Goal: Task Accomplishment & Management: Use online tool/utility

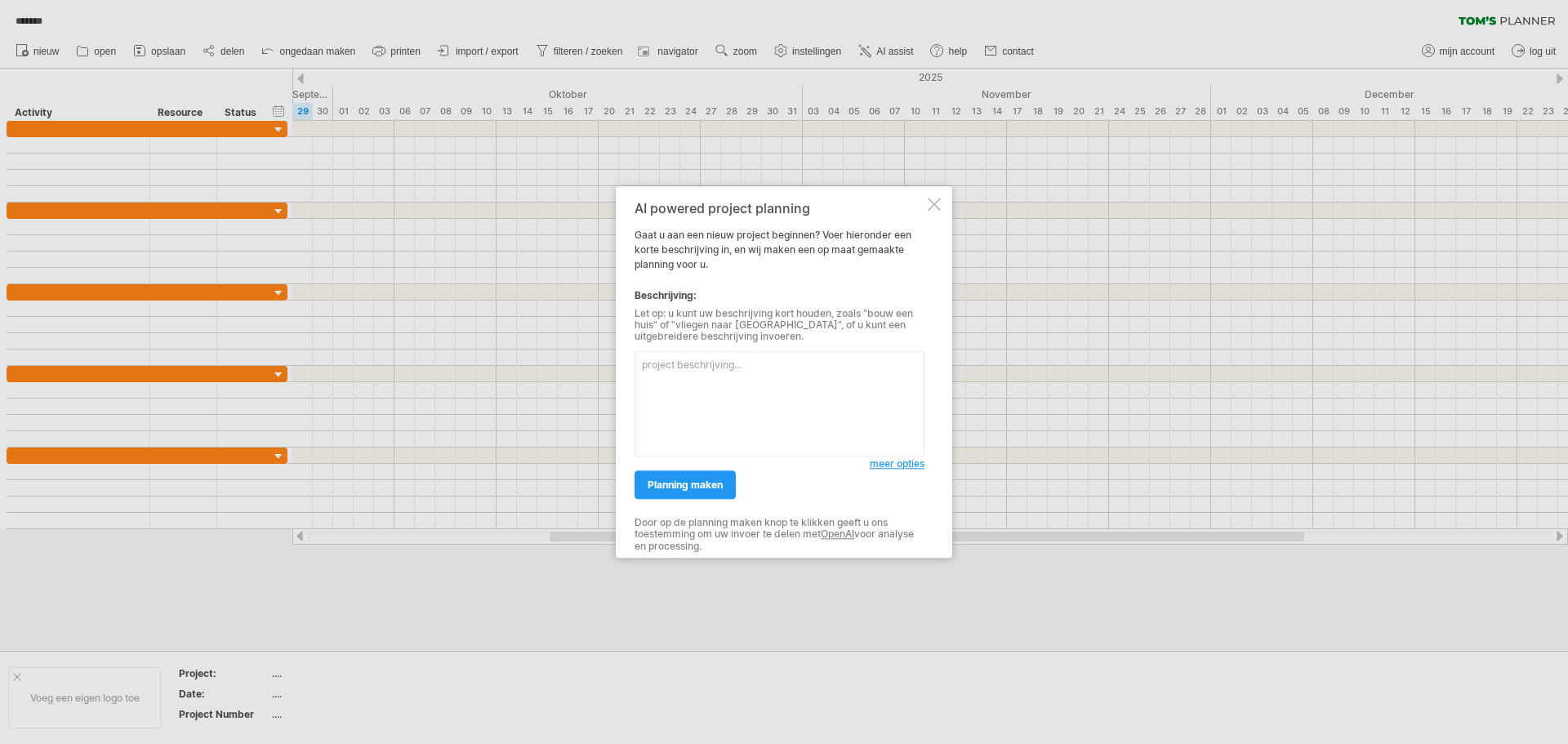
click at [681, 362] on textarea at bounding box center [780, 403] width 290 height 105
type textarea "o"
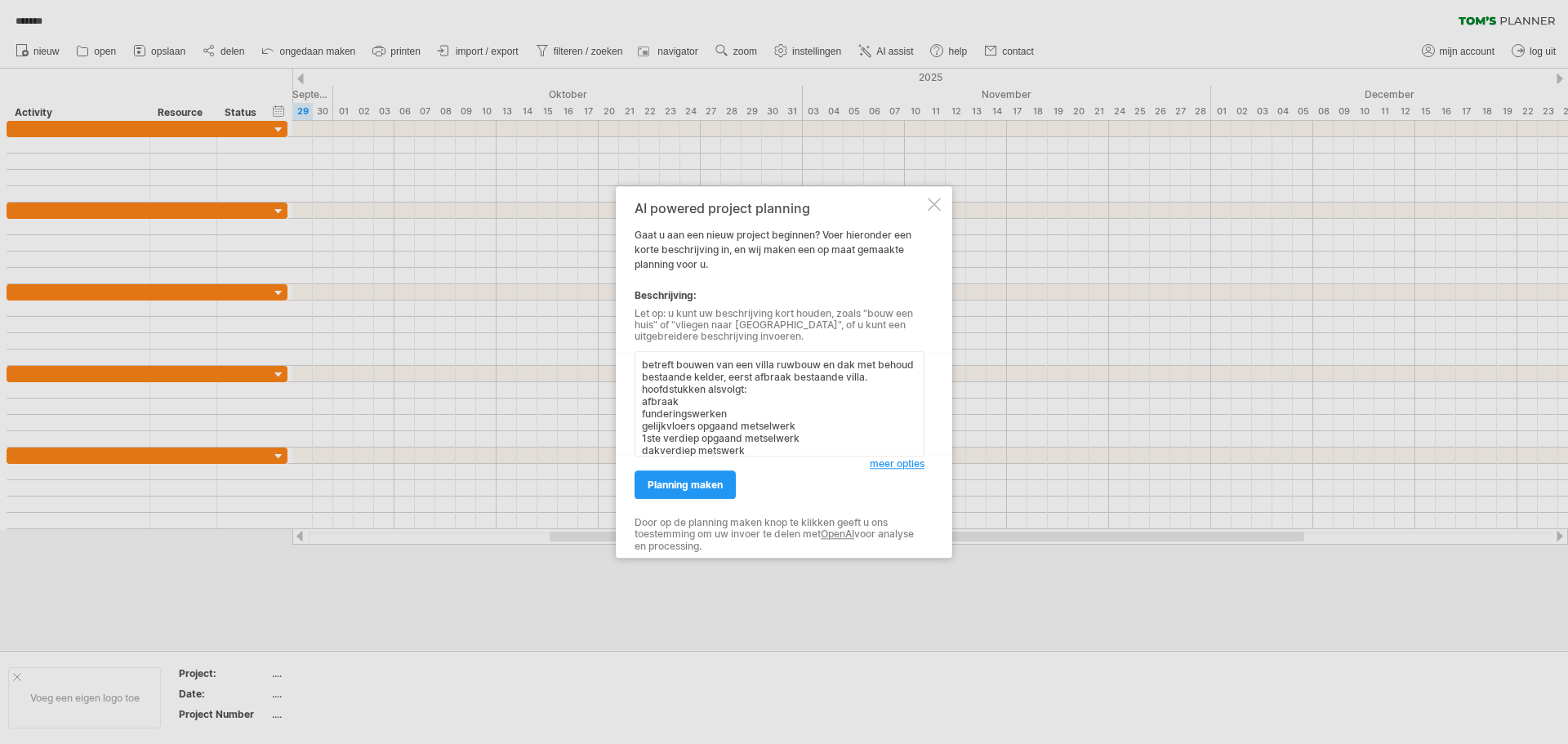
drag, startPoint x: 700, startPoint y: 403, endPoint x: 715, endPoint y: 403, distance: 15.0
click at [702, 403] on textarea "betreft bouwen van een villa ruwbouw en dak met behoud bestaande kelder, eerst …" at bounding box center [780, 403] width 290 height 105
type textarea "betreft bouwen van een villa ruwbouw en dak met behoud bestaande kelder, eerst …"
click at [662, 489] on span "planning maken" at bounding box center [685, 484] width 75 height 12
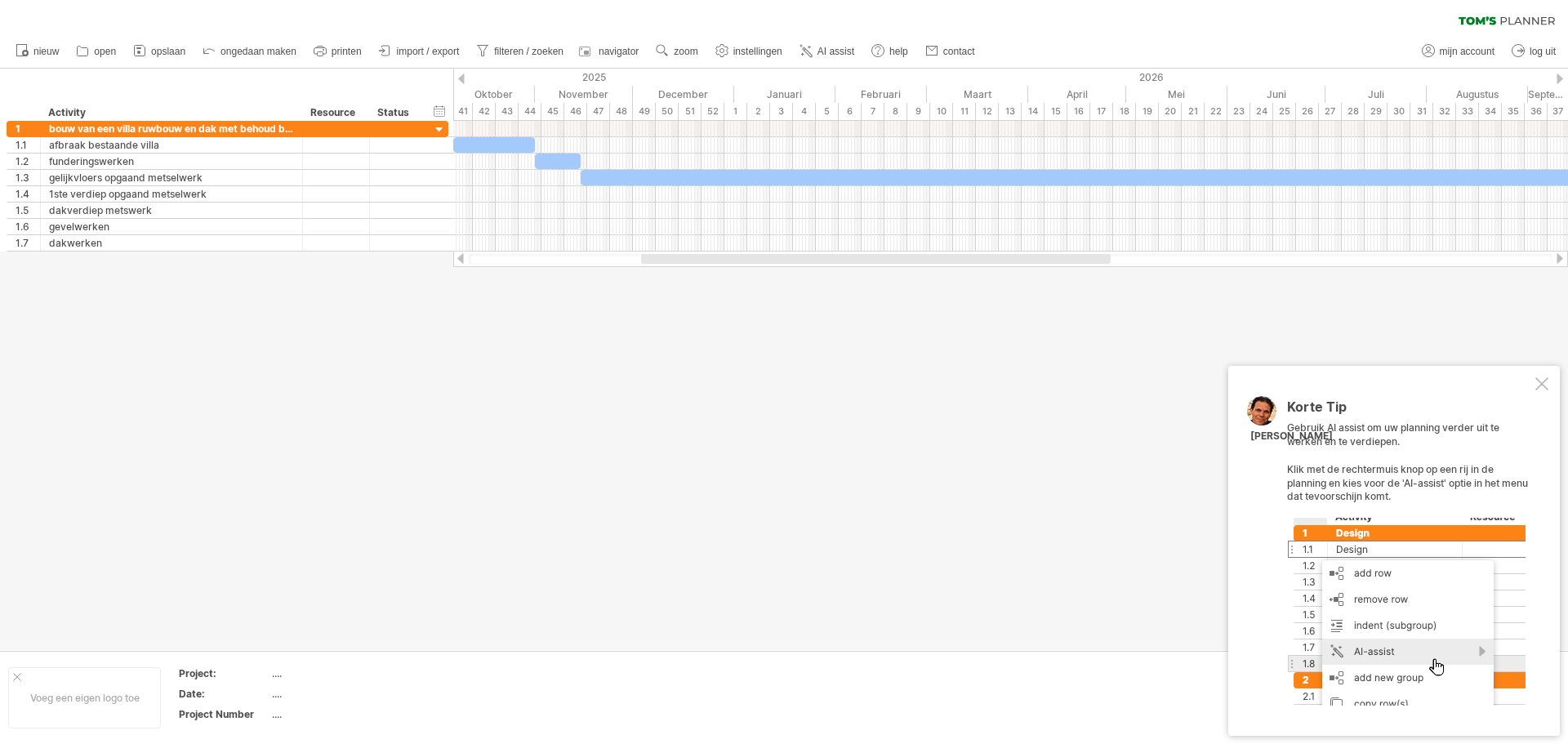
click at [1541, 383] on div at bounding box center [1542, 383] width 13 height 13
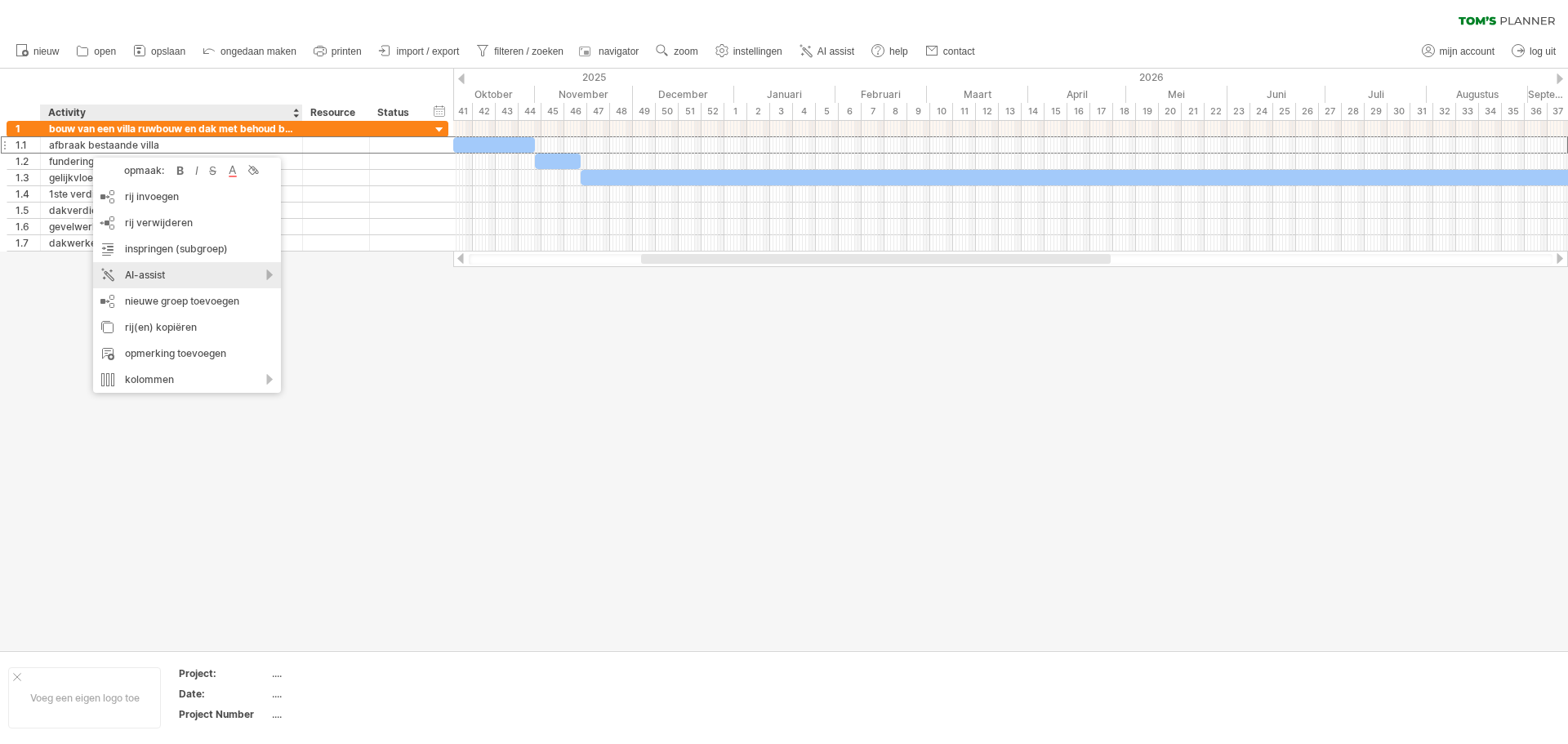
click at [161, 270] on div "AI-assist" at bounding box center [187, 275] width 188 height 26
click at [273, 322] on div "pas de fase aan mbv een suggestie" at bounding box center [291, 317] width 242 height 26
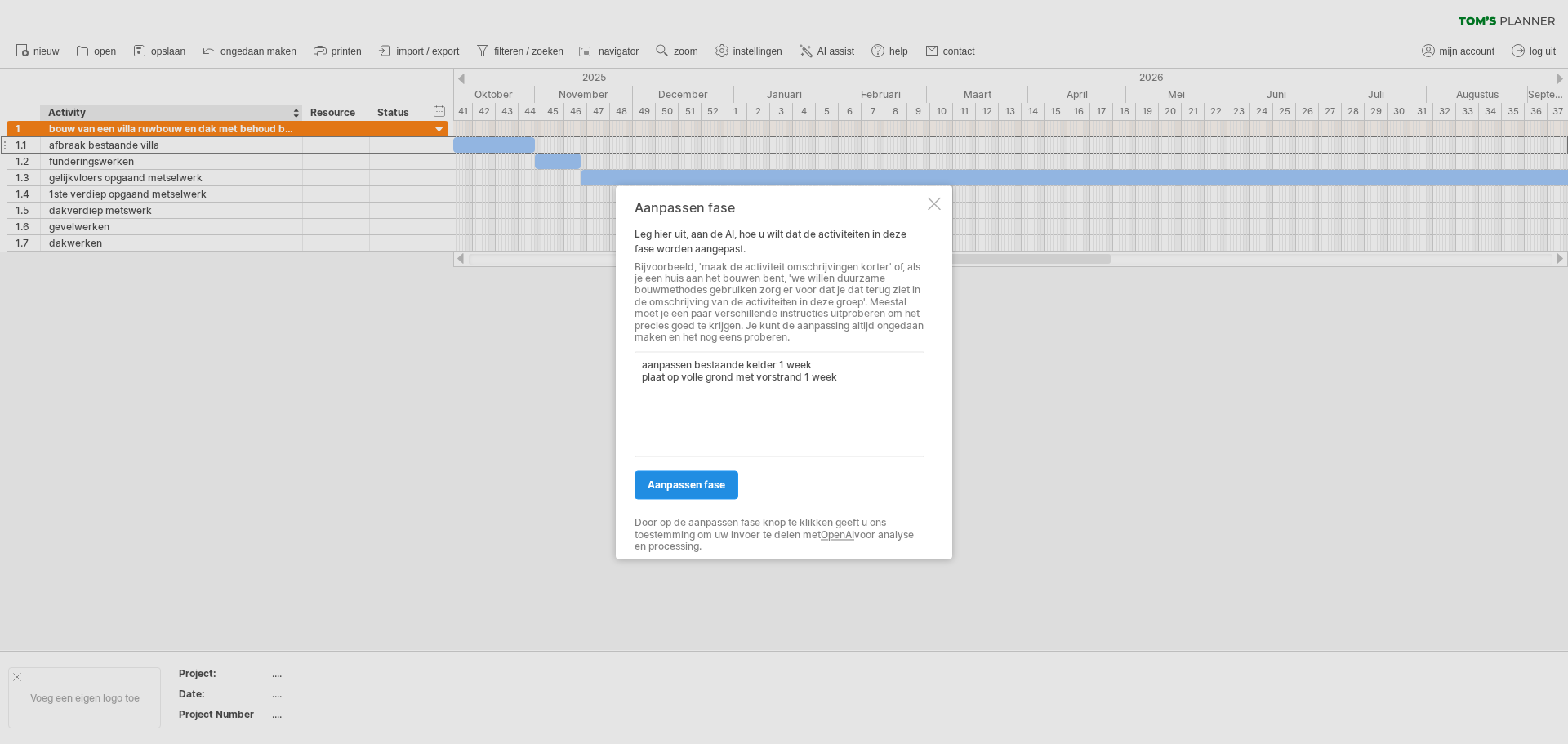
type textarea "aanpassen bestaande kelder 1 week plaat op volle grond met vorstrand 1 week"
click at [683, 489] on span "aanpassen fase" at bounding box center [686, 485] width 77 height 12
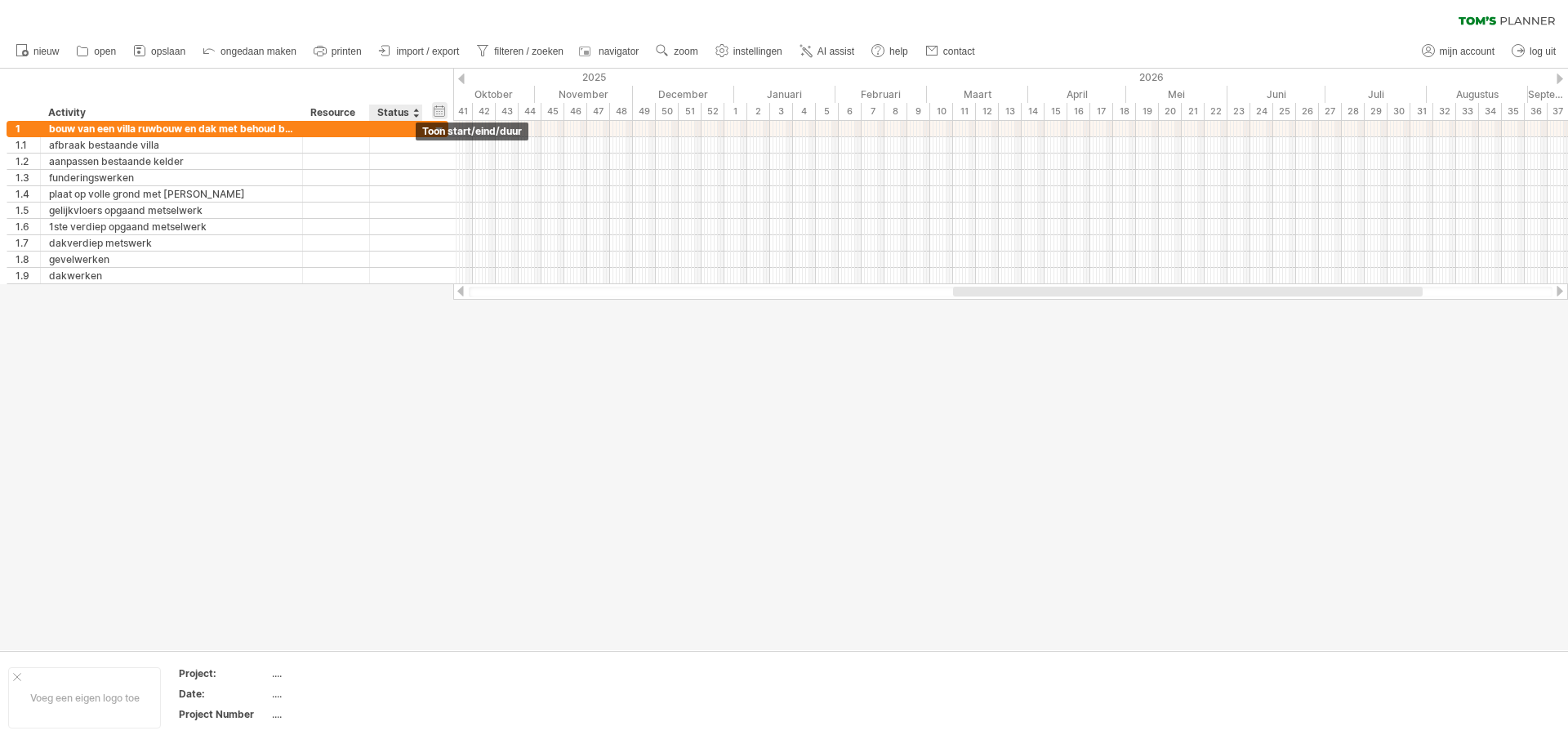
click at [441, 114] on div "verberg start/eind/duur toon start/eind/duur" at bounding box center [440, 111] width 15 height 17
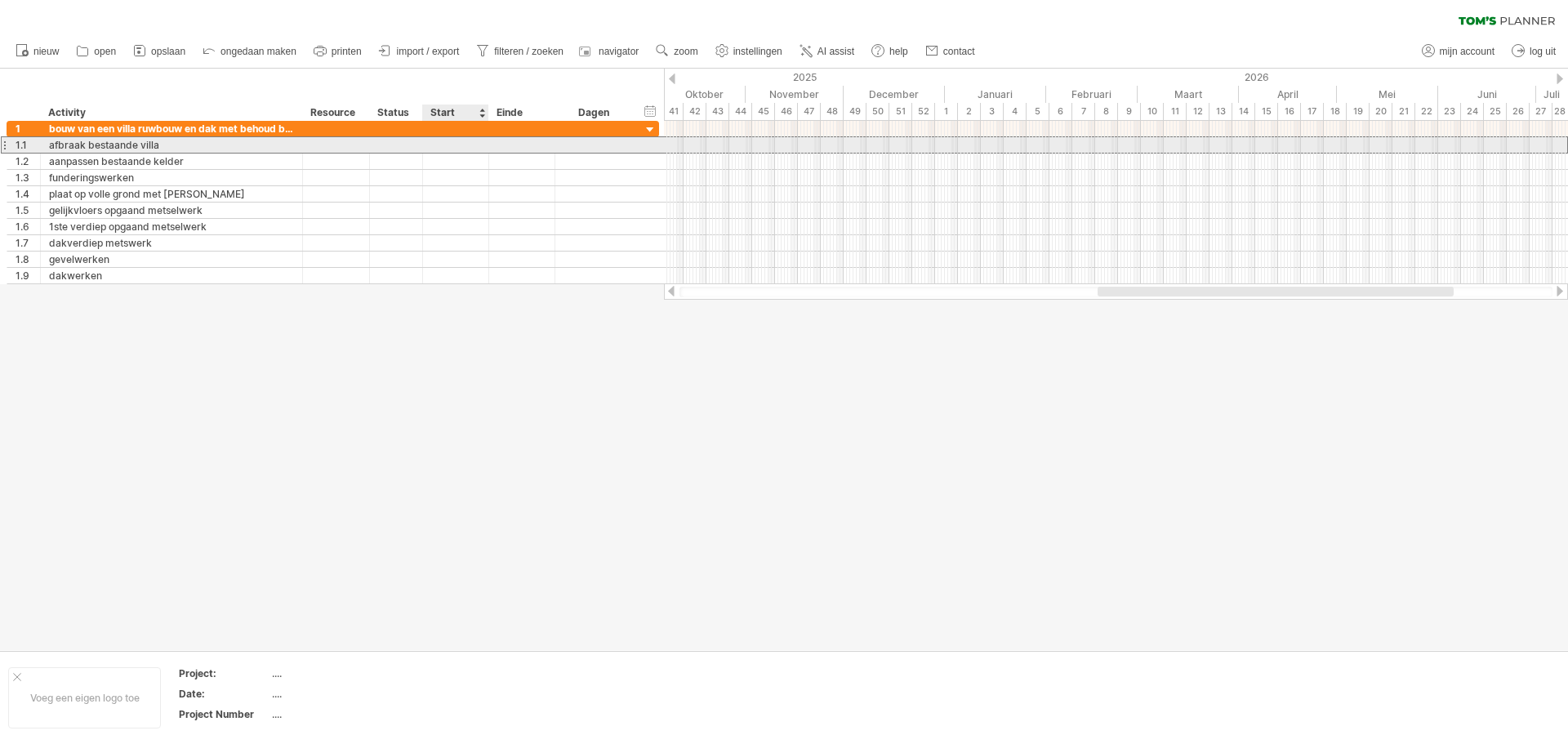
click at [454, 144] on div at bounding box center [455, 145] width 66 height 15
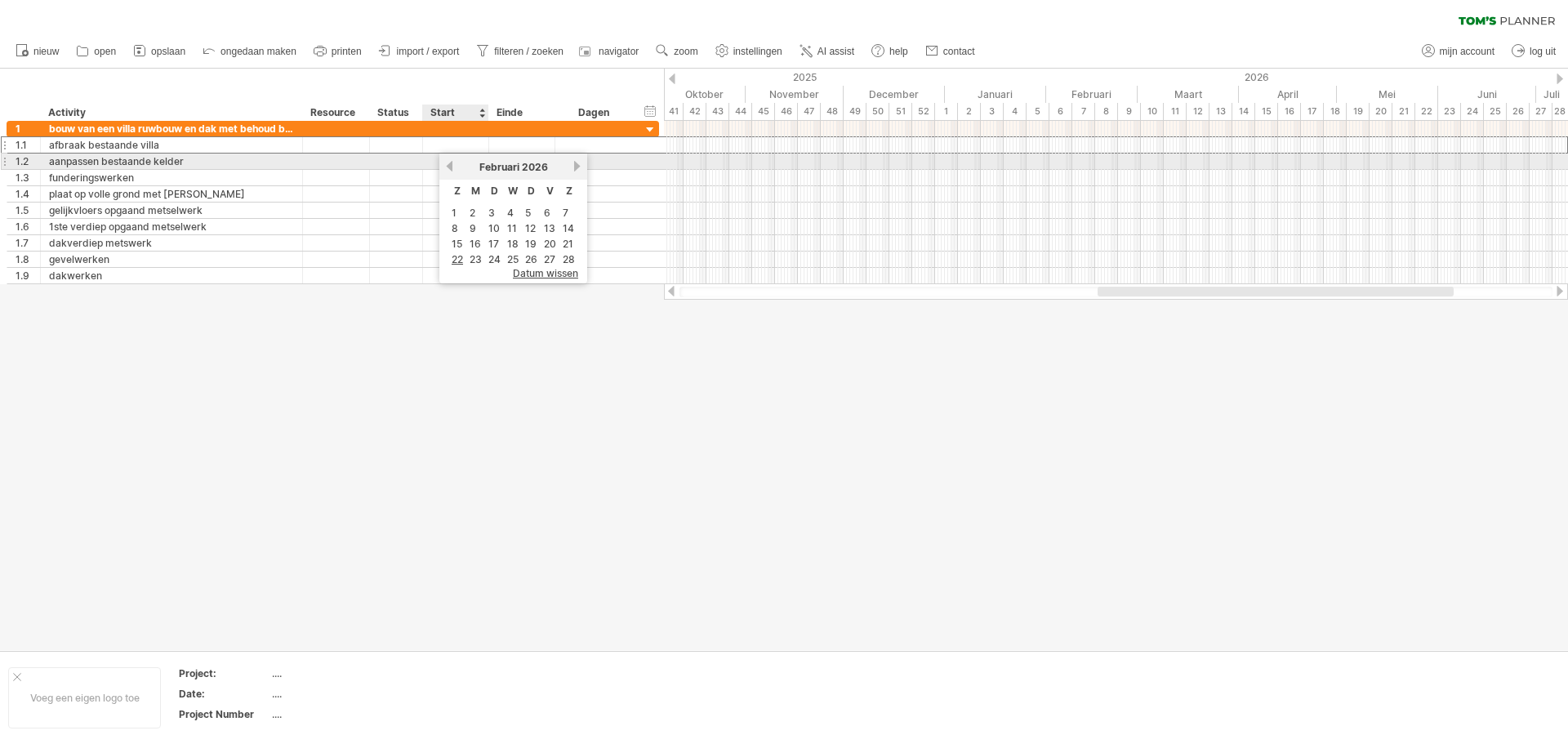
click at [453, 162] on link "vorige" at bounding box center [449, 166] width 12 height 12
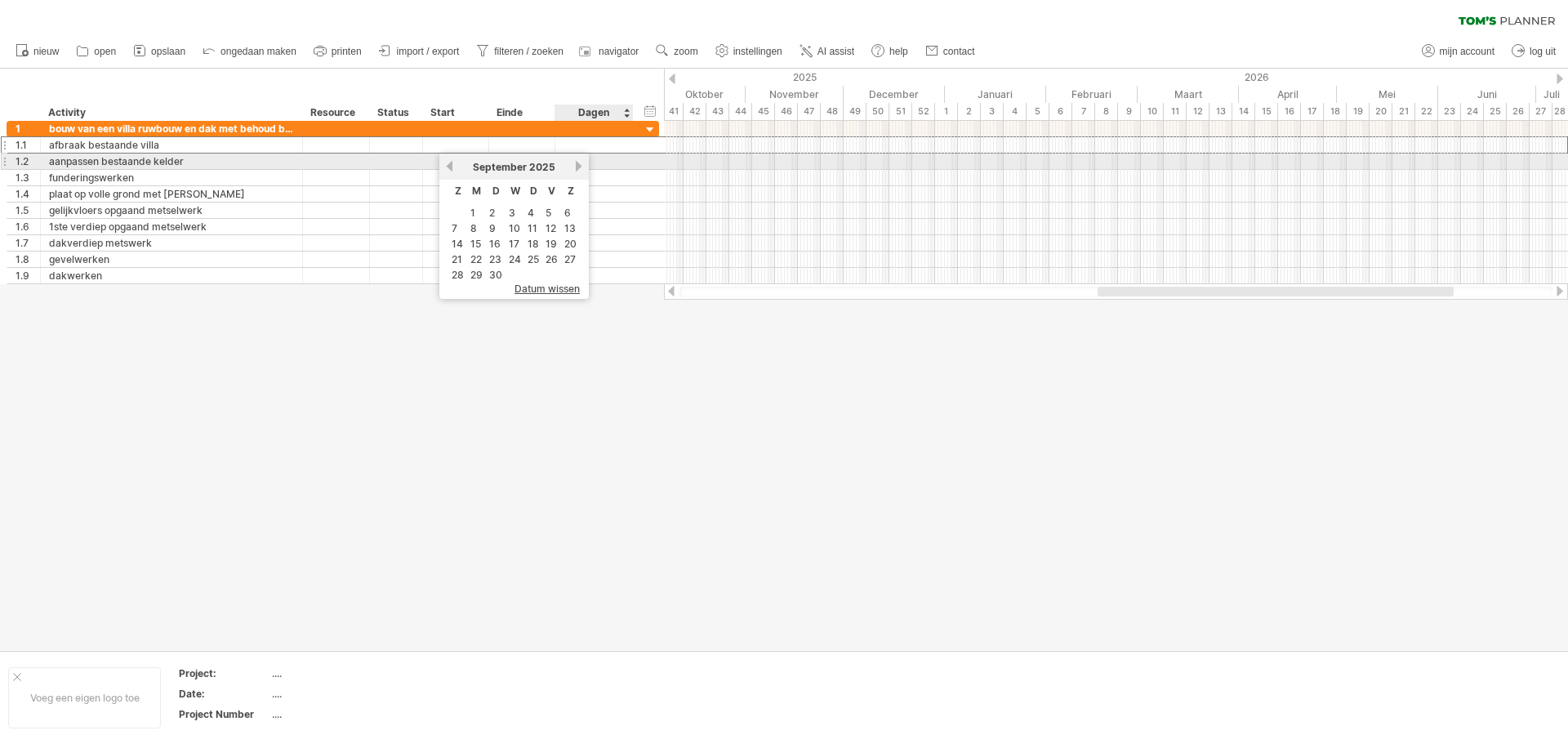
click at [579, 164] on link "volgende" at bounding box center [578, 166] width 12 height 12
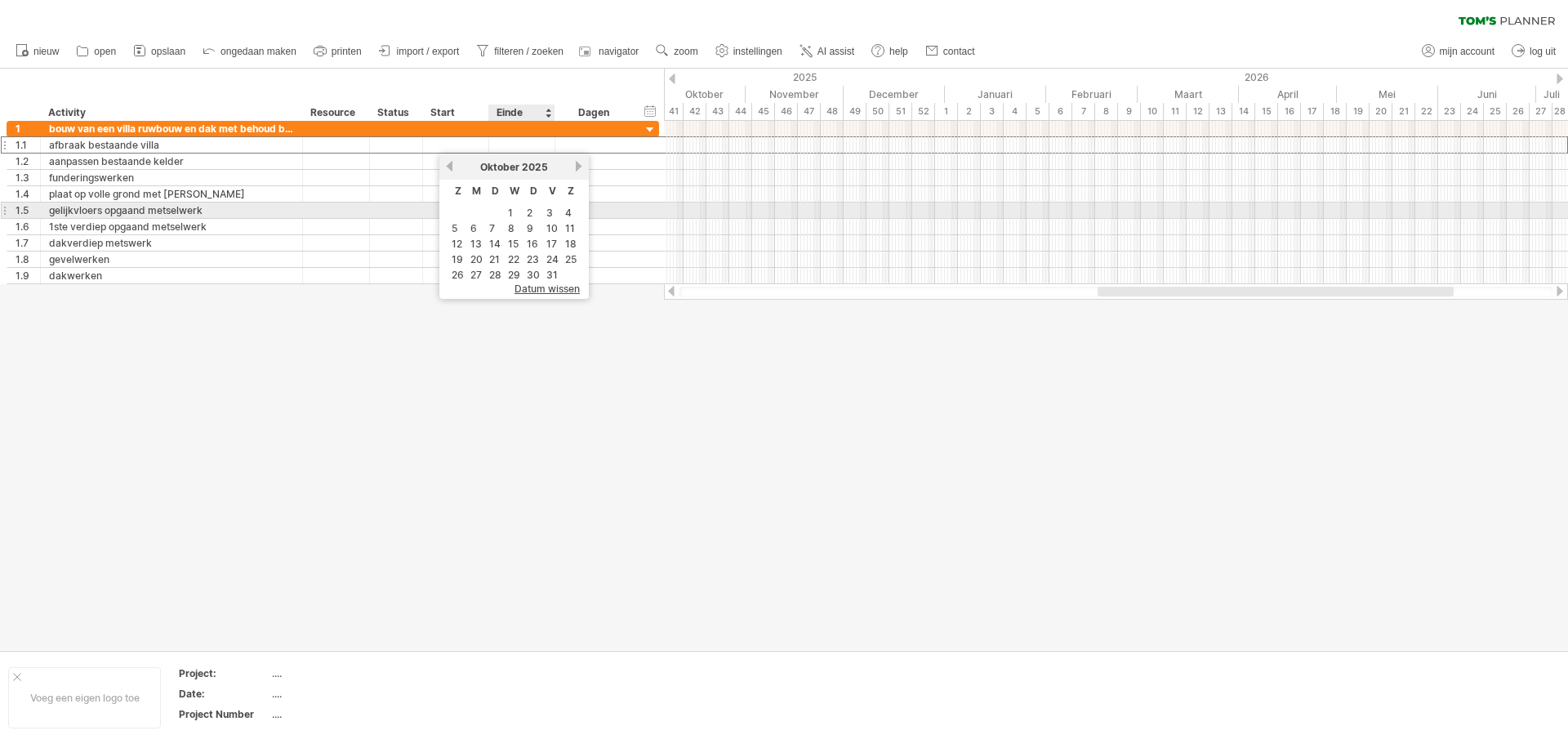
click at [514, 214] on td "1" at bounding box center [514, 213] width 17 height 14
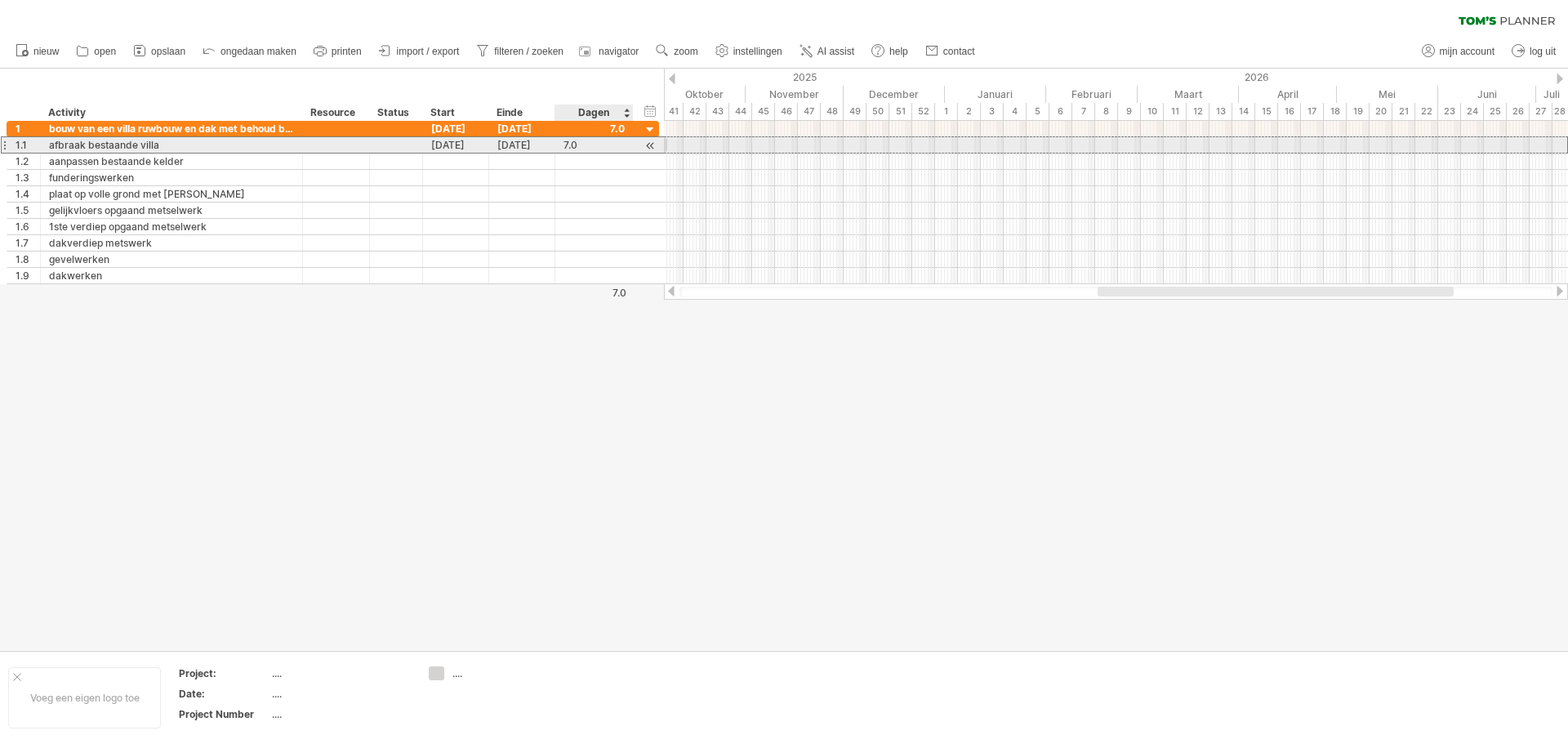
click at [578, 146] on div "7.0" at bounding box center [594, 145] width 61 height 15
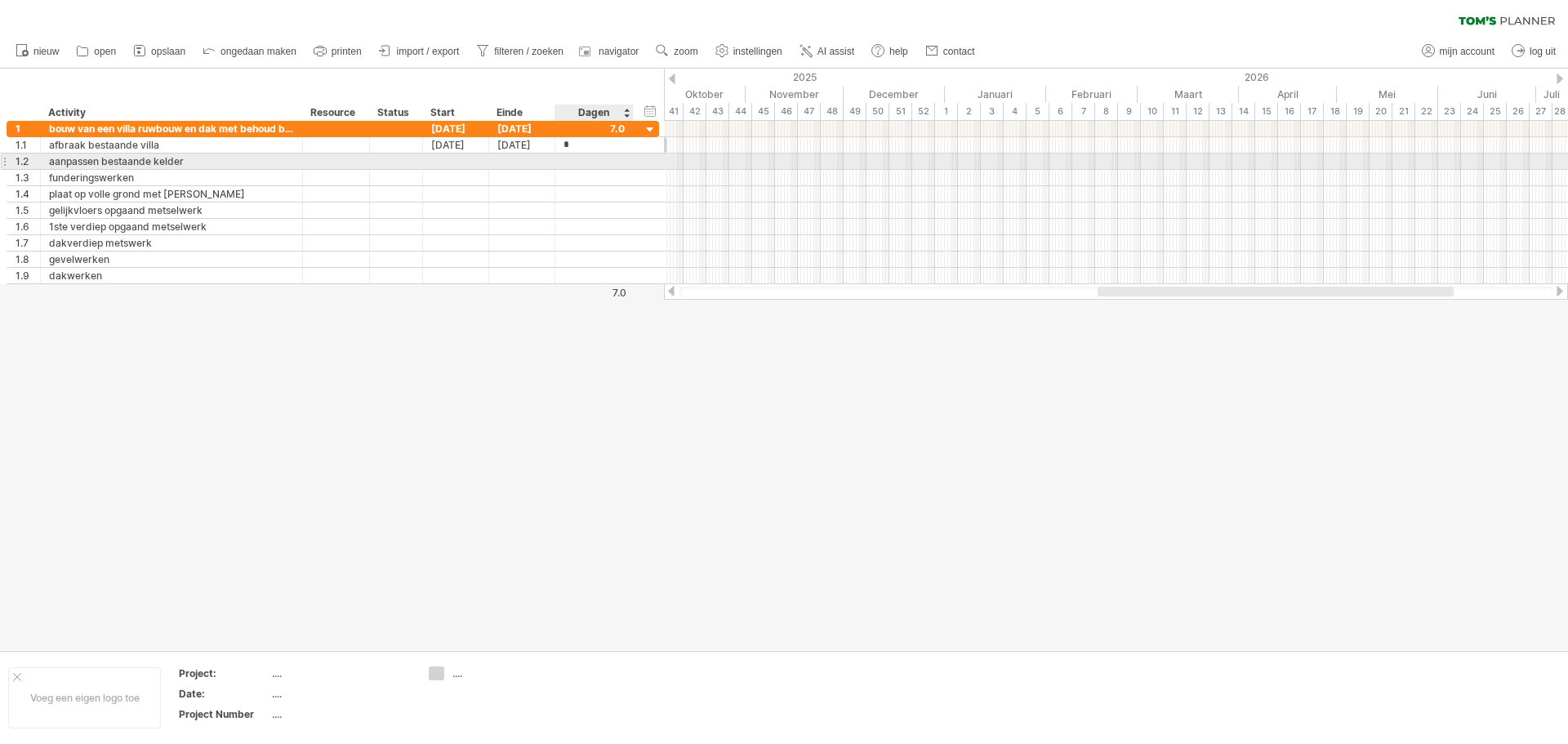
type input "**"
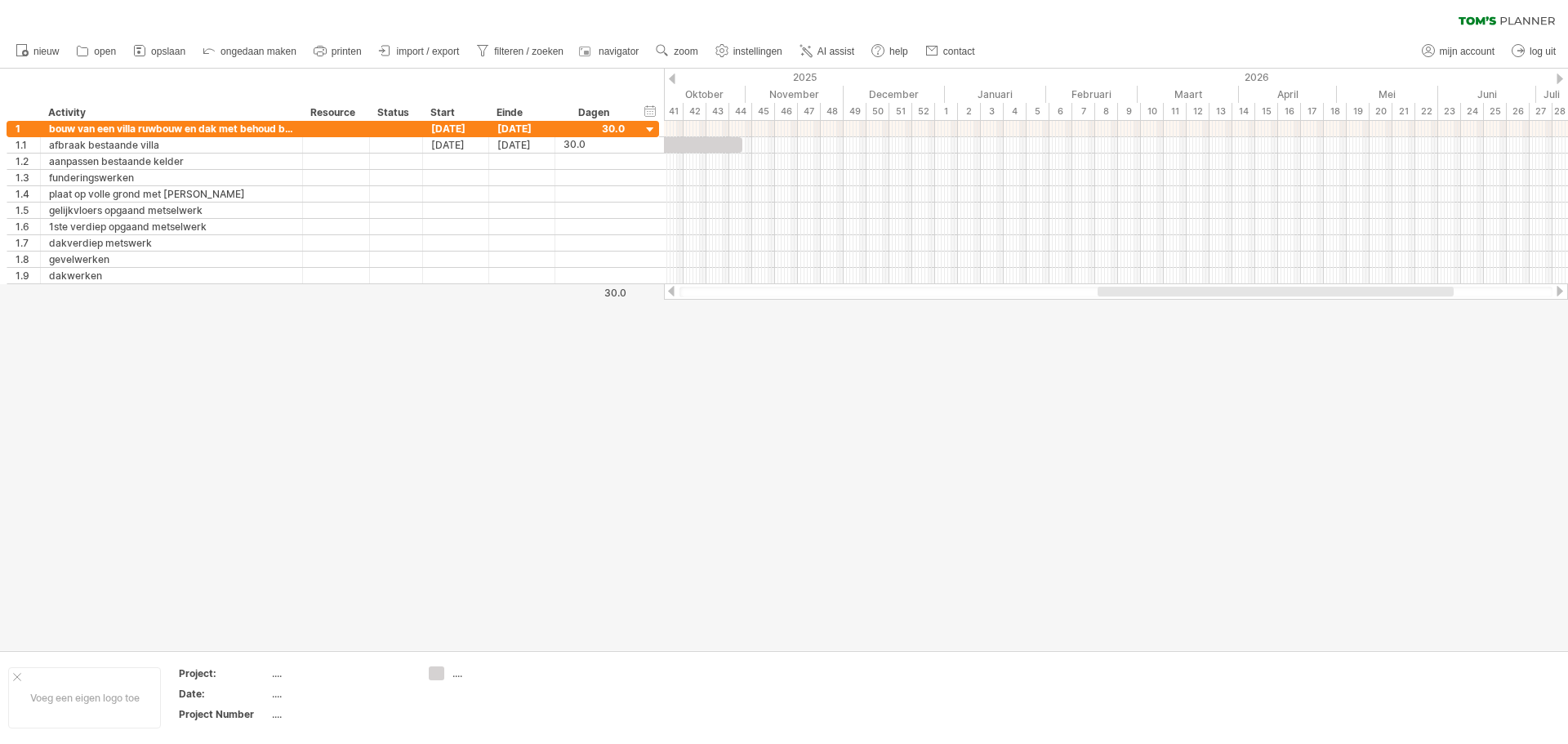
drag, startPoint x: 1414, startPoint y: 400, endPoint x: 1277, endPoint y: 410, distance: 137.4
click at [1409, 403] on div at bounding box center [784, 359] width 1568 height 581
click at [1413, 457] on div at bounding box center [784, 359] width 1568 height 581
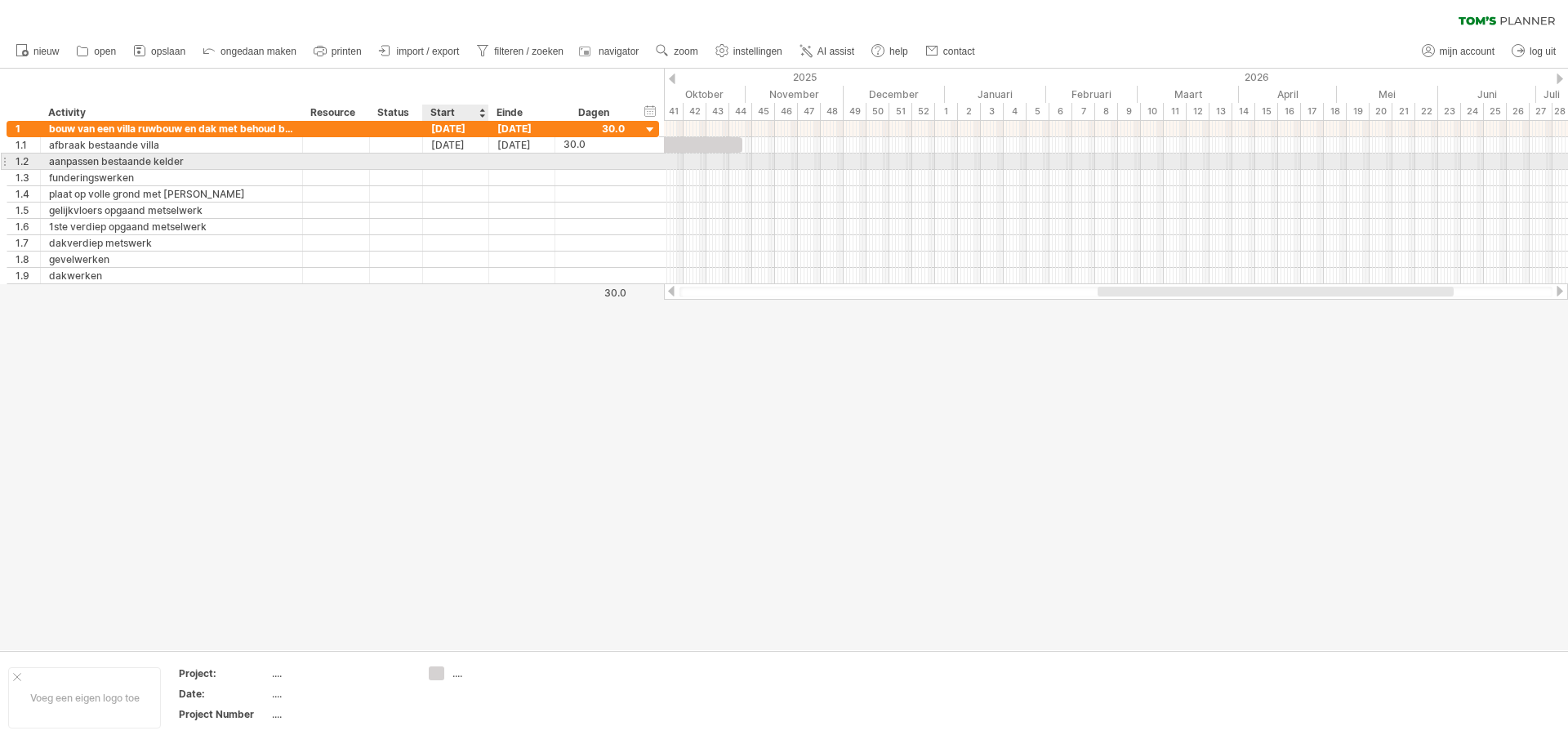
click at [444, 167] on div at bounding box center [455, 161] width 66 height 15
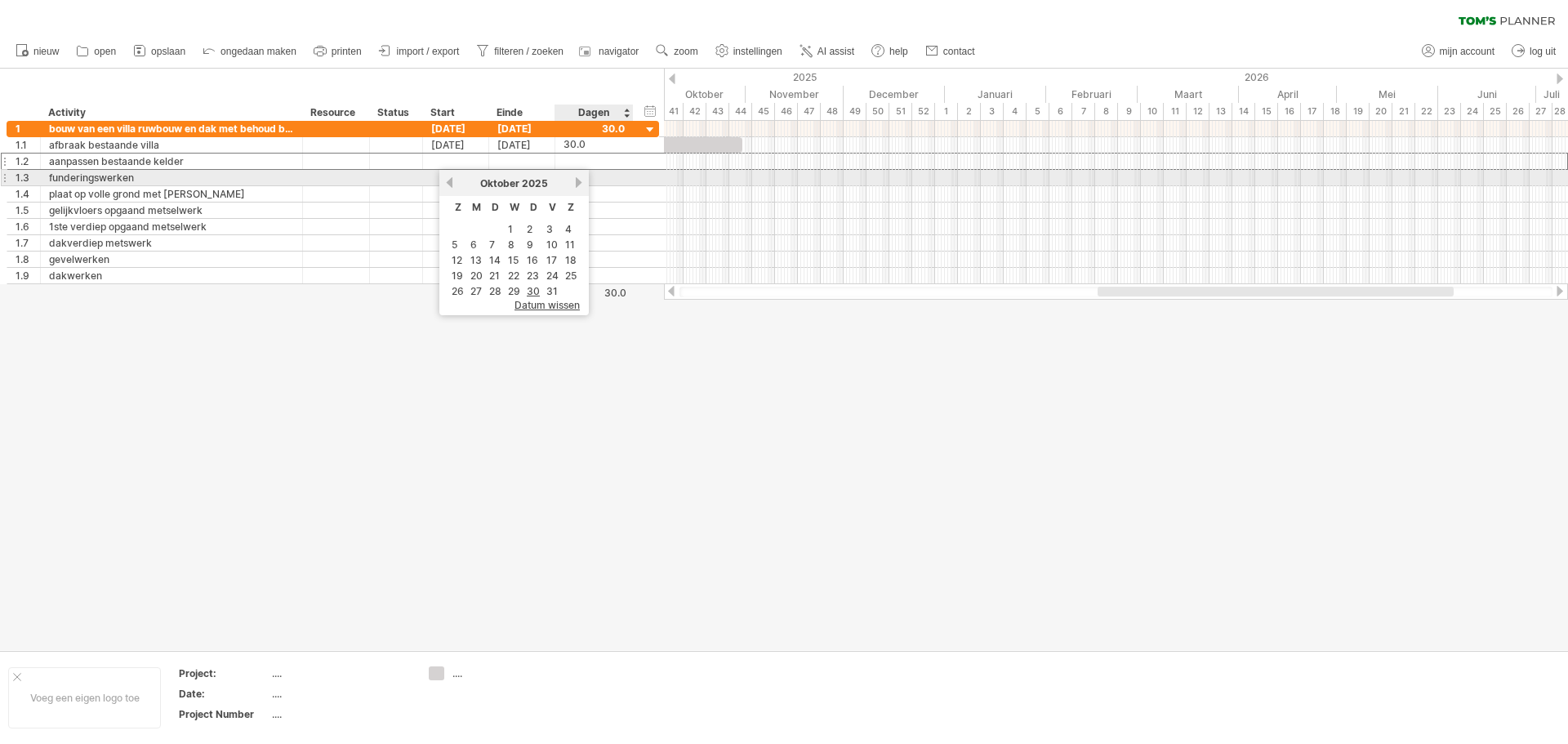
click at [574, 180] on div "[DATE]" at bounding box center [514, 183] width 118 height 12
click at [577, 184] on link "volgende" at bounding box center [578, 182] width 12 height 12
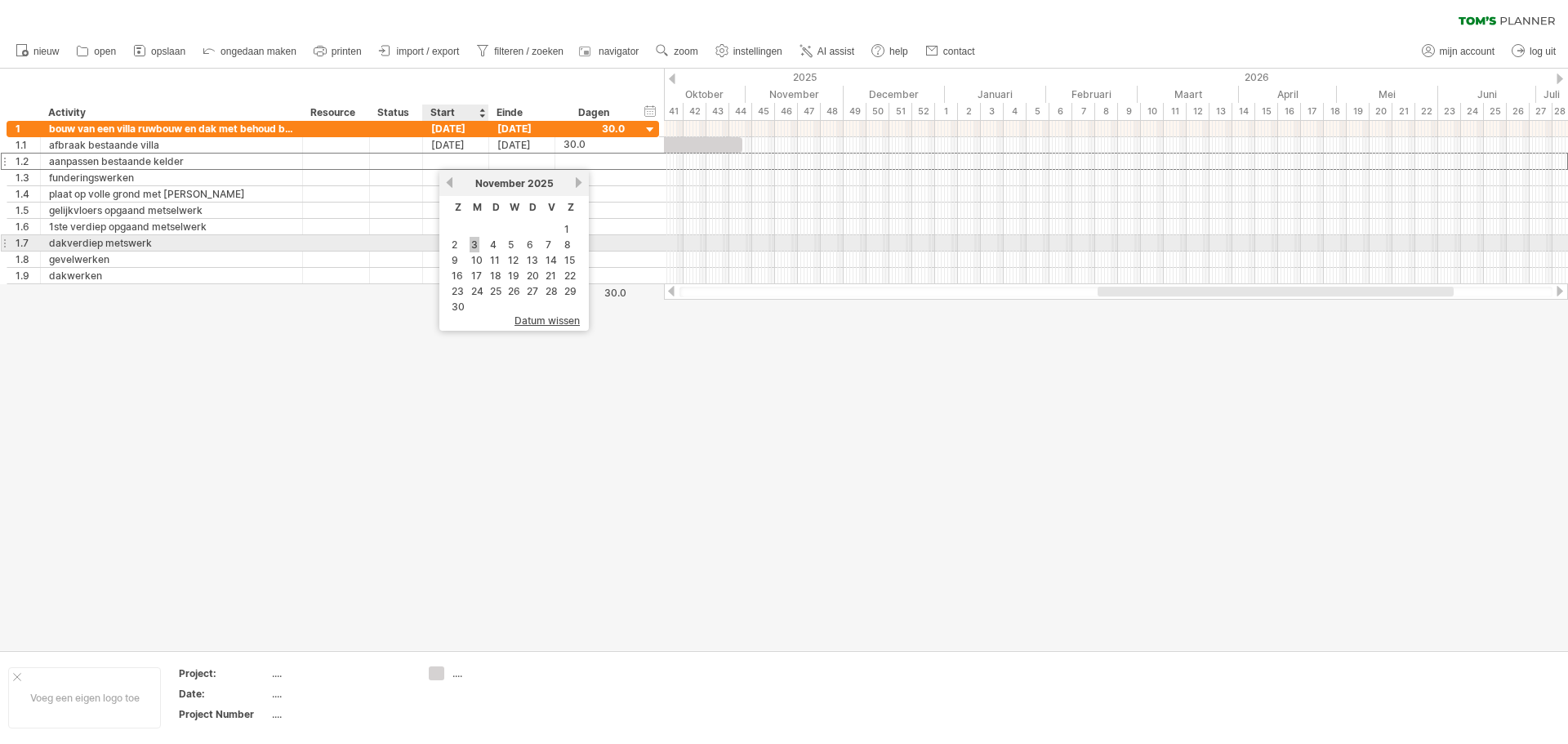
click at [472, 243] on link "3" at bounding box center [474, 244] width 10 height 15
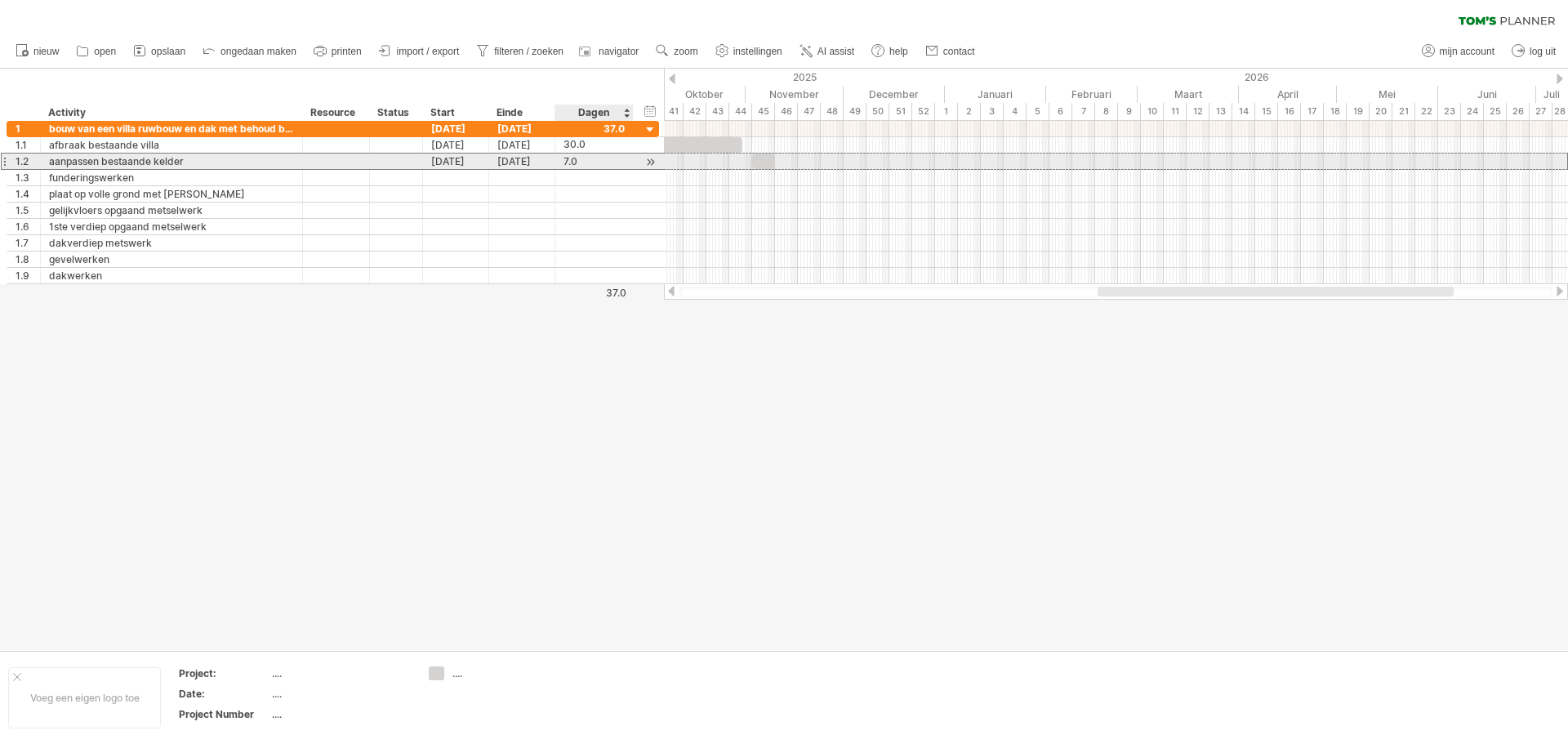
click at [582, 164] on div "7.0" at bounding box center [594, 161] width 61 height 15
type input "*"
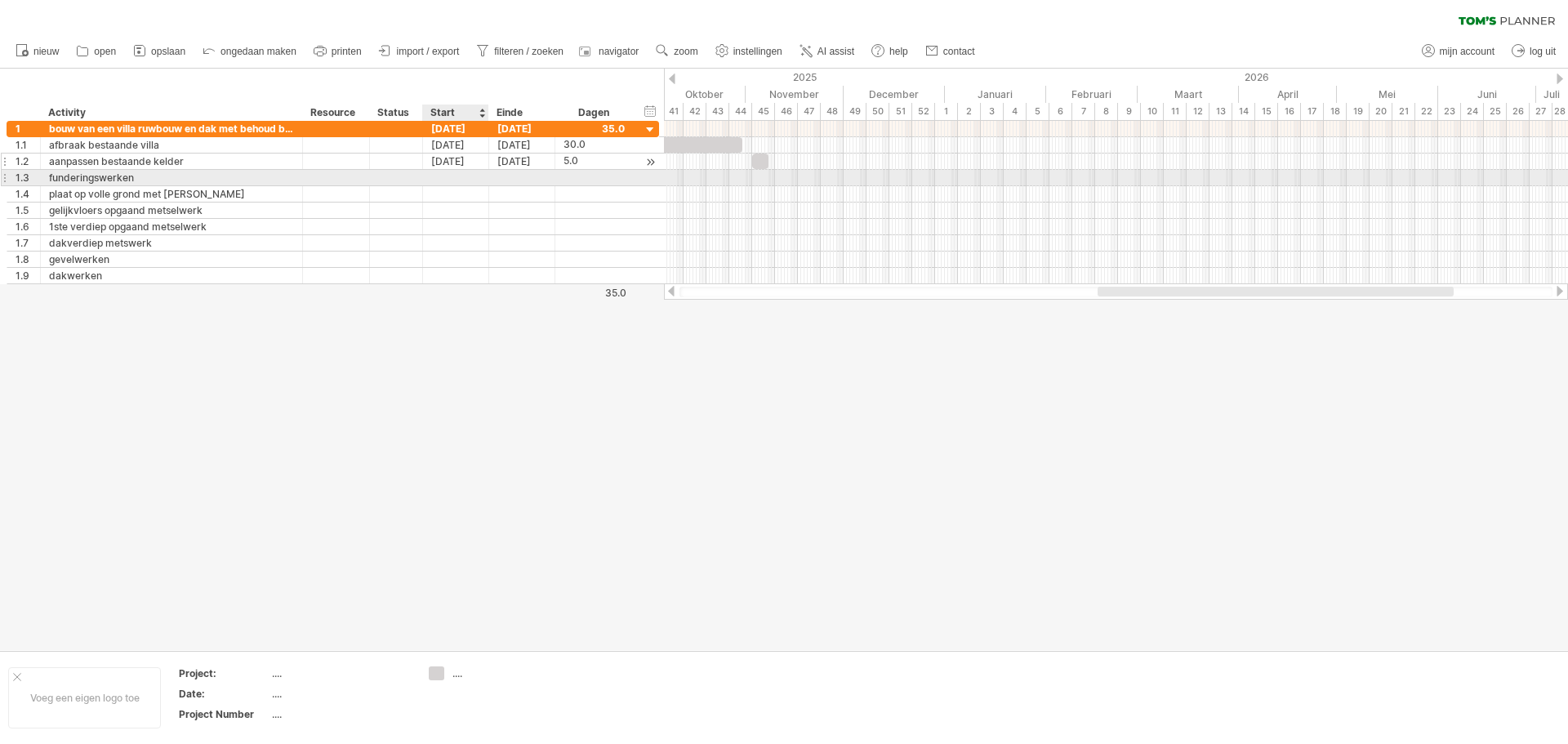
scroll to position [0, 0]
click at [465, 179] on div at bounding box center [455, 177] width 66 height 15
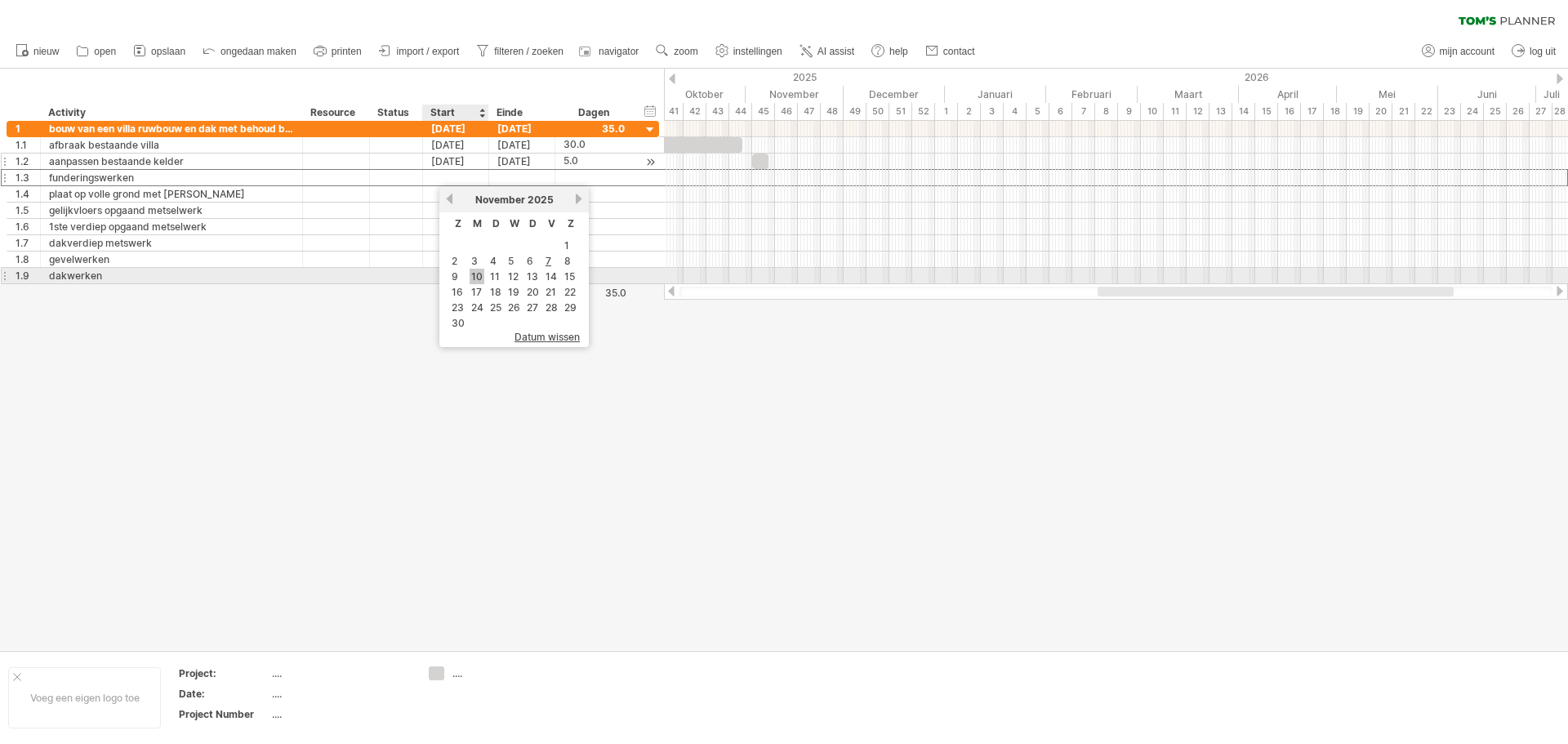
click at [473, 279] on link "10" at bounding box center [476, 277] width 14 height 15
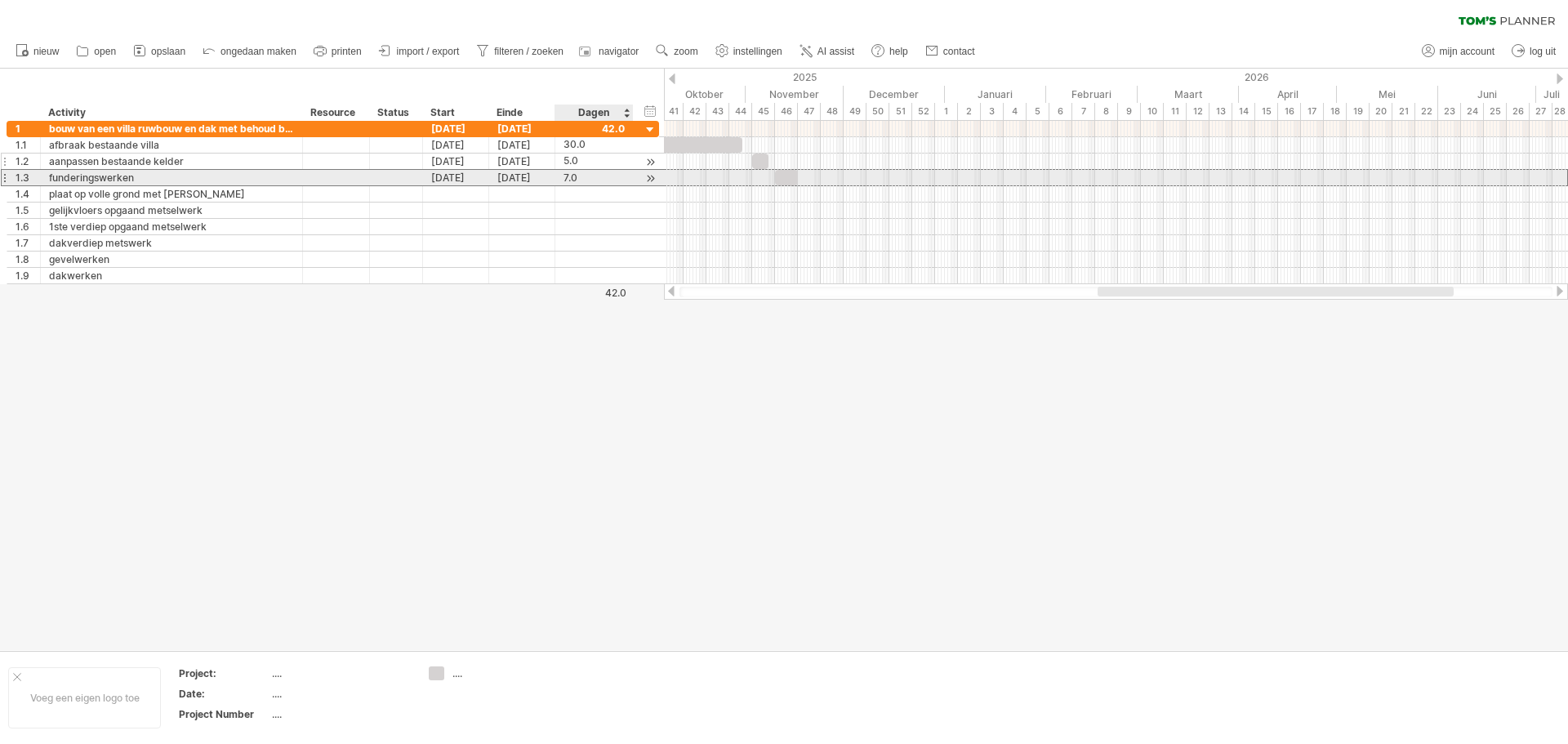
click at [580, 176] on div "7.0" at bounding box center [594, 177] width 61 height 15
type input "*"
click at [447, 185] on div "**********" at bounding box center [333, 177] width 653 height 17
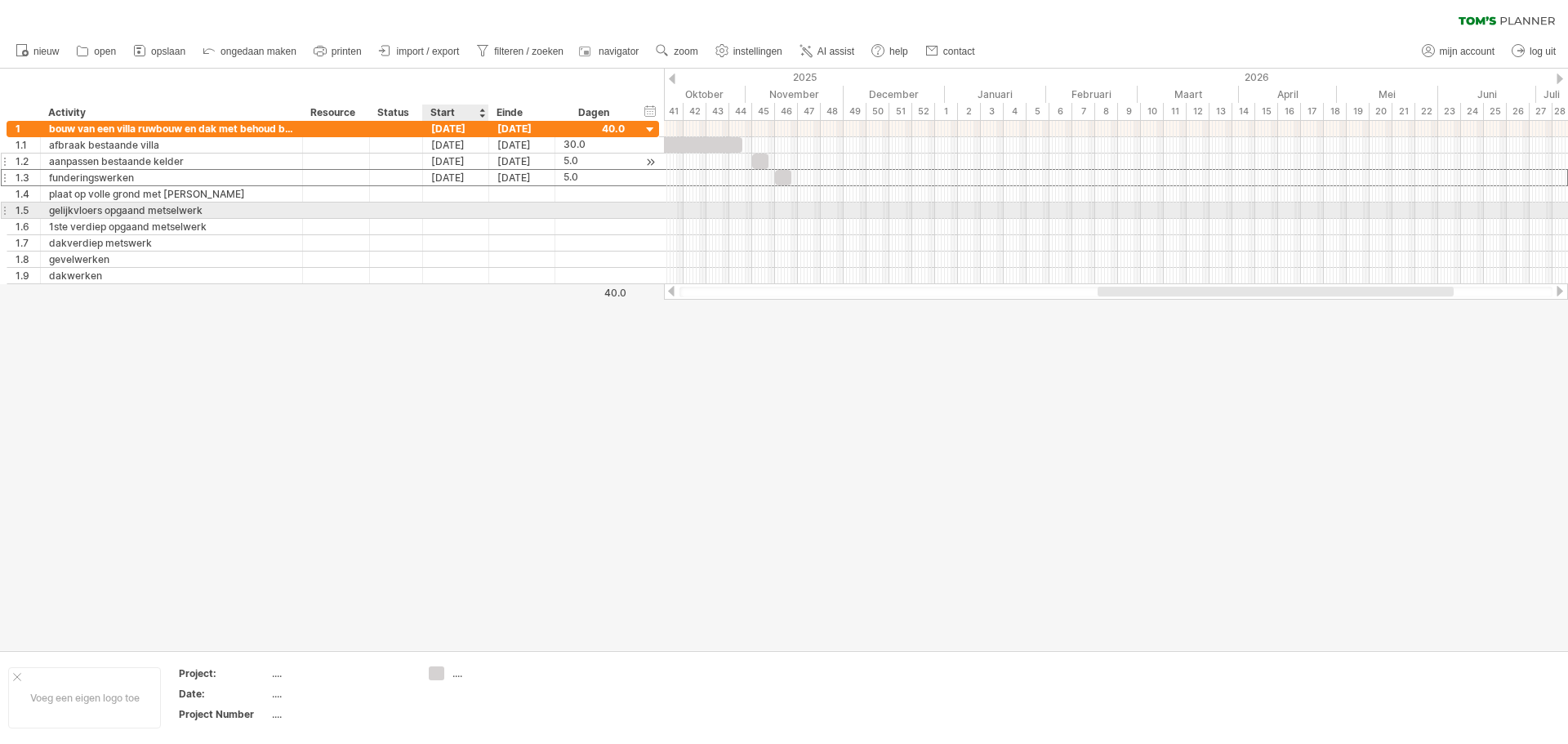
click at [446, 206] on div at bounding box center [455, 210] width 66 height 15
click at [477, 326] on link "17" at bounding box center [476, 324] width 14 height 15
click at [586, 213] on div "7.0" at bounding box center [594, 210] width 61 height 15
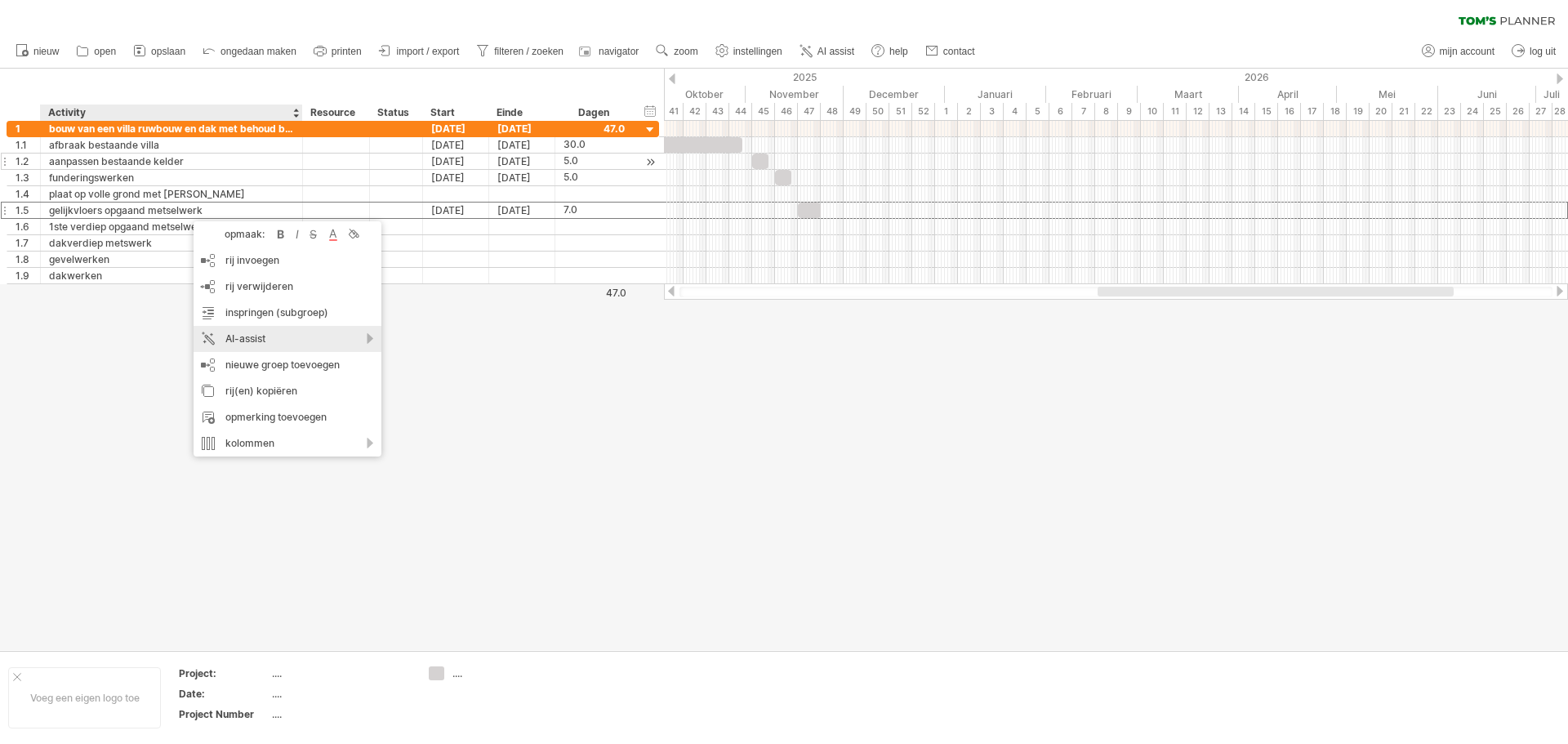
click at [362, 339] on div "AI-assist" at bounding box center [287, 338] width 188 height 26
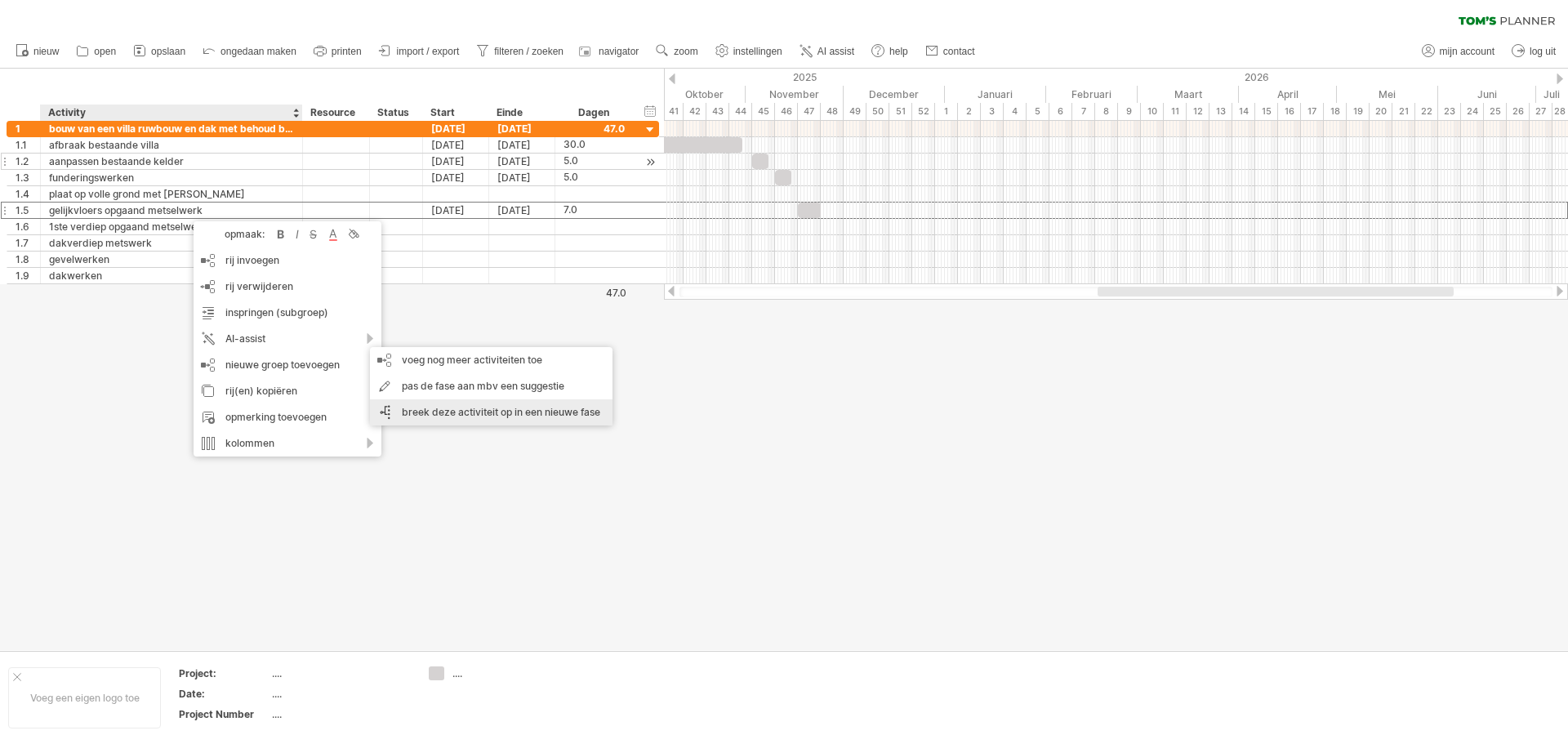
click at [473, 407] on div "breek deze activiteit op in een nieuwe fase" at bounding box center [491, 411] width 242 height 26
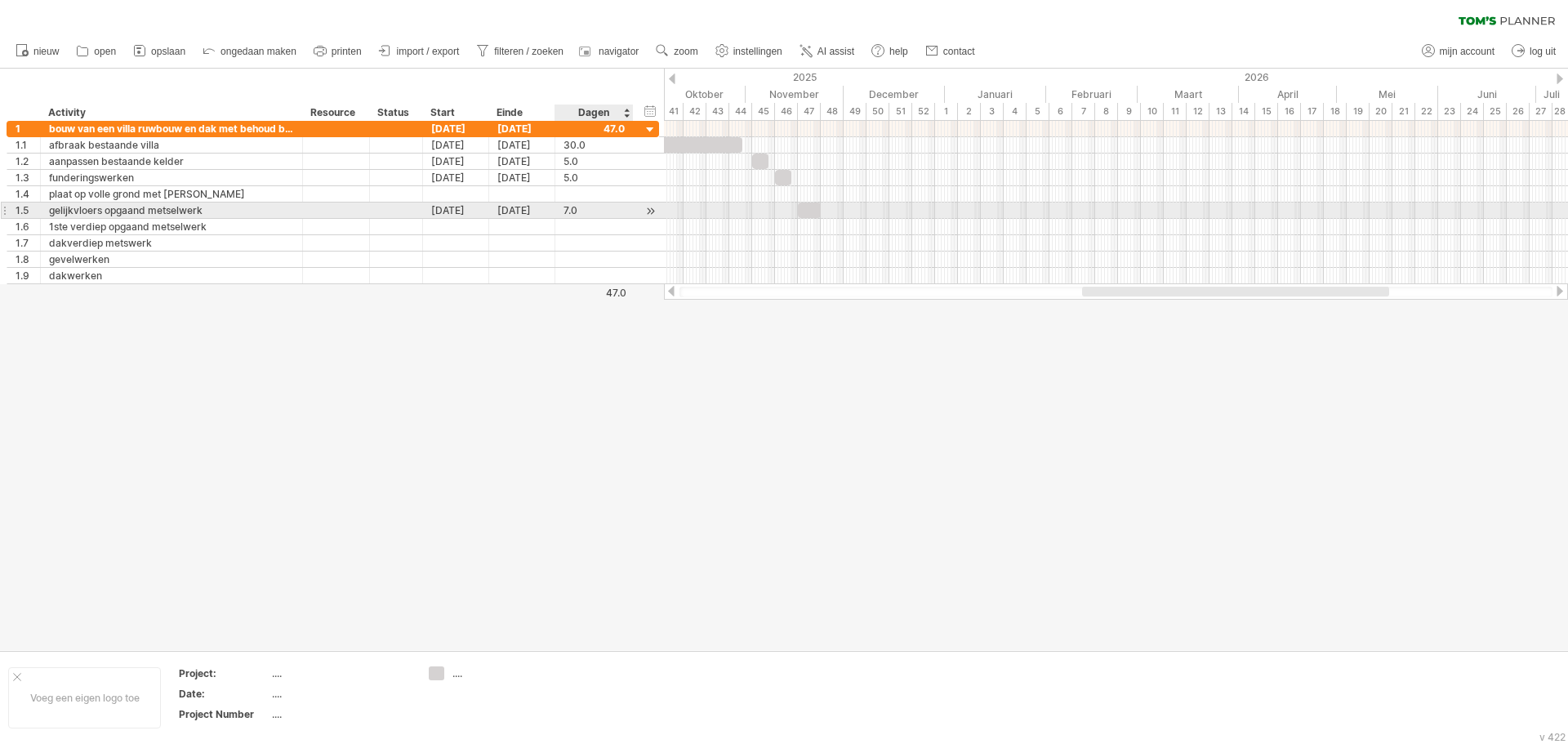
click at [652, 209] on div at bounding box center [650, 211] width 15 height 17
click at [652, 212] on div at bounding box center [650, 211] width 15 height 17
click at [598, 206] on div "7.0" at bounding box center [594, 210] width 61 height 15
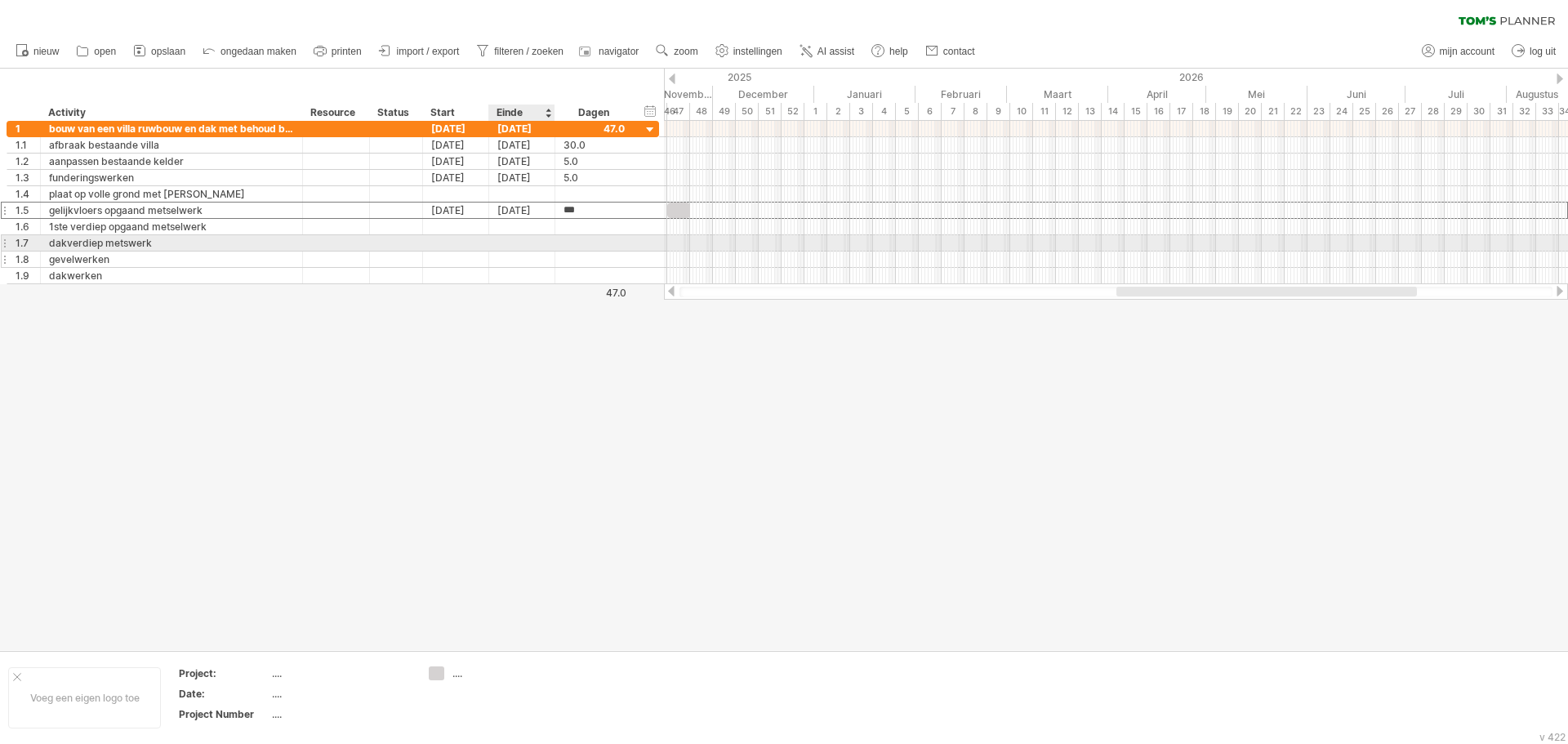
drag, startPoint x: 521, startPoint y: 257, endPoint x: 501, endPoint y: 251, distance: 20.9
click at [520, 257] on div at bounding box center [522, 259] width 66 height 15
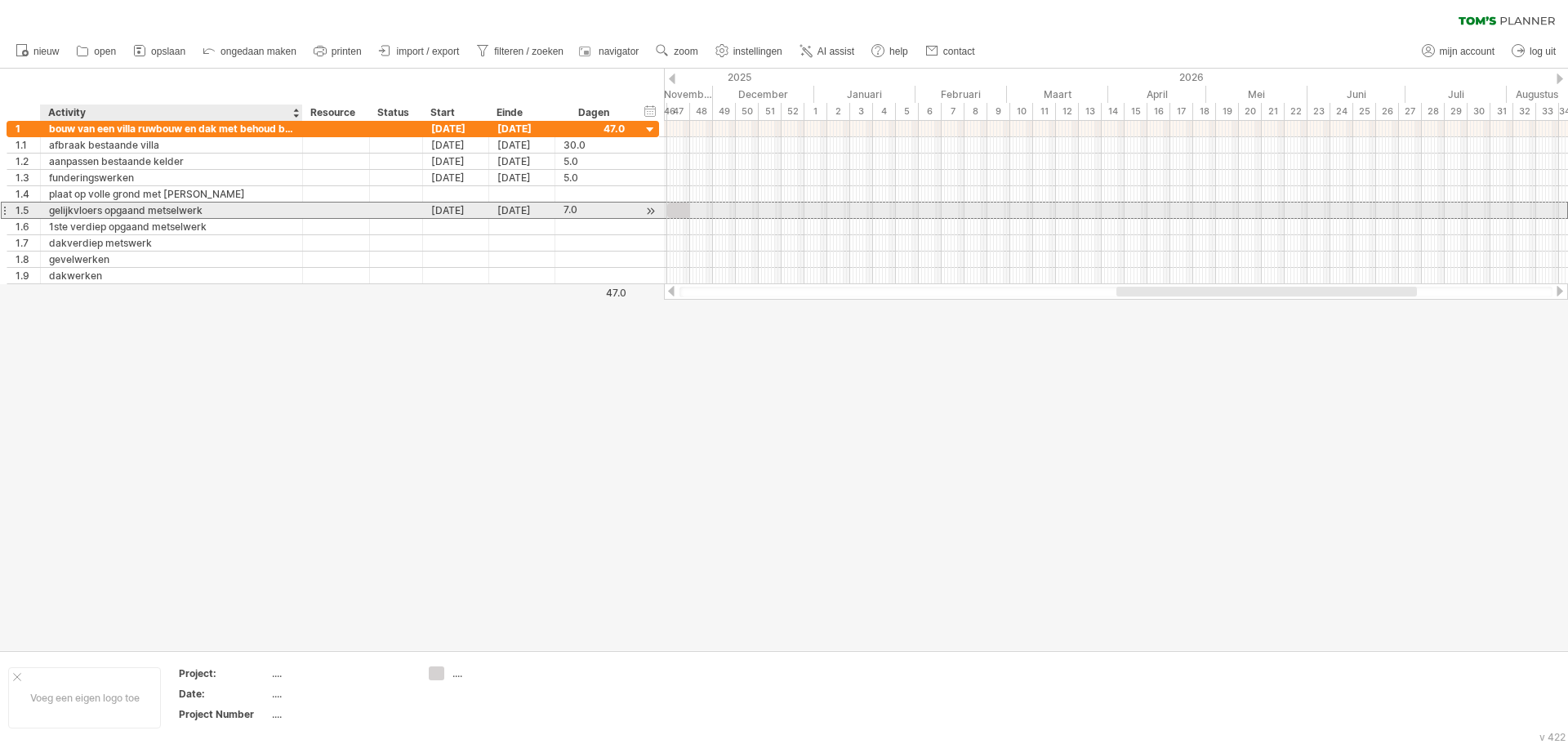
click at [174, 213] on div "gelijkvloers opgaand metselwerk" at bounding box center [171, 210] width 245 height 15
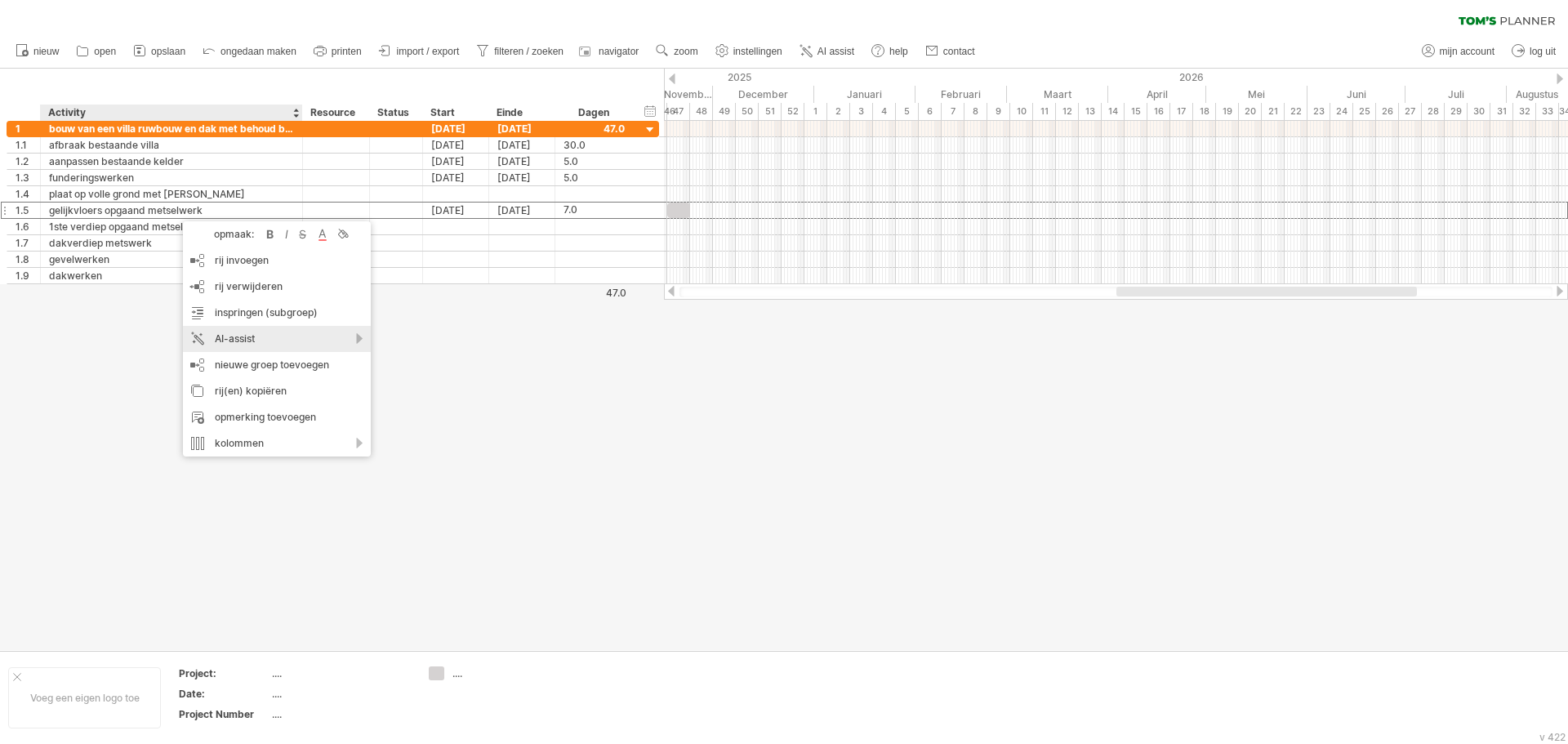
click at [348, 336] on div "AI-assist" at bounding box center [277, 338] width 188 height 26
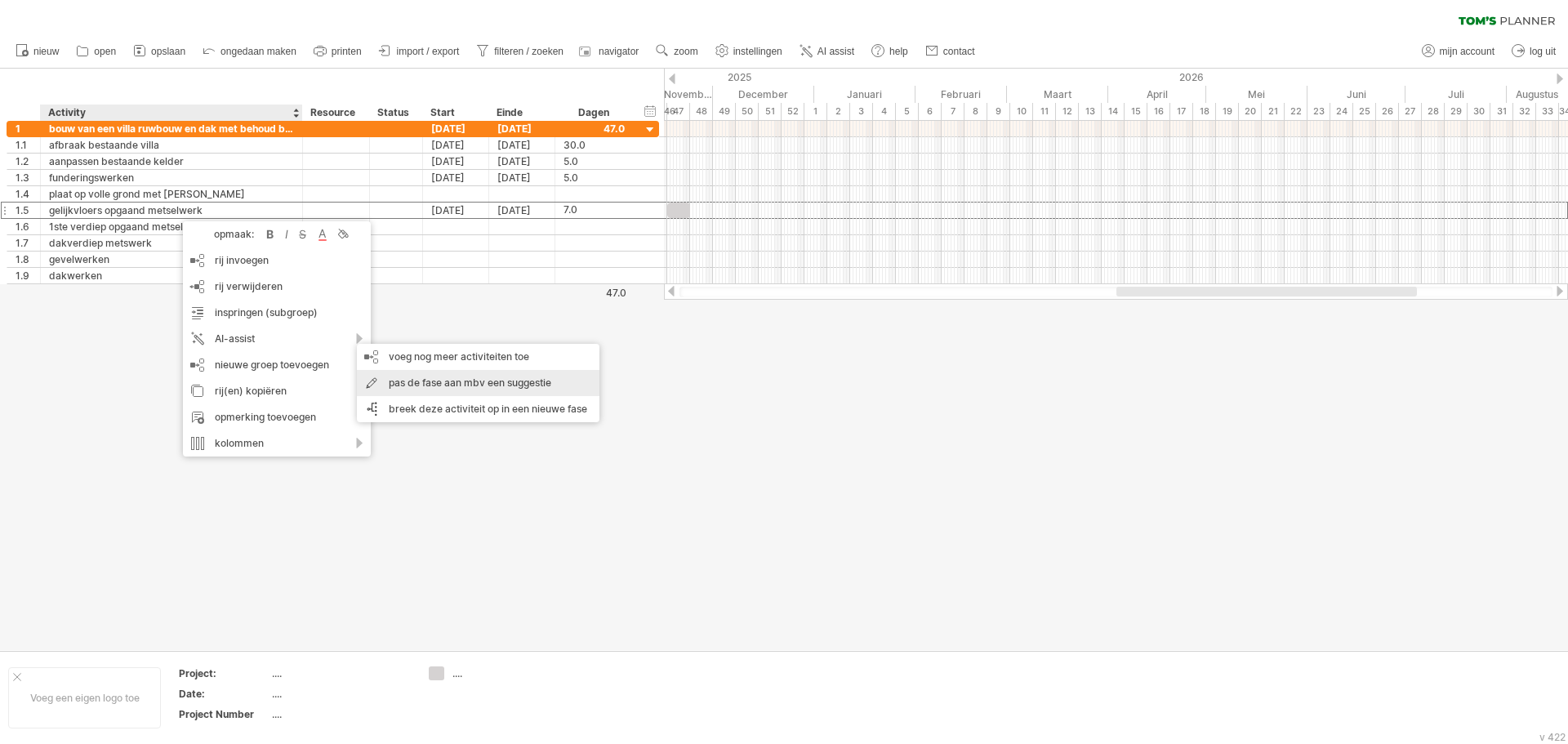
click at [417, 382] on div "pas de fase aan mbv een suggestie" at bounding box center [478, 382] width 242 height 26
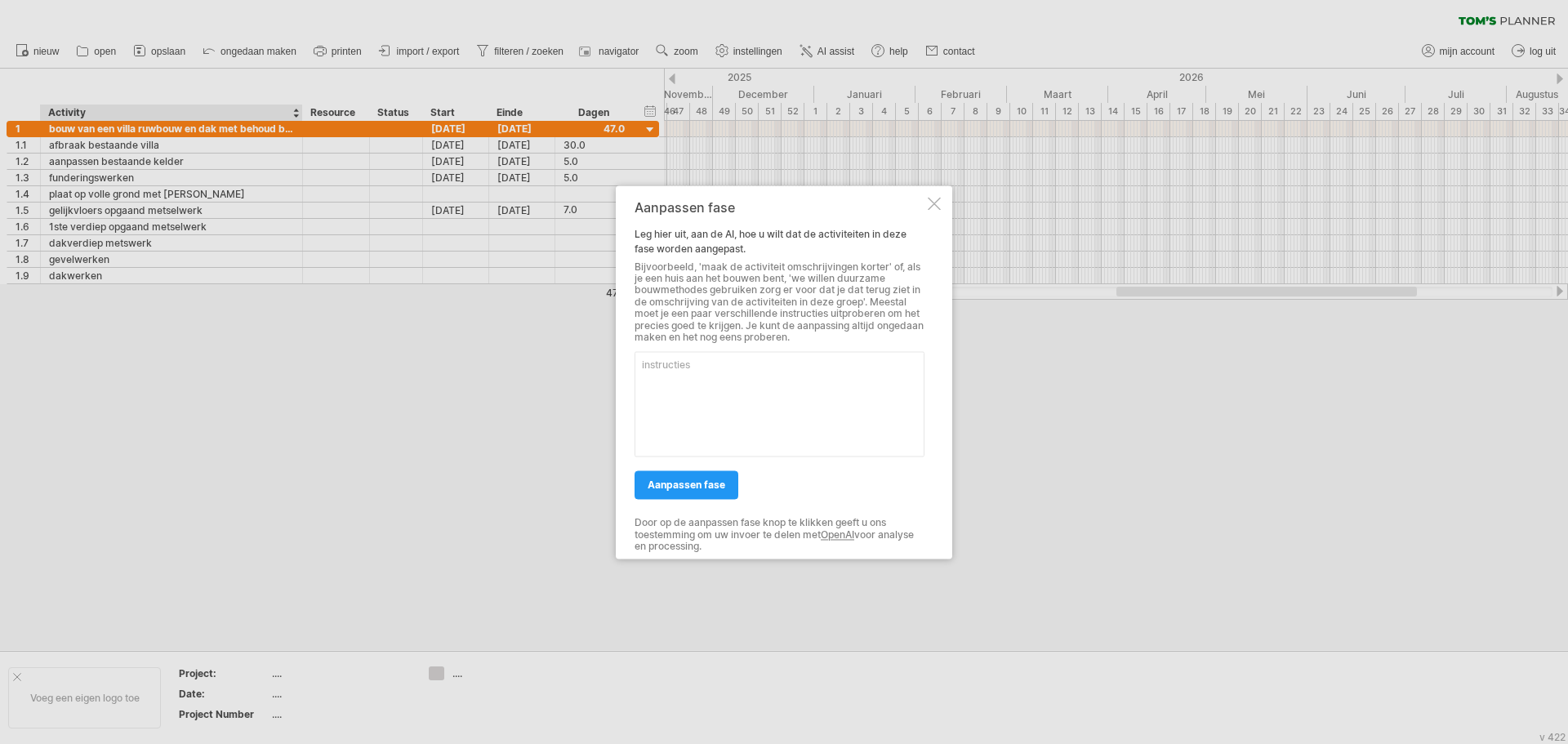
click at [696, 372] on textarea at bounding box center [780, 404] width 290 height 105
type textarea "metselen snelbouwmuren beton elementen plaatsen afdek predallen plaatsen"
click at [692, 493] on link "aanpassen fase" at bounding box center [686, 486] width 104 height 29
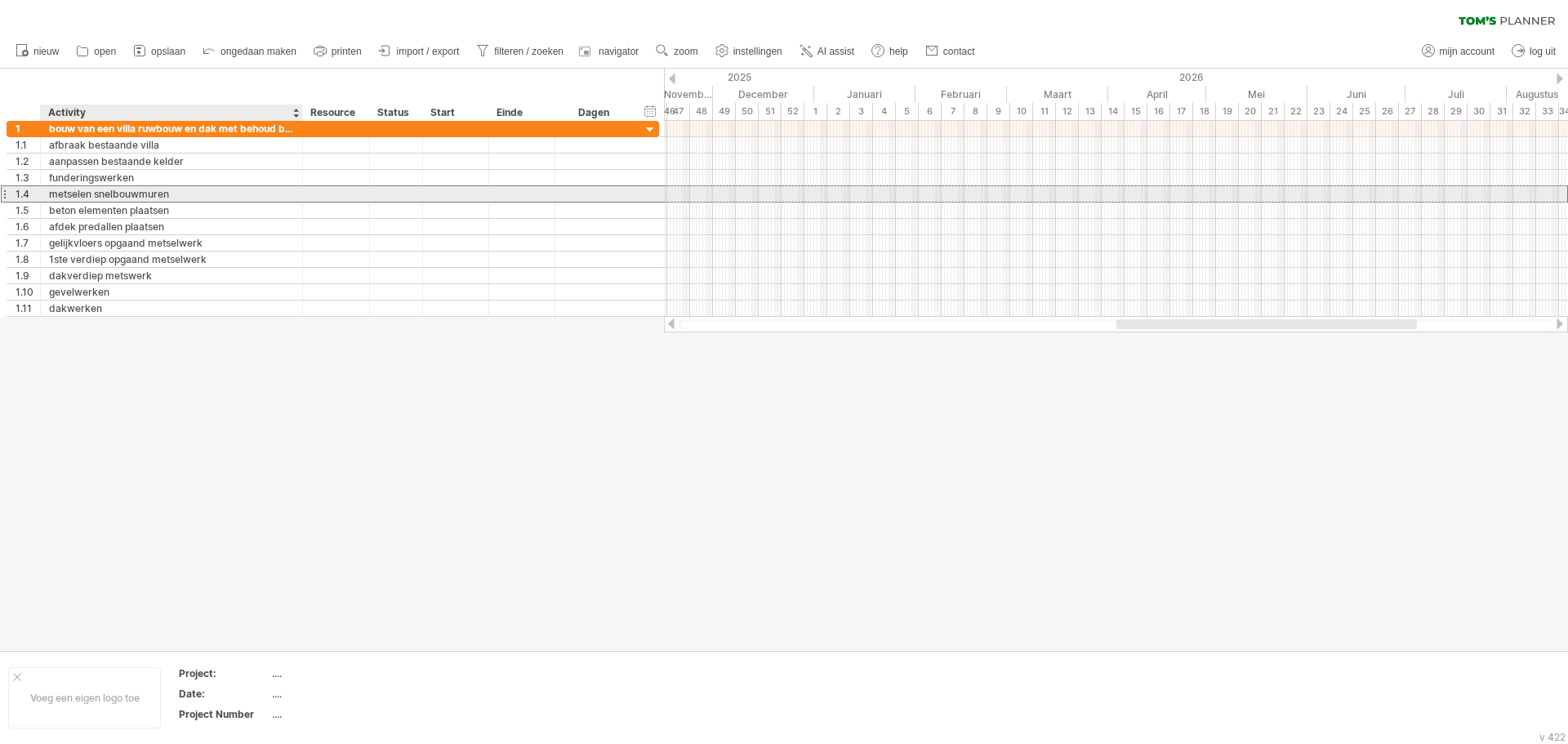
click at [240, 198] on div "metselen snelbouwmuren" at bounding box center [171, 194] width 245 height 15
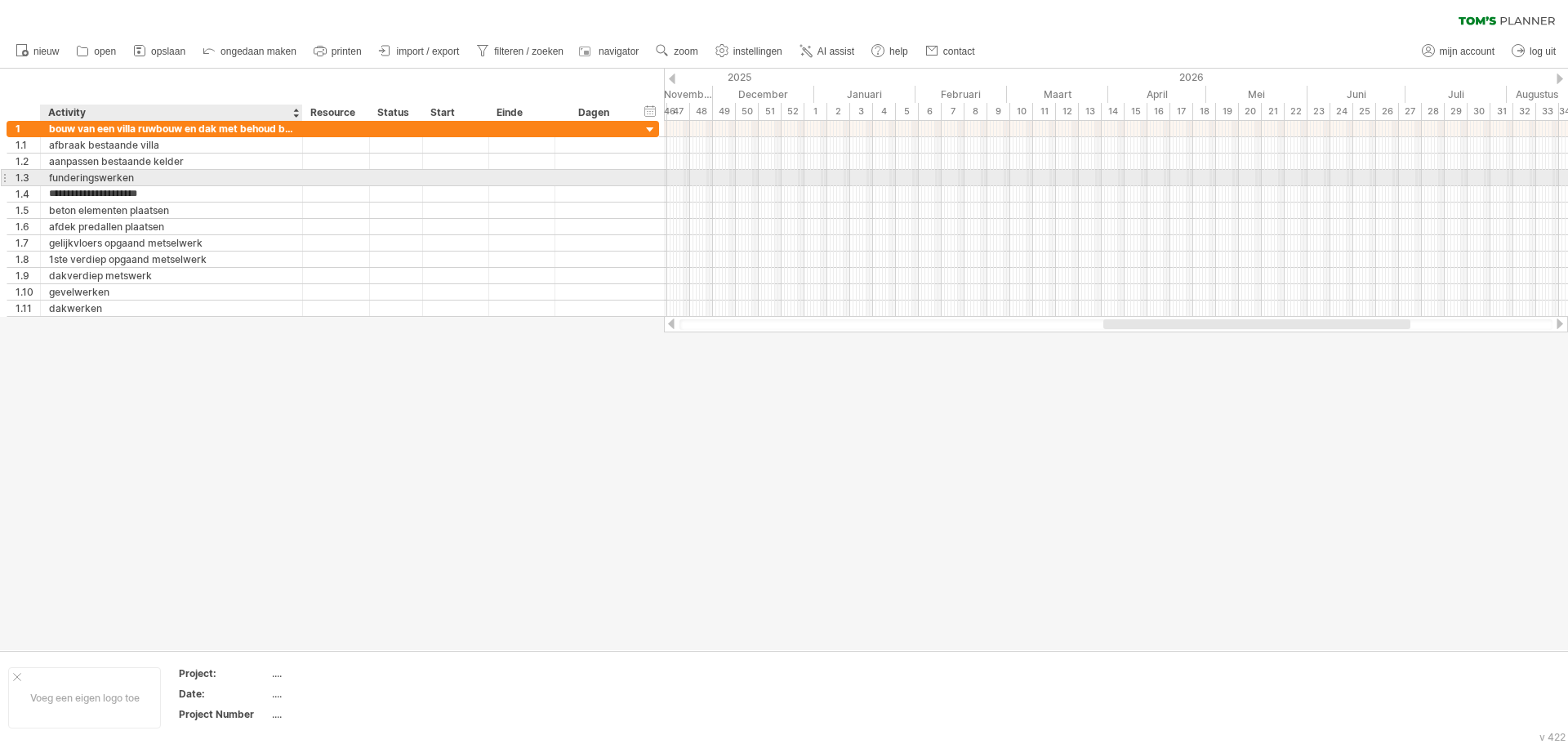
click at [148, 181] on div "funderingswerken" at bounding box center [171, 177] width 245 height 15
click at [160, 181] on input "**********" at bounding box center [171, 177] width 245 height 15
drag, startPoint x: 175, startPoint y: 246, endPoint x: 167, endPoint y: 194, distance: 52.6
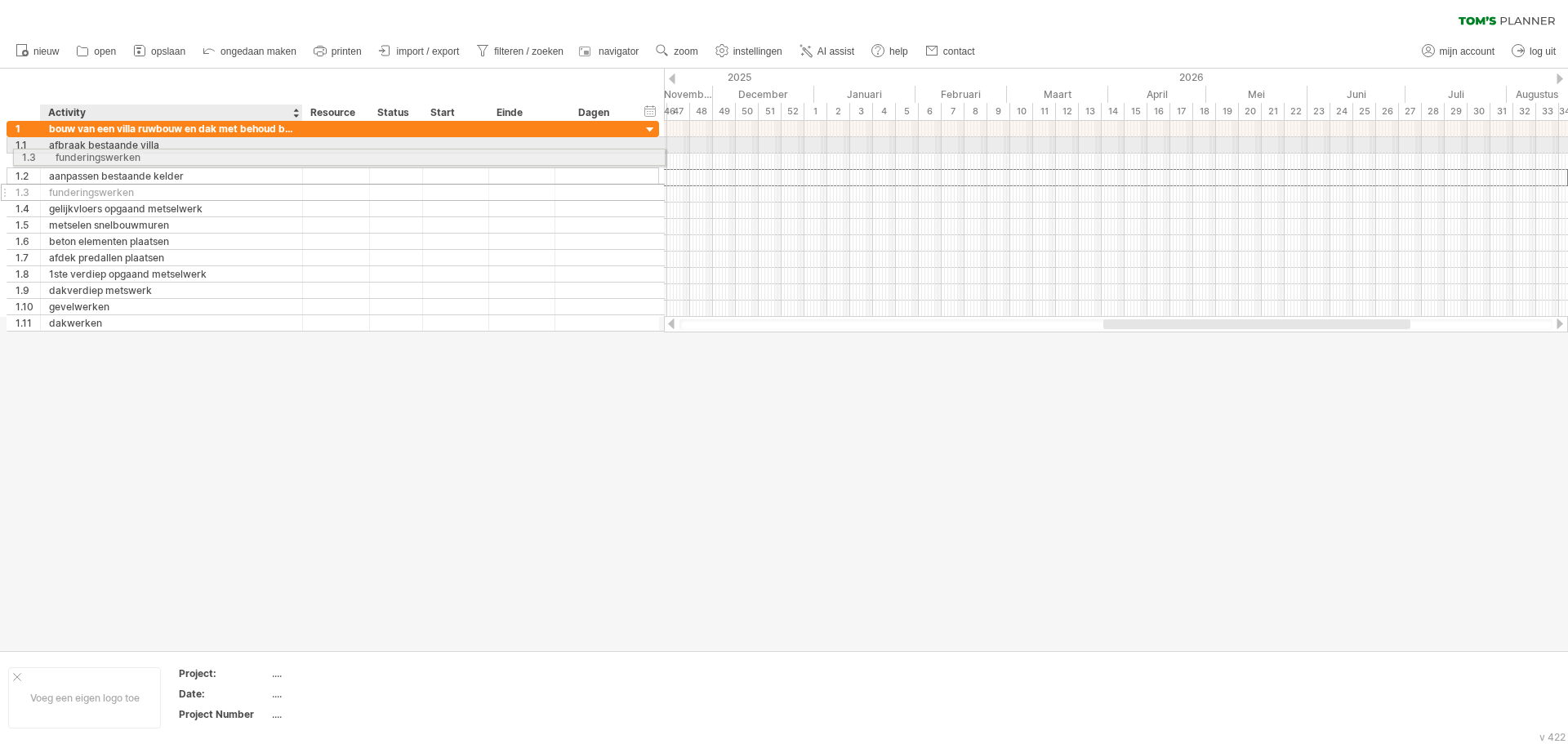
drag, startPoint x: 121, startPoint y: 177, endPoint x: 129, endPoint y: 155, distance: 23.4
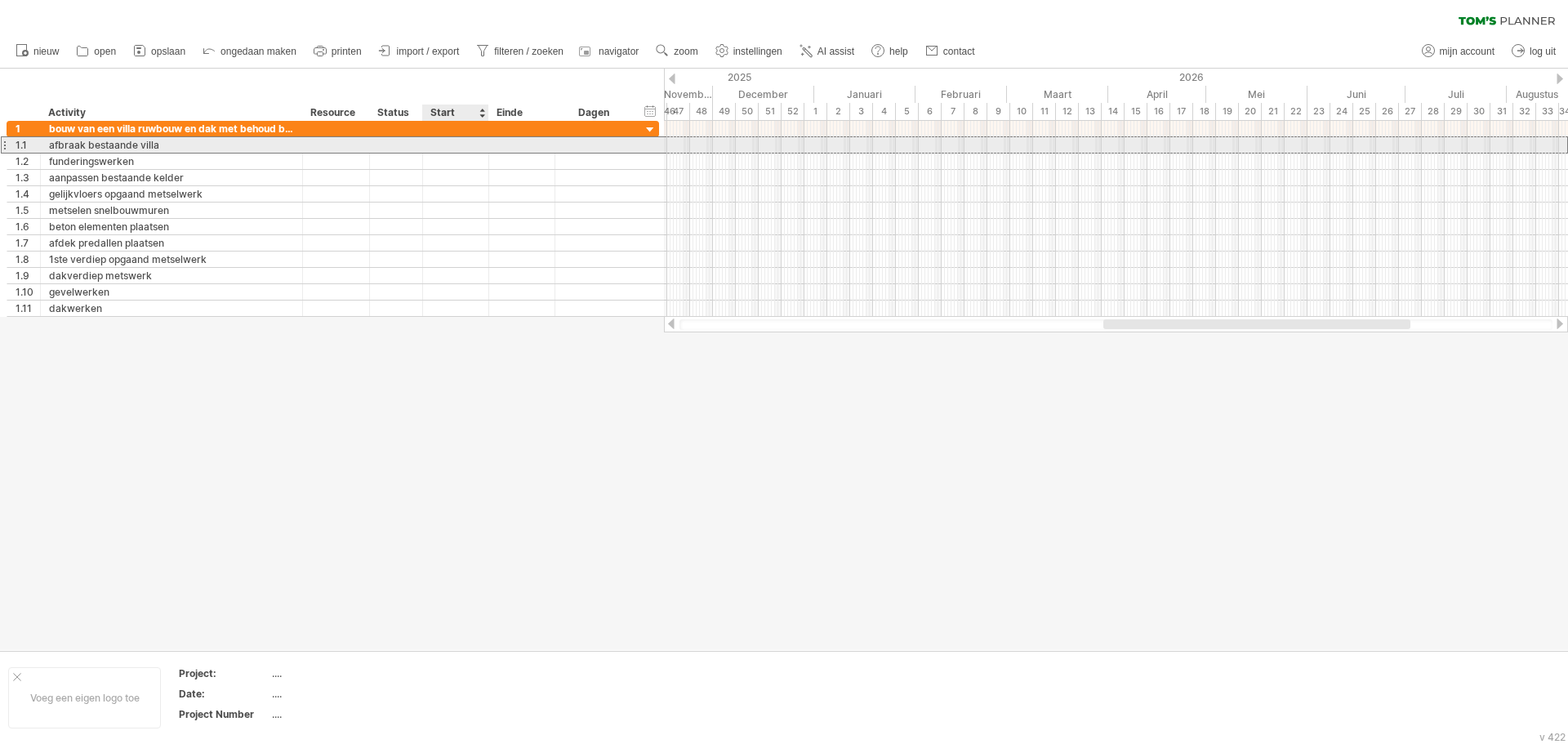
click at [447, 150] on div at bounding box center [455, 145] width 66 height 15
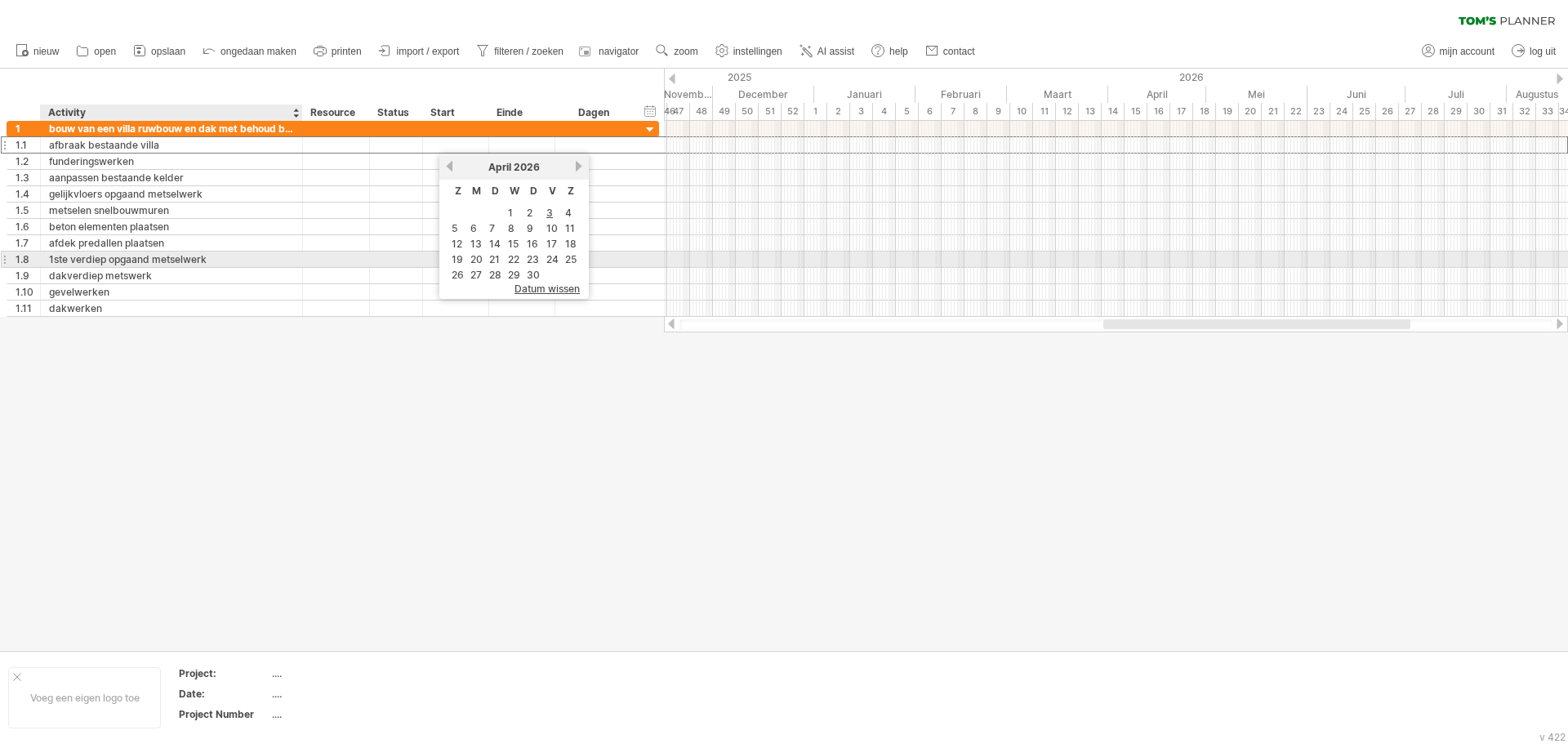
click at [83, 260] on div "1ste verdiep opgaand metselwerk" at bounding box center [171, 259] width 245 height 15
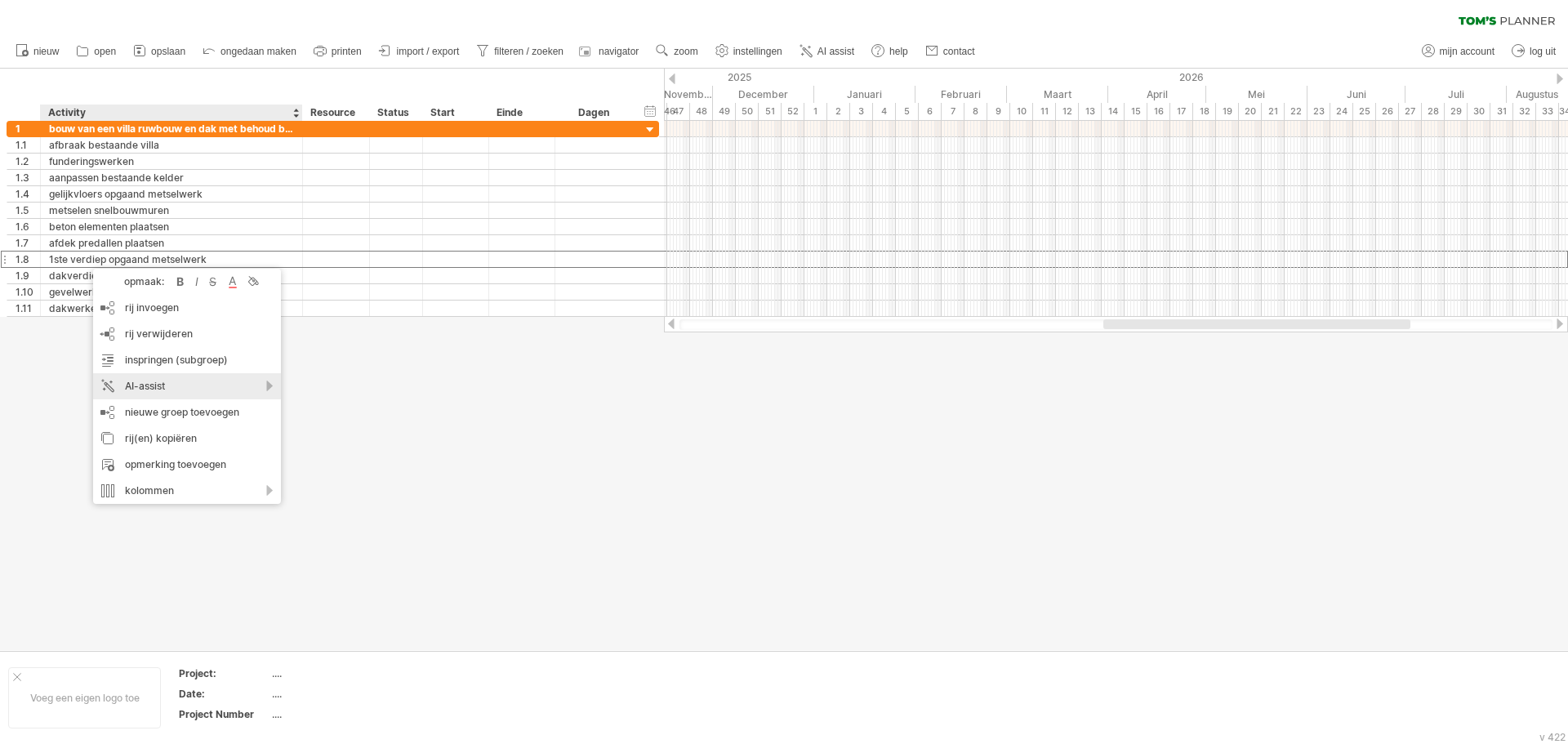
click at [235, 391] on div "AI-assist" at bounding box center [187, 385] width 188 height 26
click at [328, 416] on div "voeg nog meer activiteiten toe" at bounding box center [364, 411] width 242 height 26
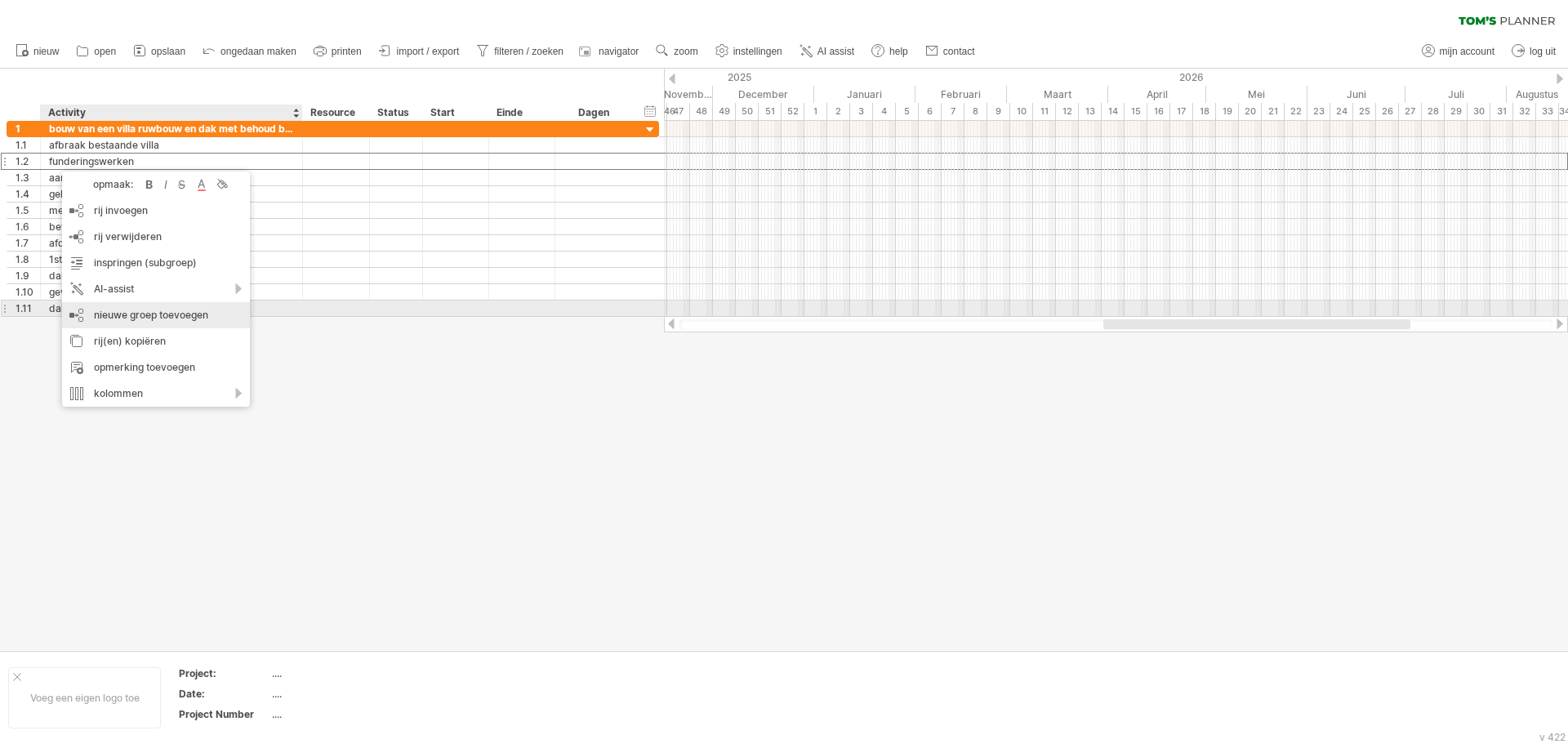
click at [182, 314] on div "nieuwe groep toevoegen" at bounding box center [156, 315] width 188 height 26
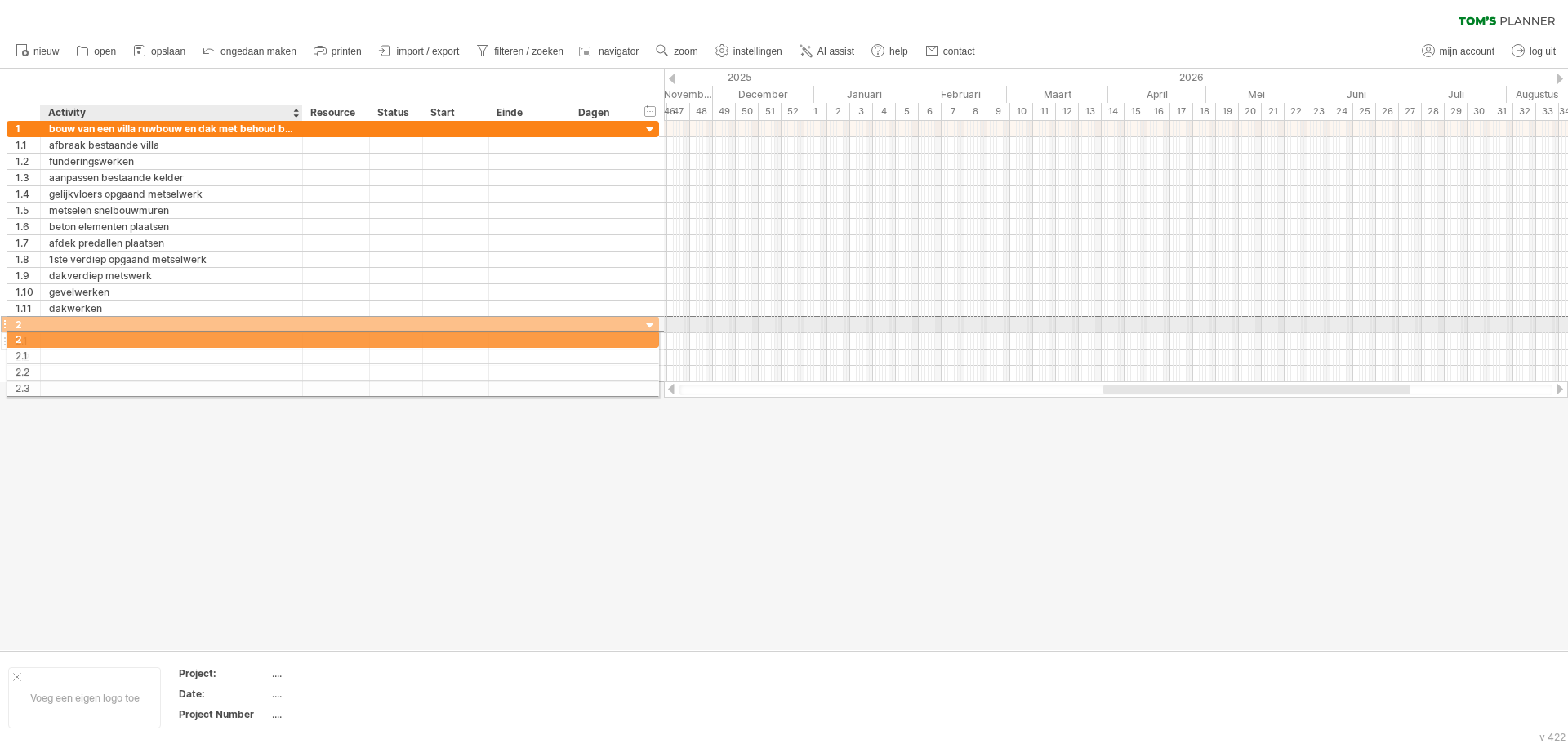
drag, startPoint x: 181, startPoint y: 319, endPoint x: 178, endPoint y: 337, distance: 18.2
click at [178, 337] on div "2 2.1 2.2 2.3" at bounding box center [333, 348] width 653 height 66
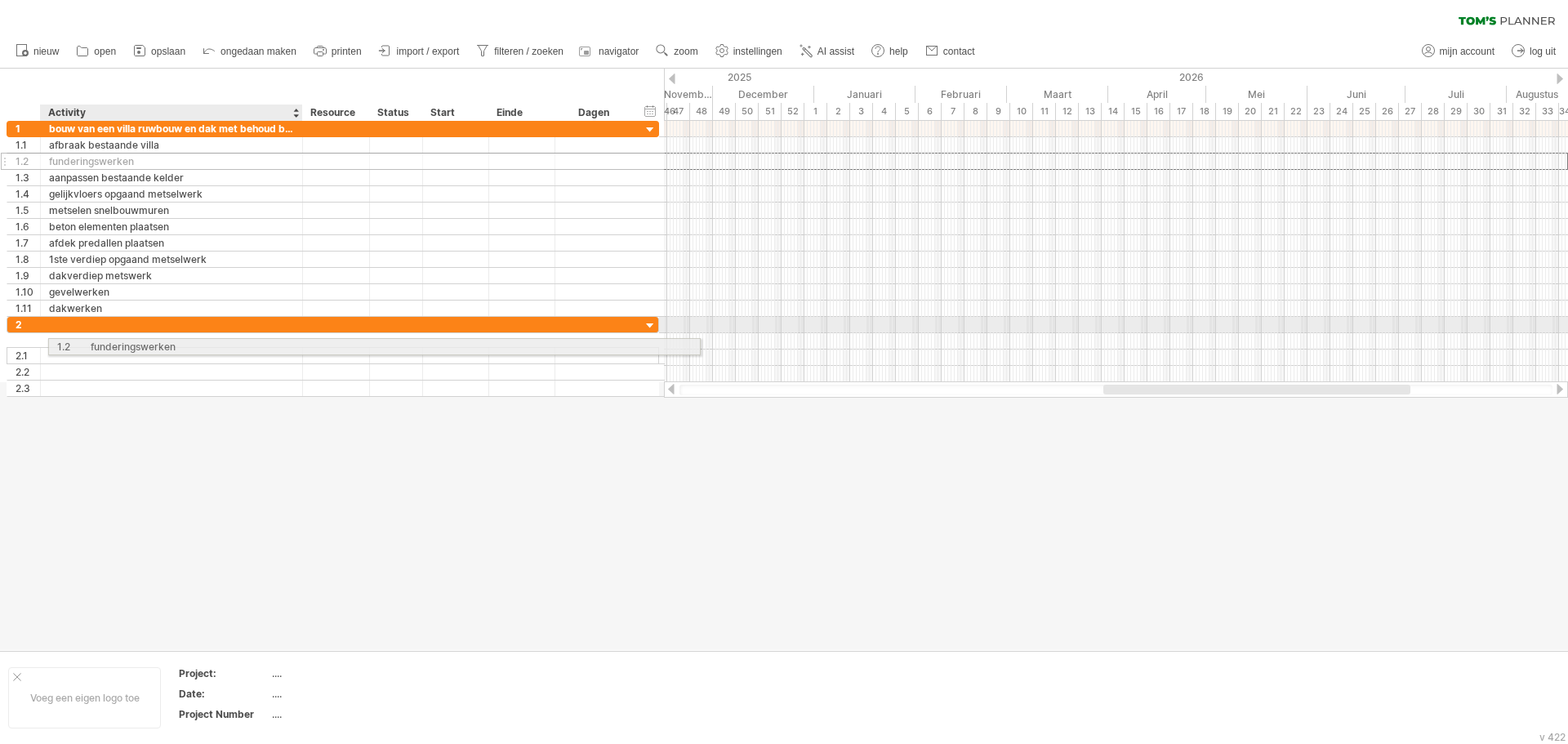
drag, startPoint x: 123, startPoint y: 161, endPoint x: 164, endPoint y: 343, distance: 186.6
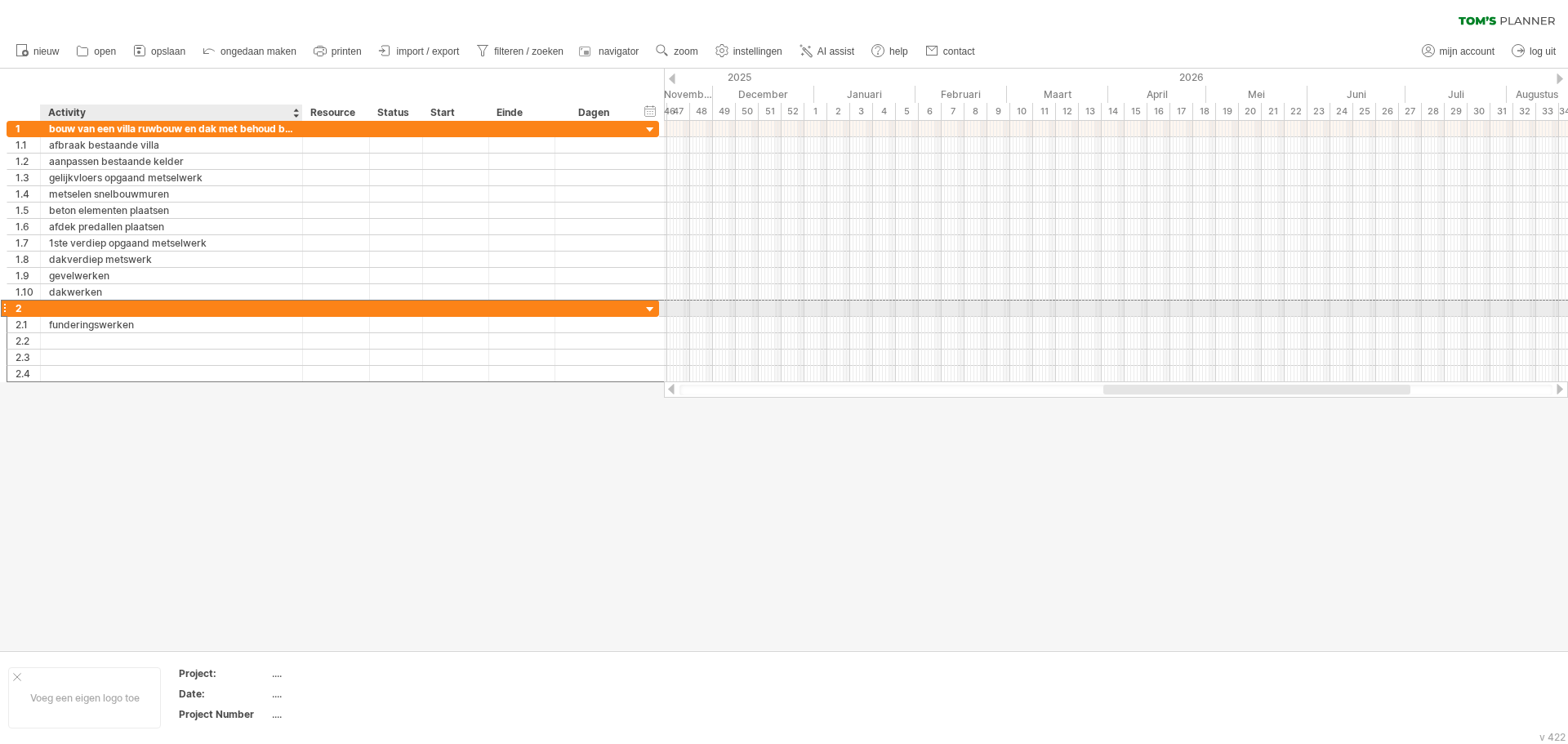
drag, startPoint x: 99, startPoint y: 305, endPoint x: 117, endPoint y: 304, distance: 18.0
click at [99, 304] on div at bounding box center [171, 308] width 245 height 15
type input "**********"
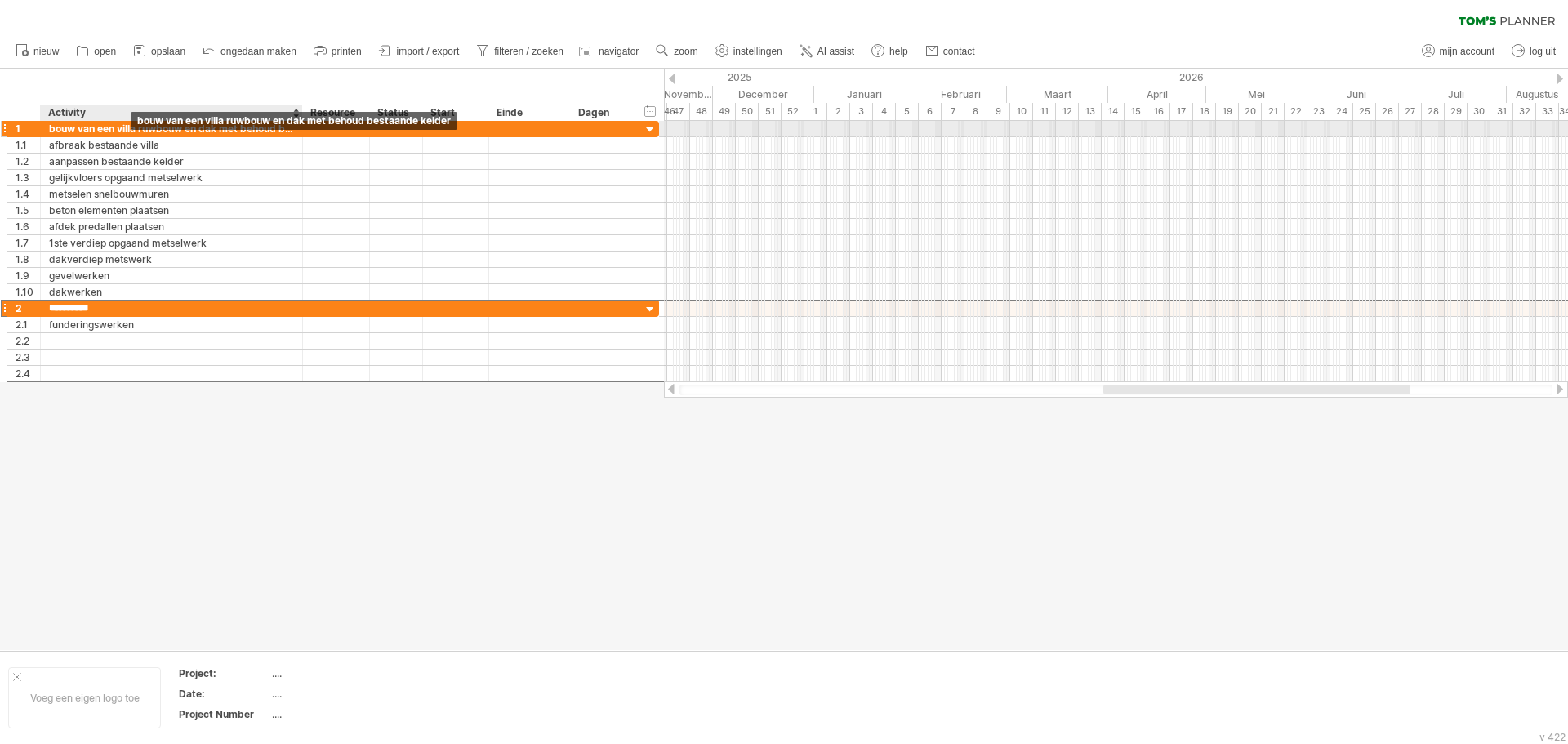
click at [133, 130] on div "bouw van een villa ruwbouw en dak met behoud bestaande kelder" at bounding box center [171, 129] width 245 height 15
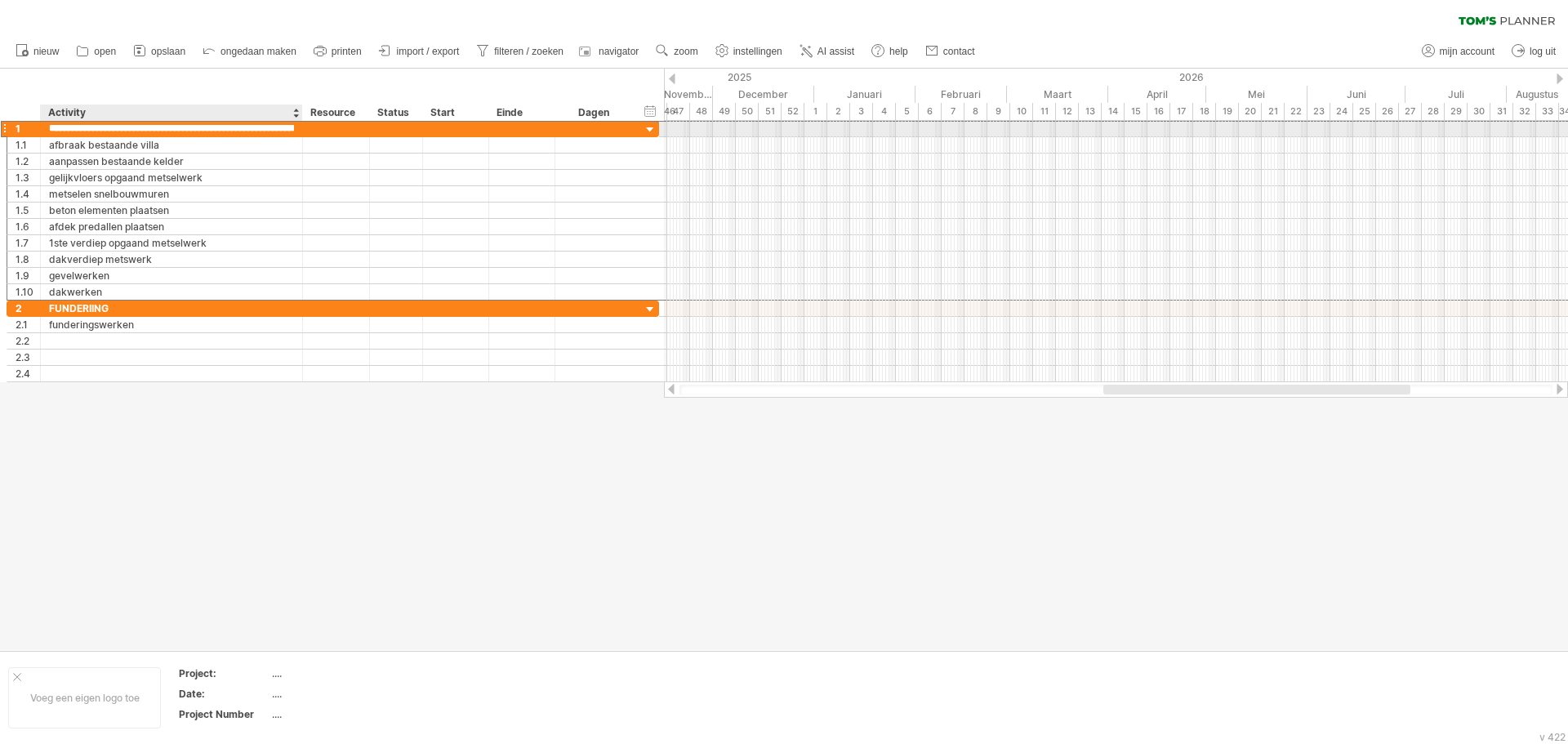
click at [168, 132] on input "**********" at bounding box center [171, 129] width 245 height 15
type input "**********"
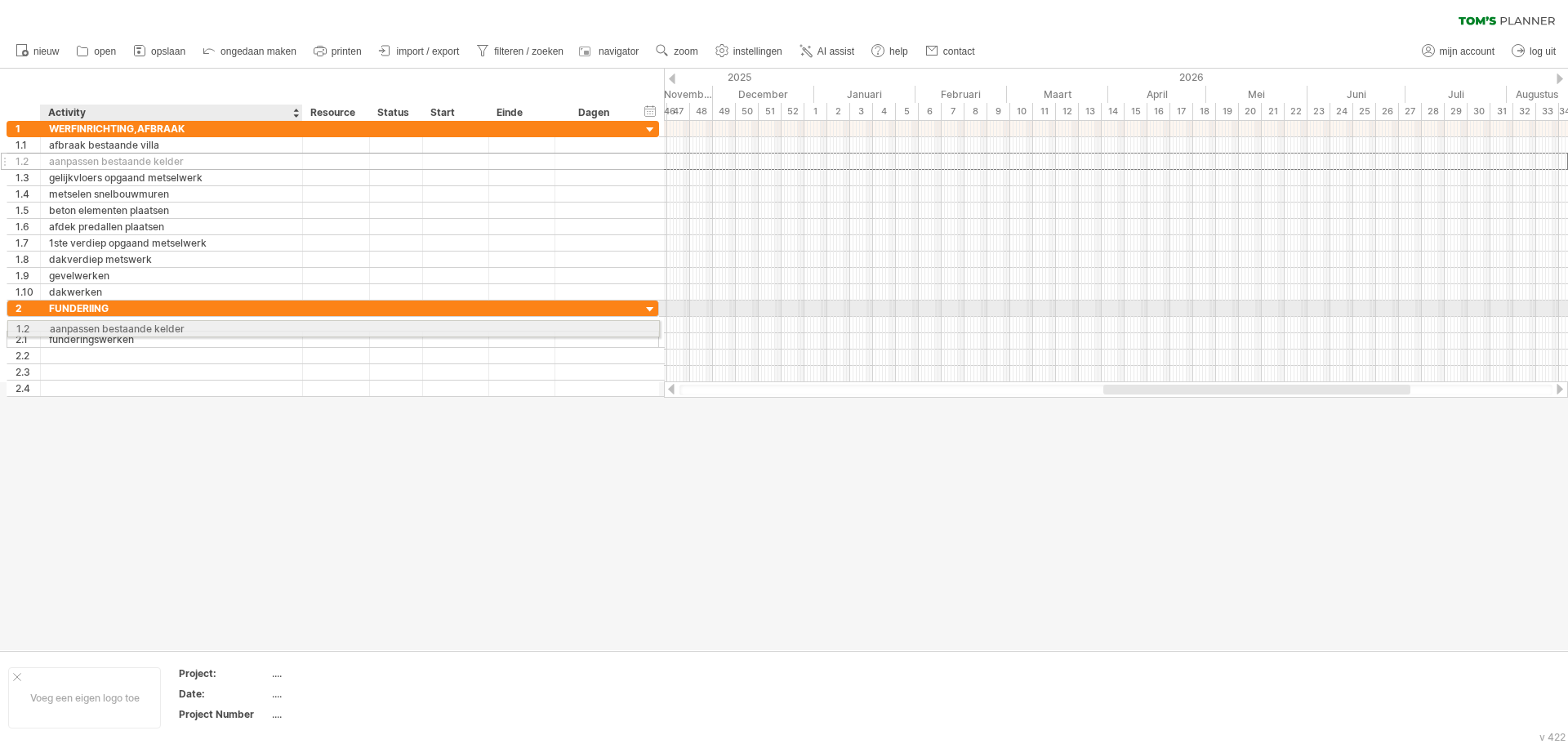
drag, startPoint x: 111, startPoint y: 166, endPoint x: 107, endPoint y: 325, distance: 159.1
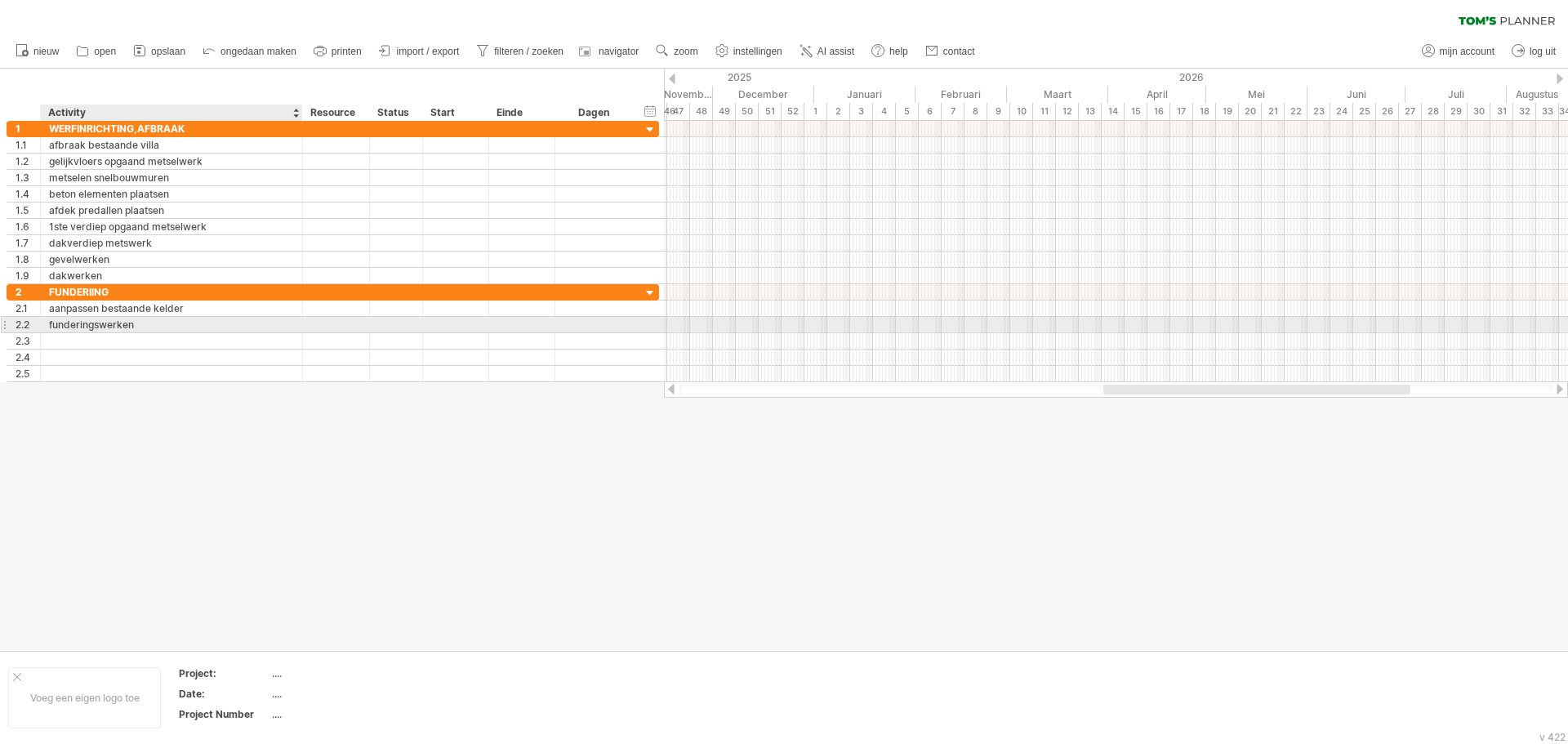
click at [115, 327] on div "funderingswerken" at bounding box center [171, 324] width 245 height 15
drag, startPoint x: 208, startPoint y: 326, endPoint x: 53, endPoint y: 324, distance: 155.0
click at [53, 324] on input "**********" at bounding box center [171, 324] width 245 height 15
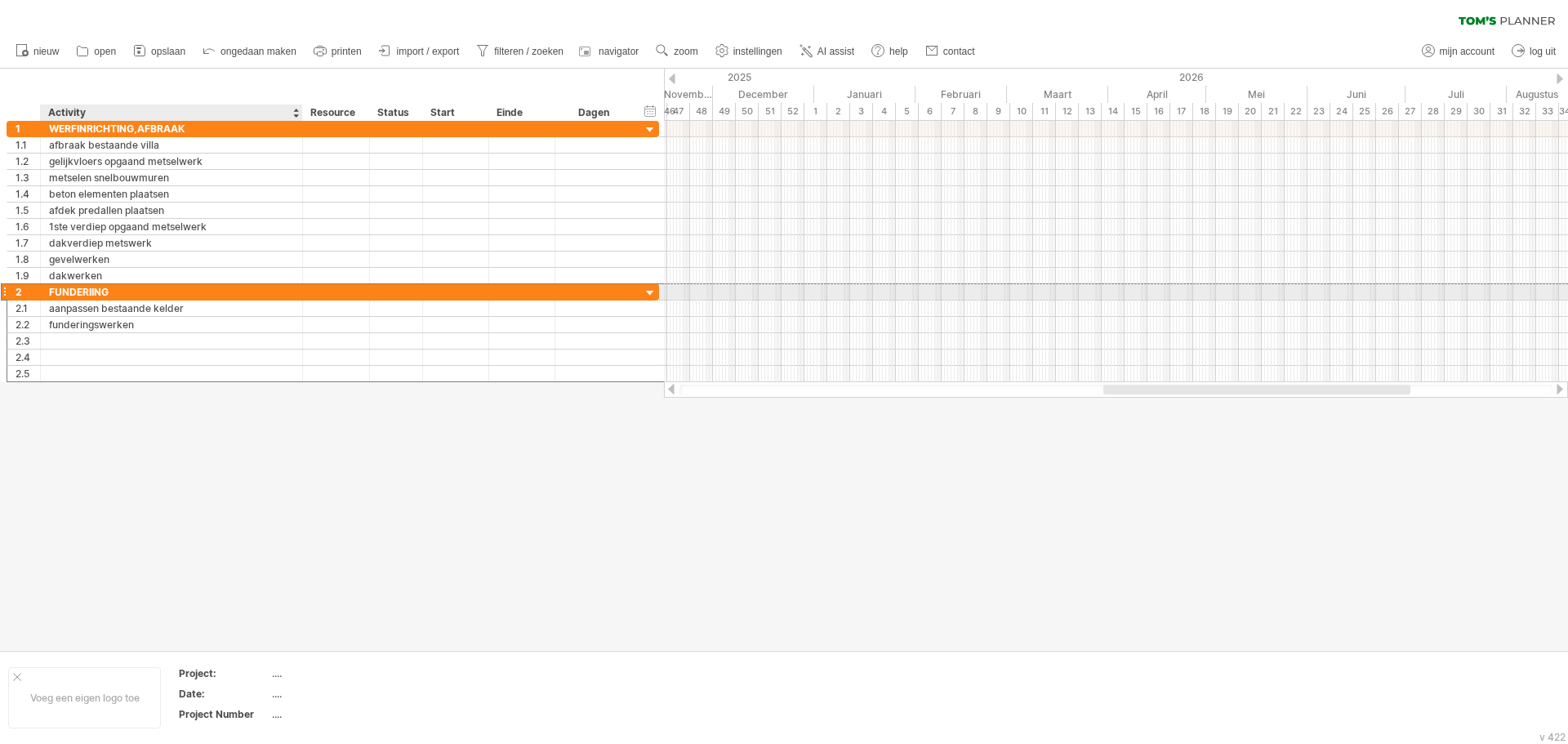
click at [155, 294] on div "FUNDERIING" at bounding box center [171, 292] width 245 height 15
type input "**********"
click at [183, 304] on div "aanpassen bestaande kelder" at bounding box center [171, 308] width 245 height 15
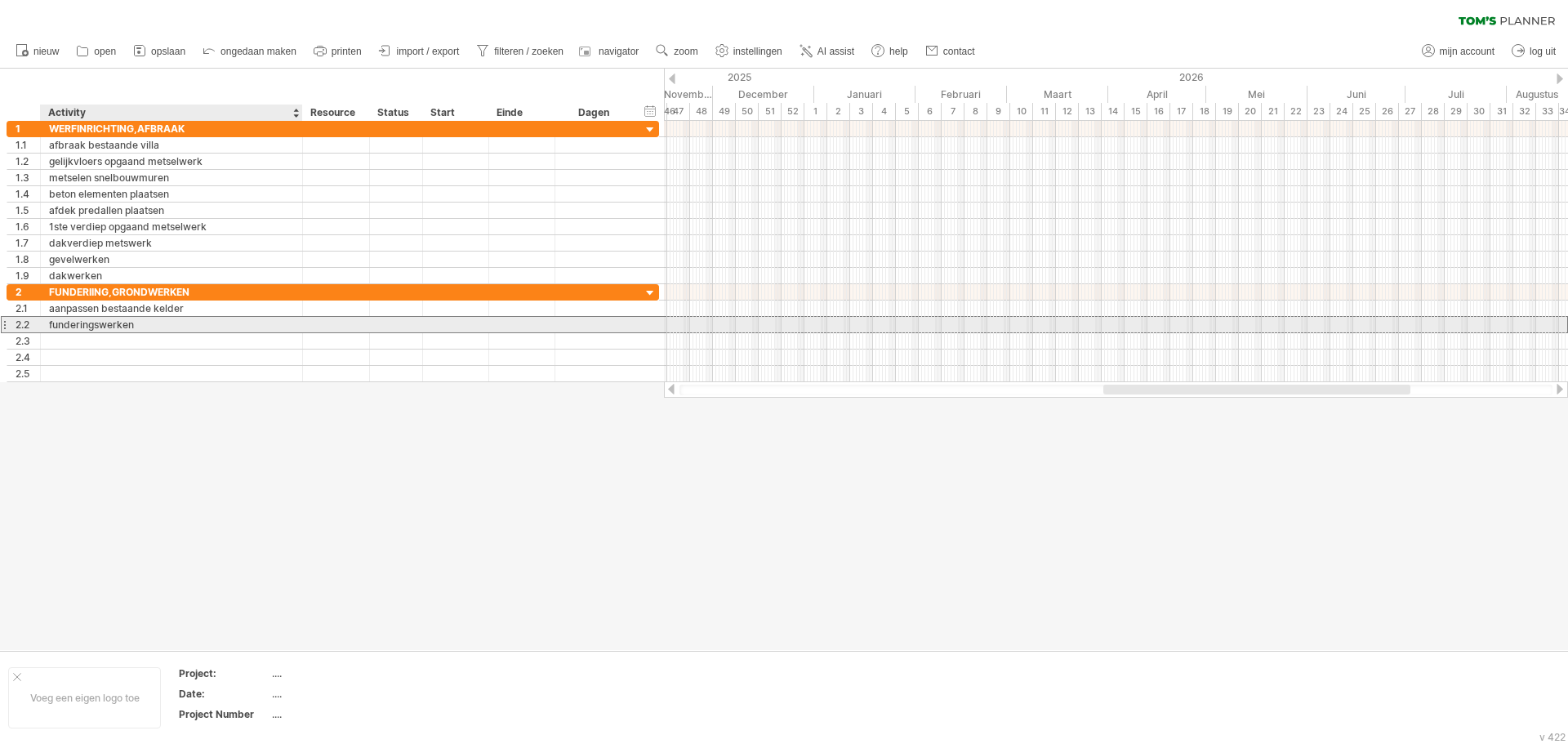
click at [150, 329] on div "funderingswerken" at bounding box center [171, 324] width 245 height 15
drag, startPoint x: 158, startPoint y: 325, endPoint x: 3, endPoint y: 325, distance: 155.0
click at [7, 325] on div "**********" at bounding box center [333, 324] width 653 height 17
type input "*"
type input "**********"
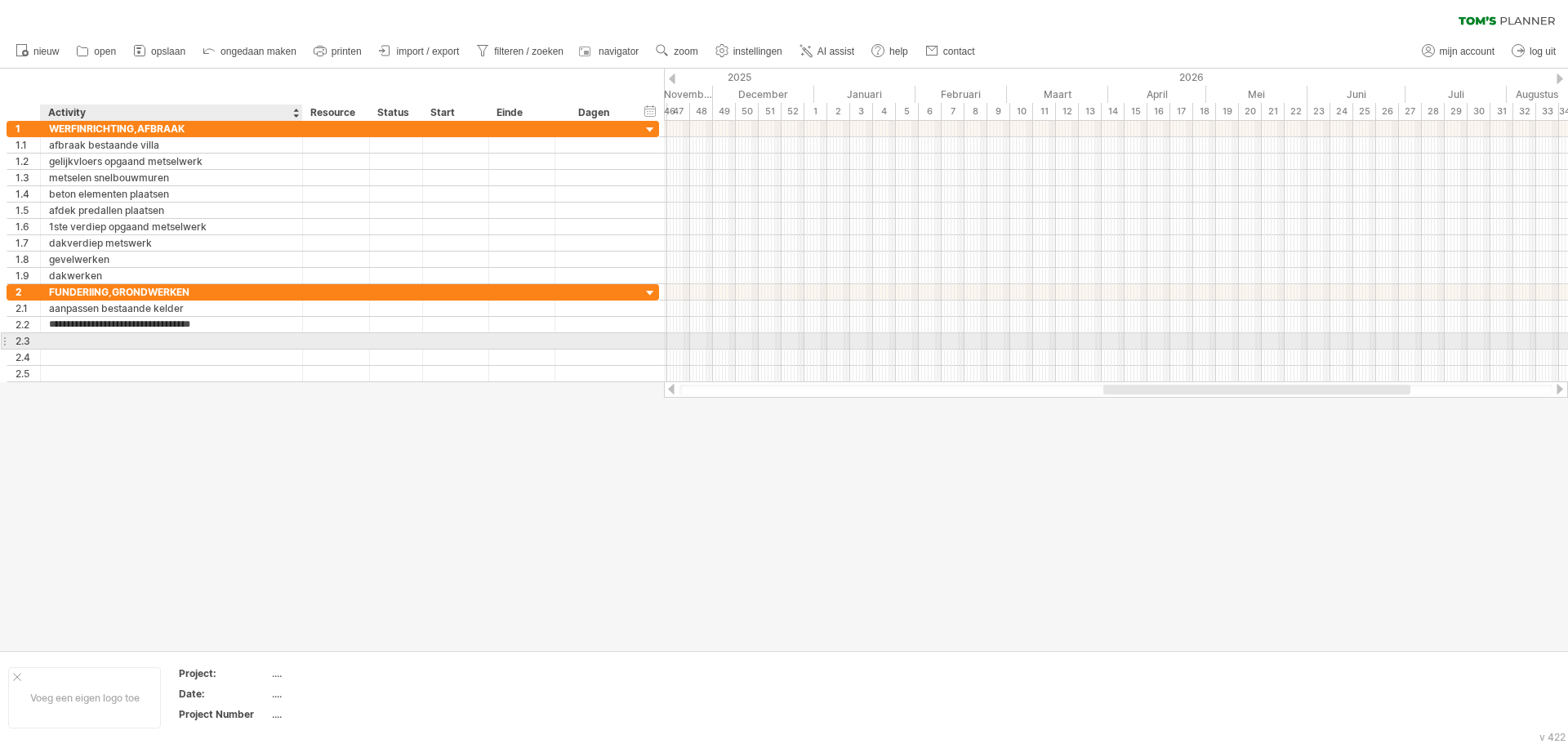
click at [100, 343] on div at bounding box center [171, 341] width 245 height 15
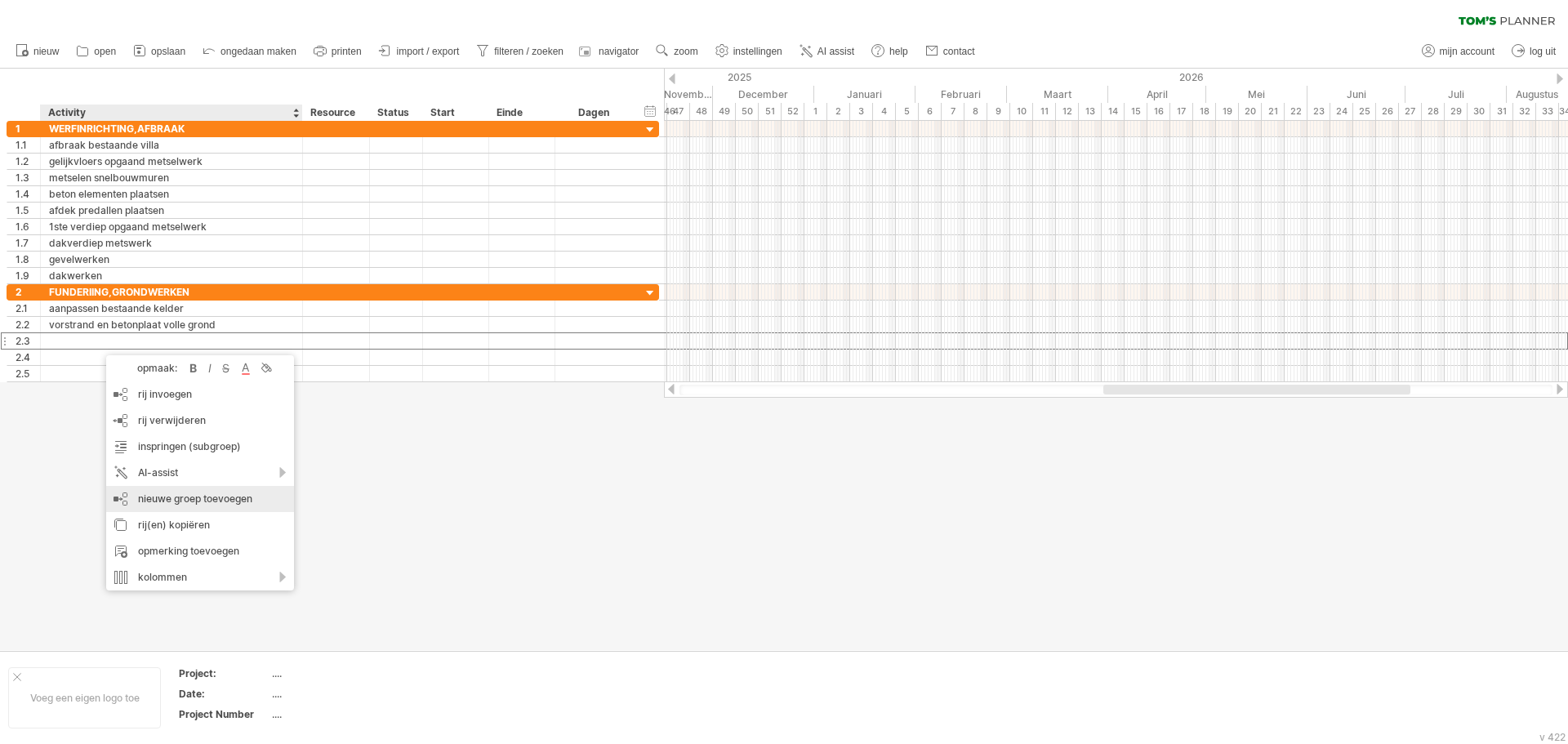
click at [182, 497] on div "nieuwe groep toevoegen" at bounding box center [199, 498] width 188 height 26
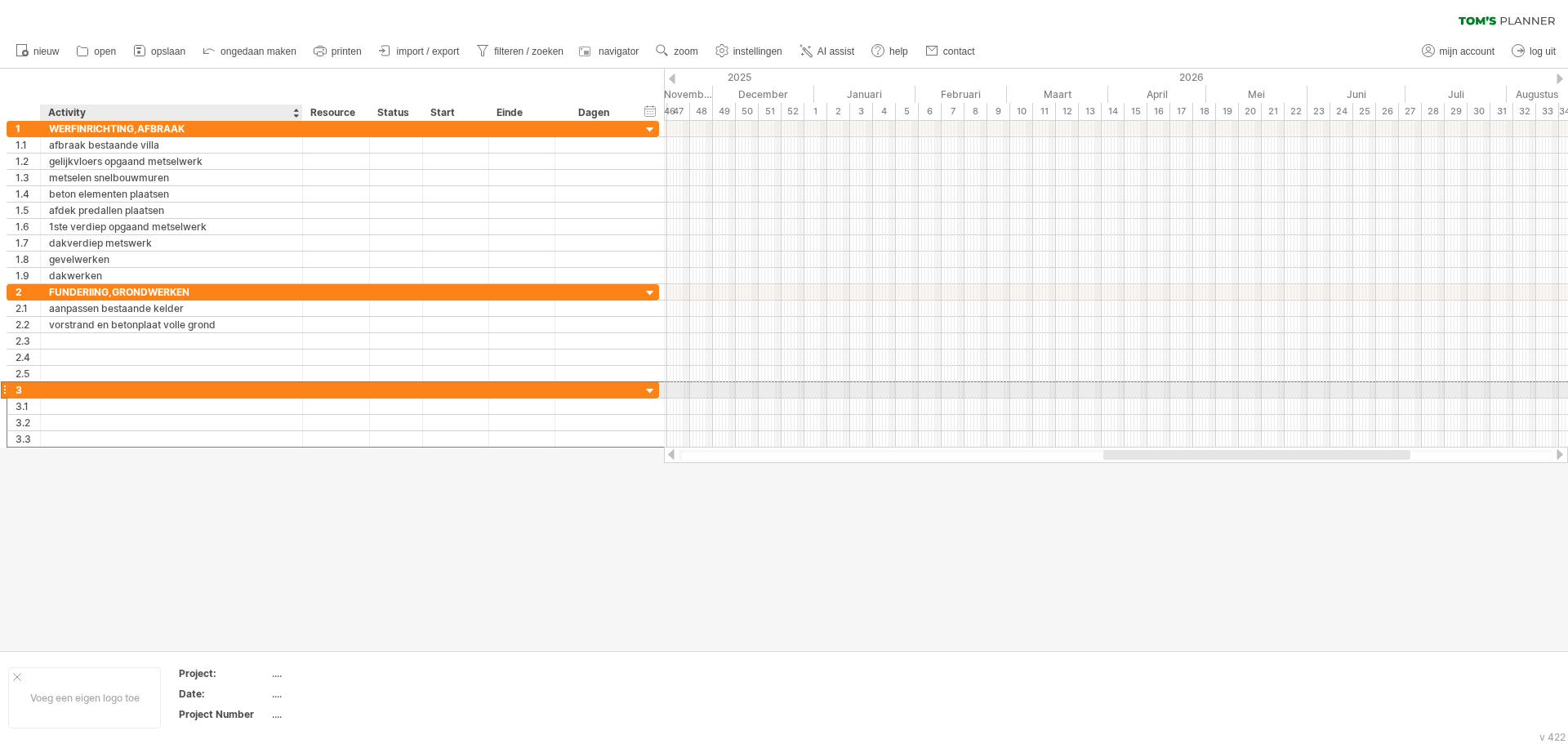
drag, startPoint x: 67, startPoint y: 390, endPoint x: 79, endPoint y: 390, distance: 12.0
click at [68, 390] on div at bounding box center [171, 389] width 245 height 15
type input "*"
type input "**********"
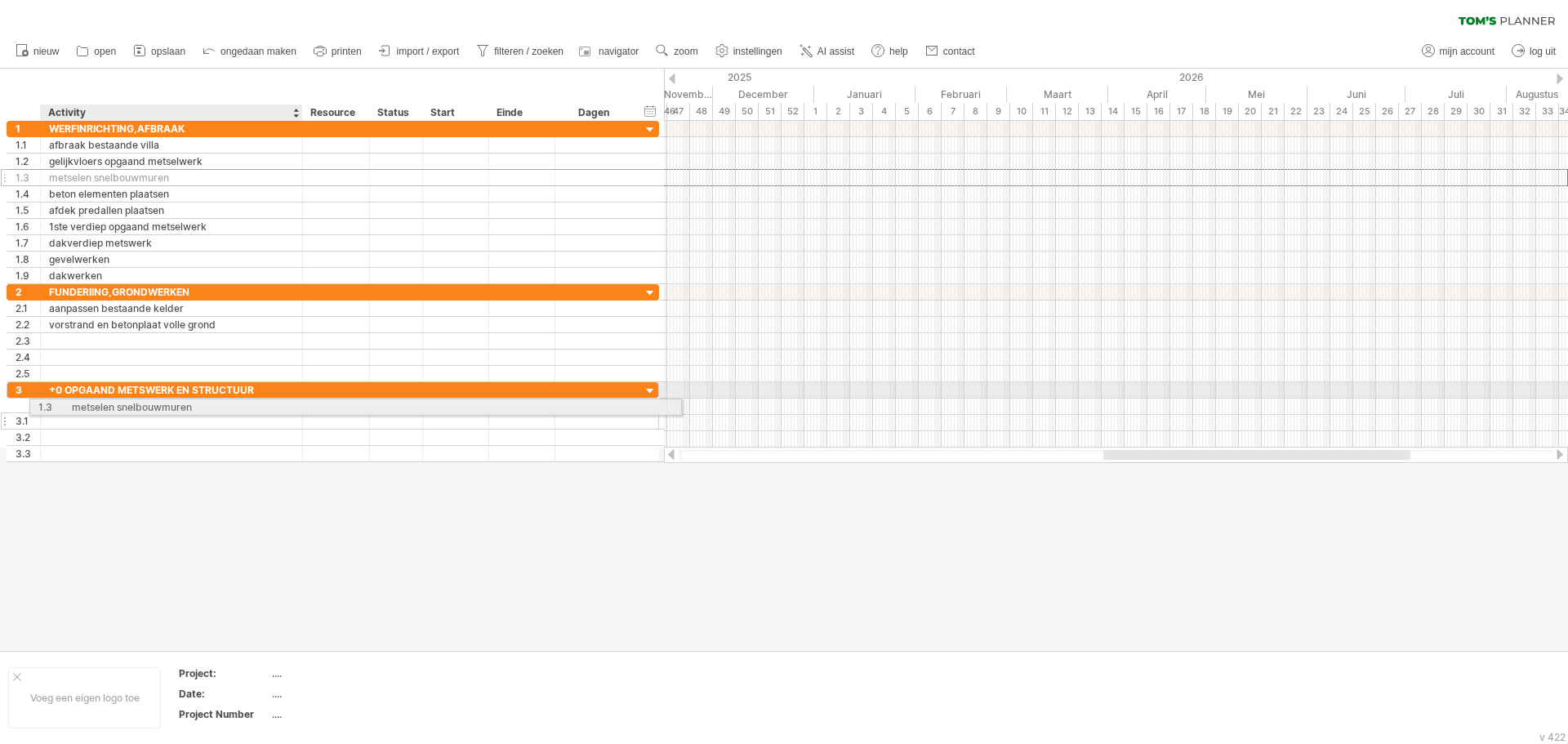
drag, startPoint x: 111, startPoint y: 175, endPoint x: 128, endPoint y: 404, distance: 229.6
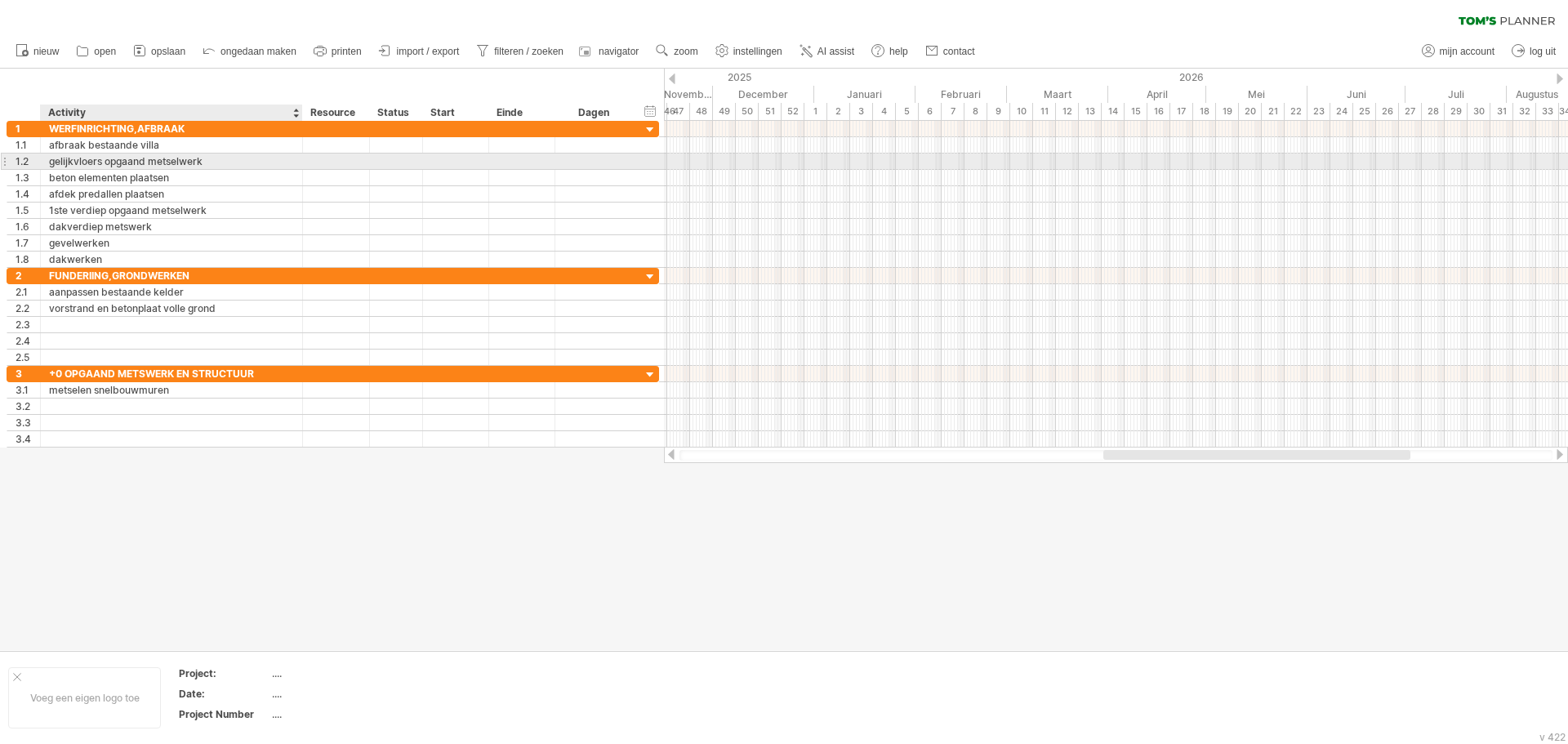
click at [94, 155] on div "gelijkvloers opgaand metselwerk" at bounding box center [171, 161] width 245 height 15
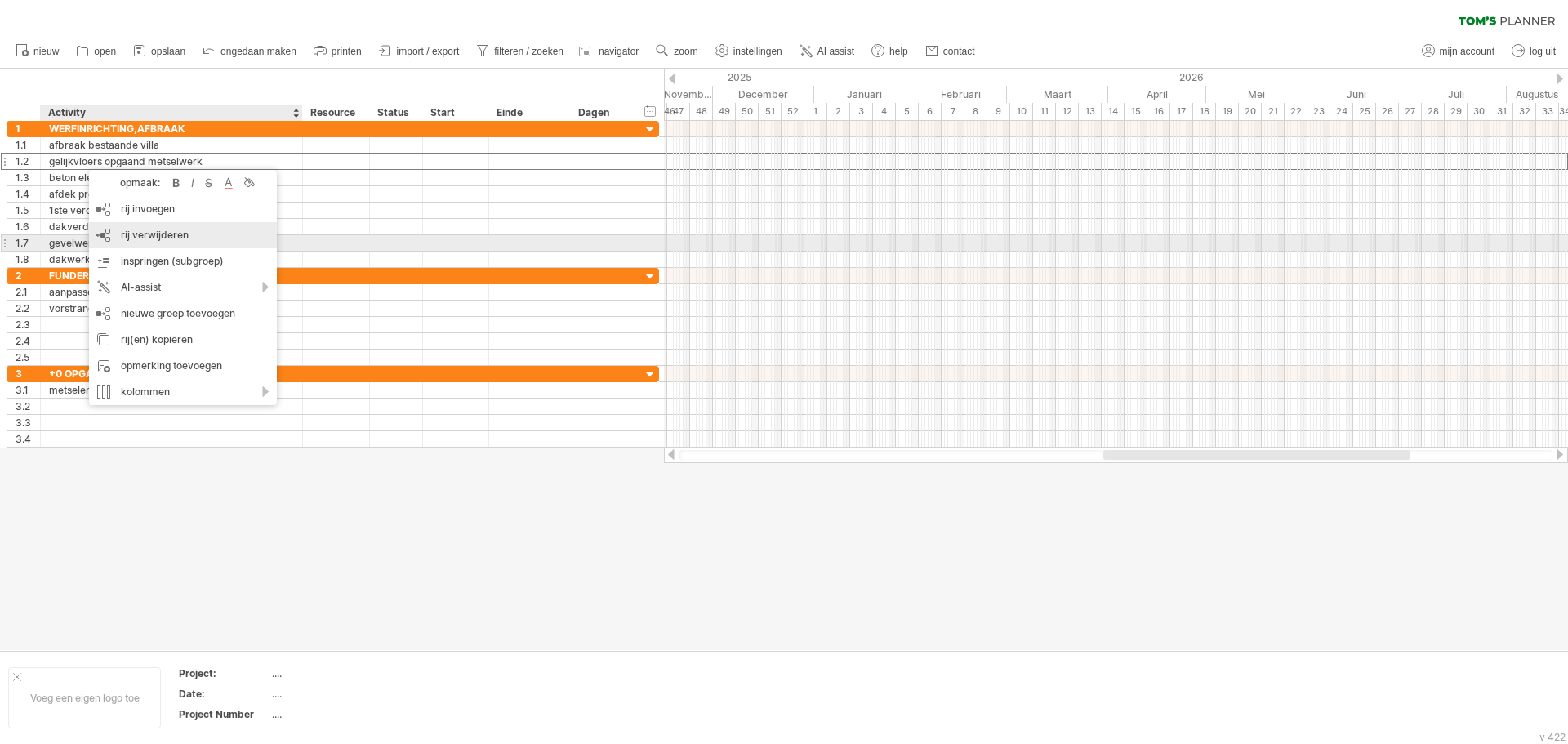
click at [154, 241] on div "rij verwijderen geselecteerde rijen verwijderen" at bounding box center [182, 235] width 188 height 26
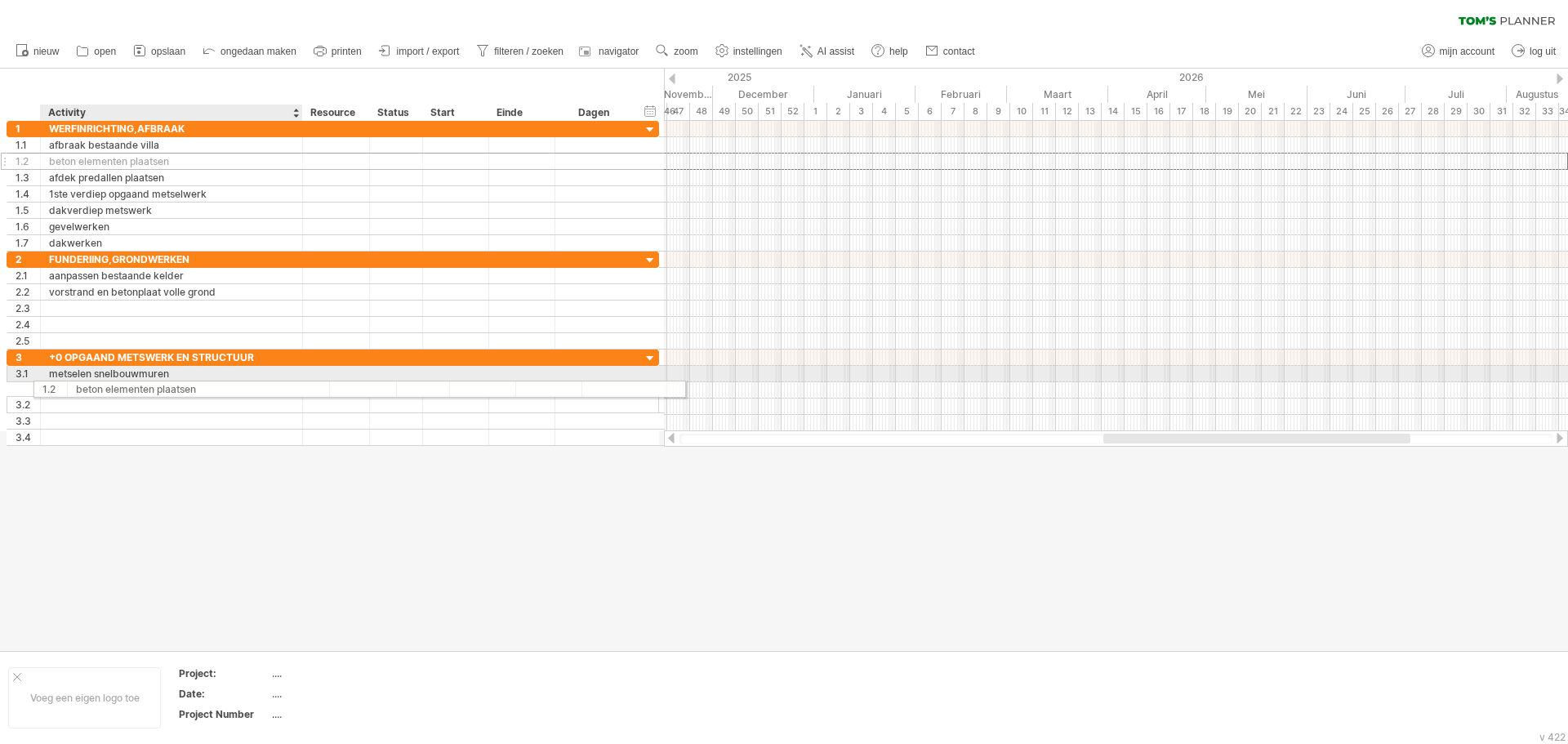
drag, startPoint x: 115, startPoint y: 165, endPoint x: 138, endPoint y: 386, distance: 222.2
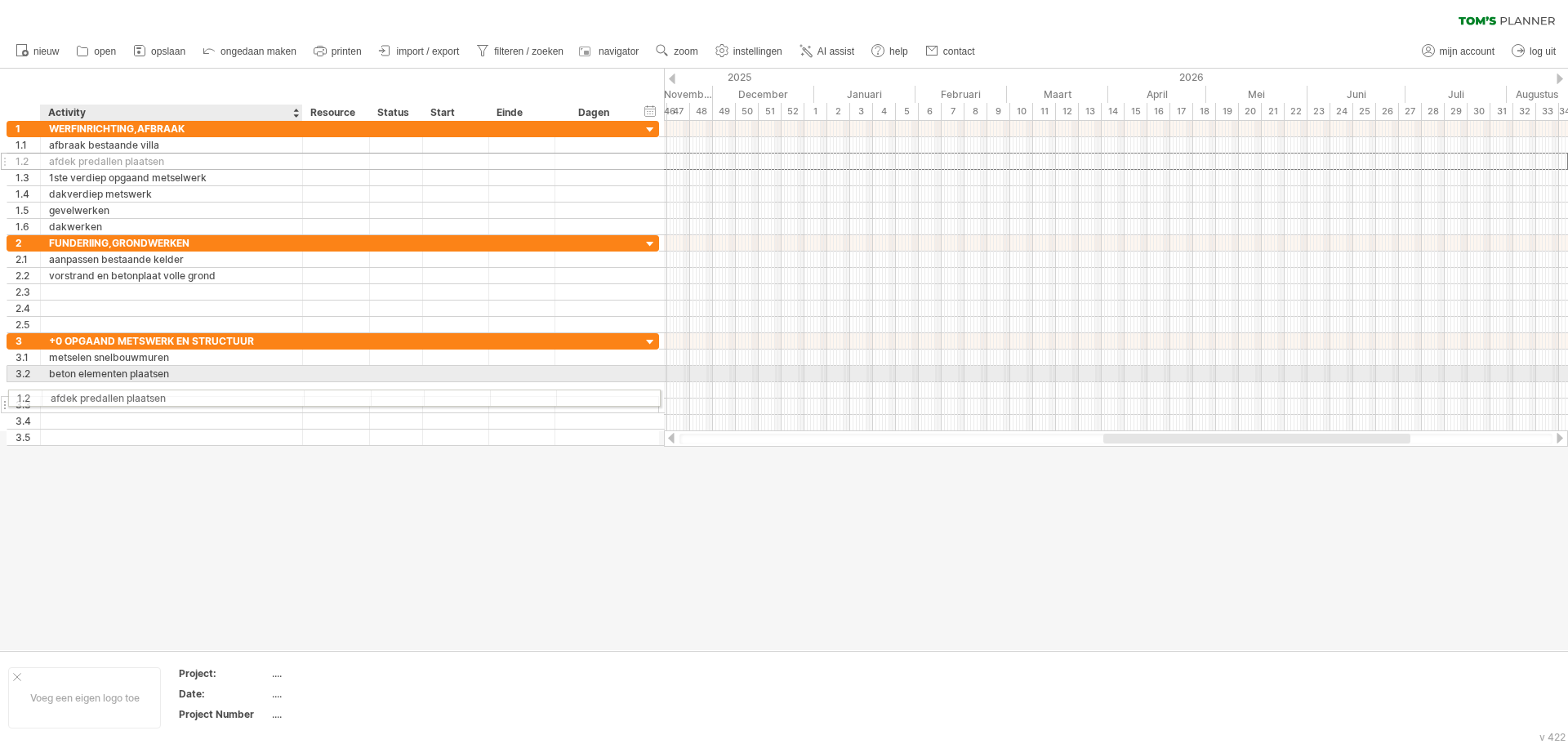
drag, startPoint x: 105, startPoint y: 163, endPoint x: 105, endPoint y: 395, distance: 232.0
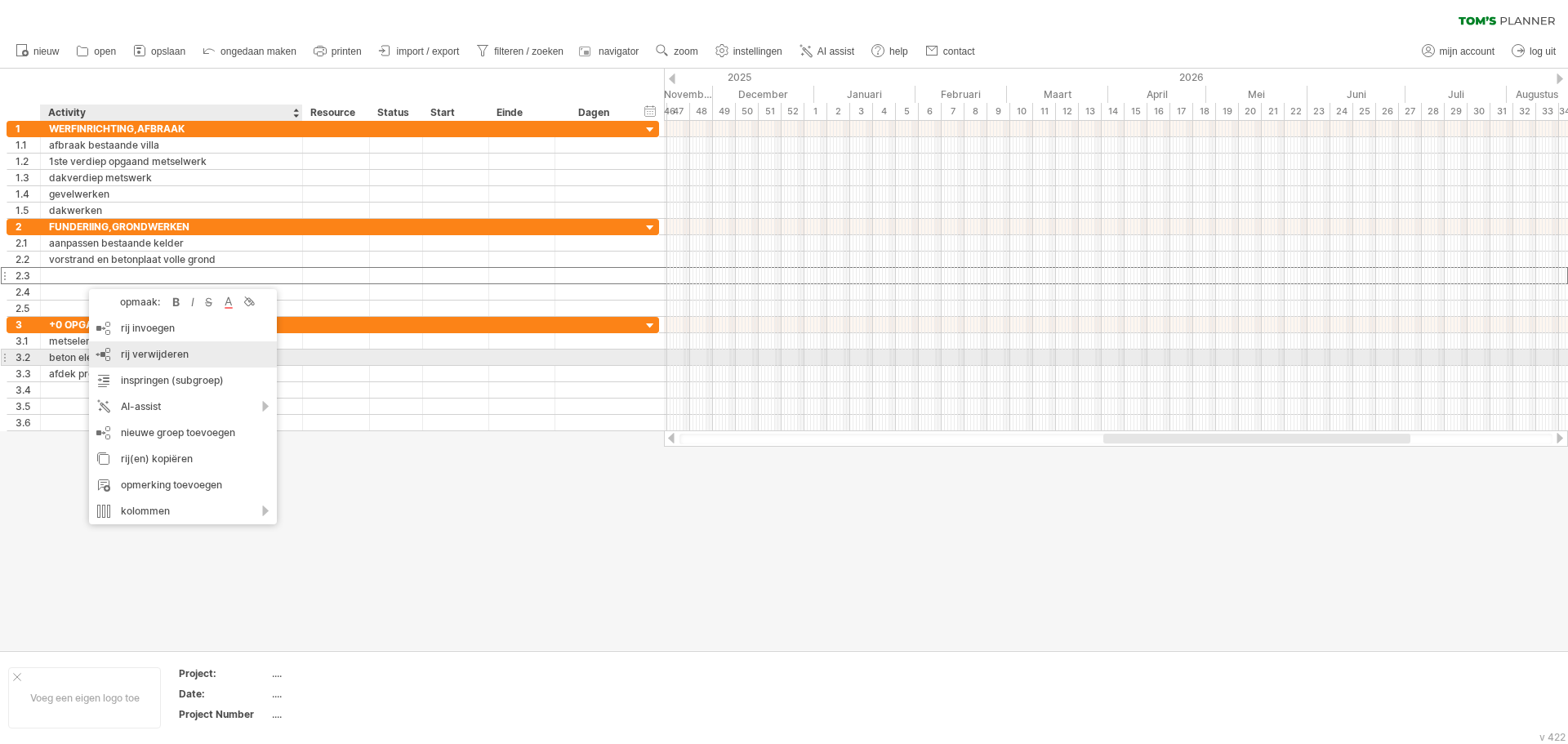
click at [148, 357] on span "rij verwijderen" at bounding box center [155, 354] width 68 height 12
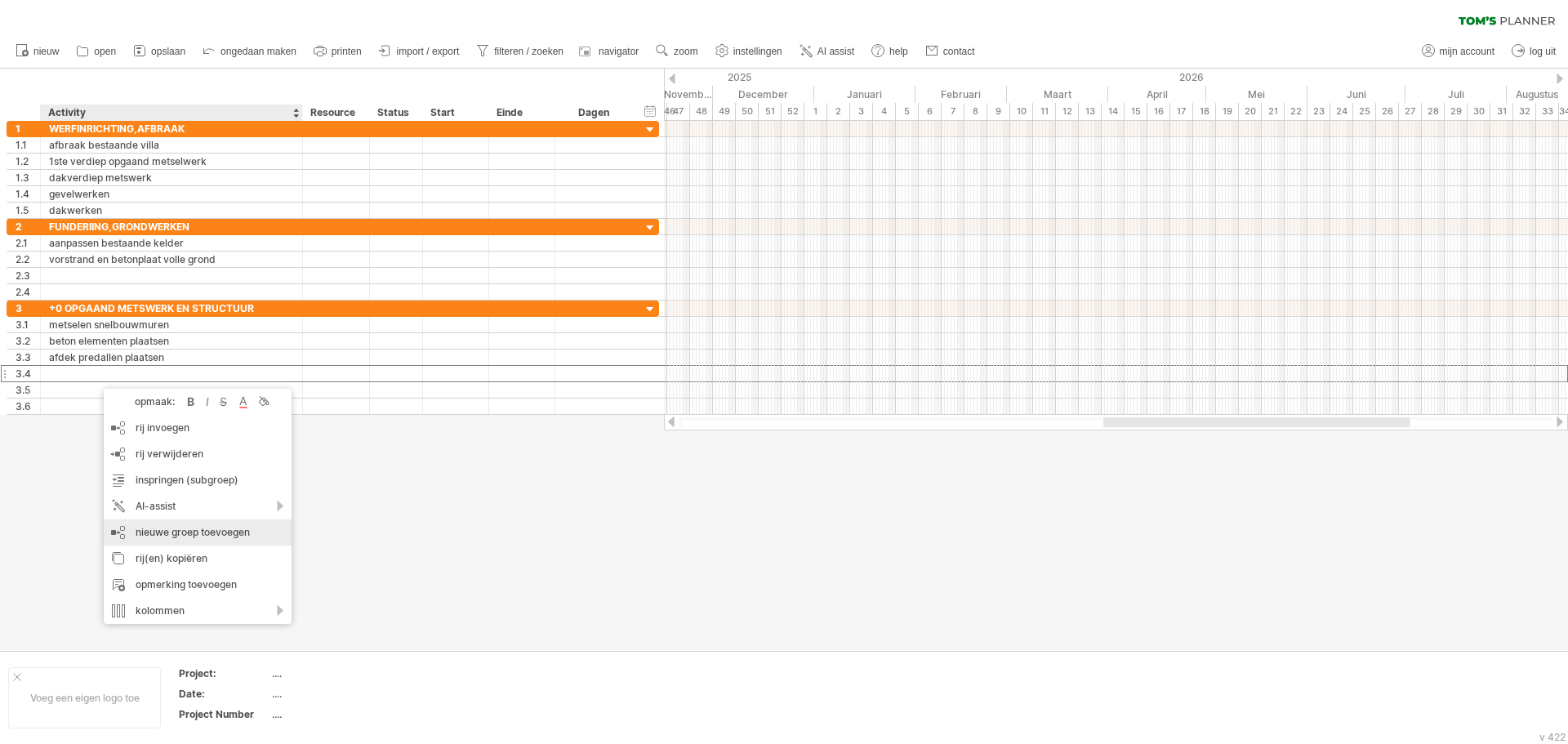
click at [177, 533] on div "nieuwe groep toevoegen" at bounding box center [198, 531] width 188 height 26
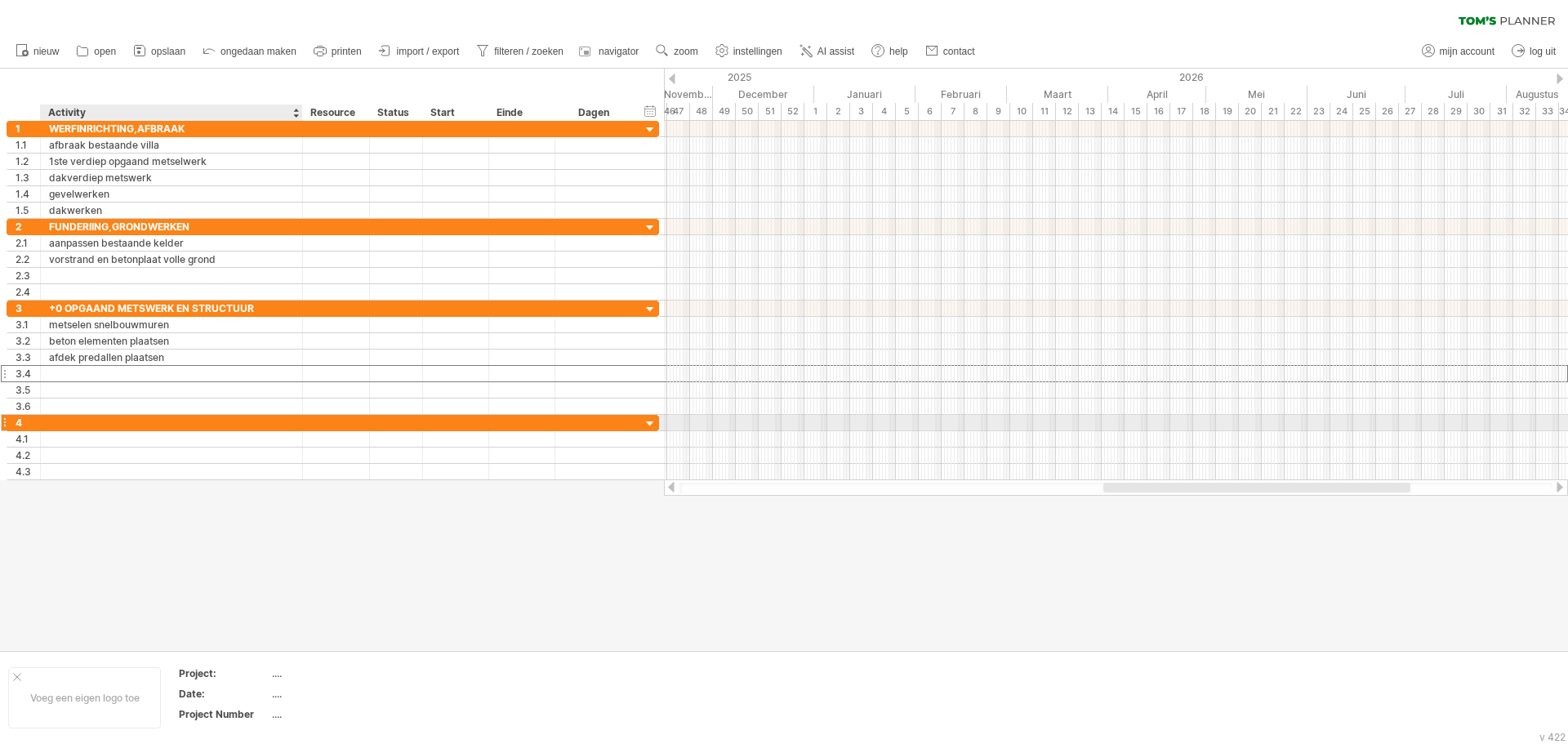
click at [103, 418] on div at bounding box center [171, 423] width 245 height 15
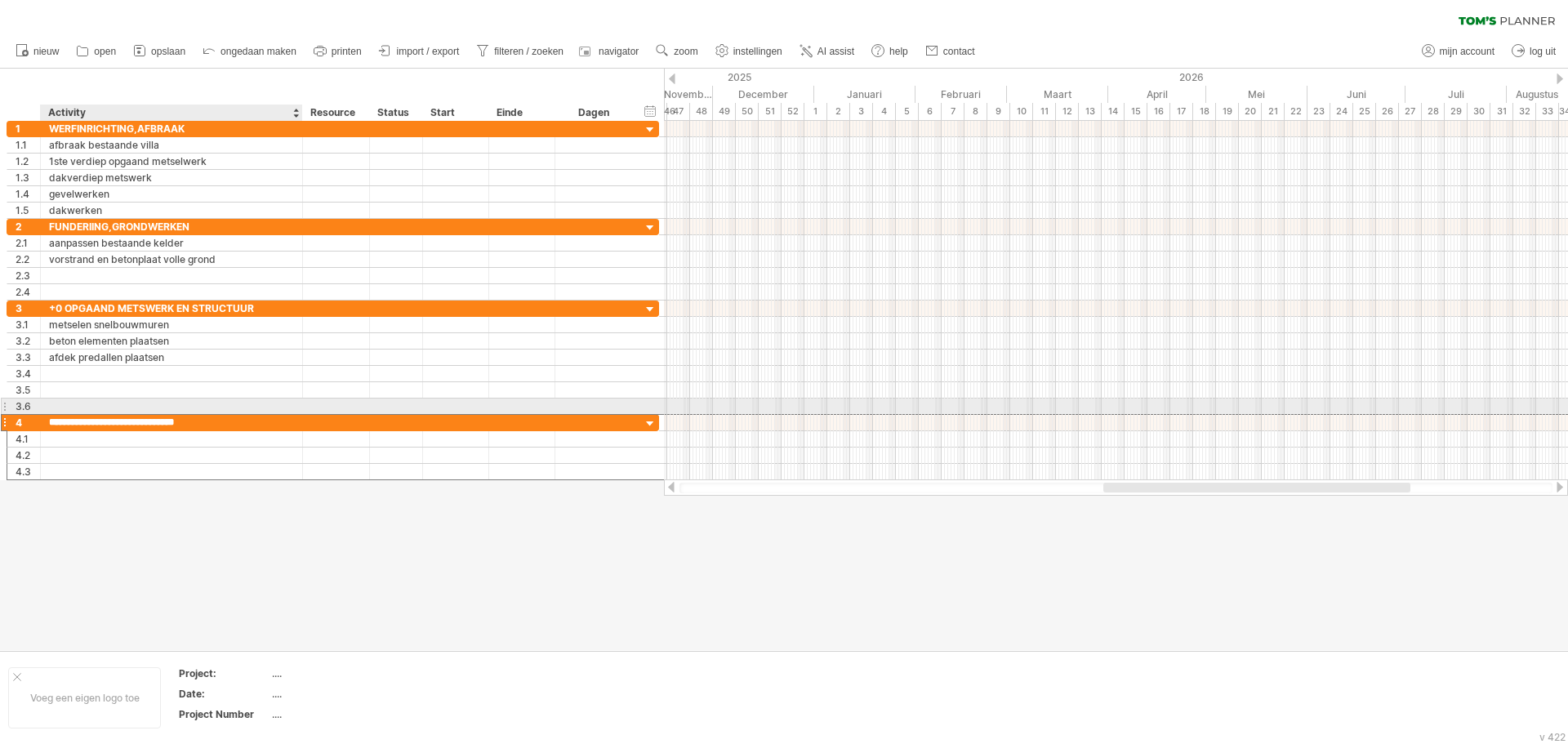
type input "**********"
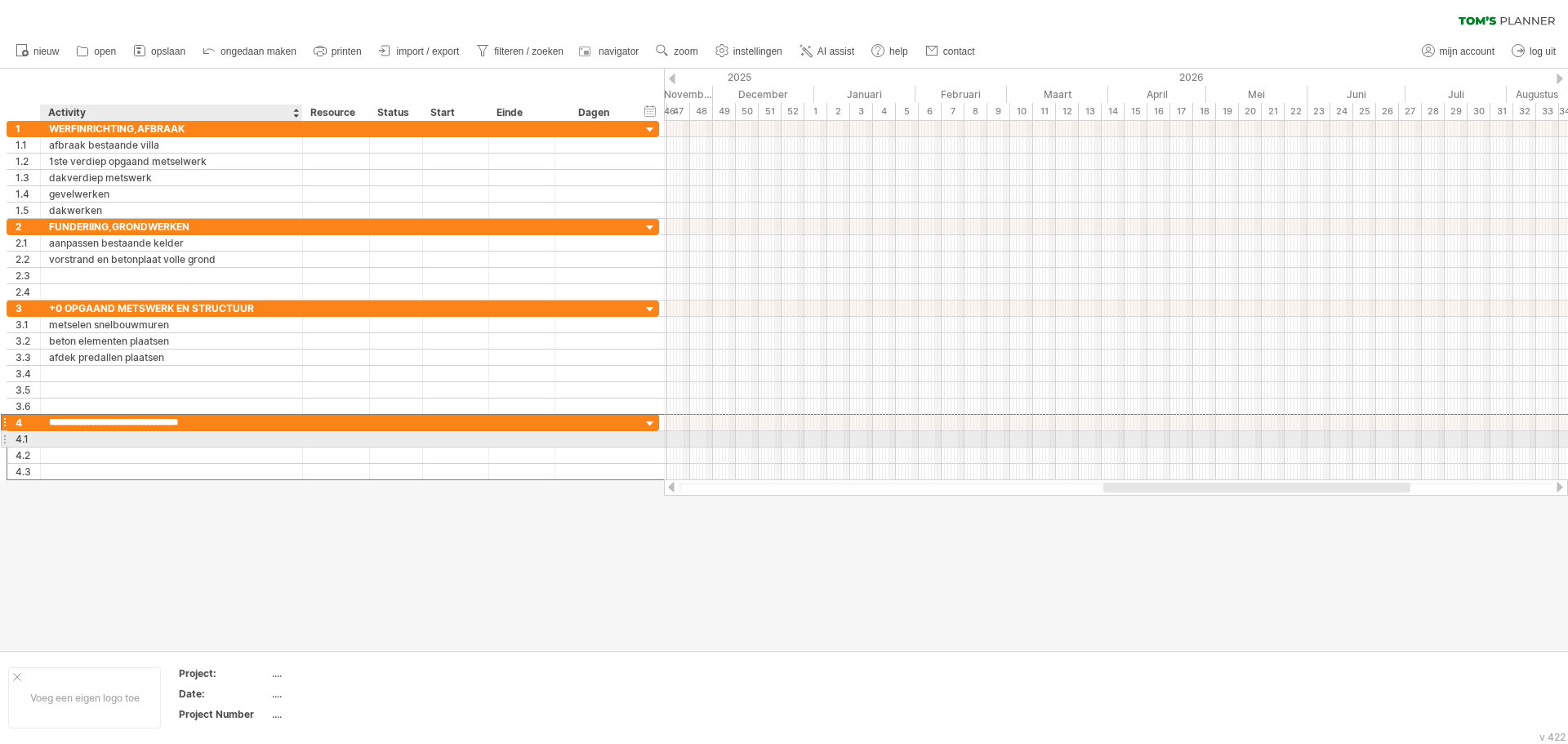
click at [115, 444] on div at bounding box center [171, 439] width 245 height 15
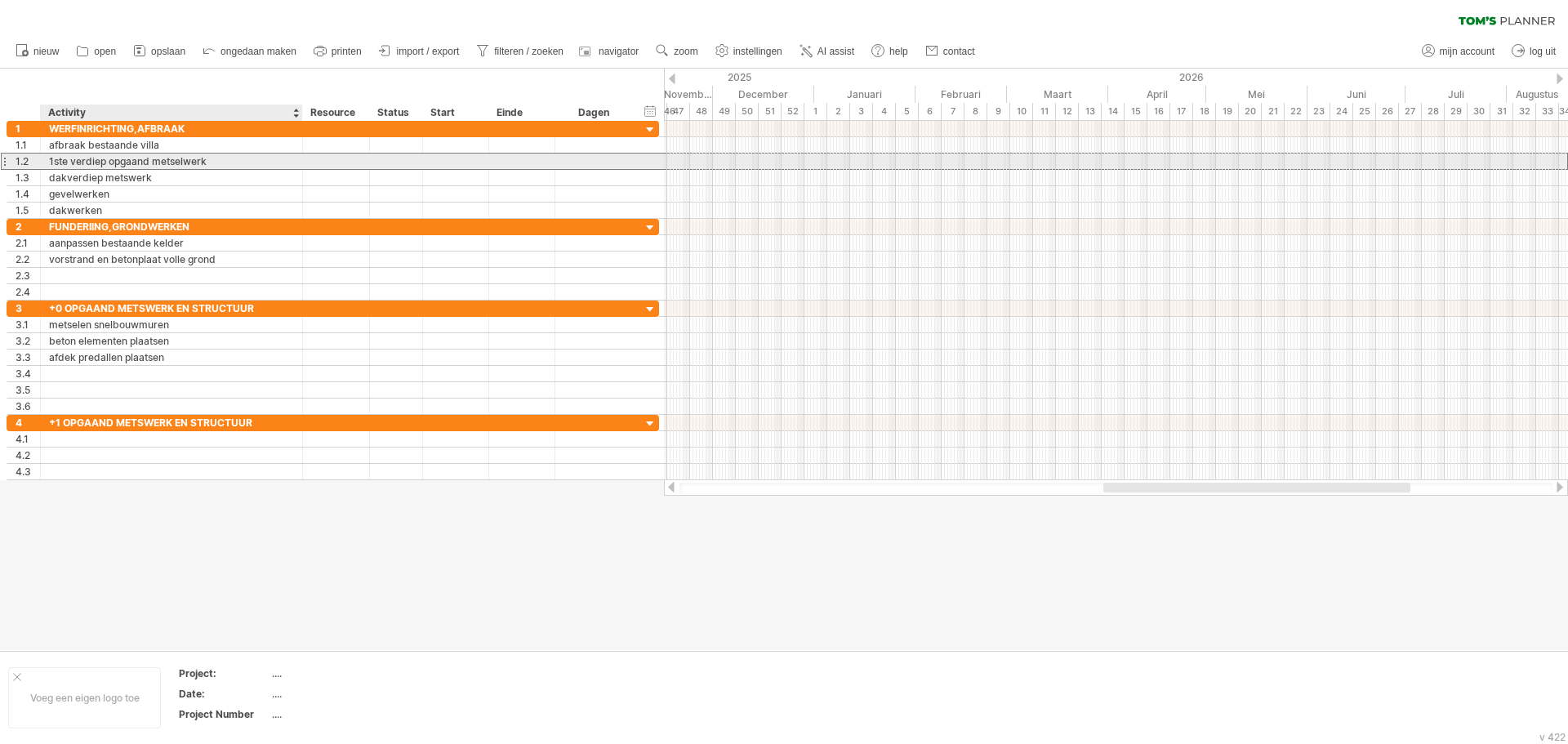
click at [135, 166] on div "1ste verdiep opgaand metselwerk" at bounding box center [171, 161] width 245 height 15
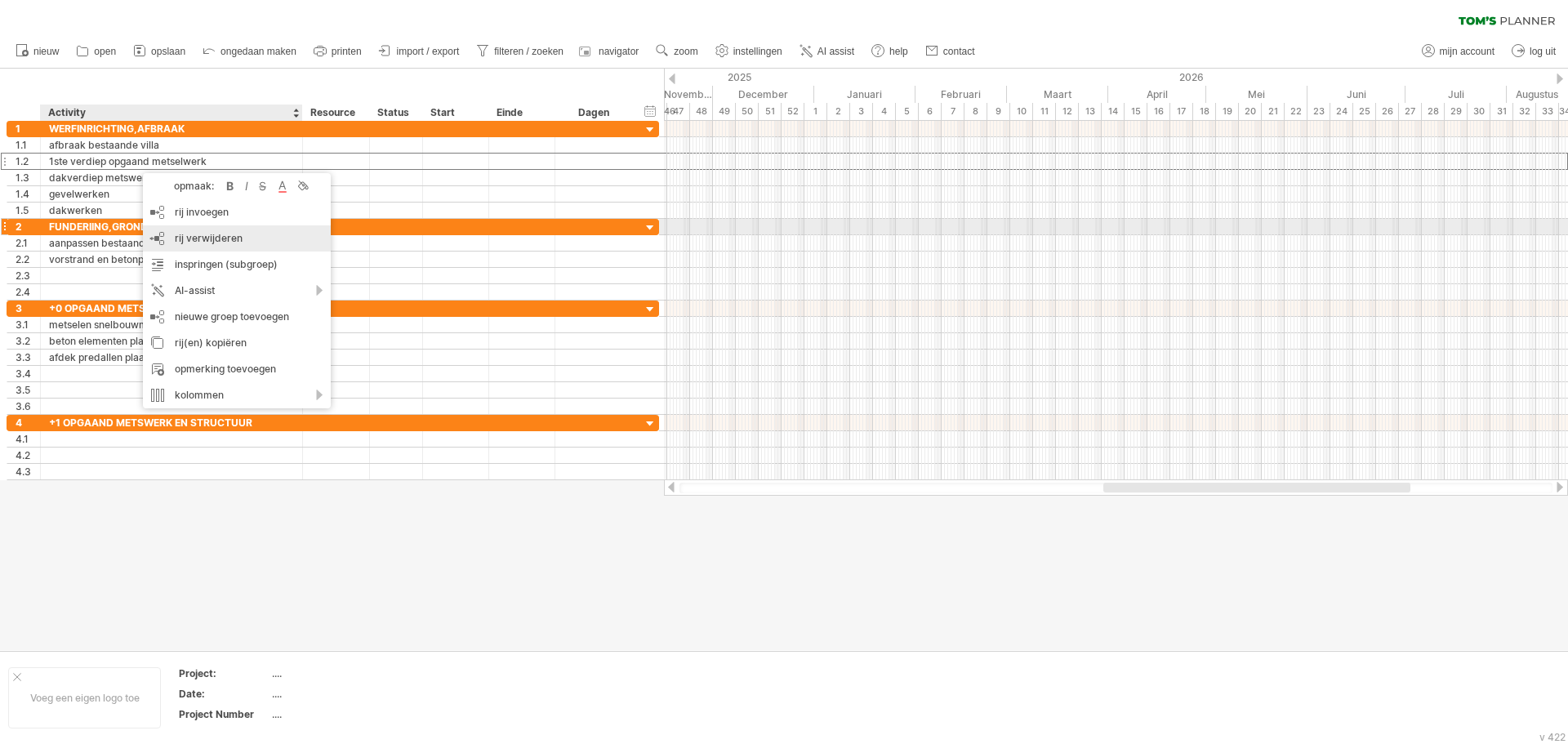
click at [237, 235] on span "rij verwijderen" at bounding box center [208, 238] width 68 height 12
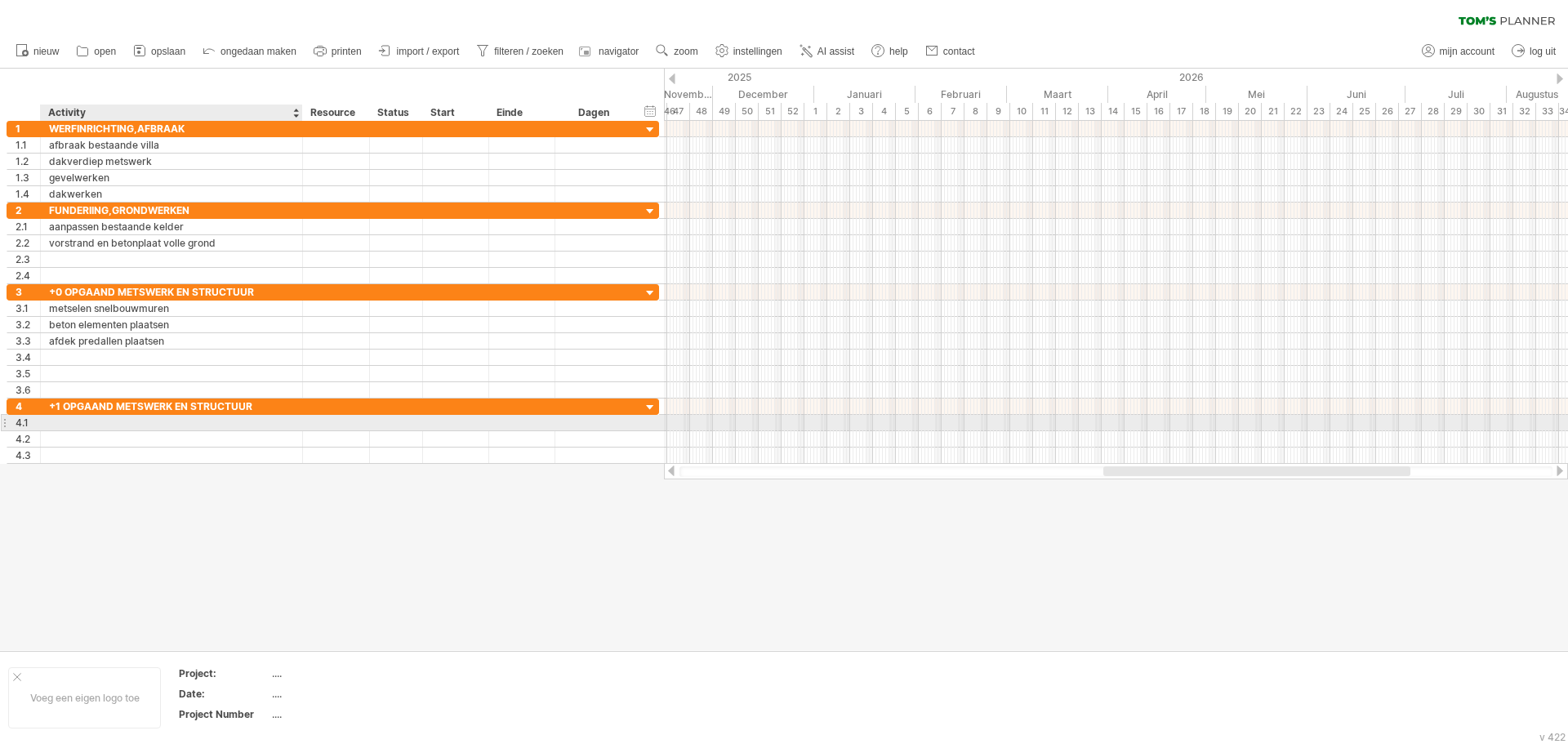
drag, startPoint x: 68, startPoint y: 422, endPoint x: 88, endPoint y: 421, distance: 20.0
click at [82, 422] on div at bounding box center [171, 423] width 245 height 15
type input "*"
type input "**********"
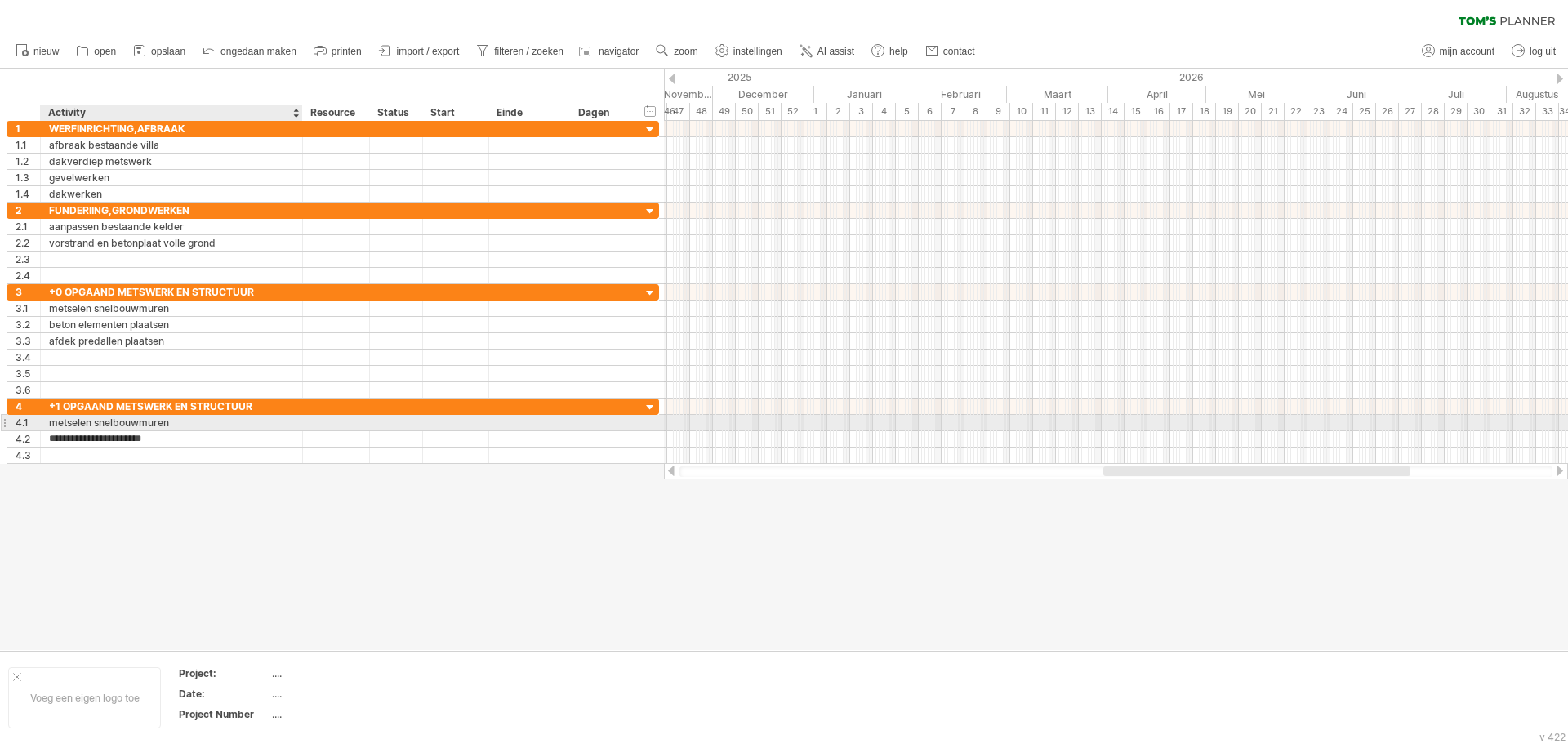
type input "**********"
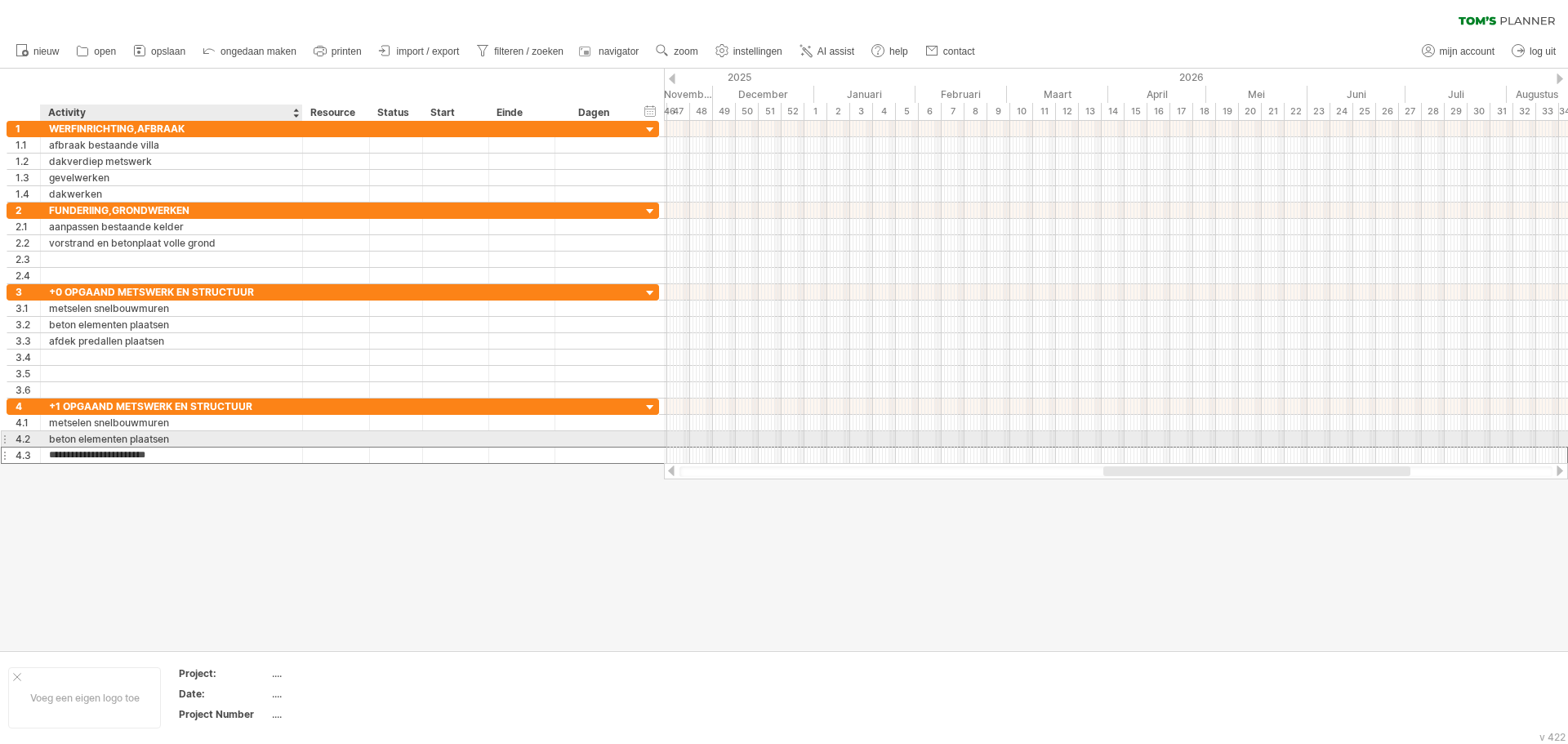
click at [269, 447] on input "**********" at bounding box center [171, 455] width 245 height 15
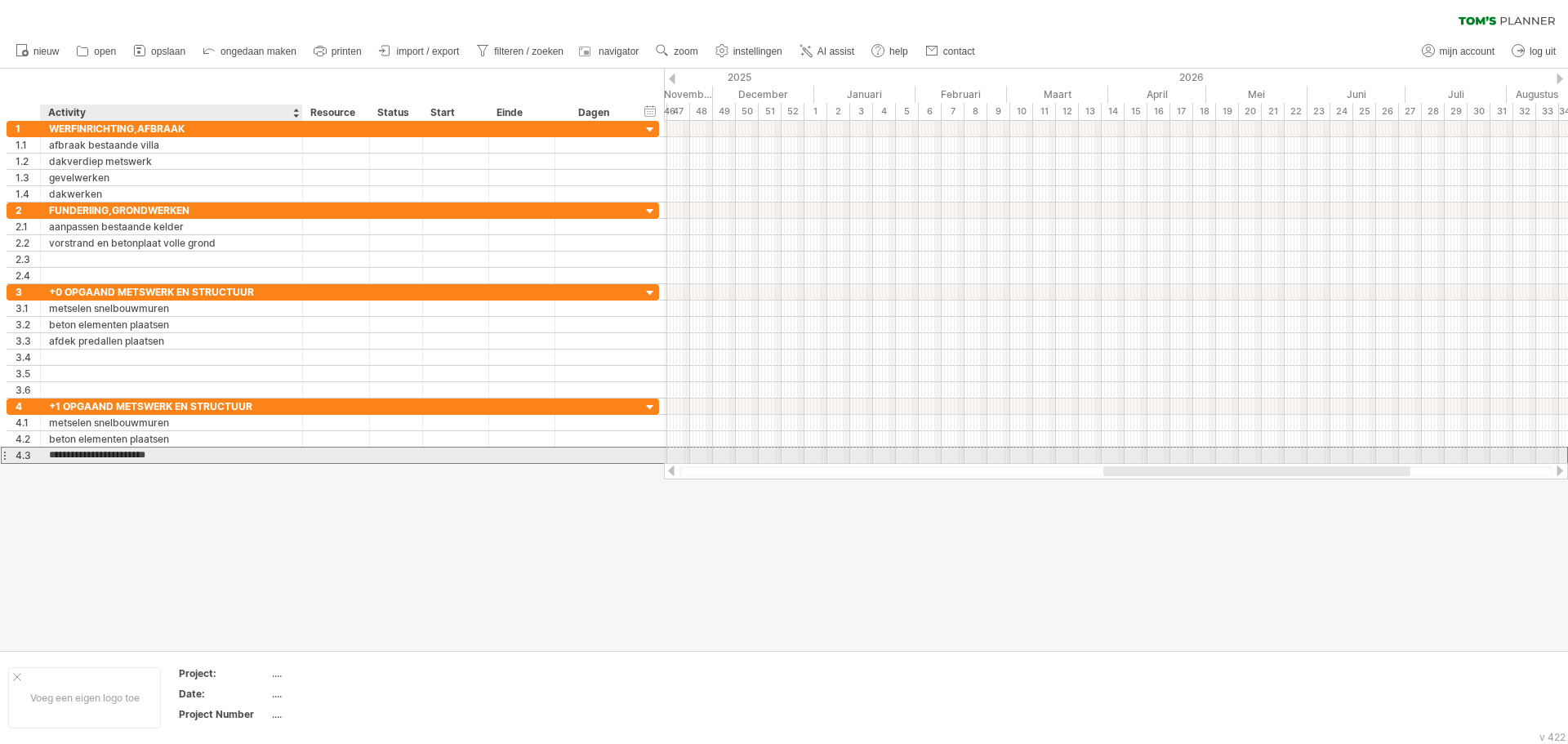
click at [257, 459] on input "**********" at bounding box center [171, 455] width 245 height 15
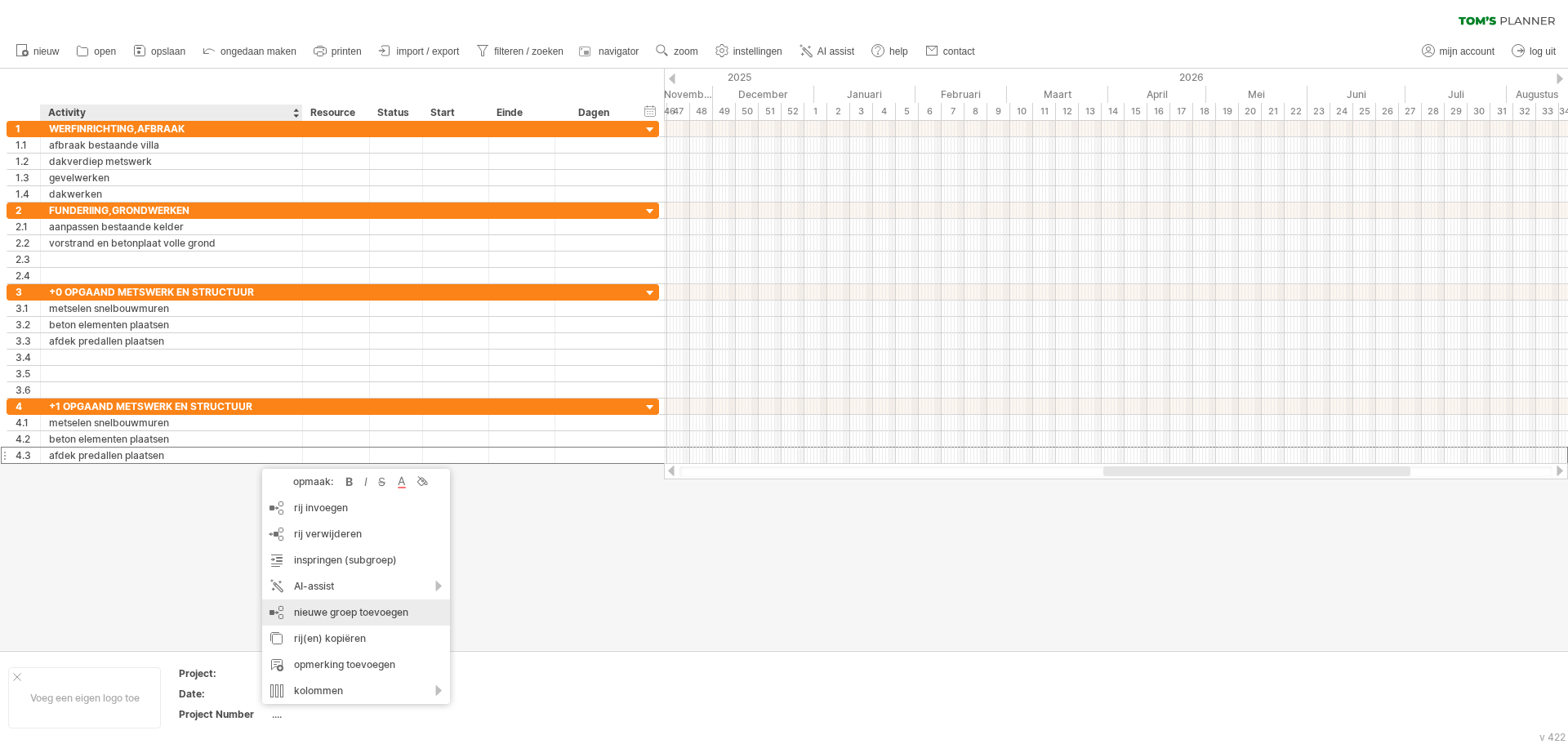
click at [353, 608] on div "nieuwe groep toevoegen" at bounding box center [356, 611] width 188 height 26
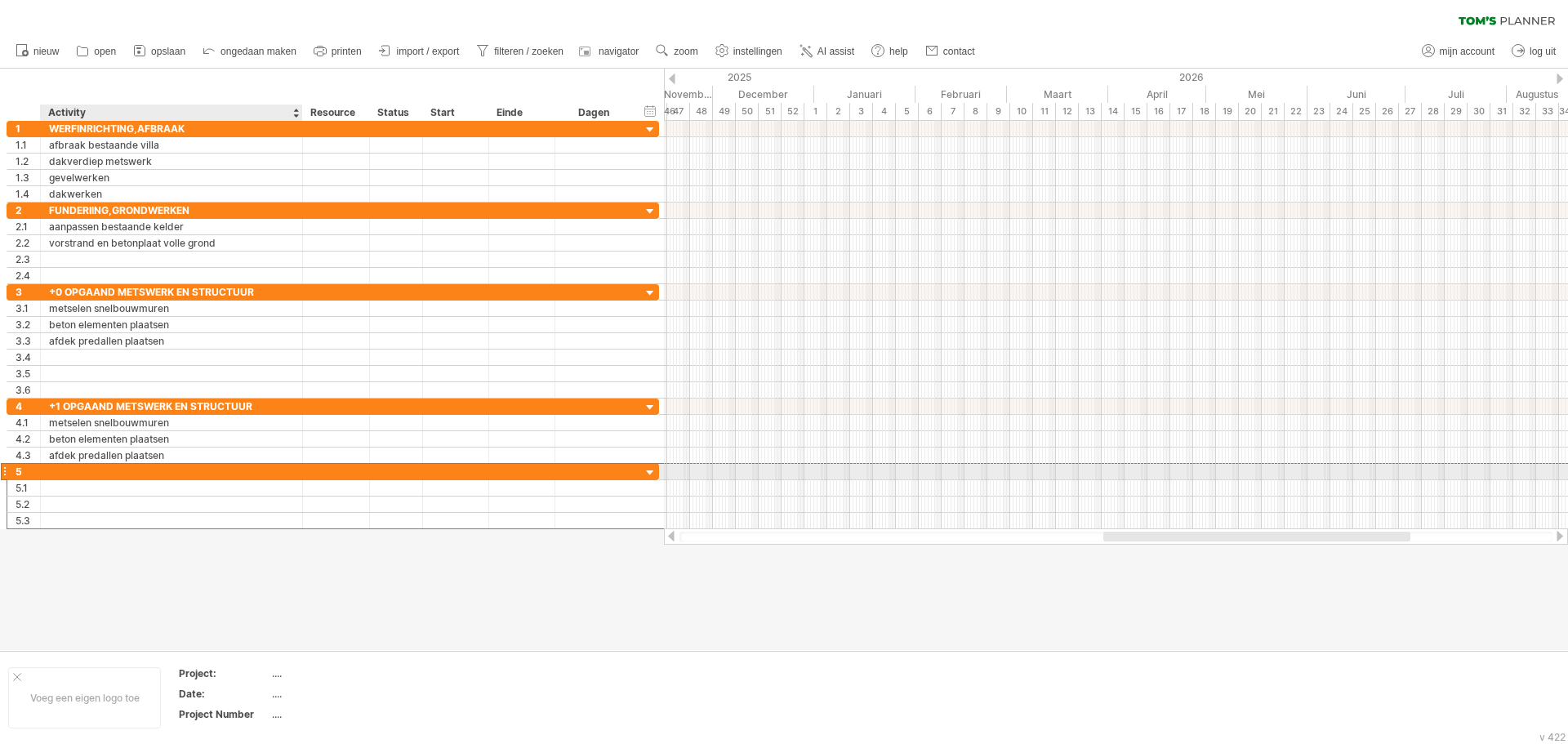
click at [84, 475] on div at bounding box center [171, 471] width 245 height 15
type input "**********"
type input "*"
type input "**********"
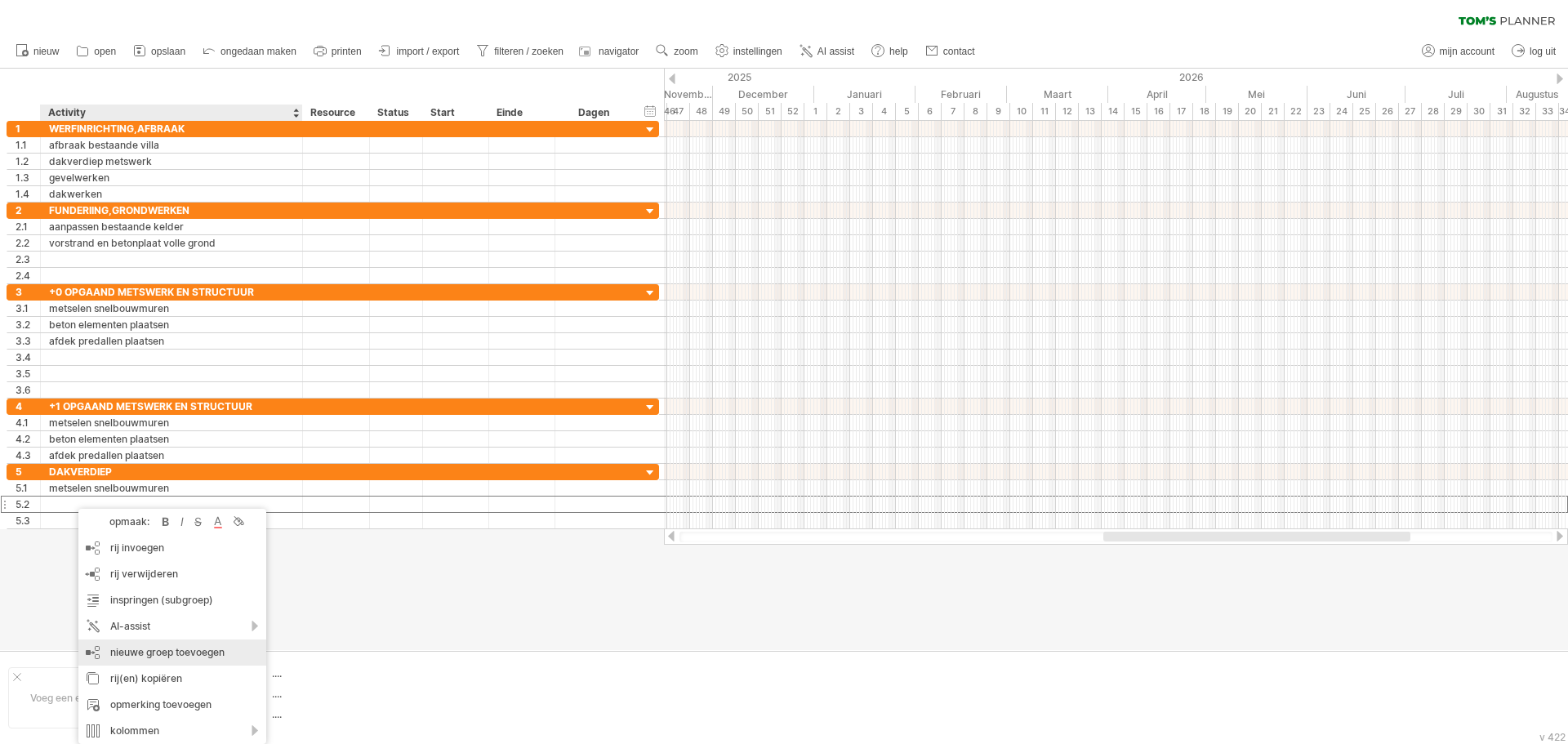
click at [160, 656] on div "nieuwe groep toevoegen" at bounding box center [172, 651] width 188 height 26
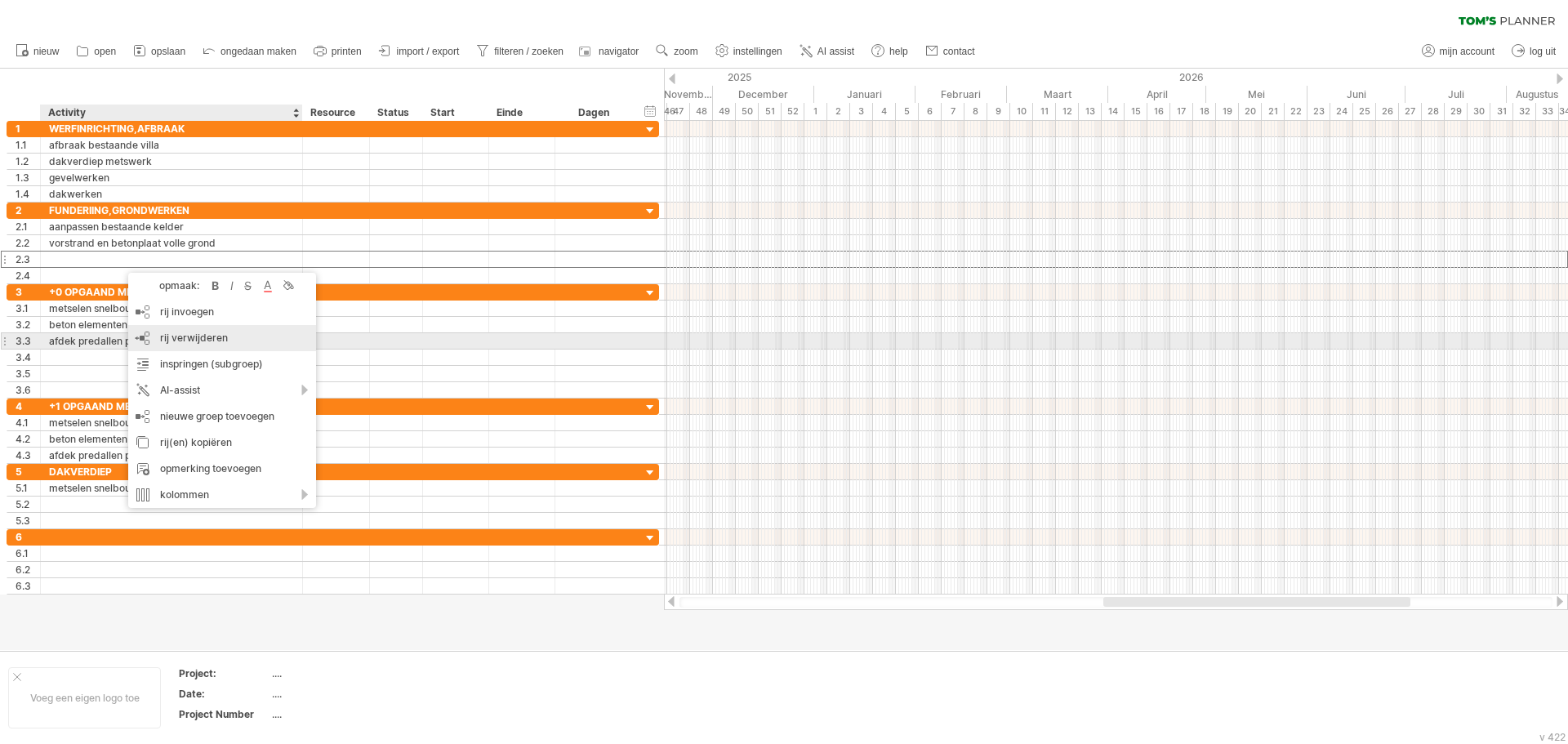
click at [189, 338] on span "rij verwijderen" at bounding box center [194, 337] width 68 height 12
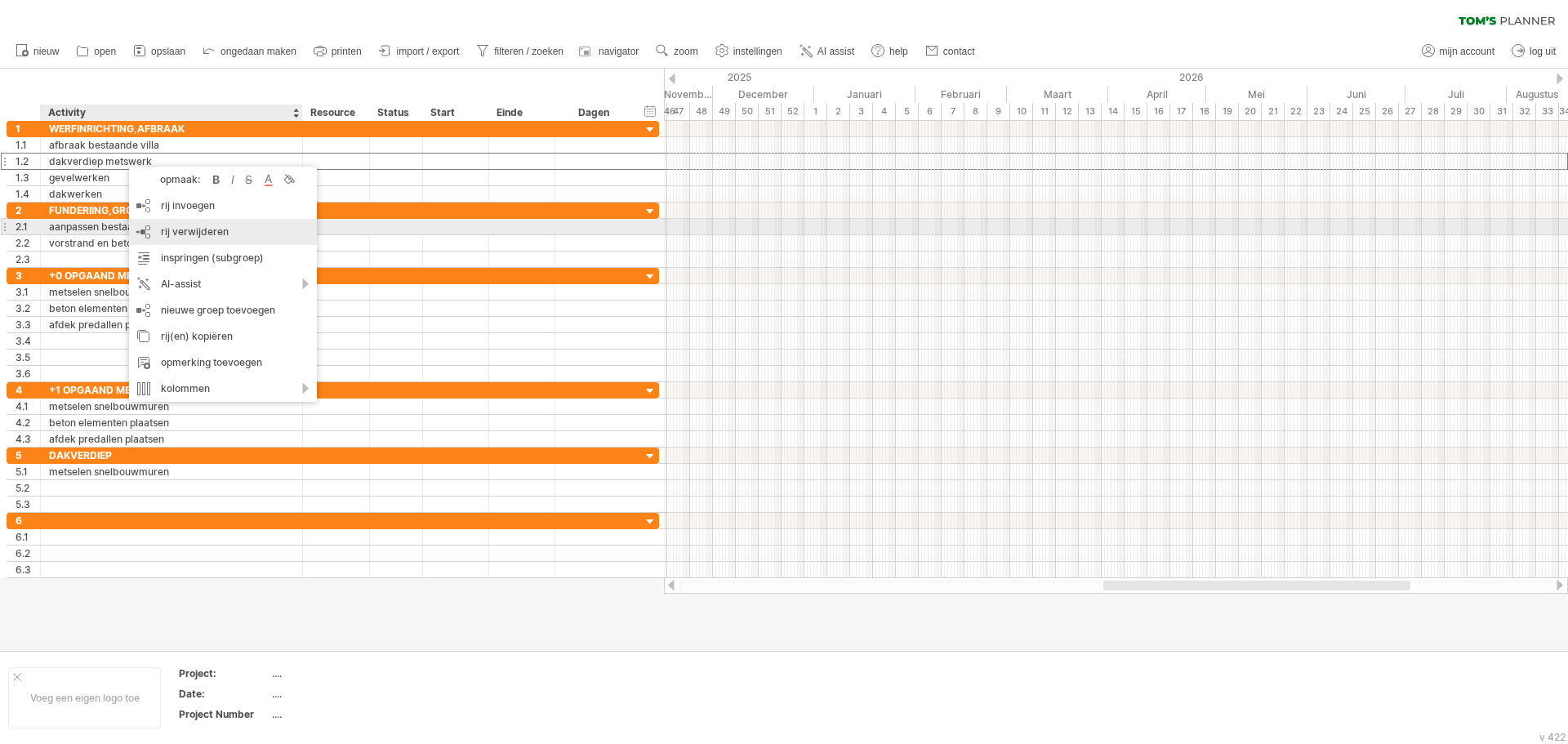
click at [185, 233] on span "rij verwijderen" at bounding box center [195, 231] width 68 height 12
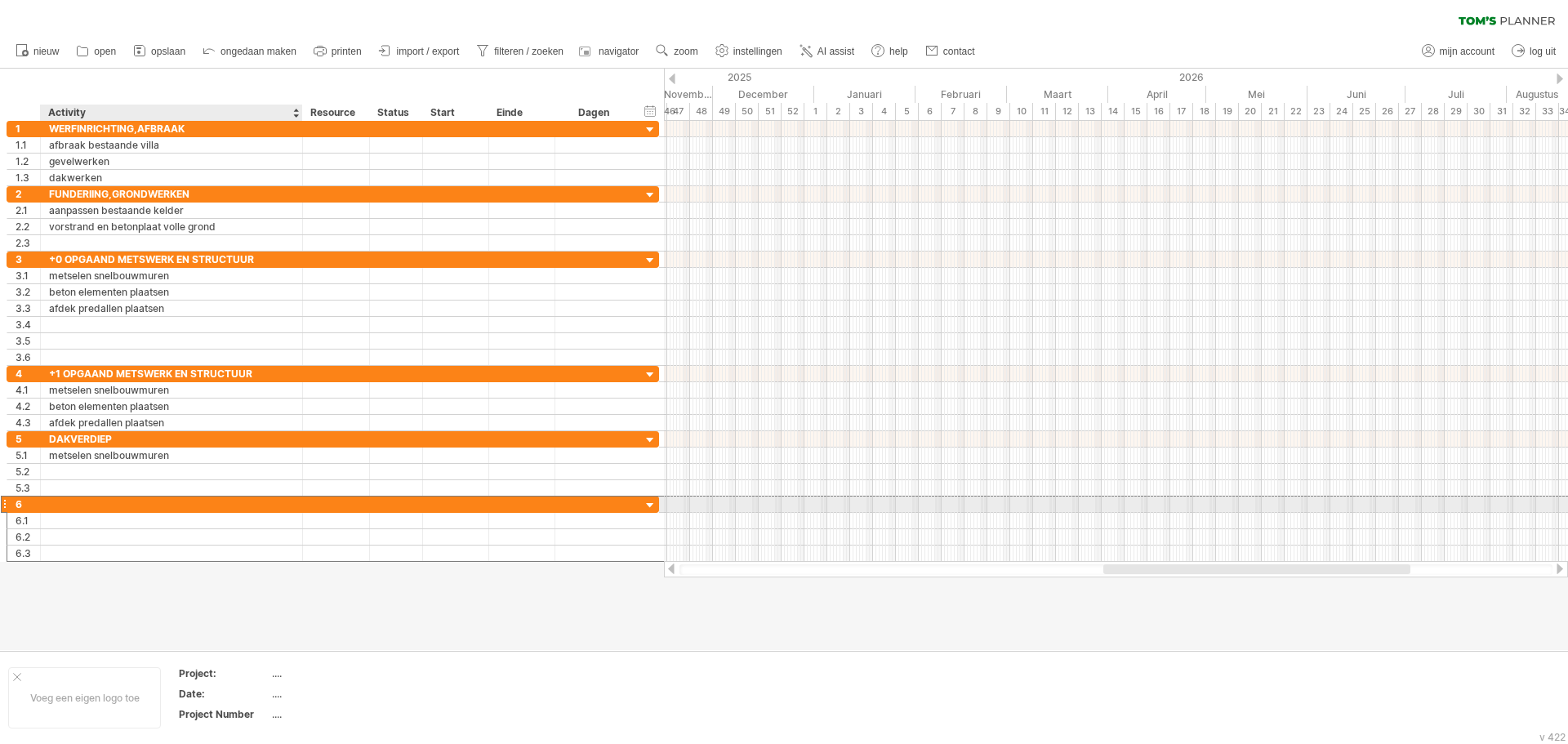
click at [104, 505] on div at bounding box center [171, 504] width 245 height 15
type input "**********"
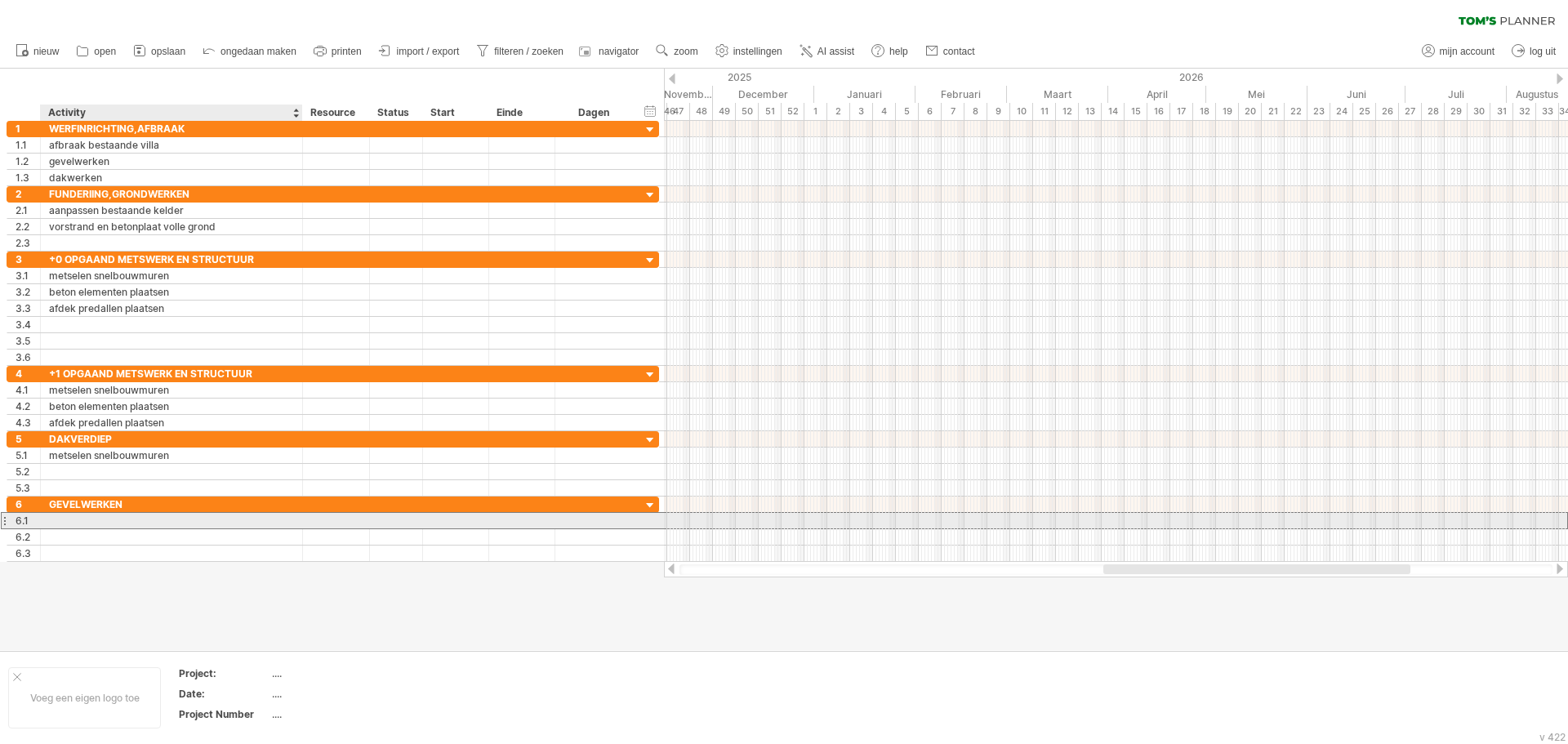
click at [136, 519] on div at bounding box center [171, 520] width 245 height 15
type input "**********"
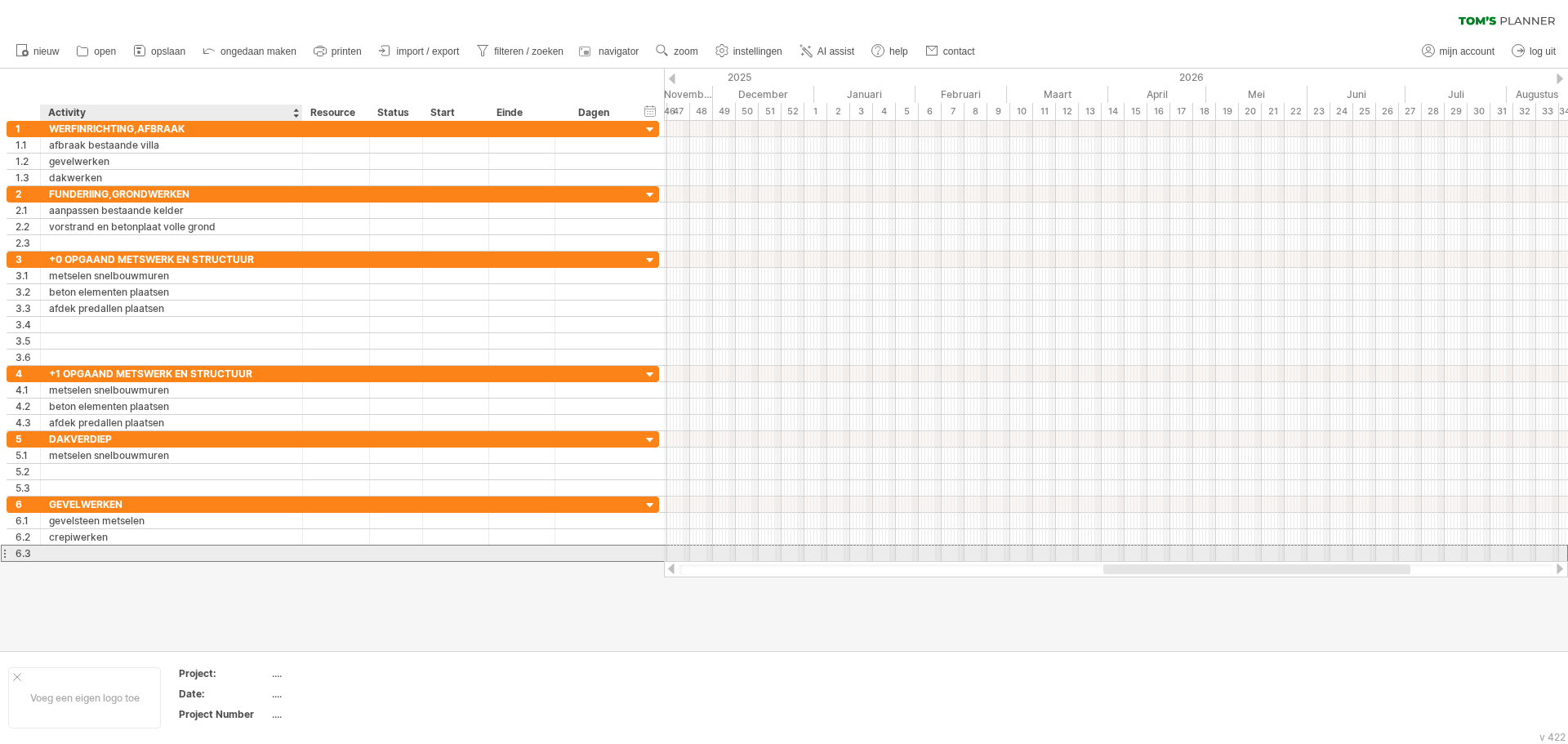
drag, startPoint x: 121, startPoint y: 549, endPoint x: 128, endPoint y: 545, distance: 8.1
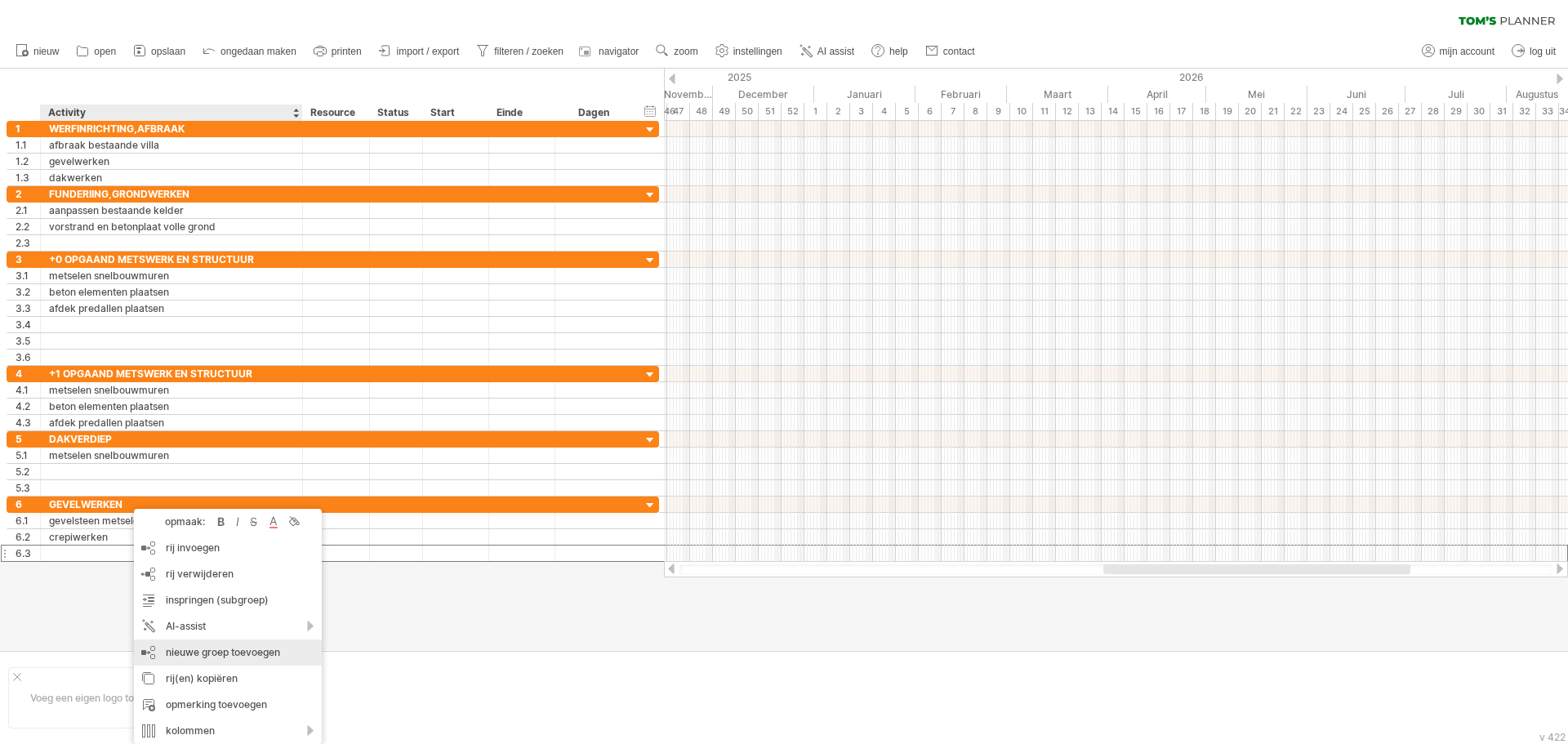
click at [211, 658] on div "nieuwe groep toevoegen" at bounding box center [227, 651] width 188 height 26
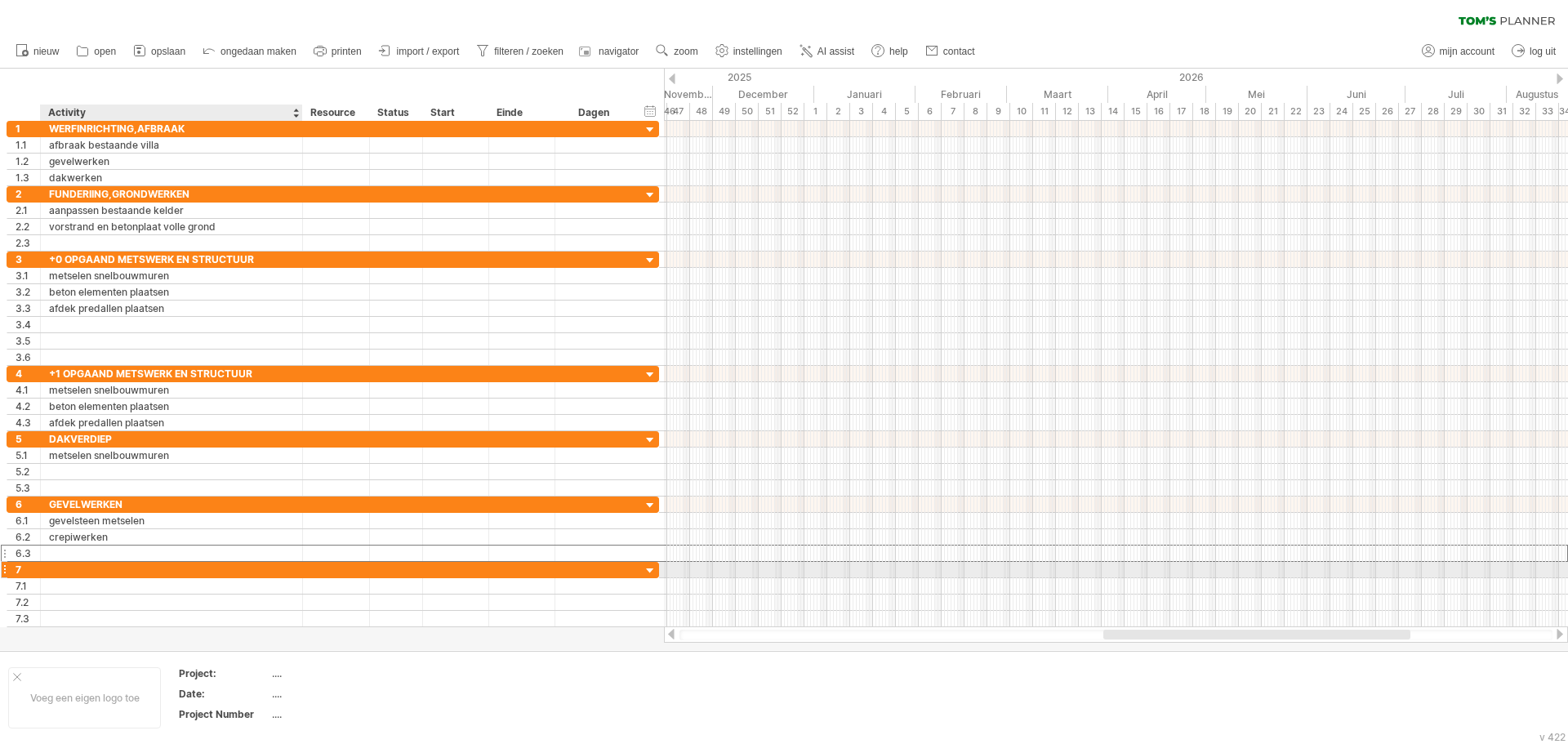
click at [150, 566] on div at bounding box center [171, 569] width 245 height 15
type input "*********"
type input "**********"
type input "******"
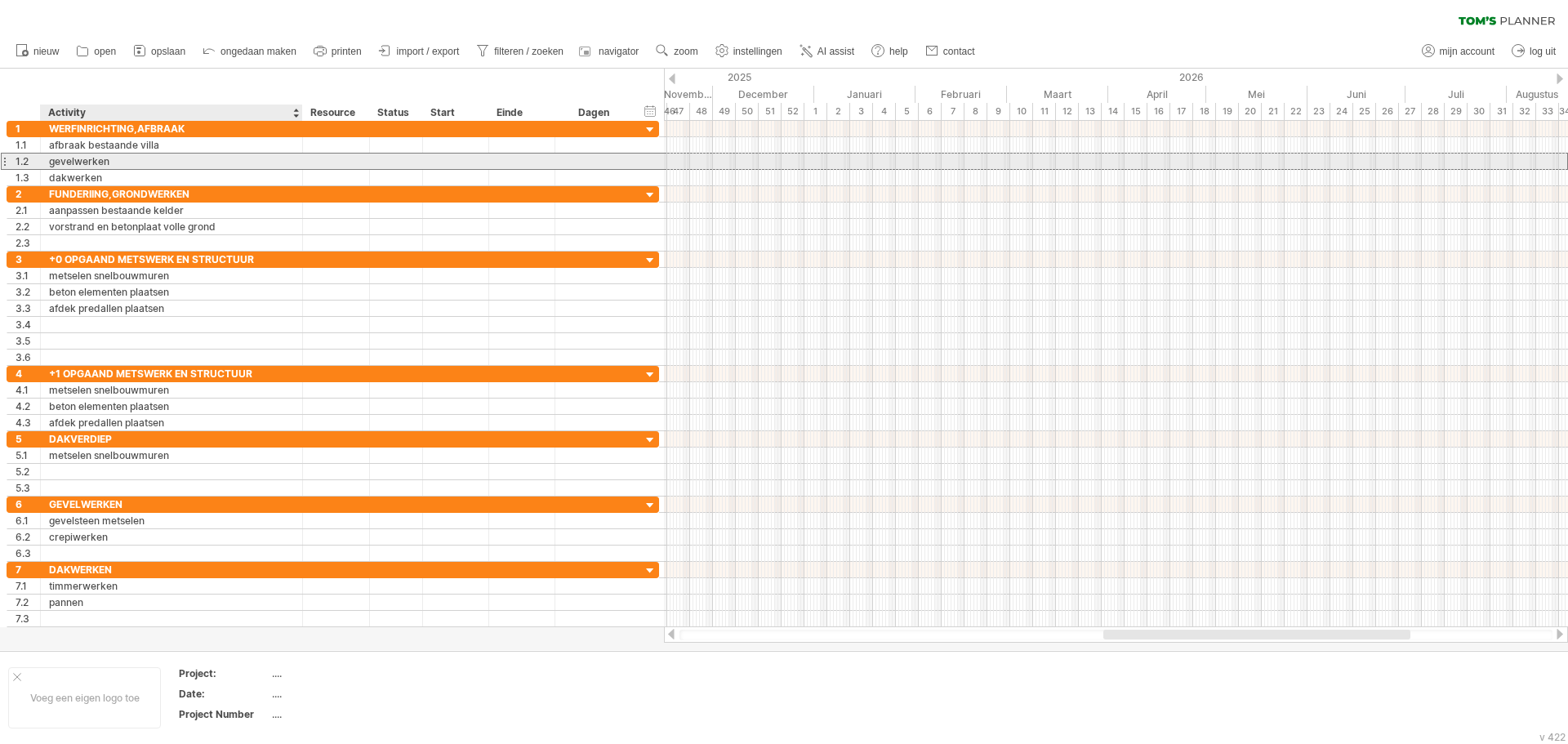
click at [110, 161] on div "gevelwerken" at bounding box center [171, 161] width 245 height 15
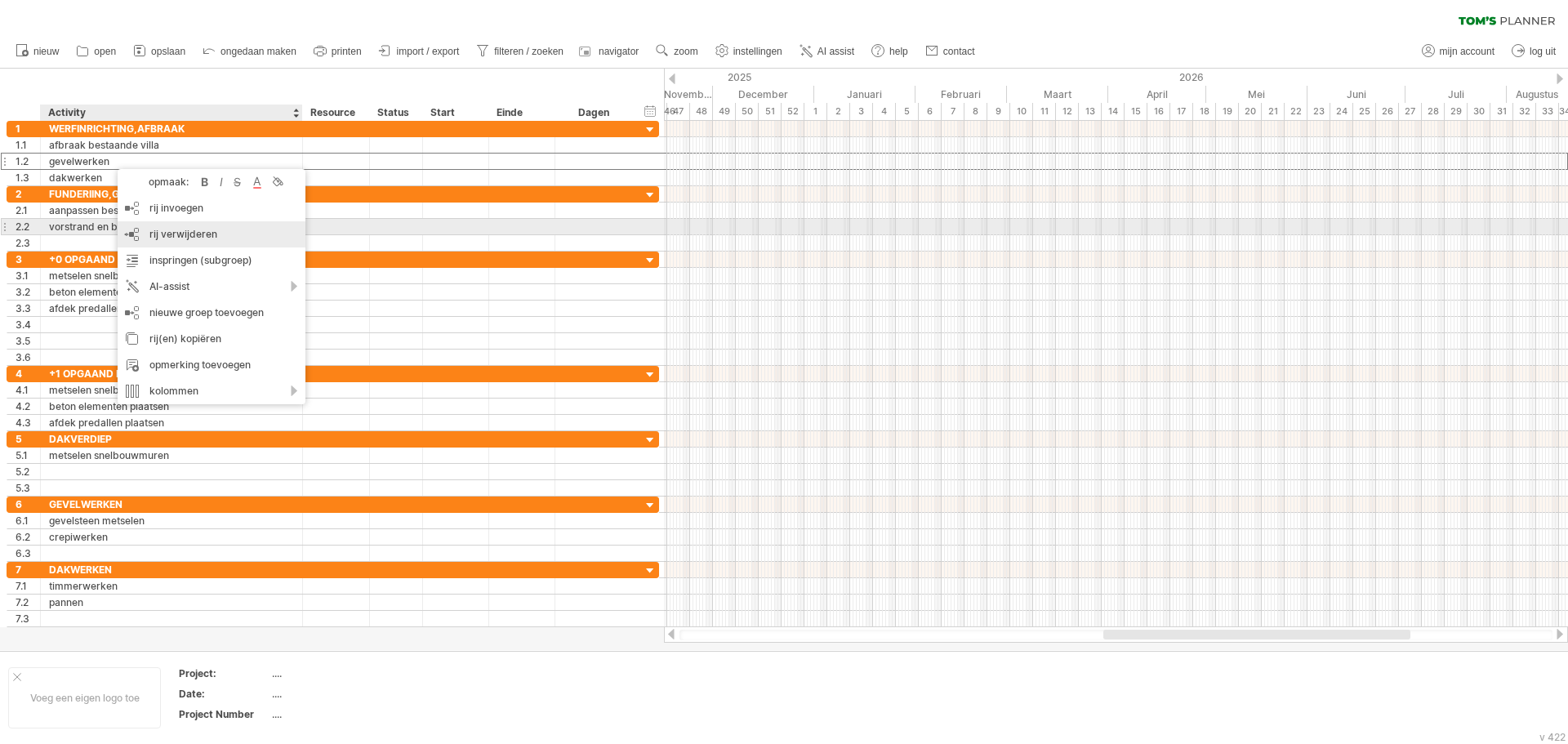
click at [178, 232] on span "rij verwijderen" at bounding box center [183, 234] width 68 height 12
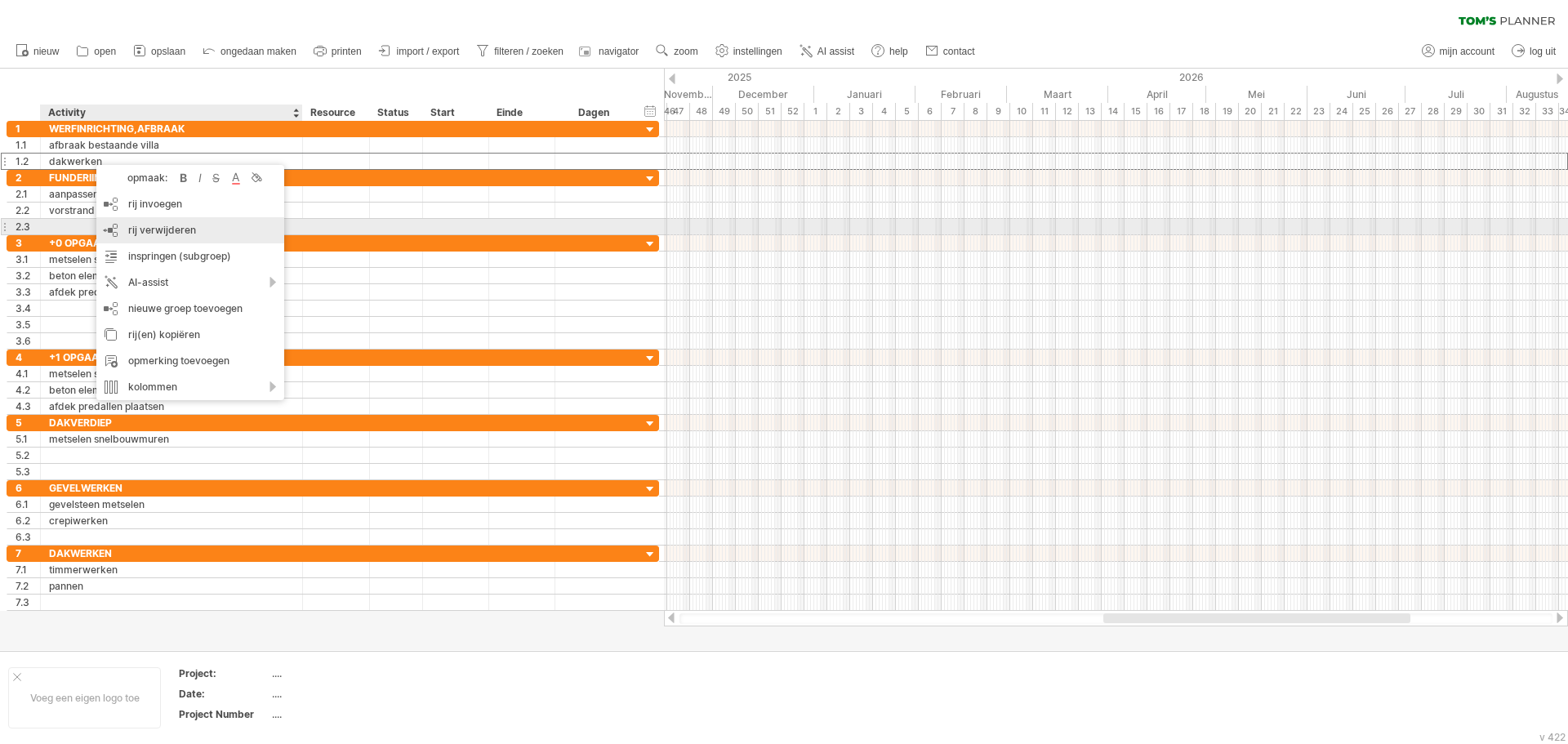
click at [157, 226] on span "rij verwijderen" at bounding box center [161, 229] width 68 height 12
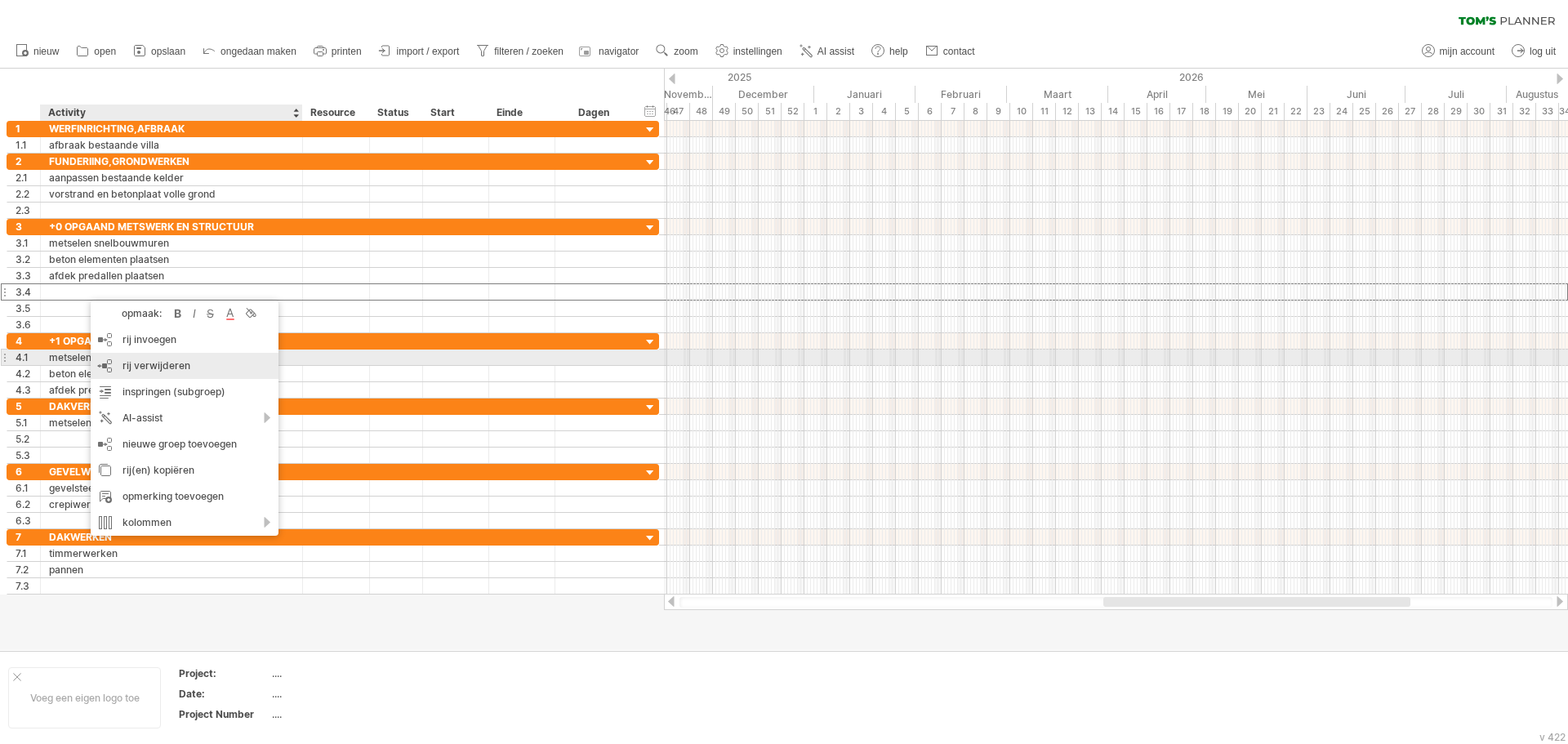
click at [152, 364] on span "rij verwijderen" at bounding box center [156, 364] width 68 height 12
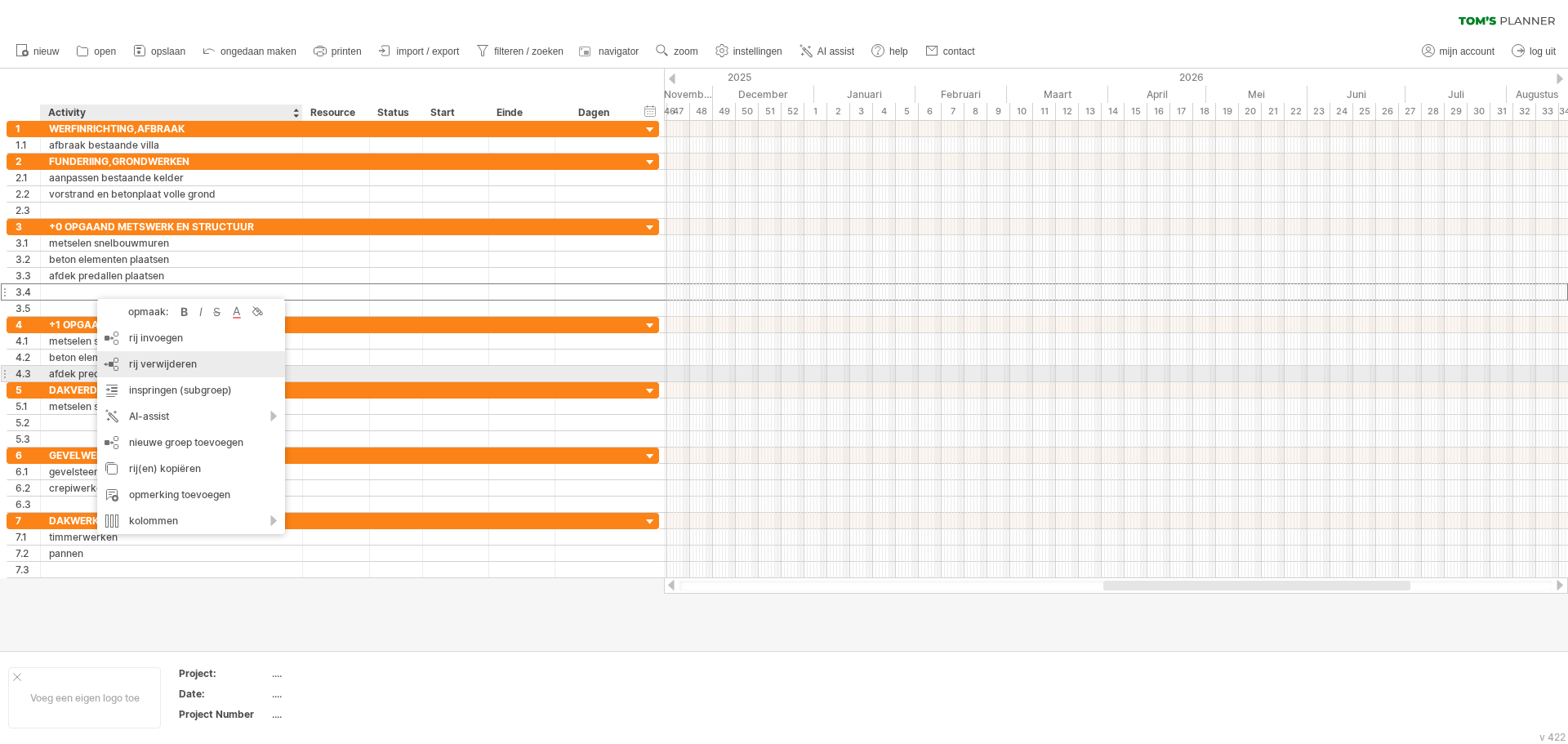
click at [140, 366] on span "rij verwijderen" at bounding box center [162, 363] width 68 height 12
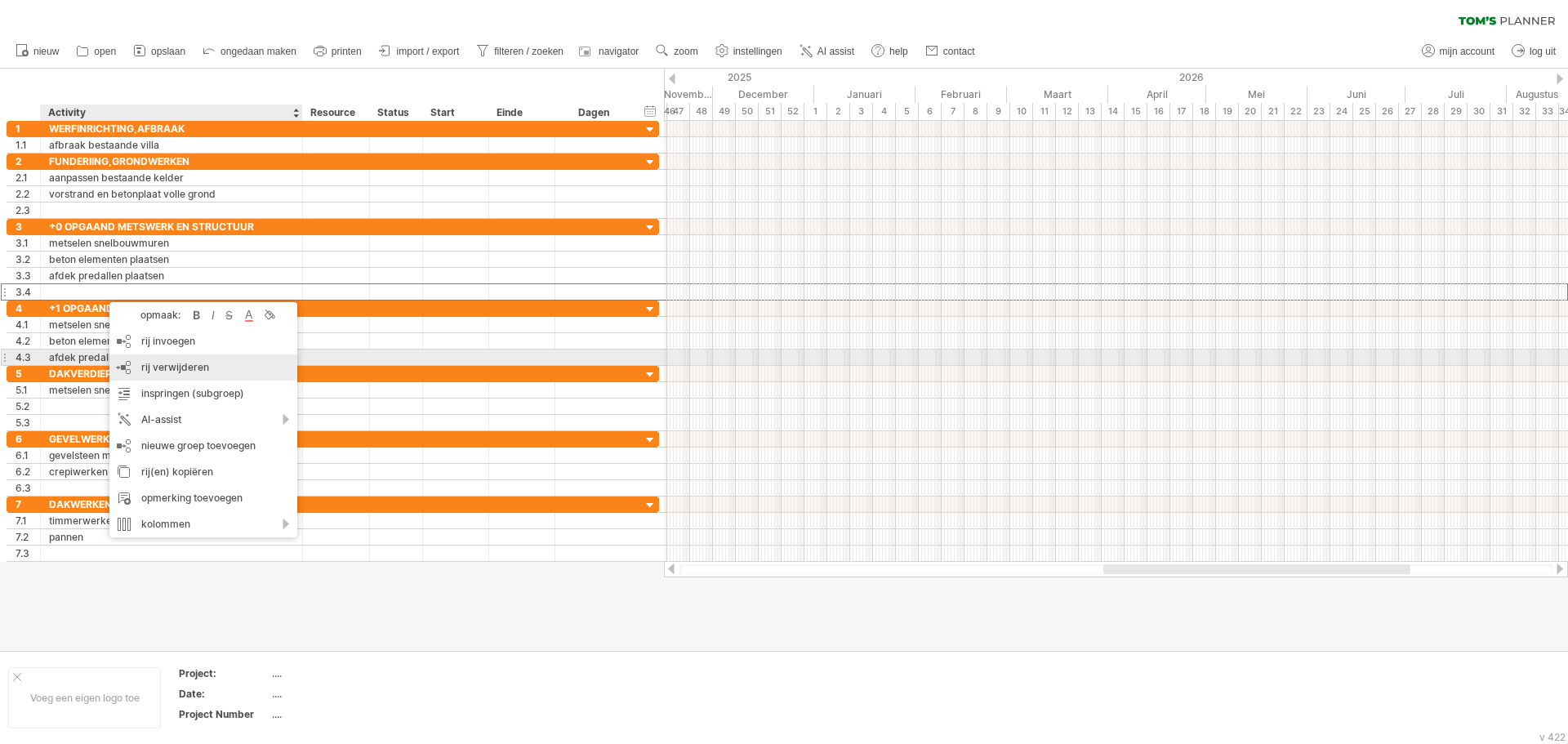
click at [167, 362] on span "rij verwijderen" at bounding box center [175, 366] width 68 height 12
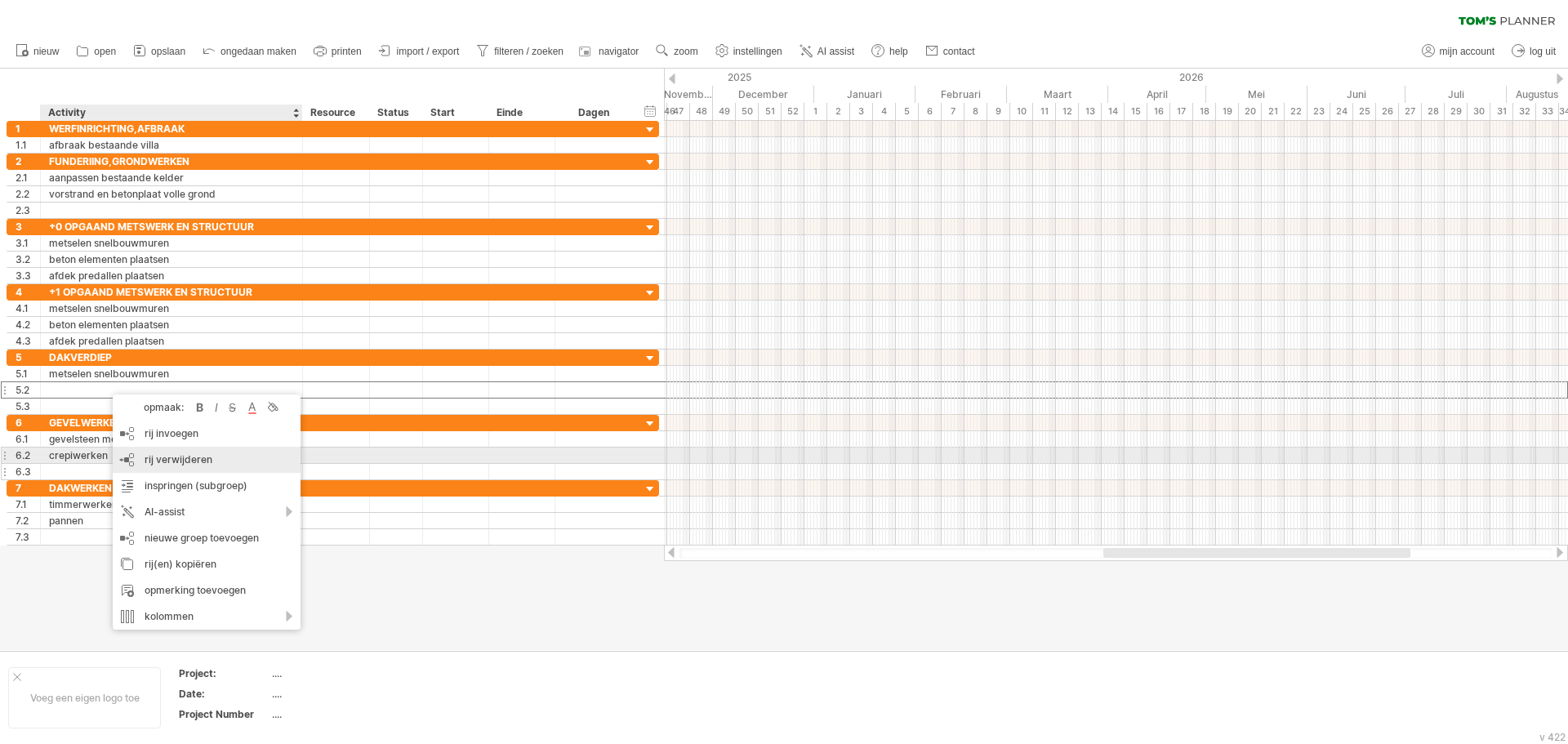
click at [173, 463] on span "rij verwijderen" at bounding box center [178, 459] width 68 height 12
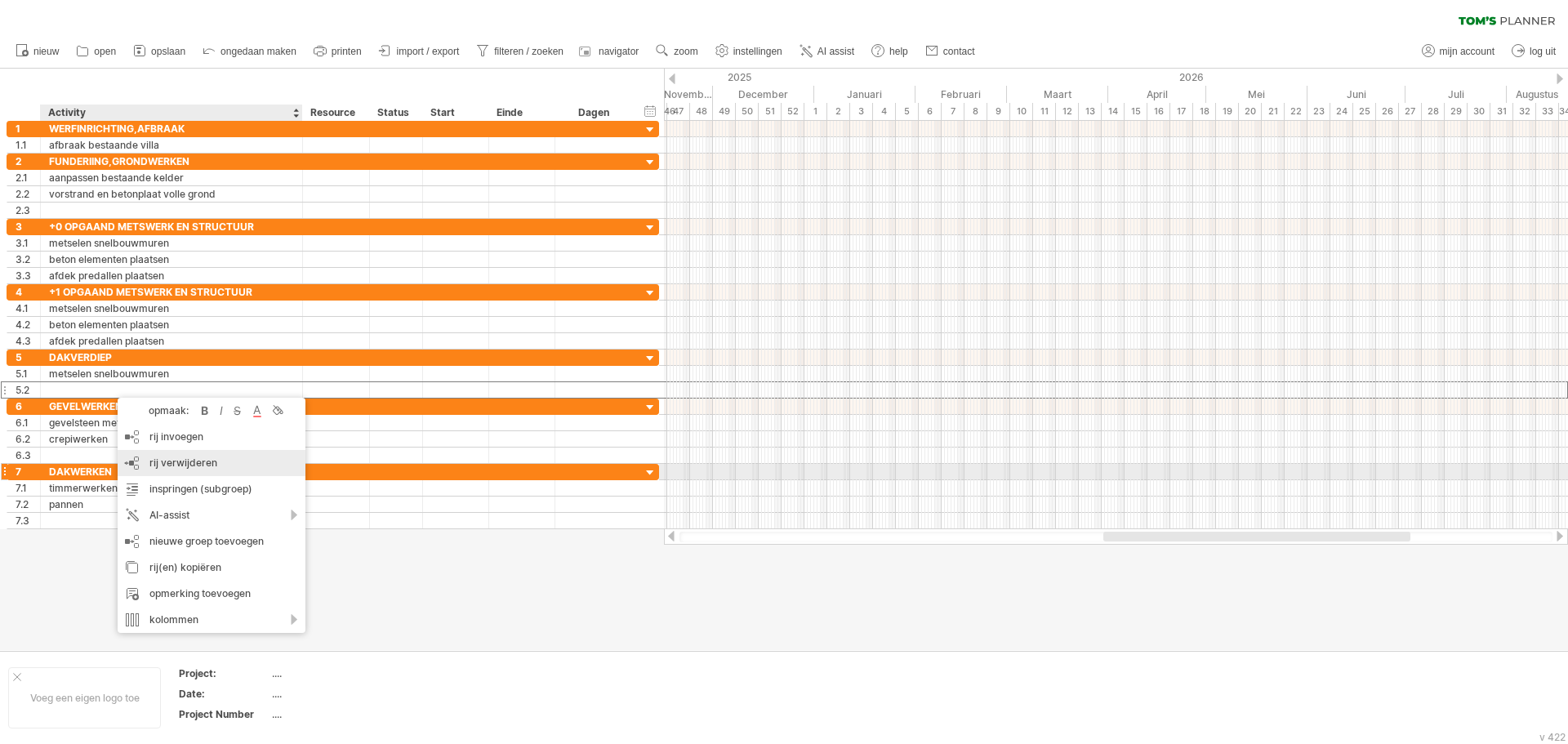
click at [181, 465] on span "rij verwijderen" at bounding box center [183, 462] width 68 height 12
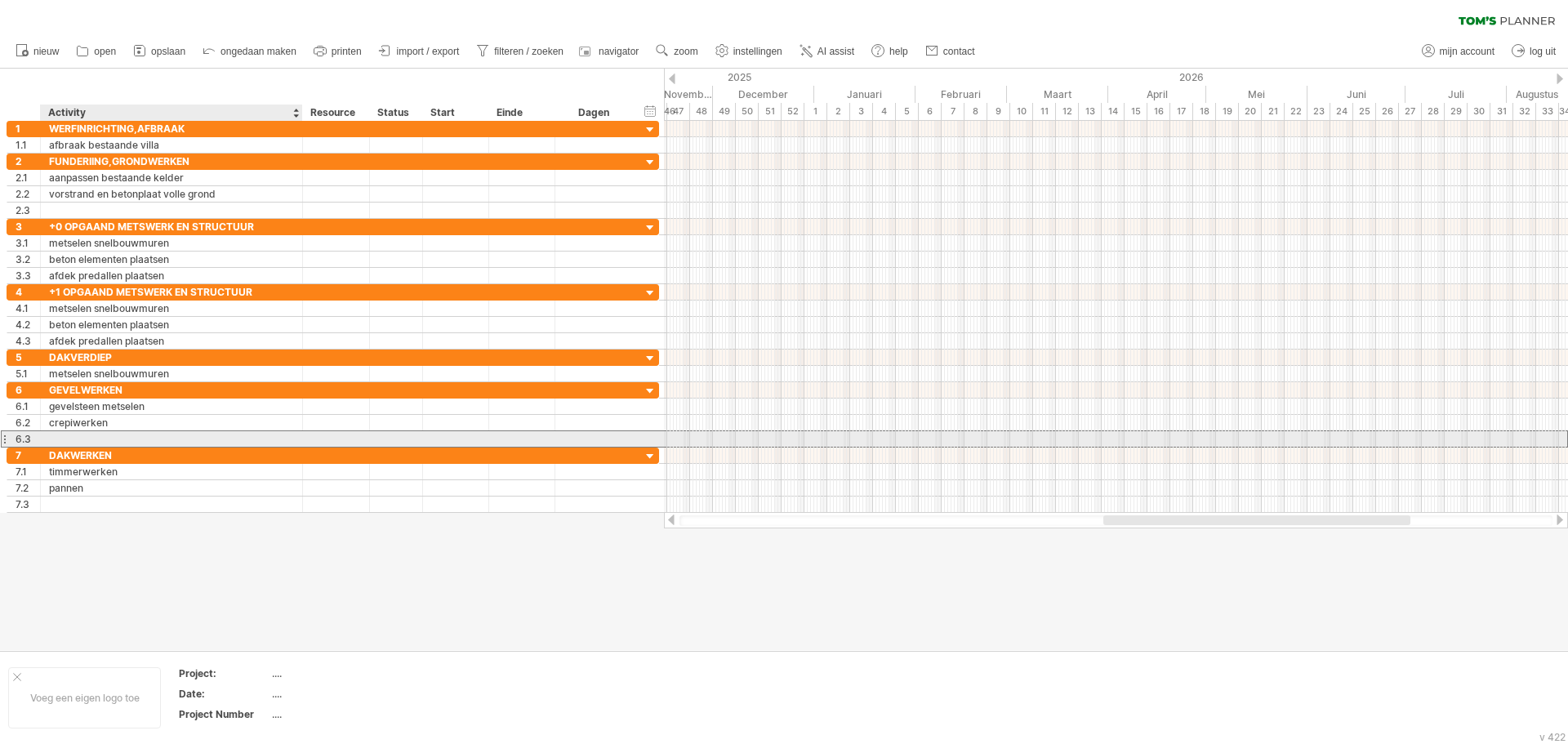
click at [148, 441] on div at bounding box center [171, 439] width 245 height 15
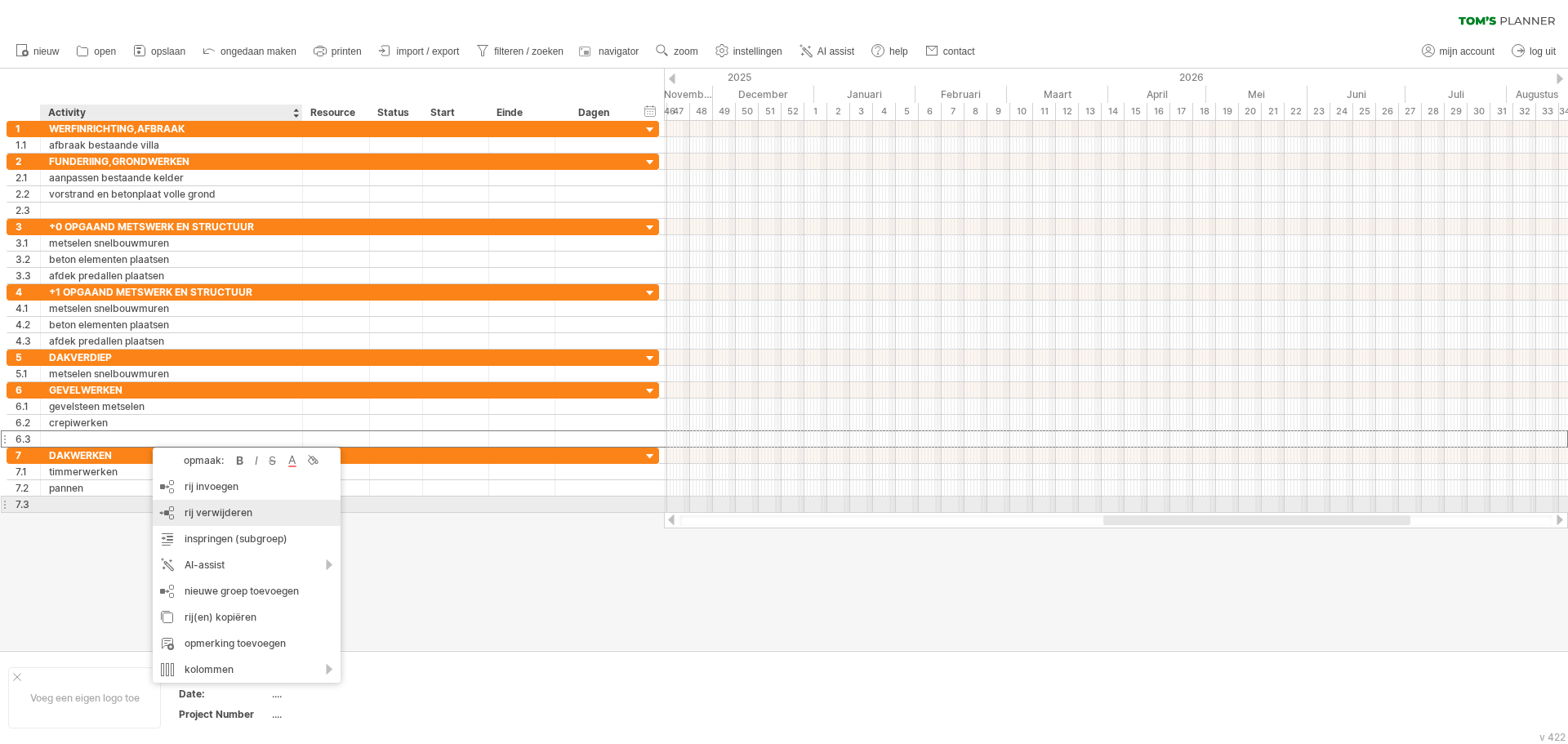
click at [201, 510] on span "rij verwijderen" at bounding box center [218, 512] width 68 height 12
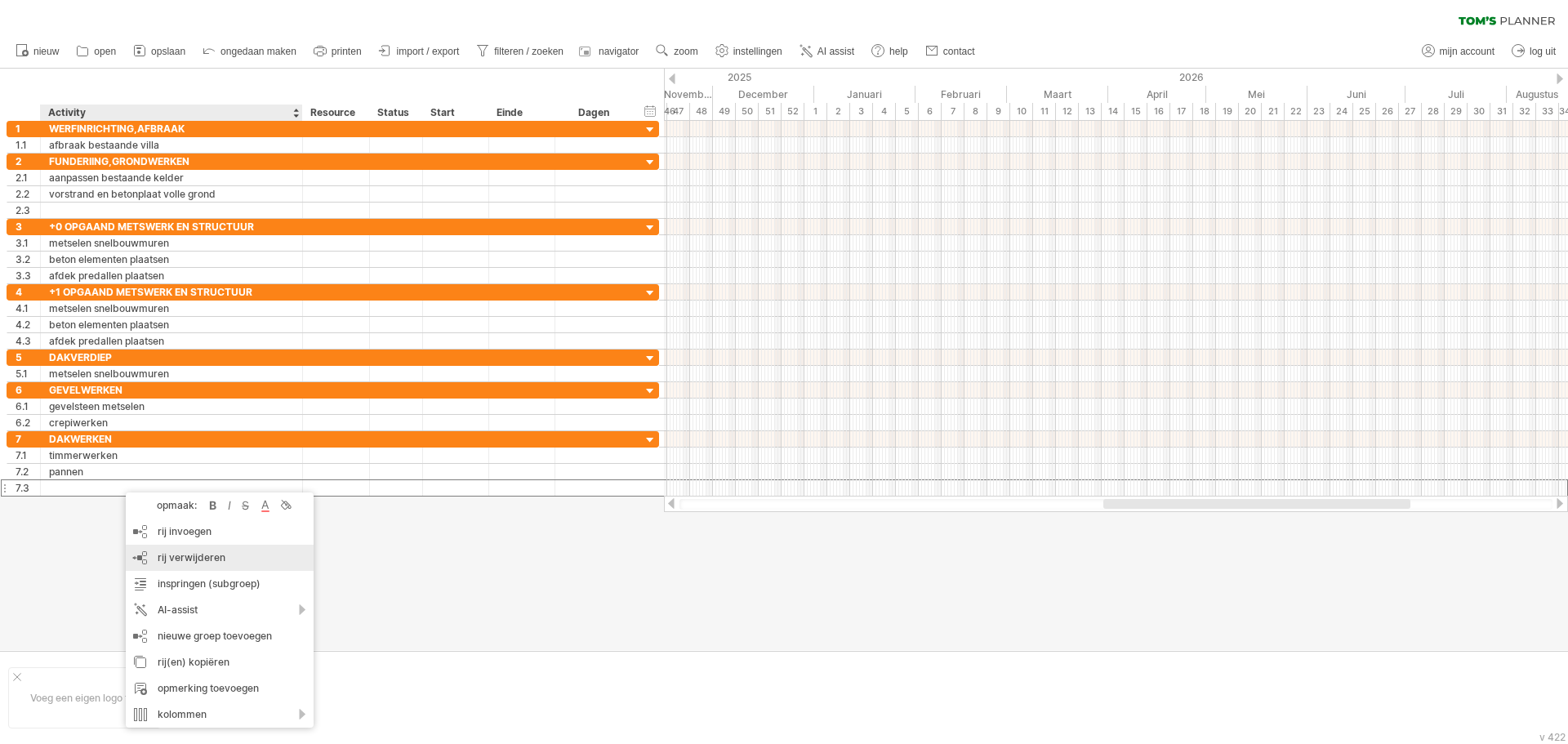
click at [173, 555] on span "rij verwijderen" at bounding box center [191, 557] width 68 height 12
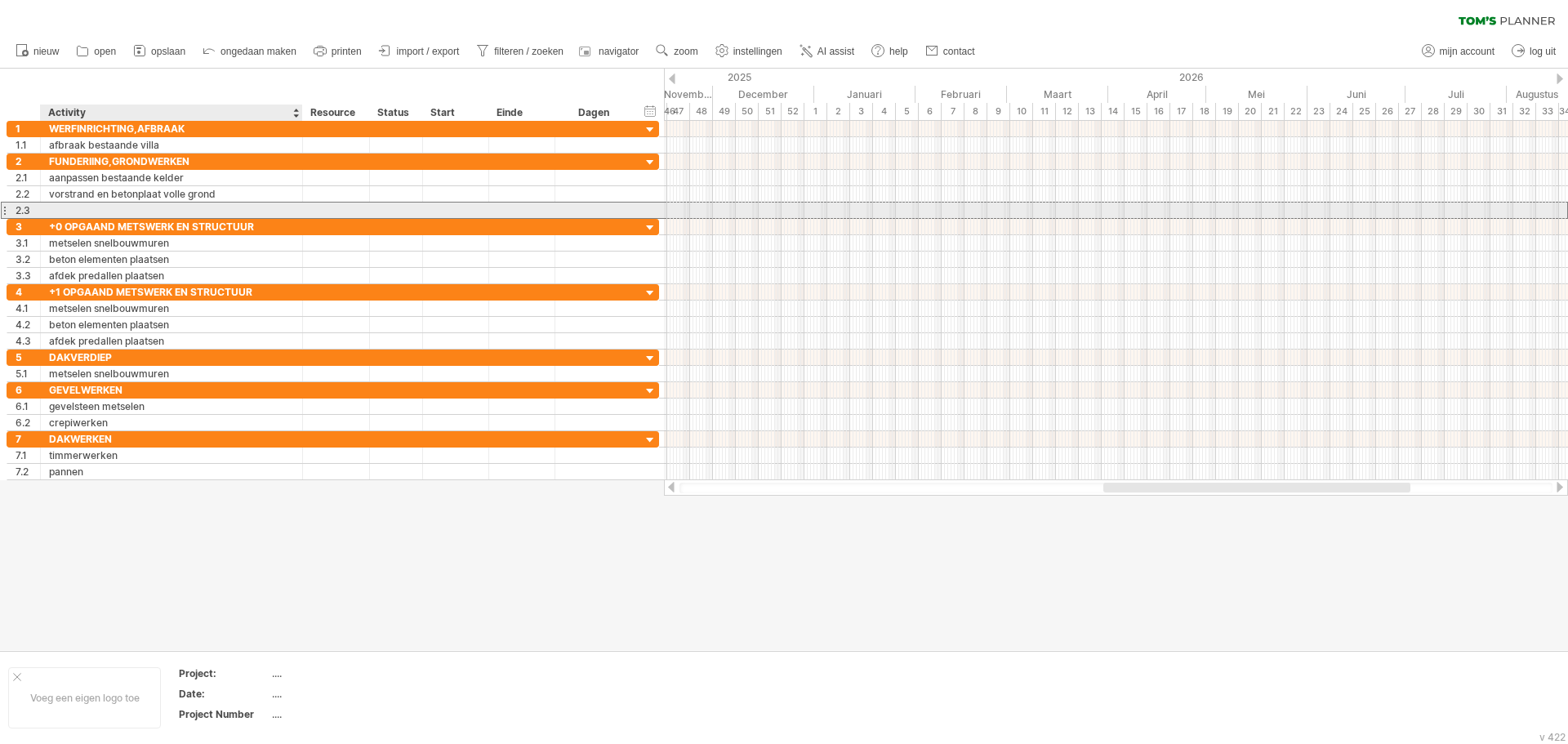
click at [145, 217] on div "2.3" at bounding box center [333, 210] width 653 height 17
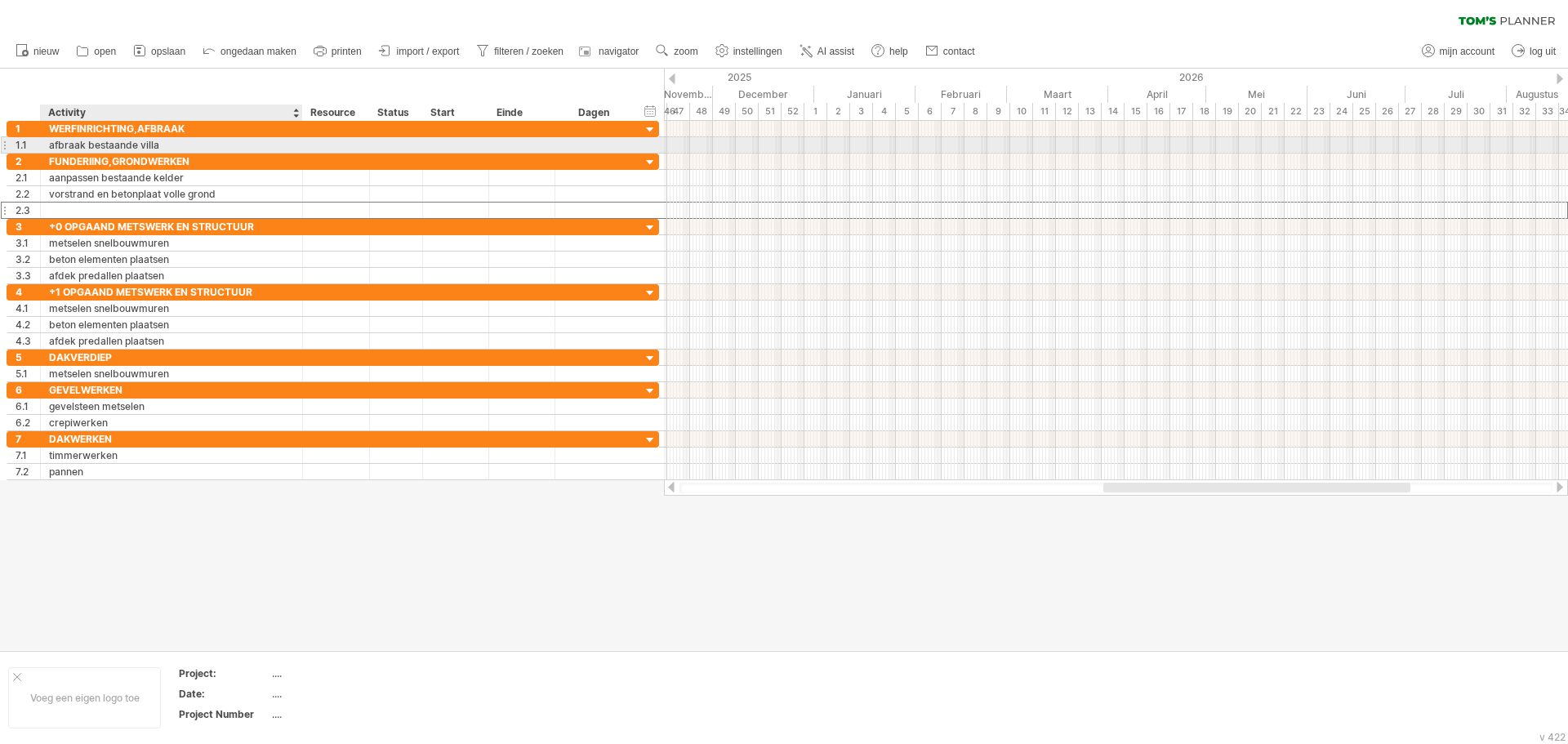
click at [203, 150] on div "afbraak bestaande villa" at bounding box center [171, 145] width 245 height 15
click at [214, 162] on div "FUNDERIING,GRONDWERKEN" at bounding box center [171, 161] width 245 height 15
type input "**********"
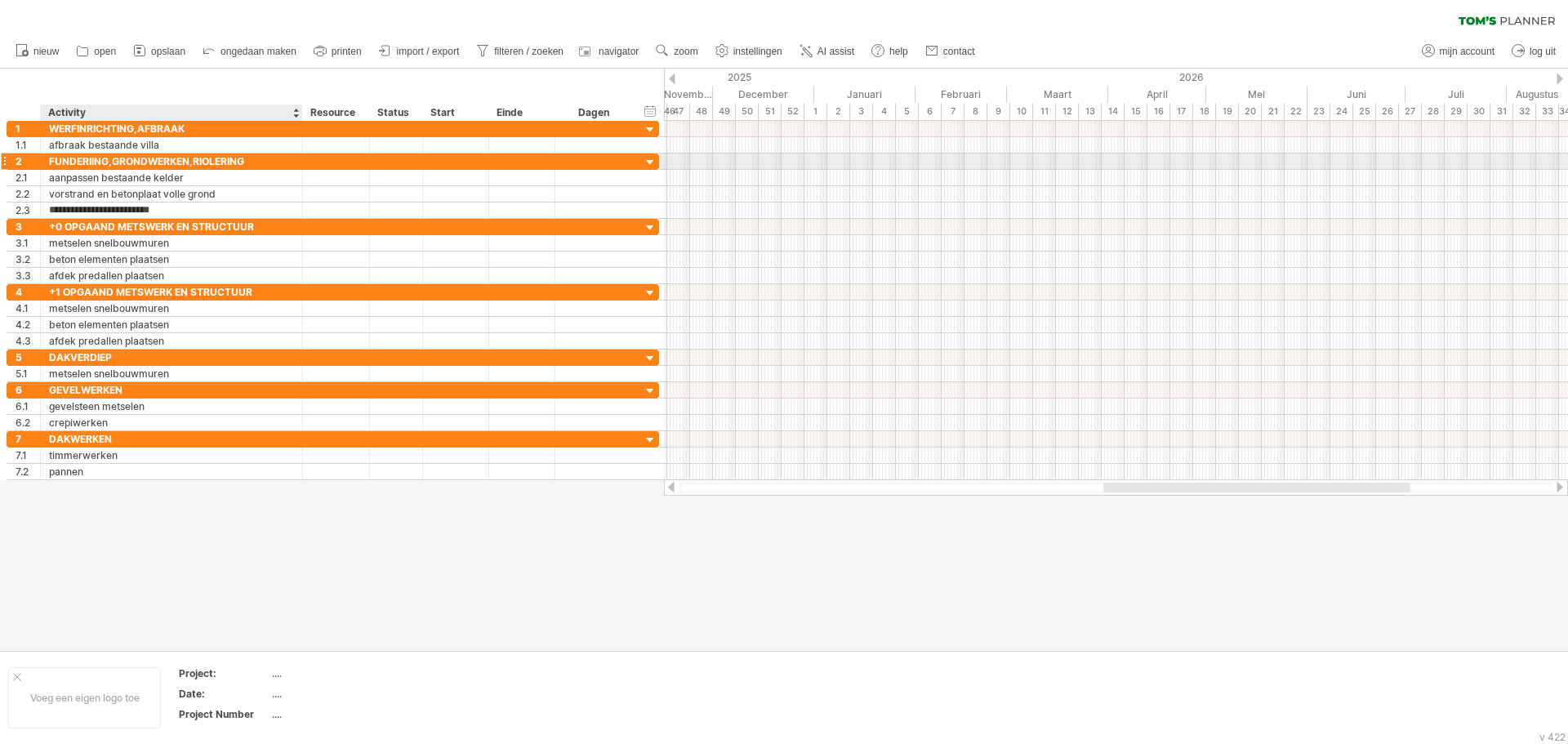
type input "**********"
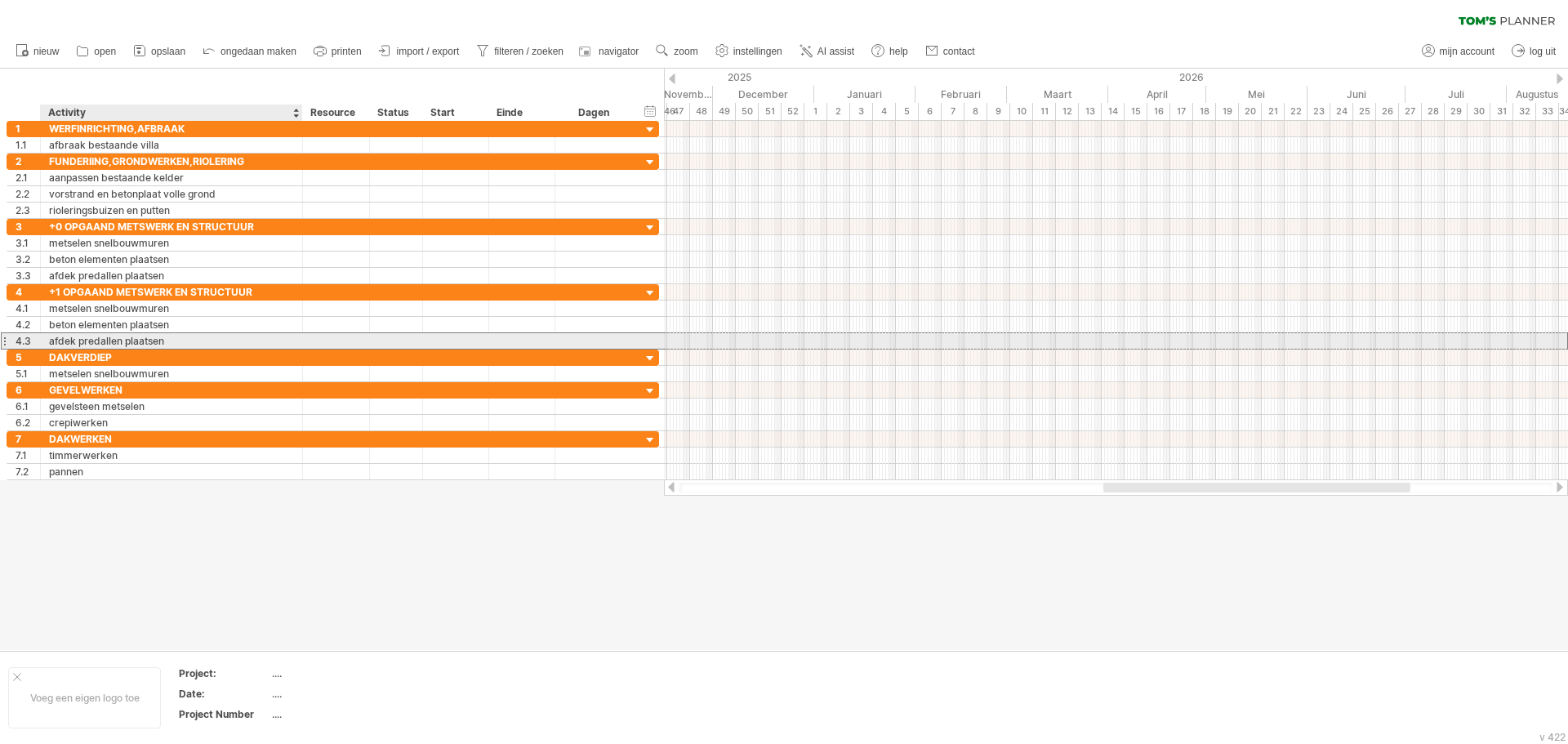
click at [213, 348] on div "**********" at bounding box center [333, 341] width 653 height 17
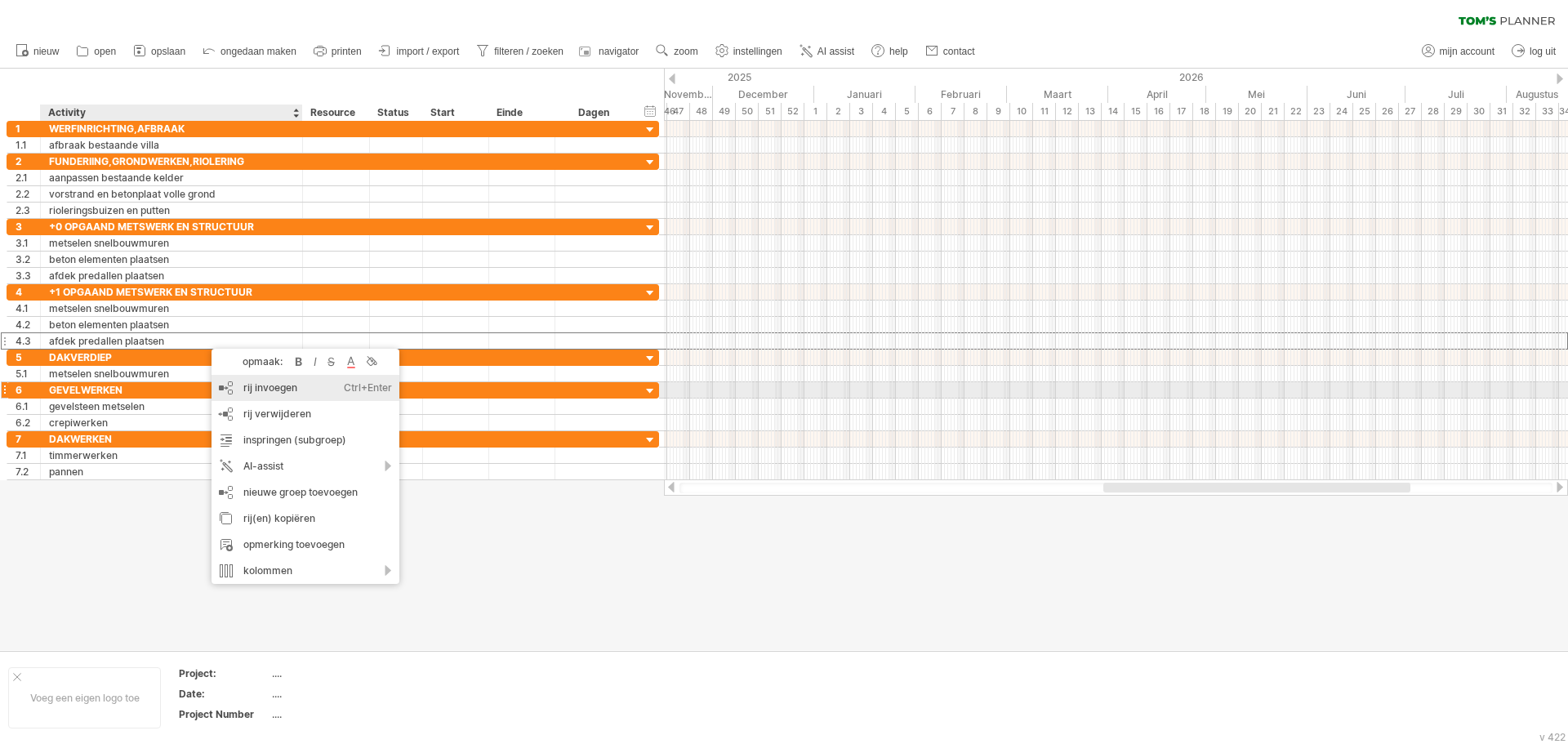
click at [268, 388] on div "rij invoegen Ctrl+Enter Cmd+Enter" at bounding box center [305, 387] width 188 height 26
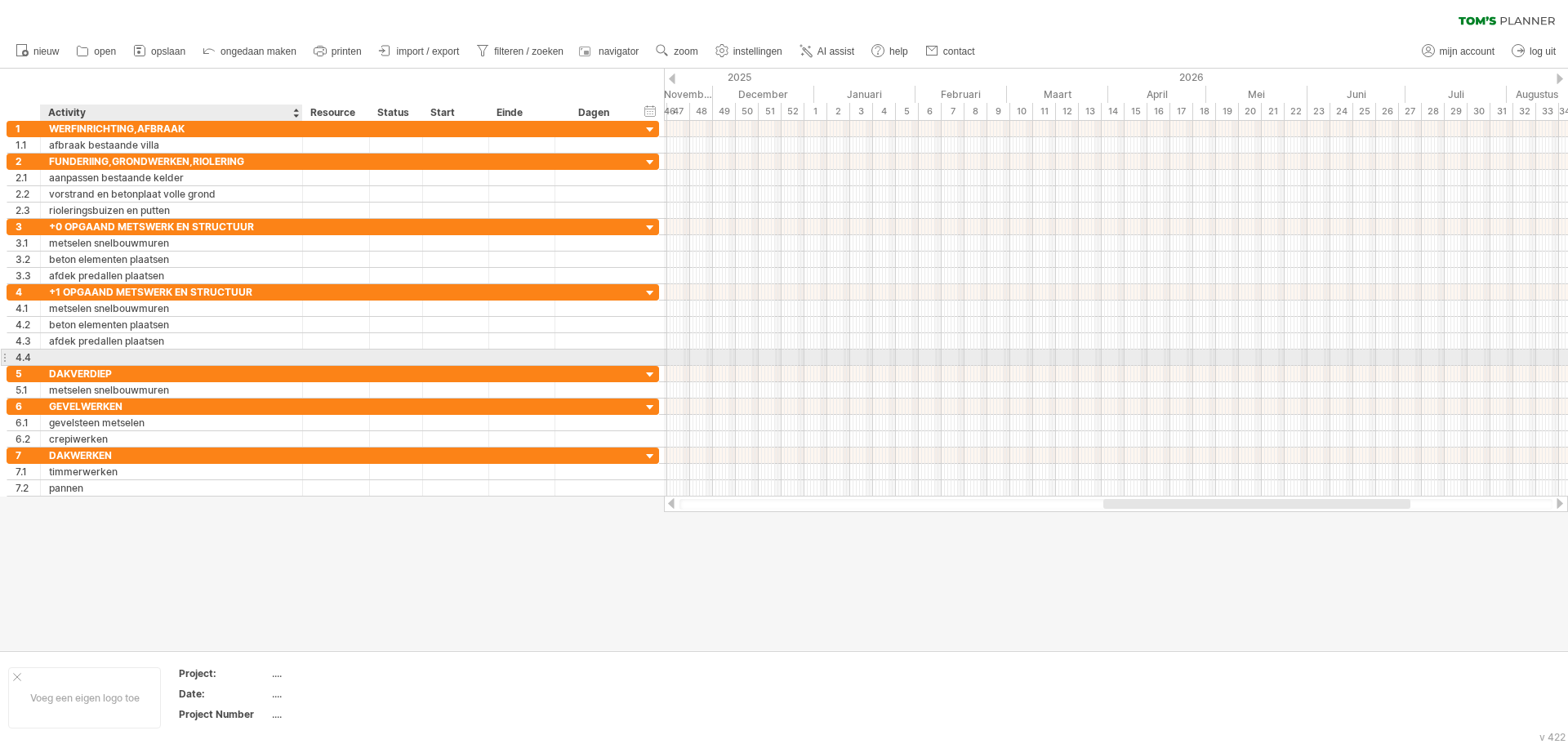
click at [121, 356] on div at bounding box center [171, 357] width 245 height 15
type input "**********"
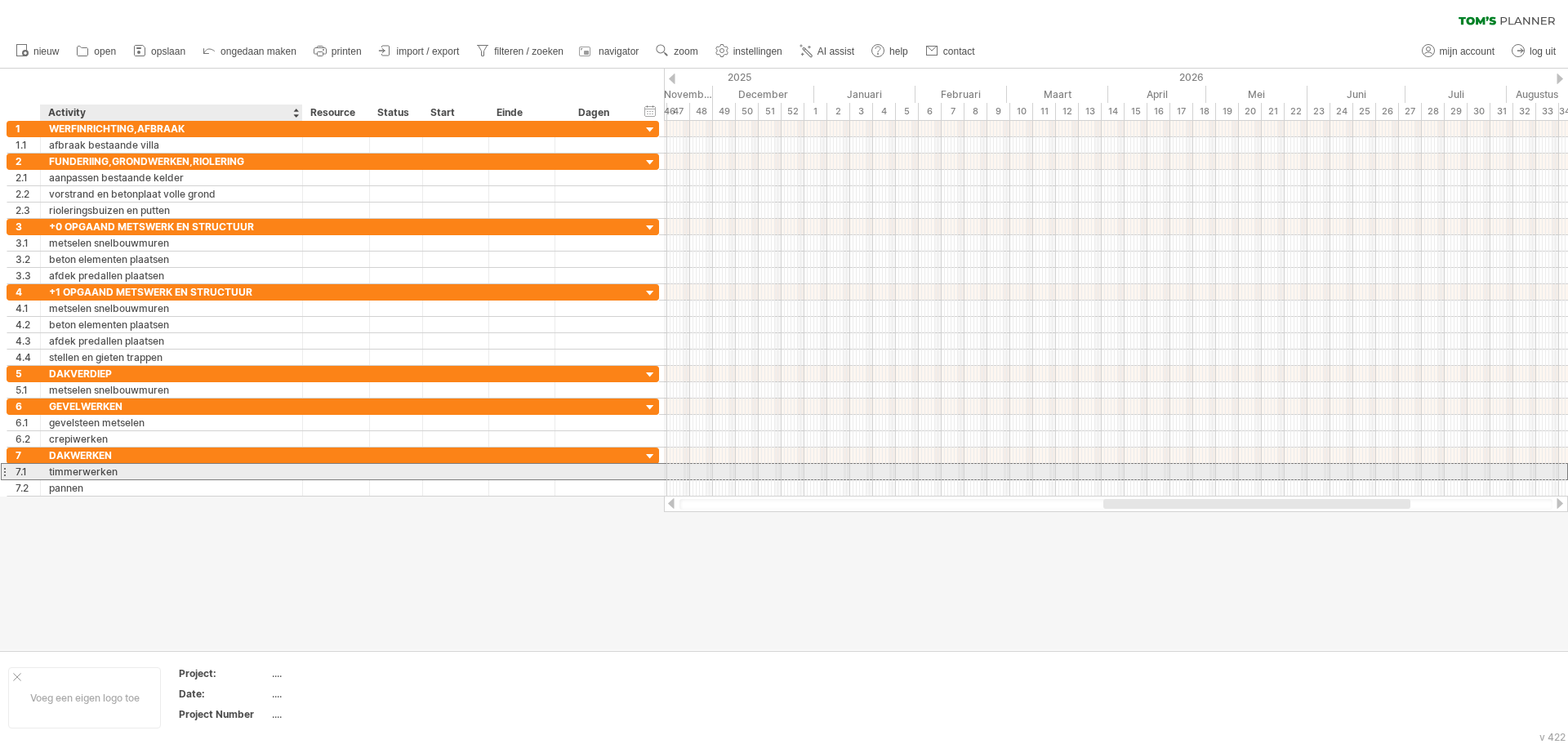
click at [110, 470] on div "timmerwerken" at bounding box center [171, 471] width 245 height 15
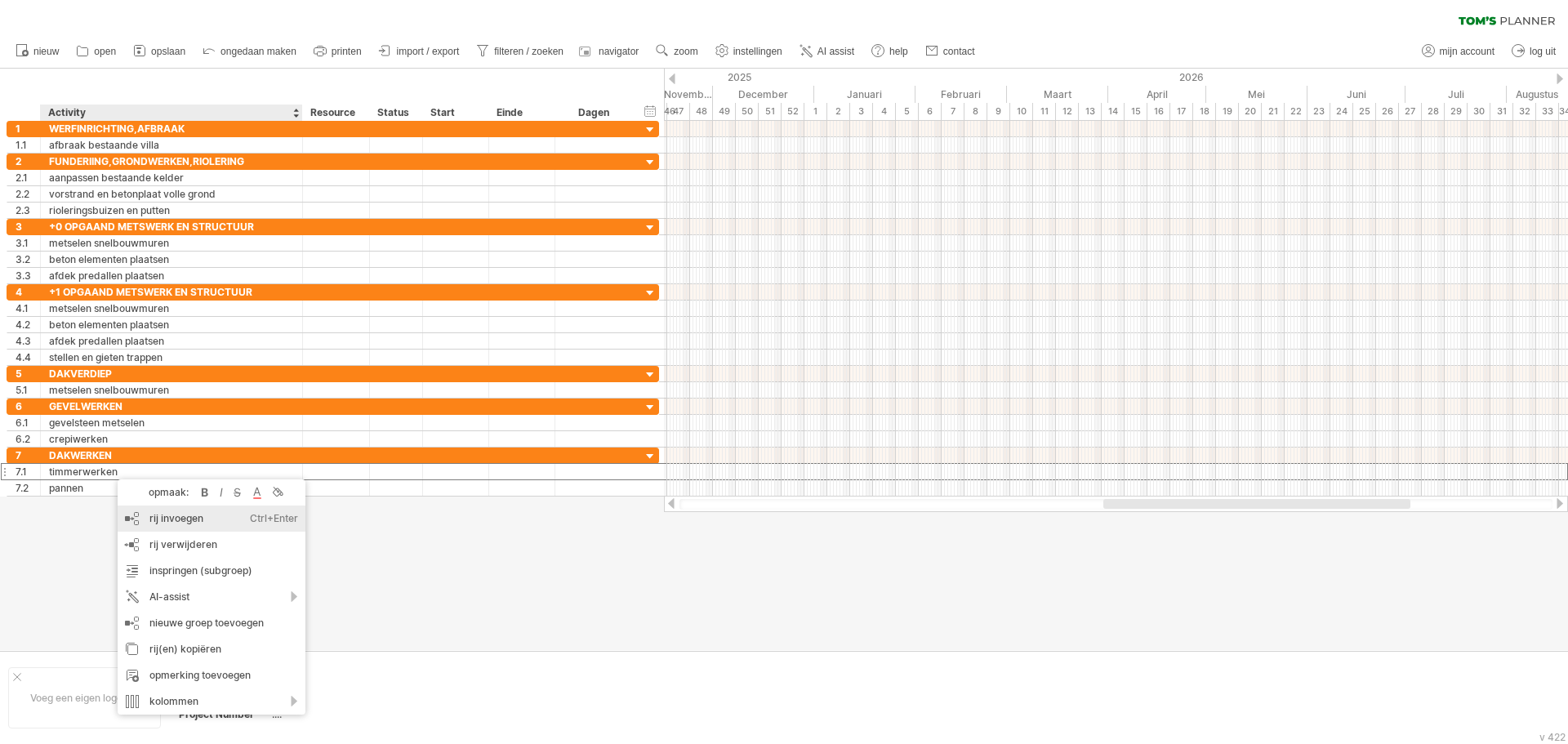
click at [178, 523] on div "rij invoegen Ctrl+Enter Cmd+Enter" at bounding box center [211, 518] width 188 height 26
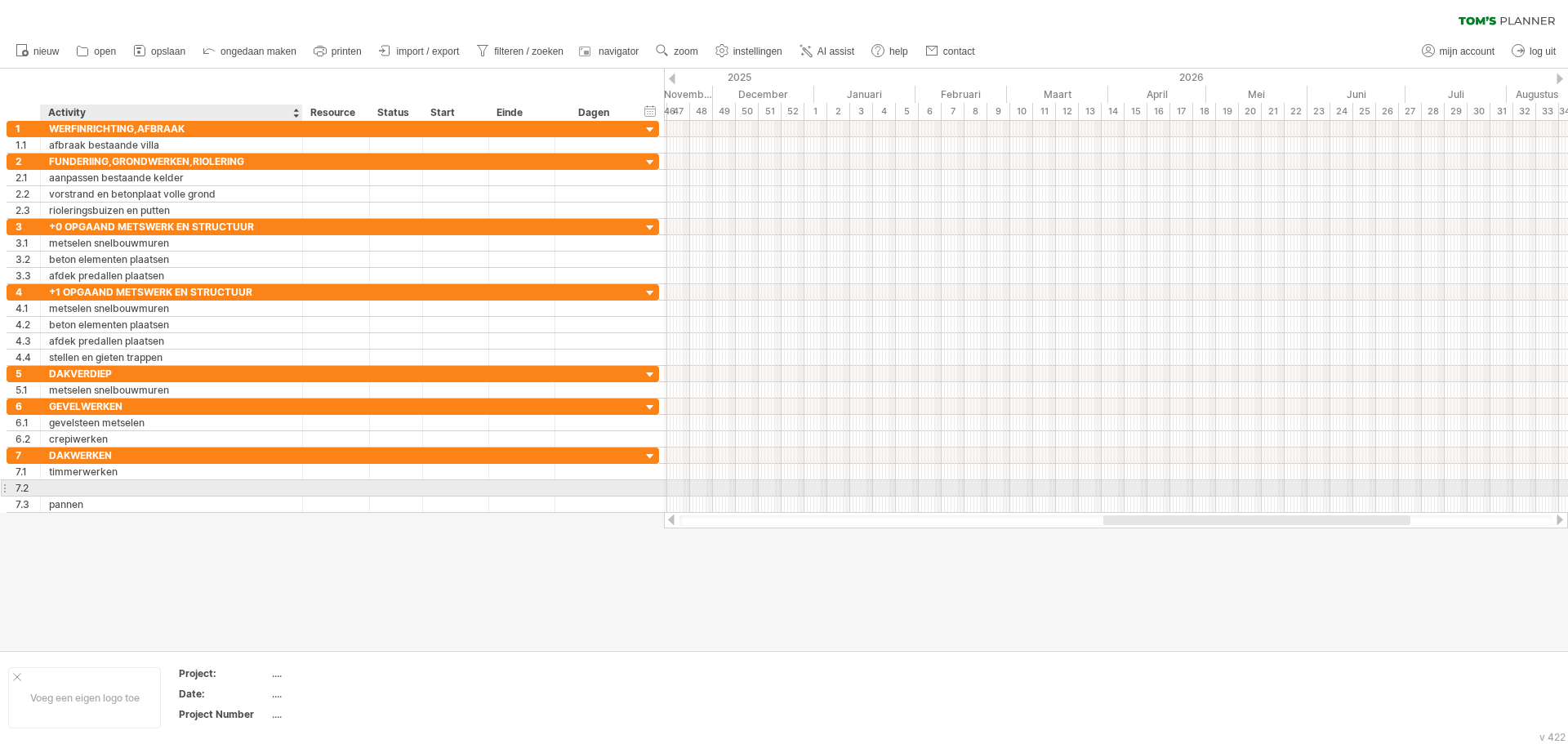
click at [102, 486] on div at bounding box center [171, 487] width 245 height 15
type input "**********"
drag, startPoint x: 108, startPoint y: 485, endPoint x: 106, endPoint y: 476, distance: 9.2
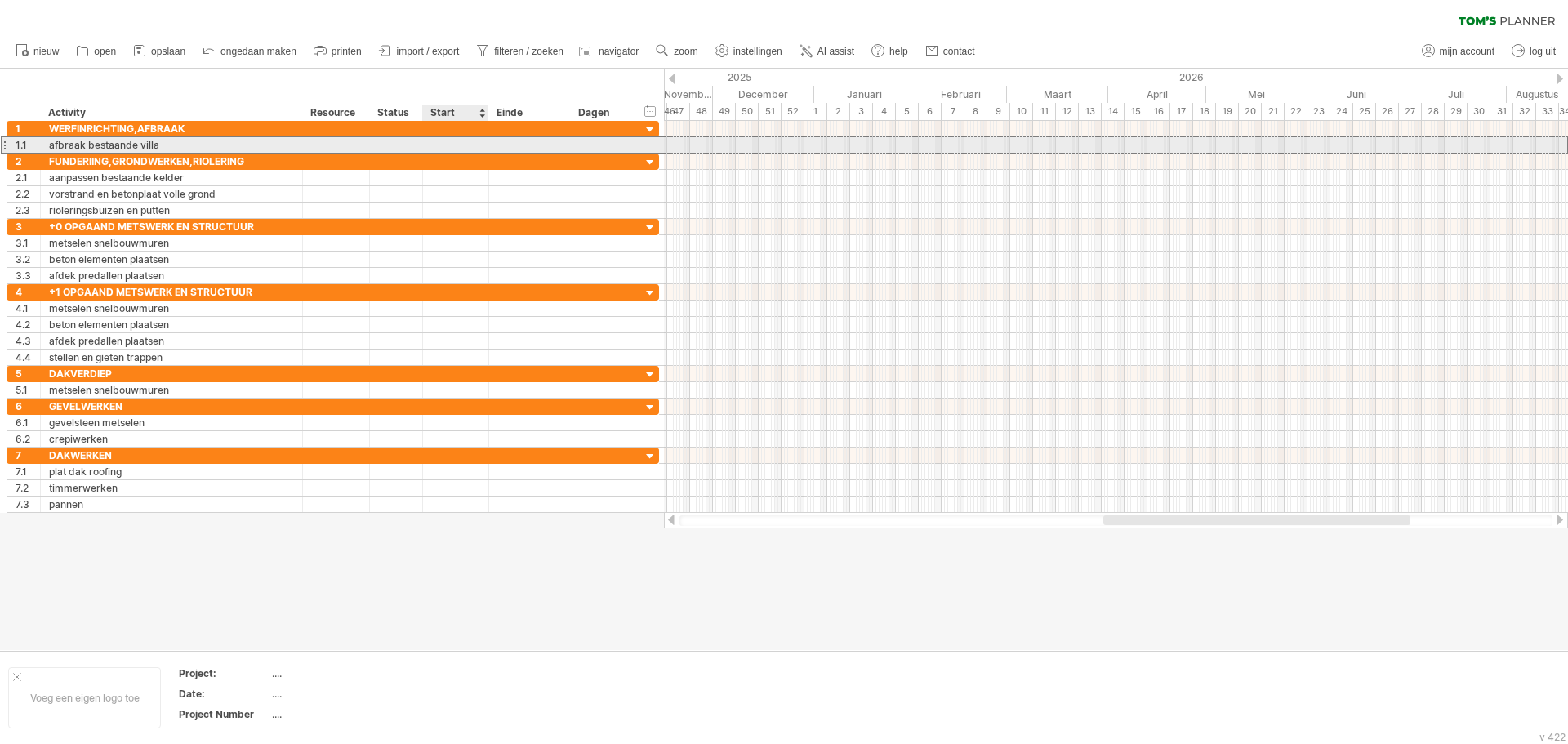
click at [454, 145] on div at bounding box center [455, 145] width 66 height 15
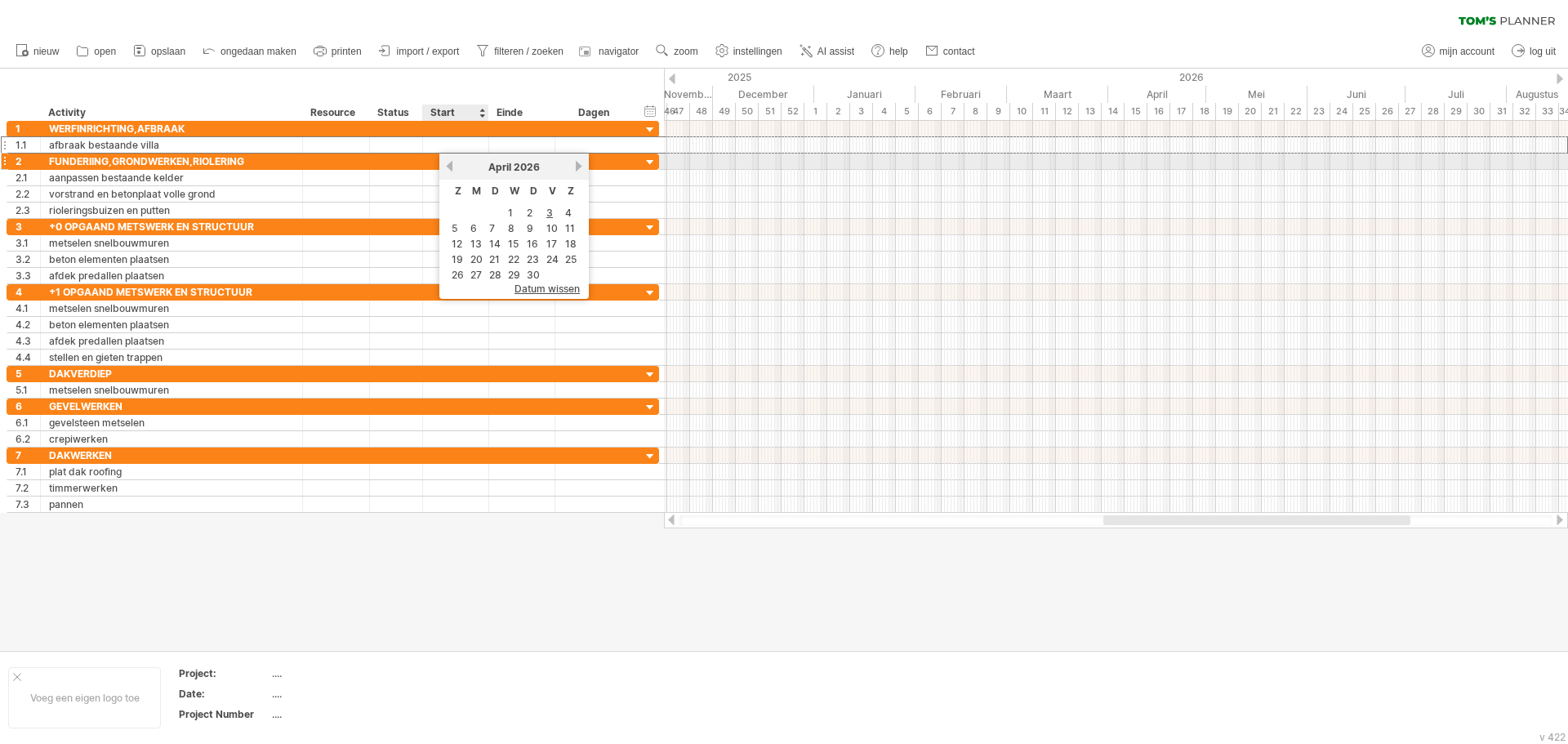
click at [450, 167] on link "vorige" at bounding box center [449, 166] width 12 height 12
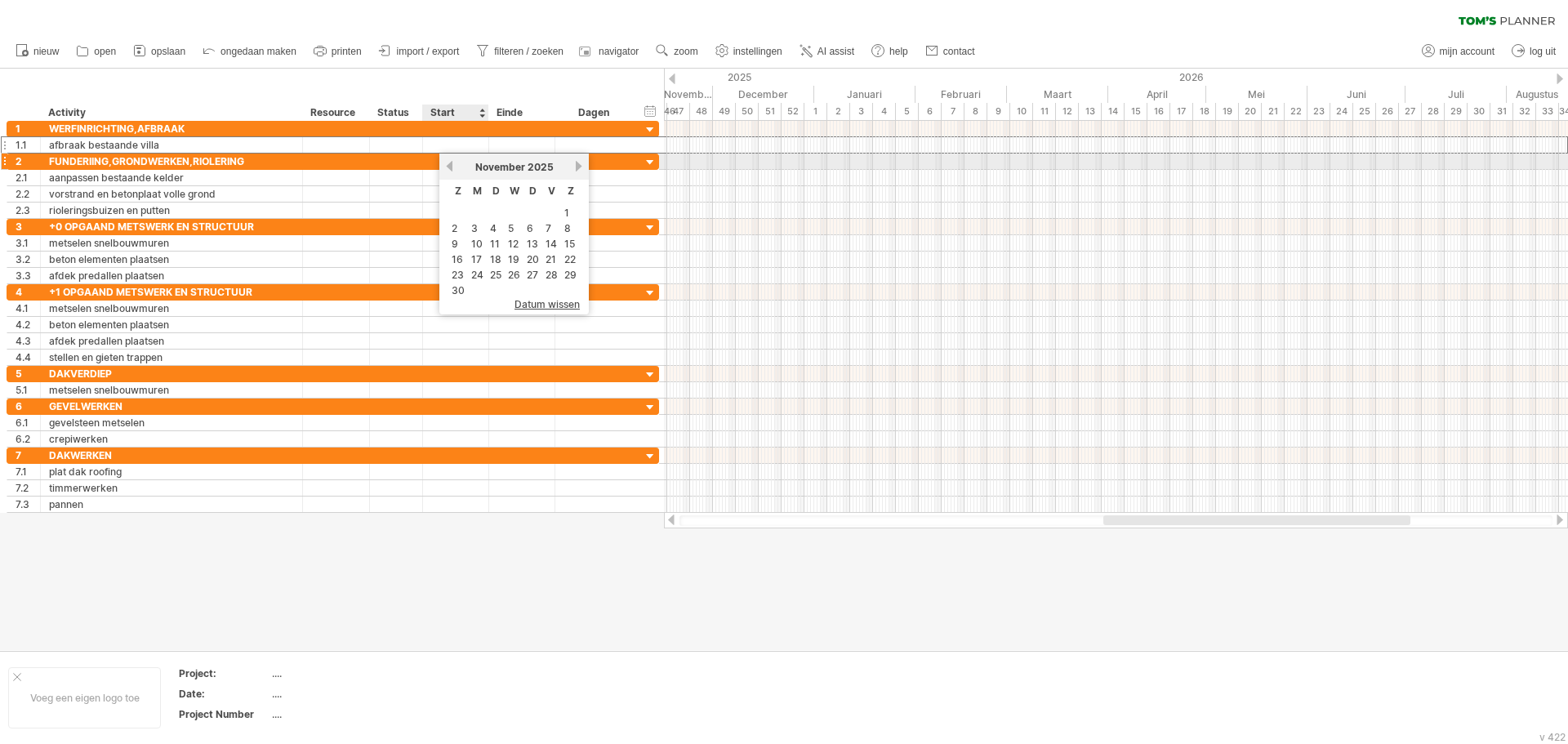
click at [450, 167] on link "vorige" at bounding box center [449, 166] width 12 height 12
click at [503, 206] on td at bounding box center [495, 213] width 17 height 14
click at [510, 211] on link "1" at bounding box center [511, 213] width 9 height 15
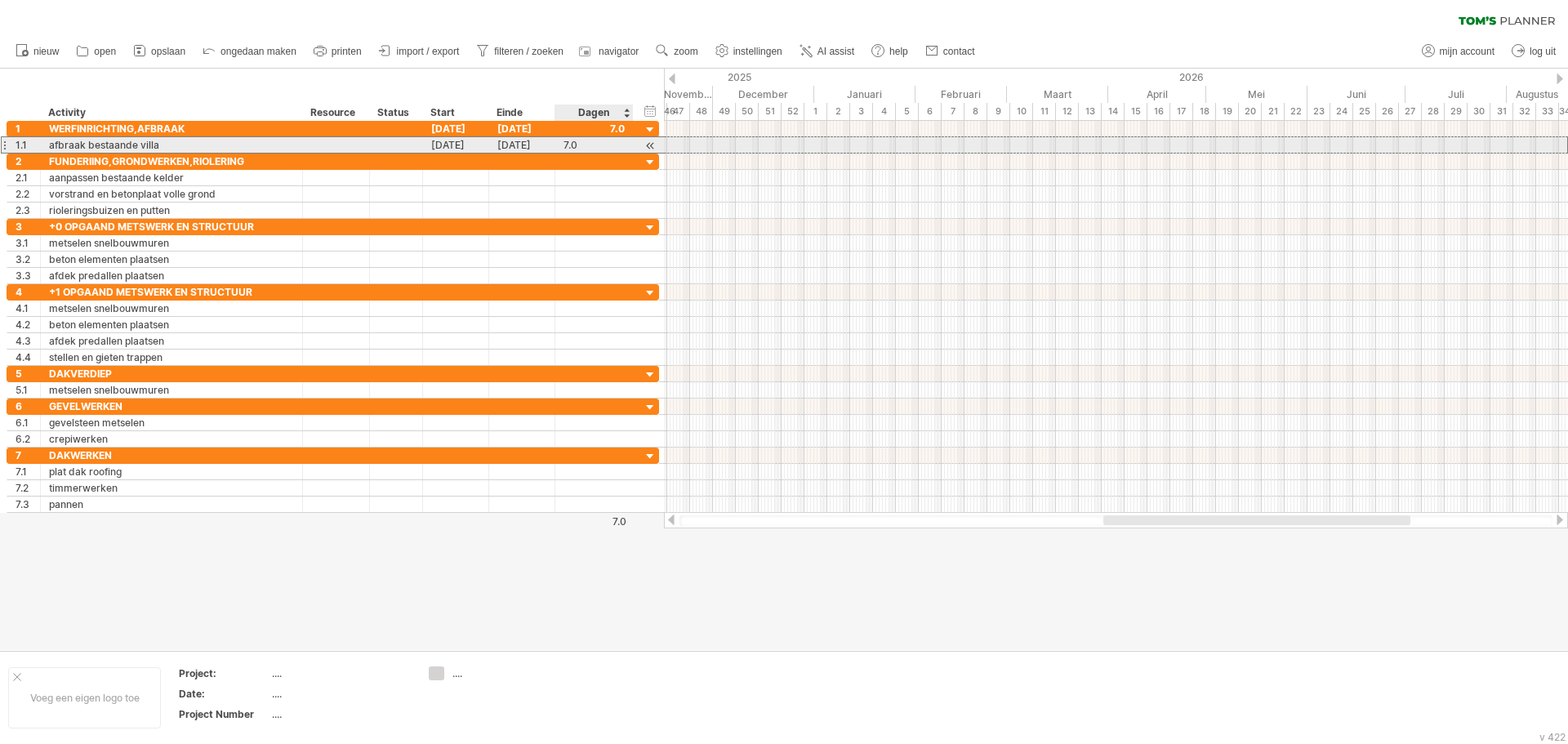
click at [604, 149] on div "7.0" at bounding box center [594, 145] width 61 height 15
type input "**"
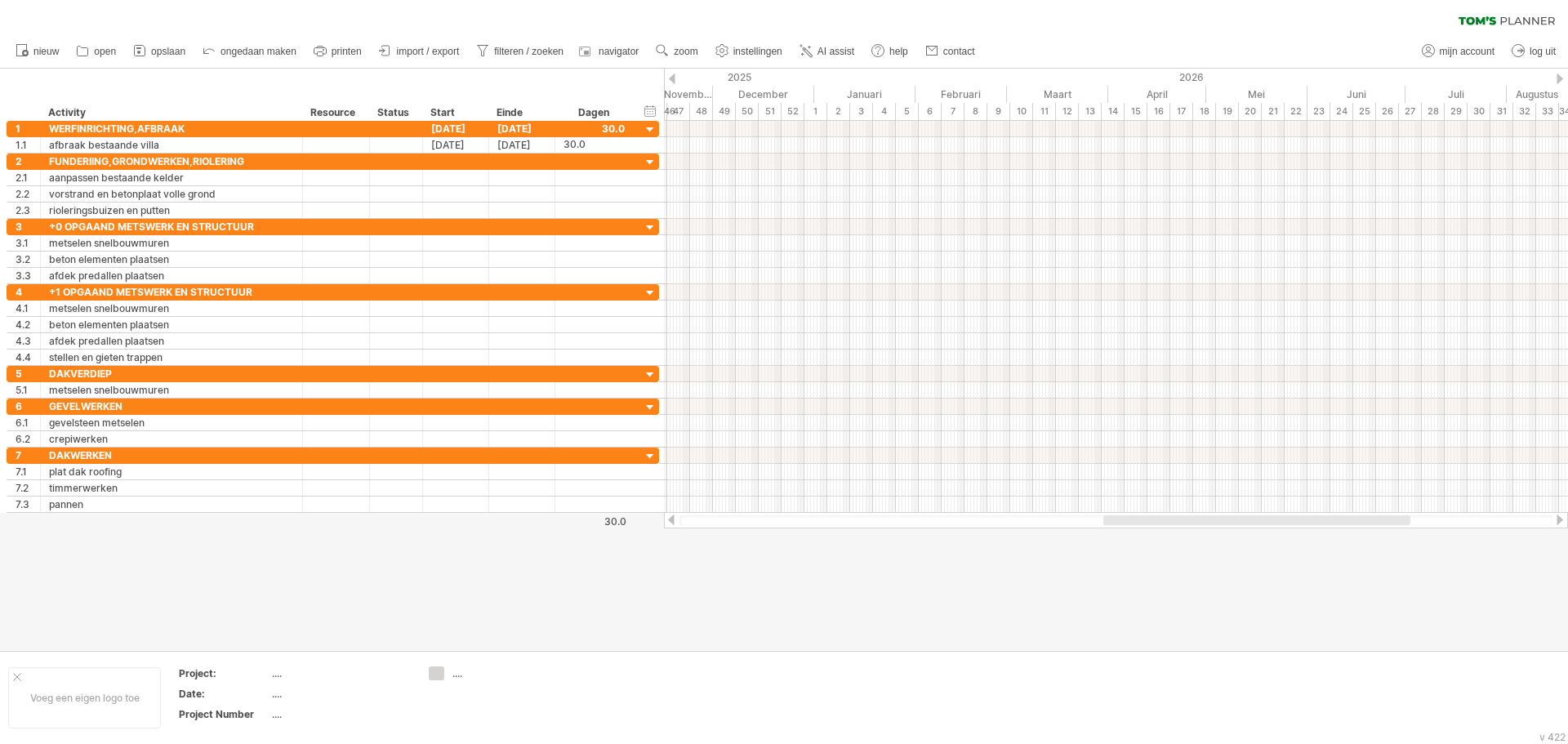
scroll to position [0, 0]
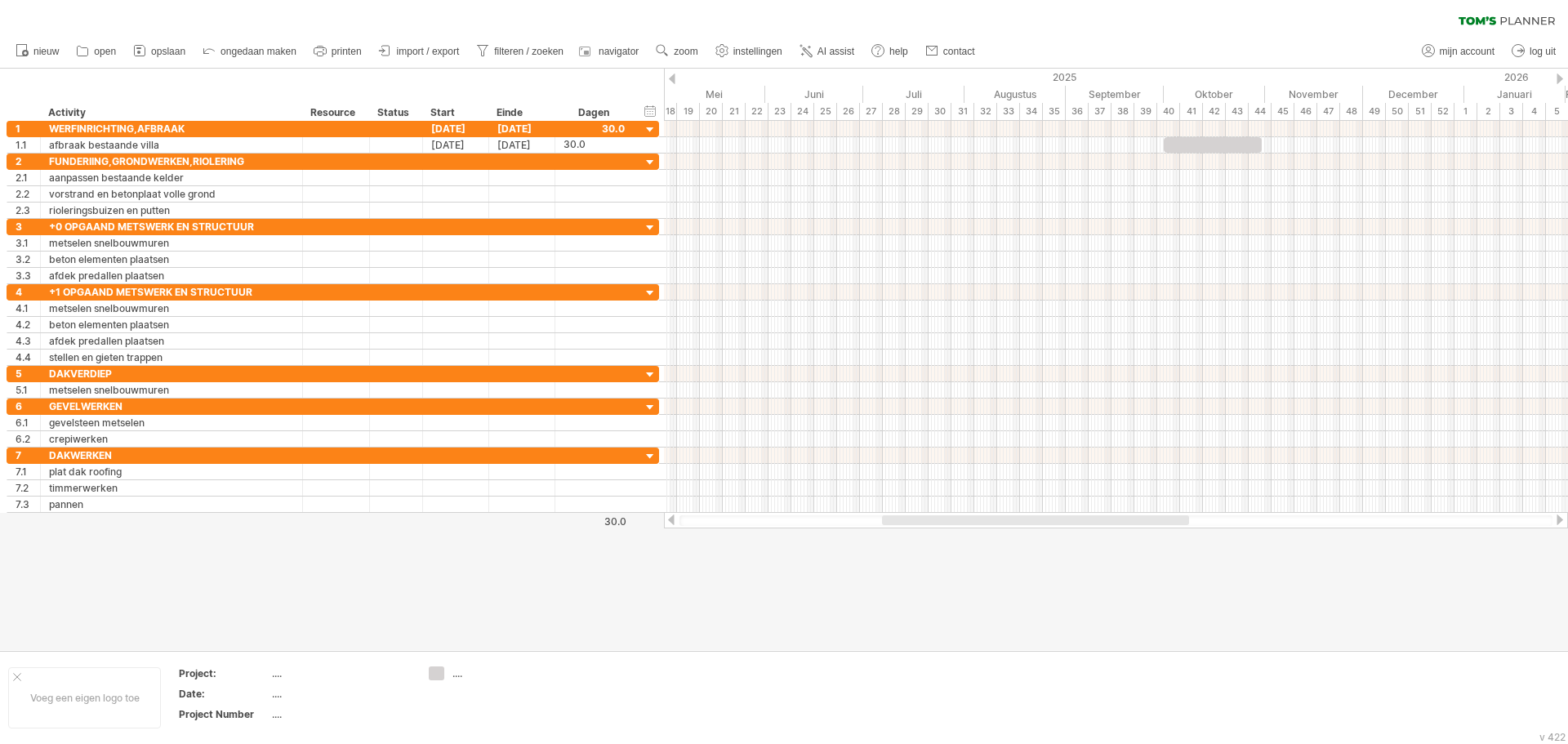
drag, startPoint x: 1216, startPoint y: 517, endPoint x: 994, endPoint y: 523, distance: 222.1
click at [994, 523] on div at bounding box center [1035, 520] width 307 height 10
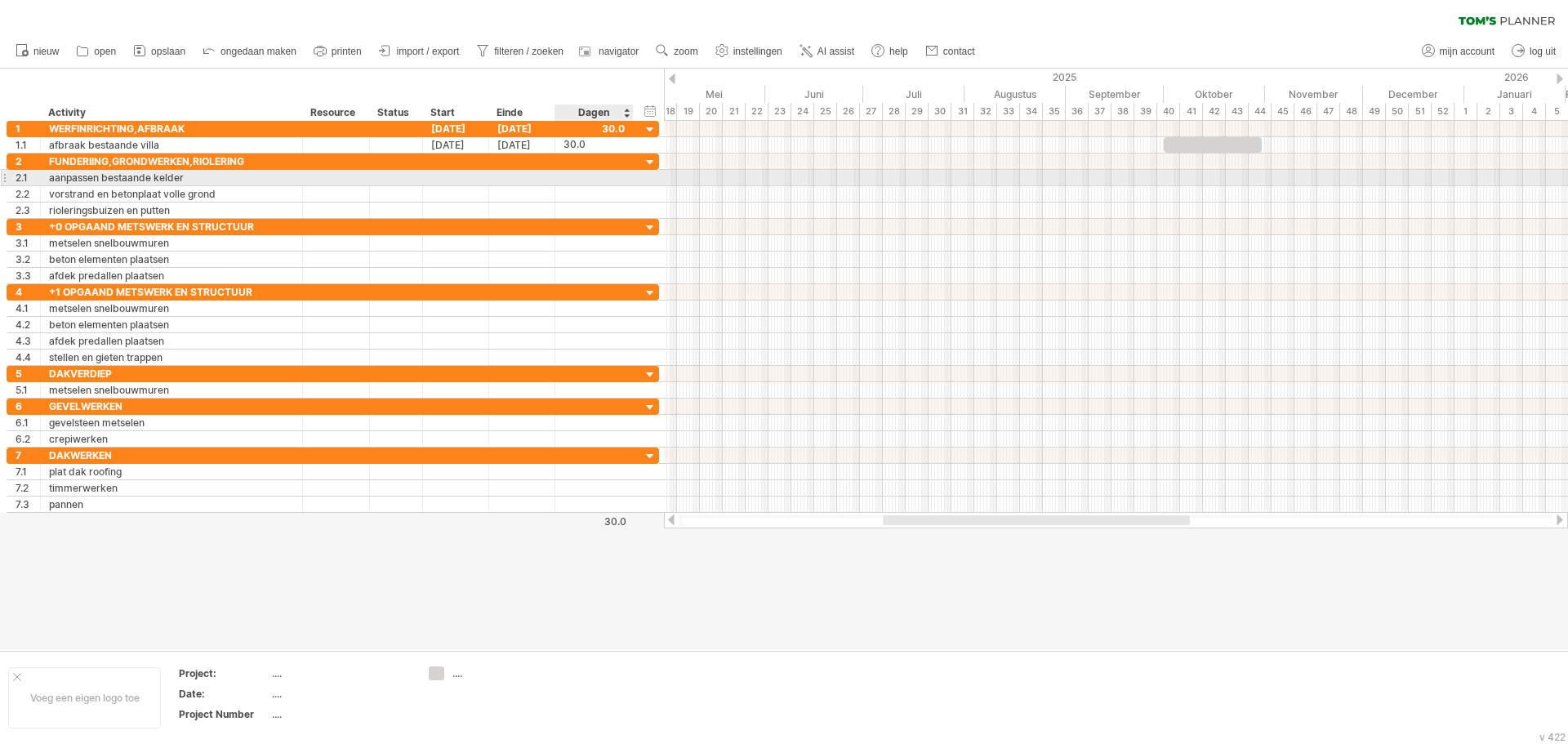
click at [570, 176] on div at bounding box center [594, 177] width 61 height 15
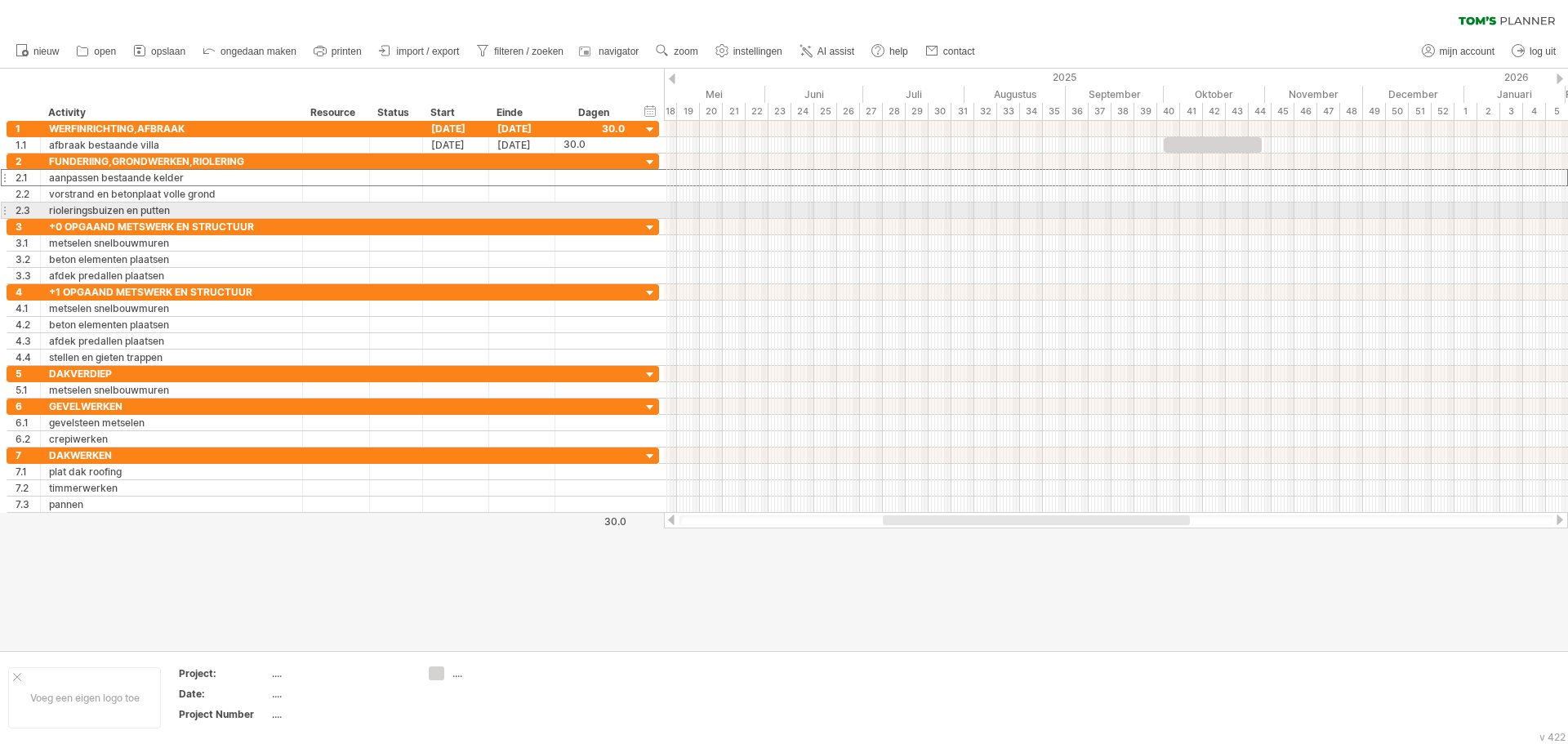
type input "*"
type input "**"
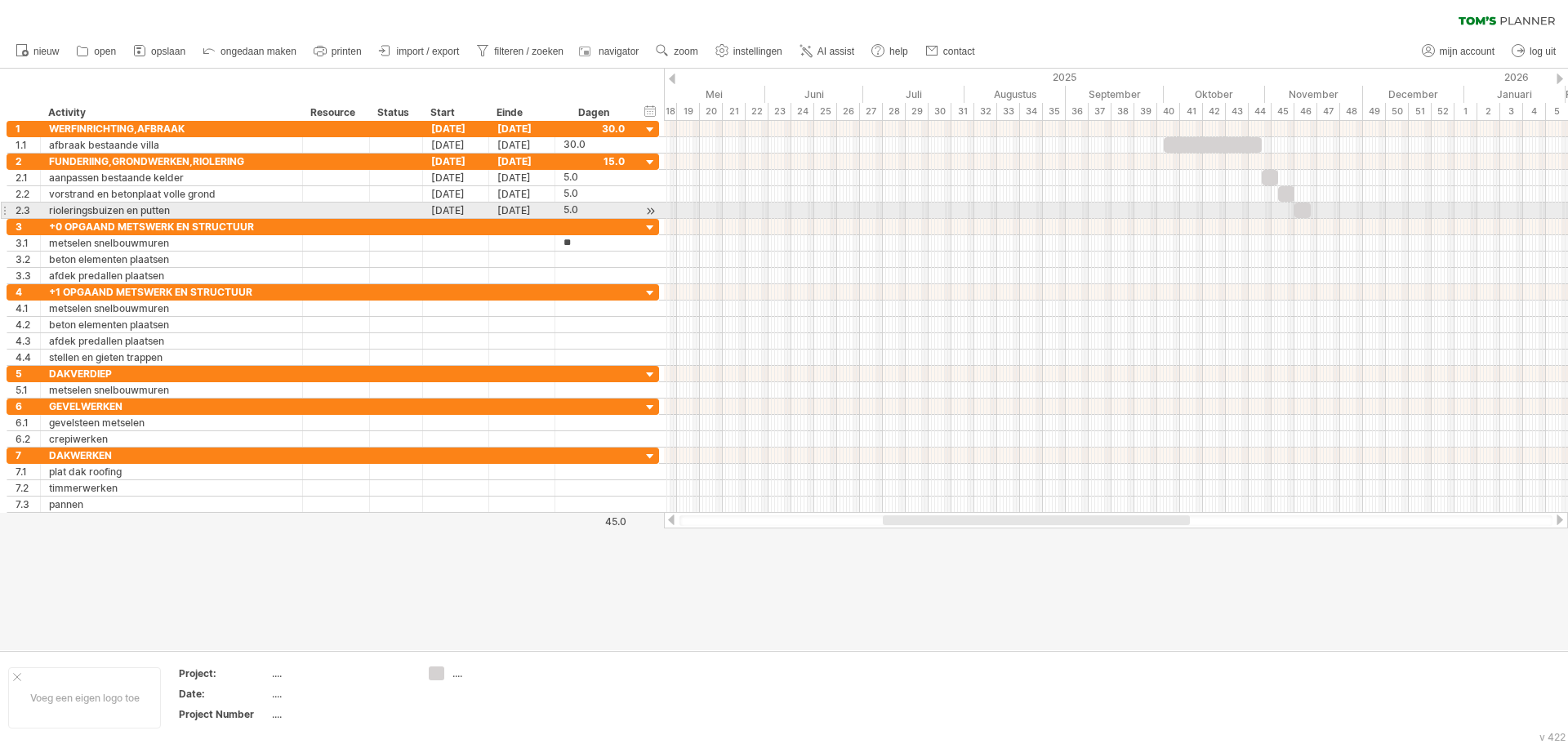
scroll to position [1, 0]
type input "*"
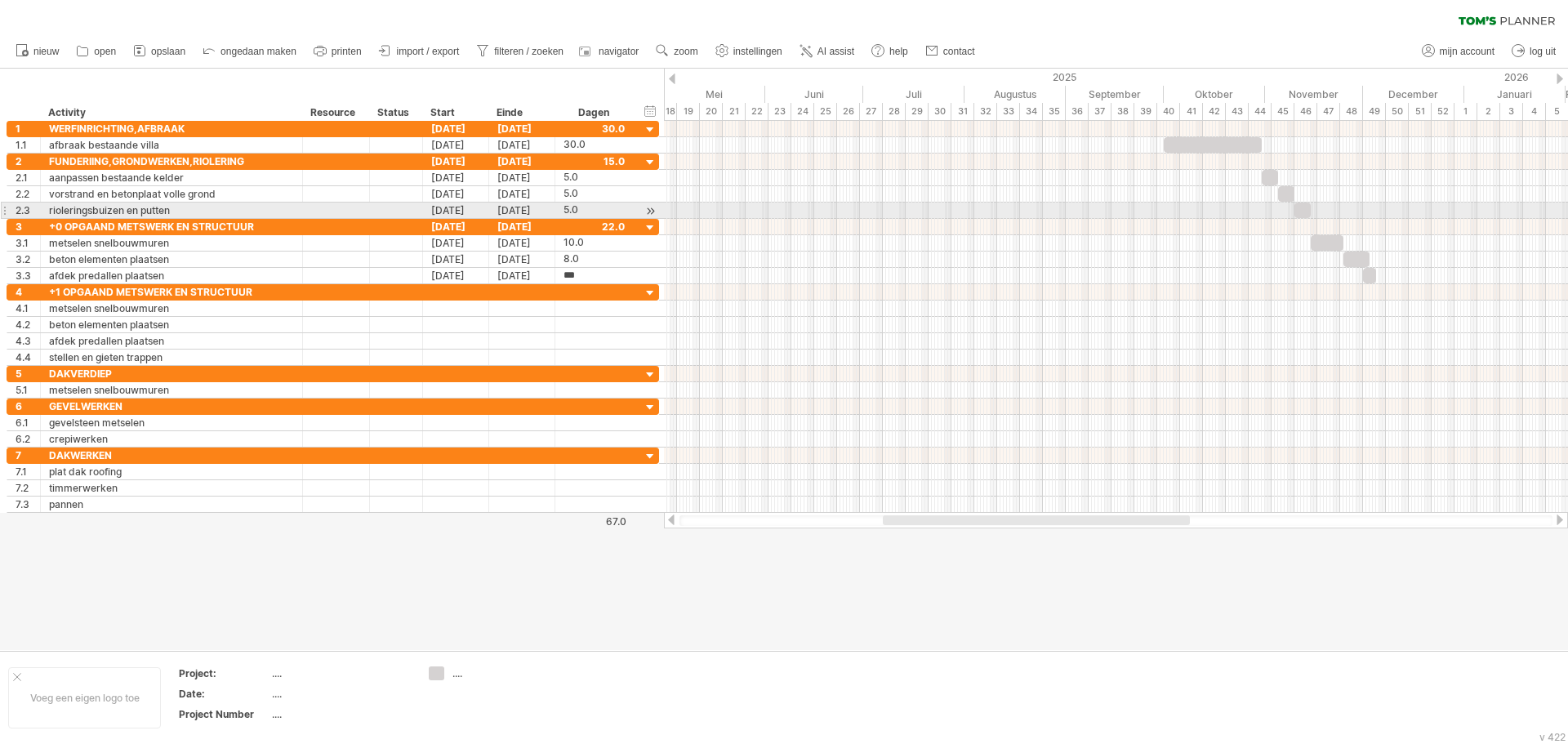
type input "*"
type input "**"
type input "*"
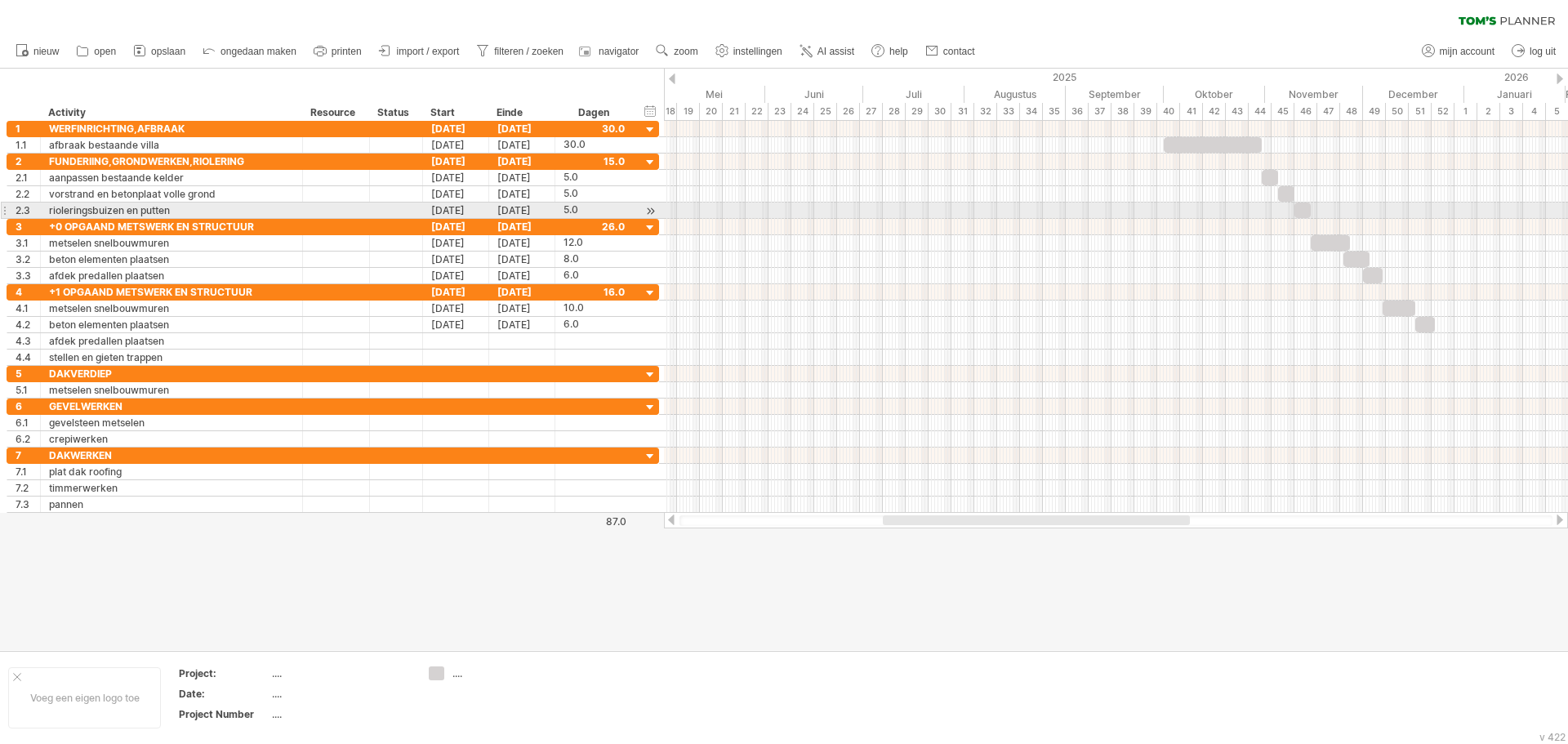
type input "*"
type input "**"
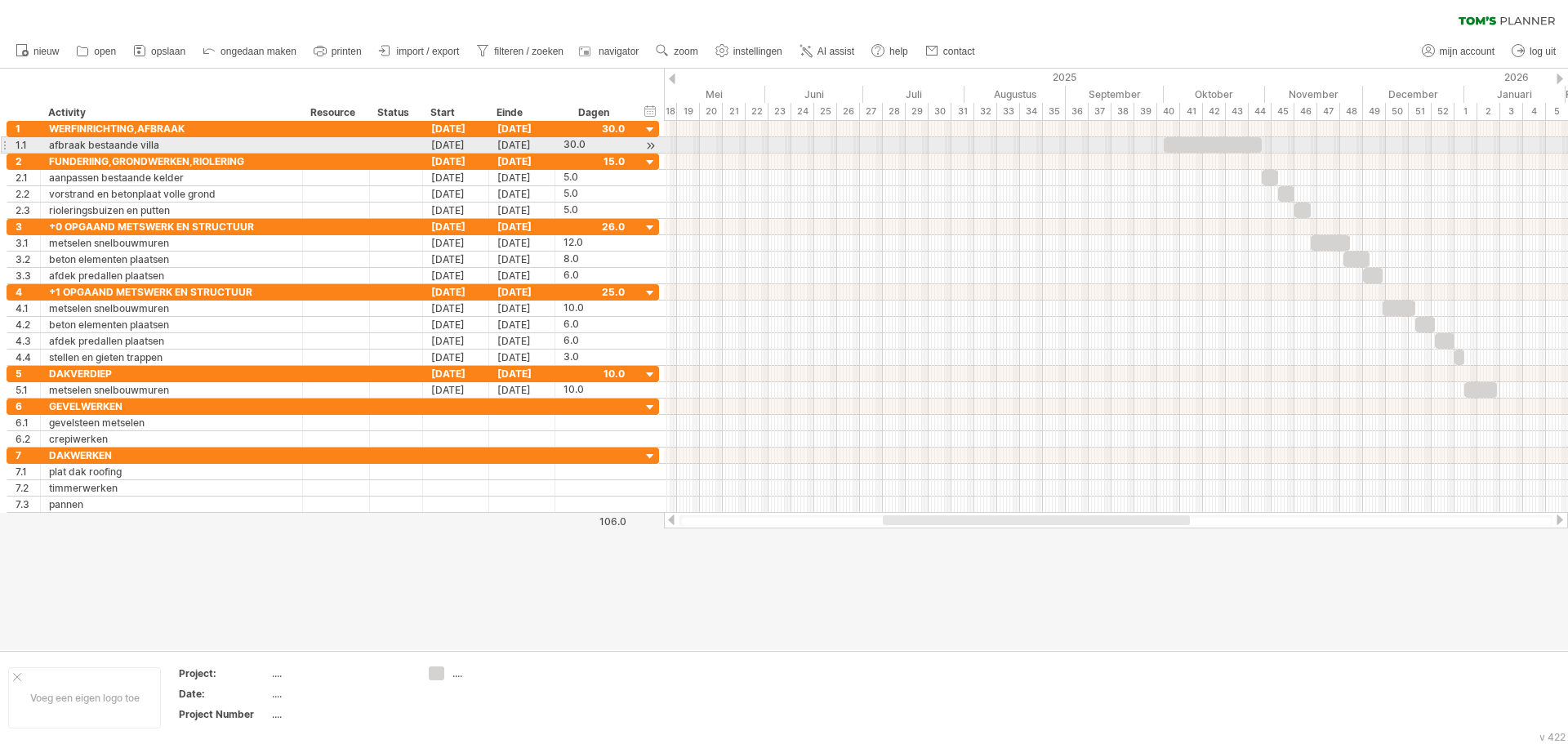
type input "*"
type input "**"
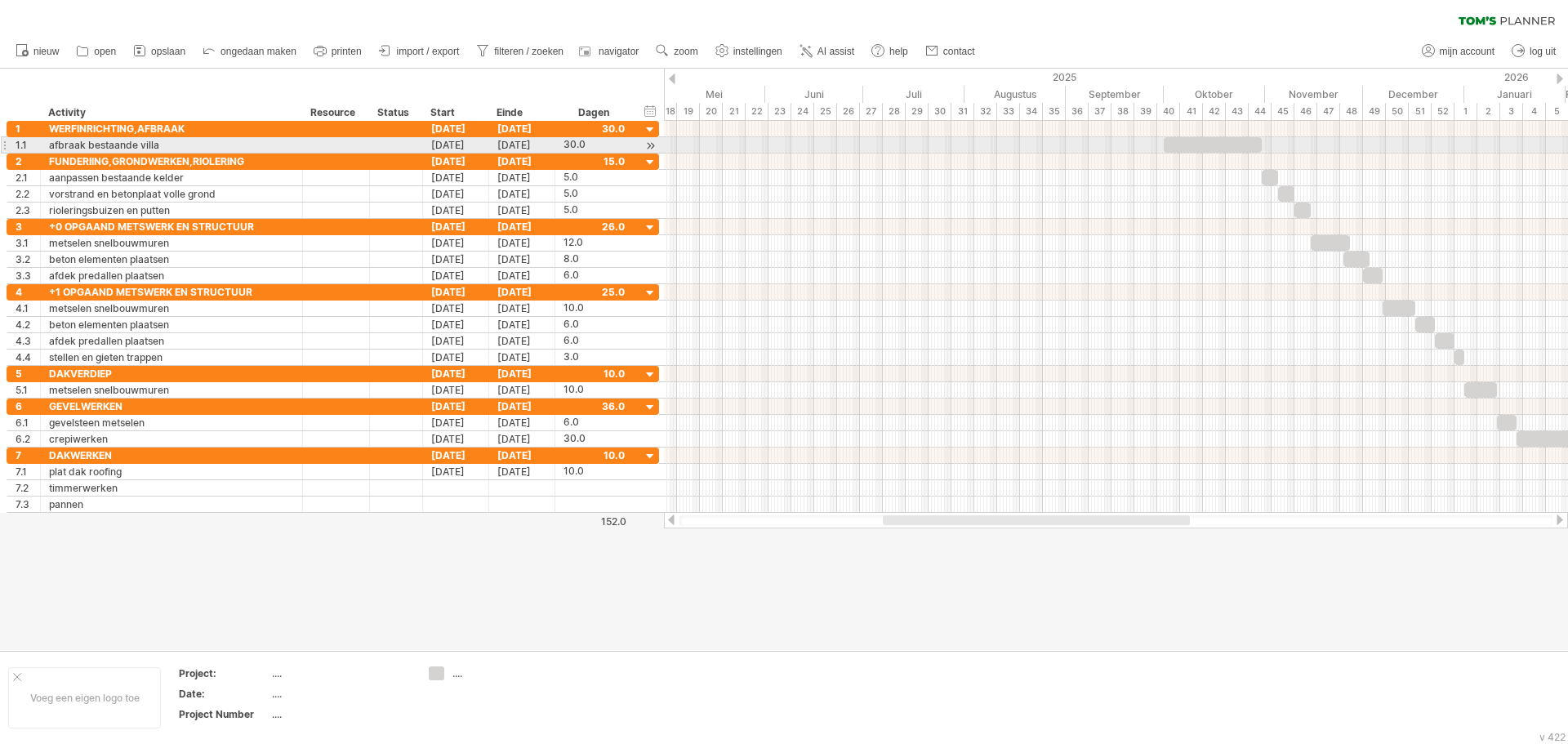
scroll to position [1, 0]
type input "**"
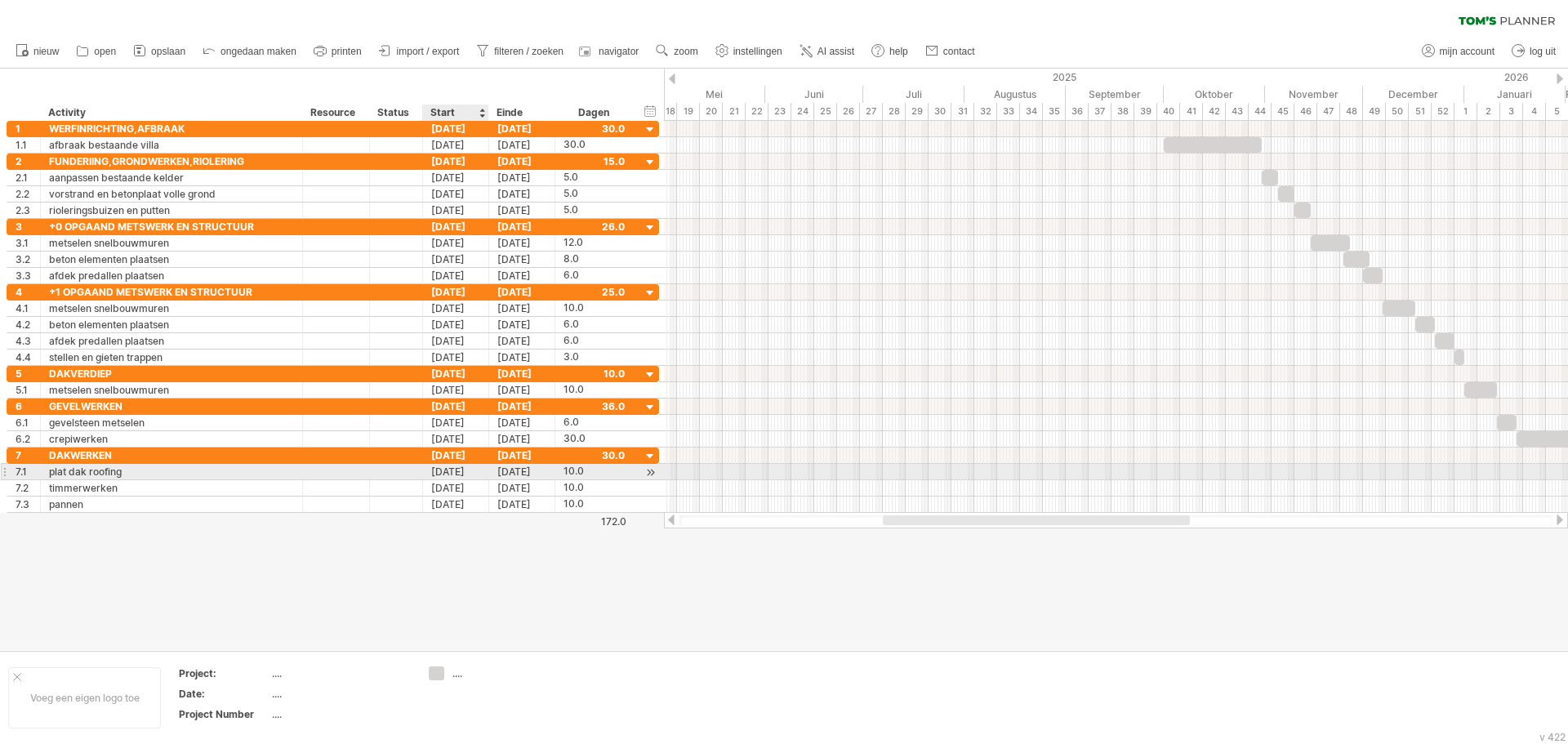
click at [450, 474] on div "[DATE]" at bounding box center [455, 471] width 66 height 15
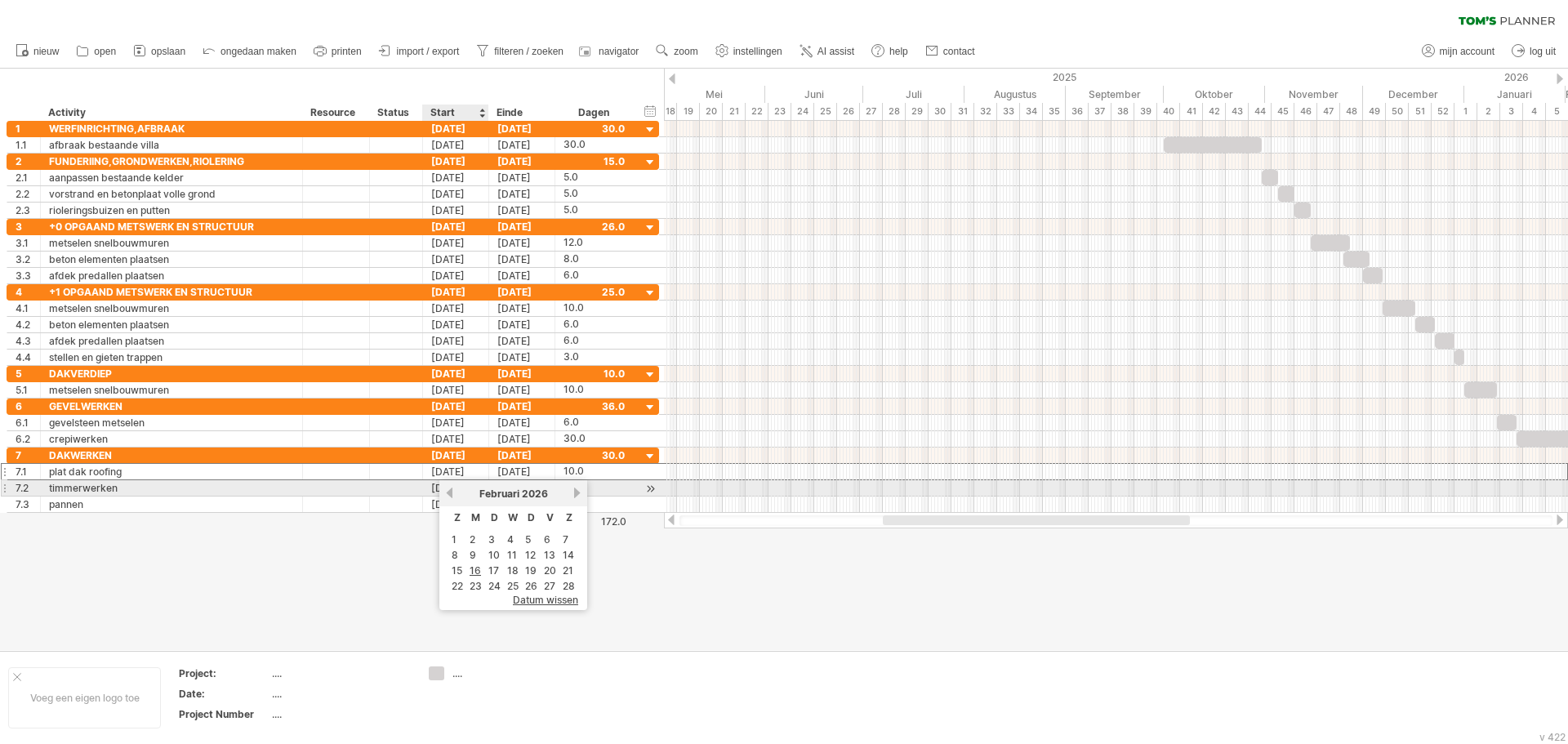
click at [455, 495] on div "vorige volgende [DATE]" at bounding box center [512, 492] width 148 height 26
click at [451, 494] on link "vorige" at bounding box center [449, 492] width 12 height 12
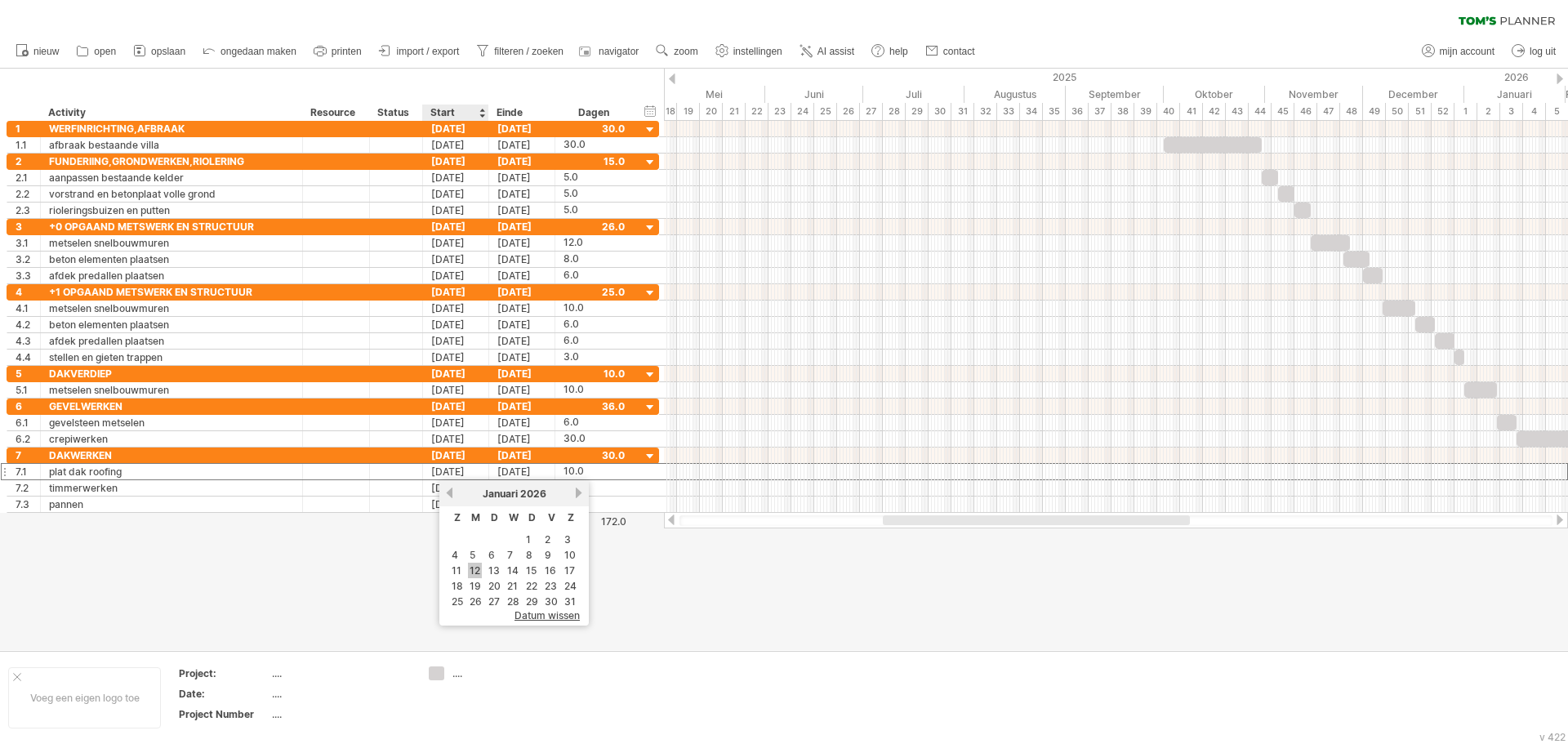
click at [478, 568] on link "12" at bounding box center [474, 570] width 14 height 15
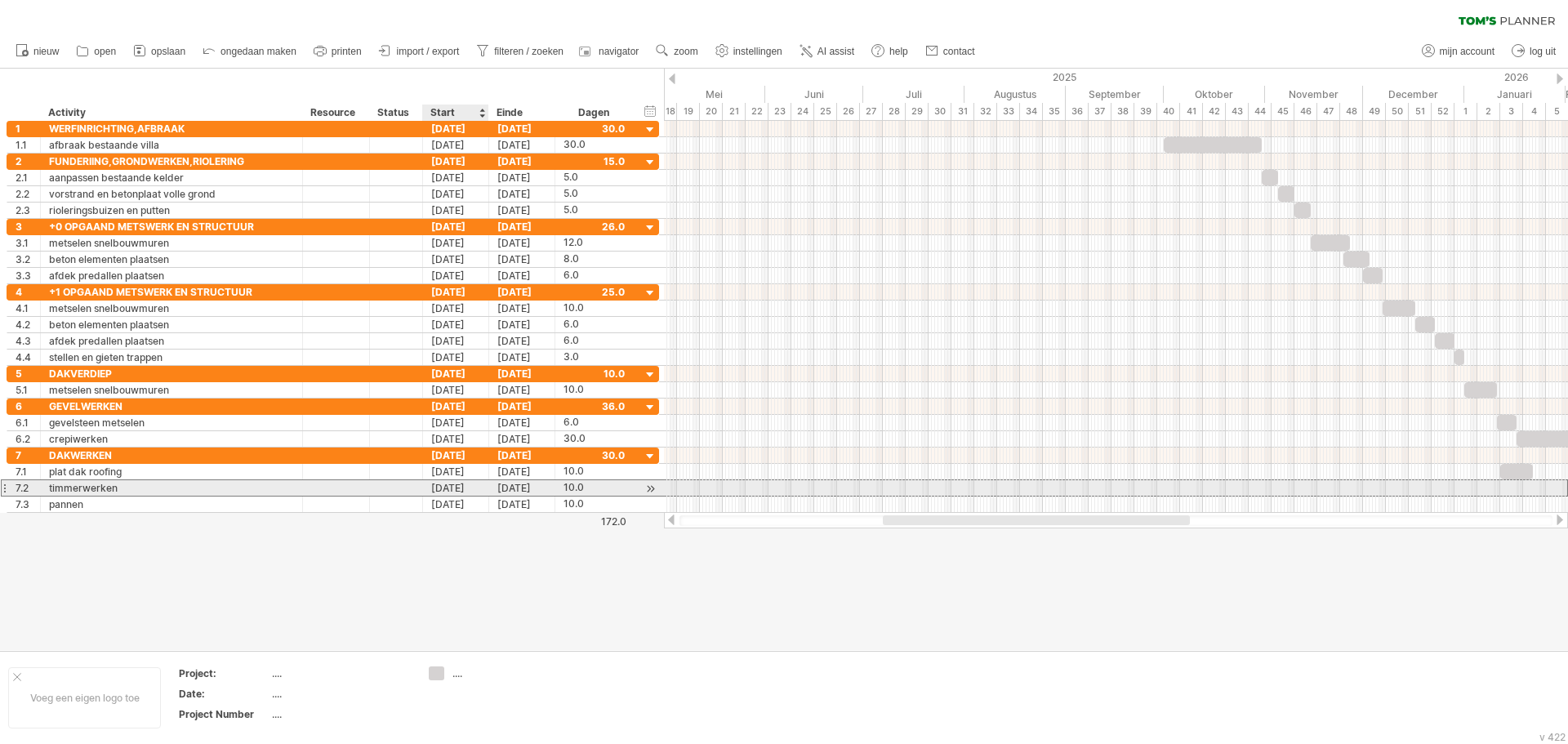
click at [468, 495] on div "**********" at bounding box center [333, 487] width 653 height 17
click at [452, 491] on div "[DATE]" at bounding box center [455, 487] width 66 height 15
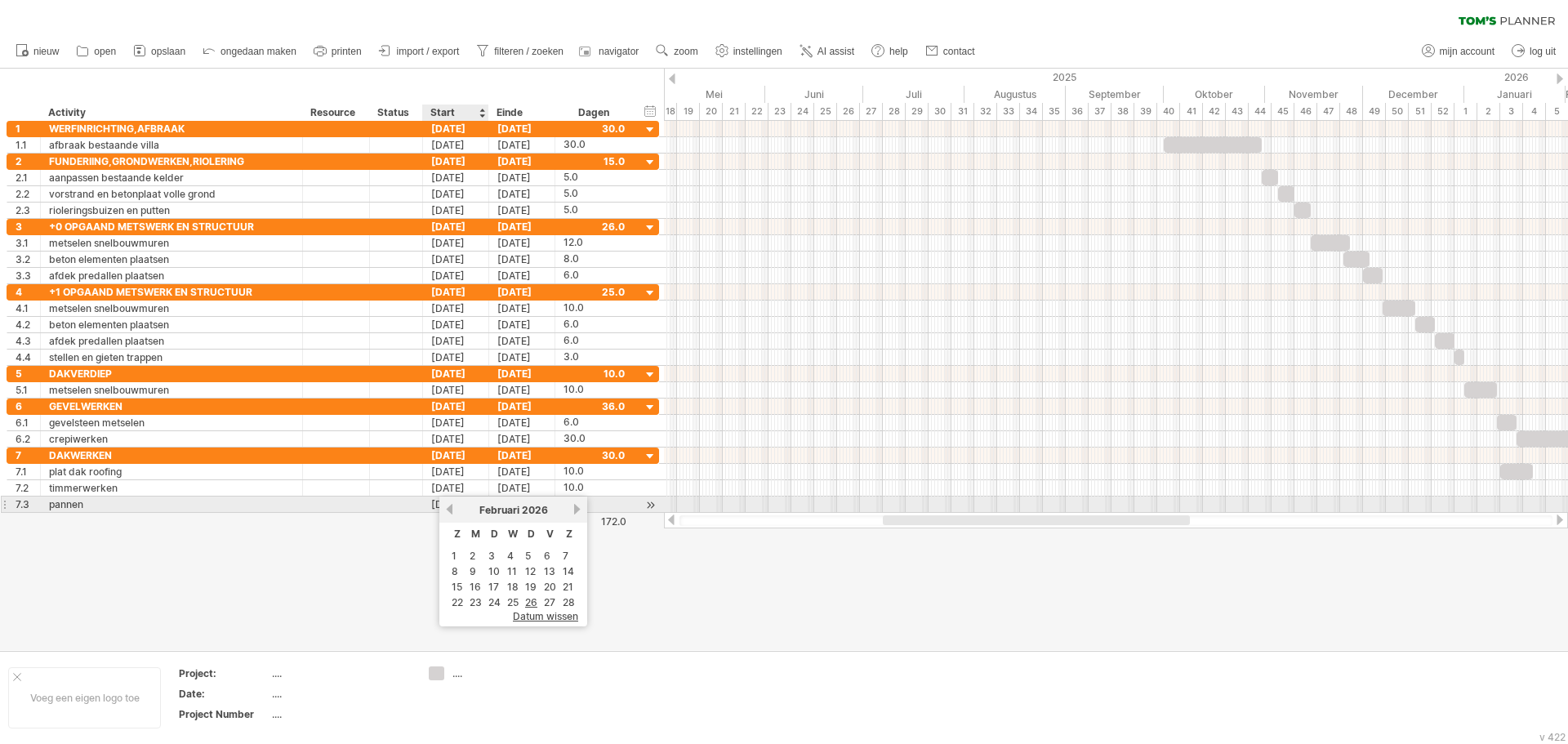
click at [448, 507] on link "vorige" at bounding box center [449, 508] width 12 height 12
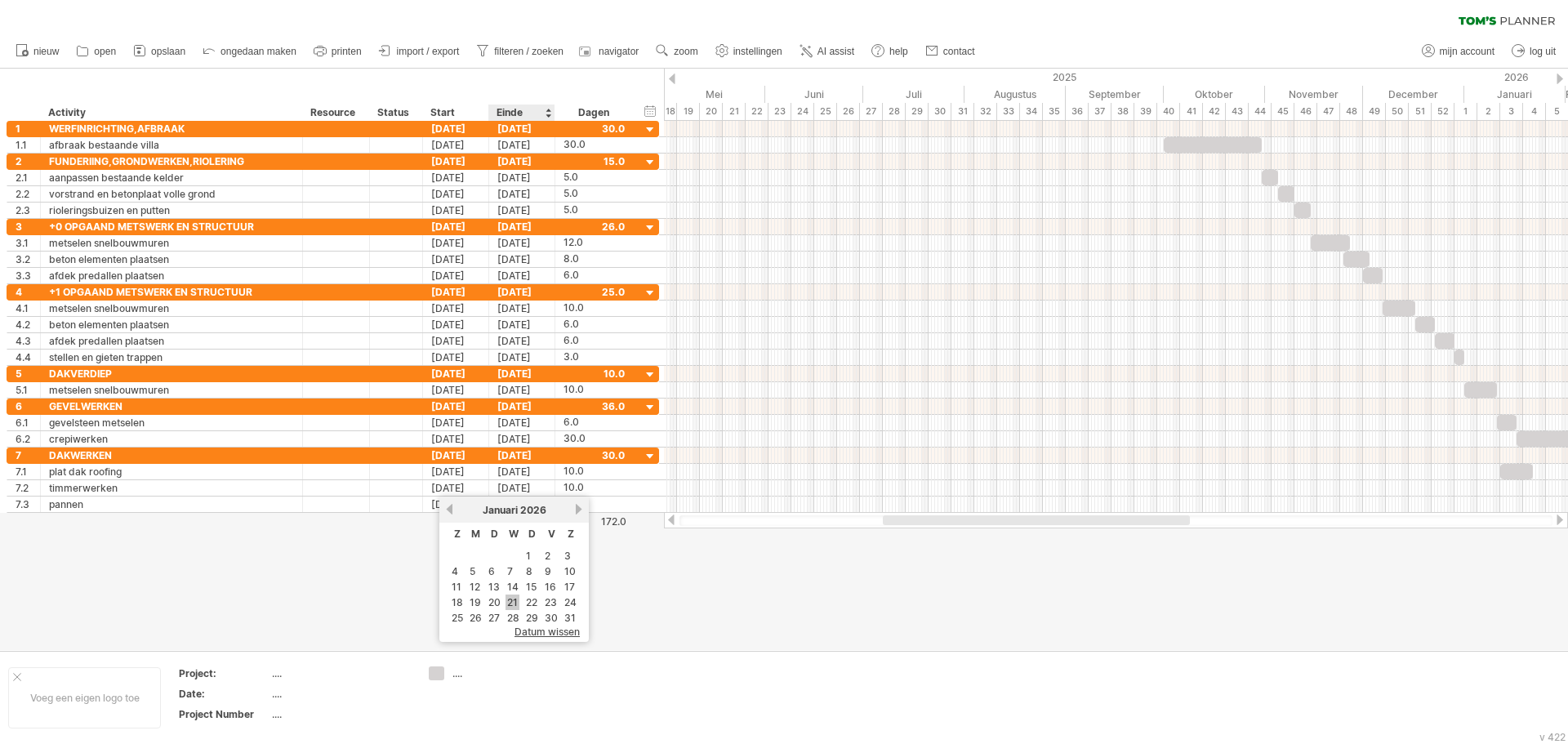
click at [515, 602] on link "21" at bounding box center [512, 602] width 14 height 15
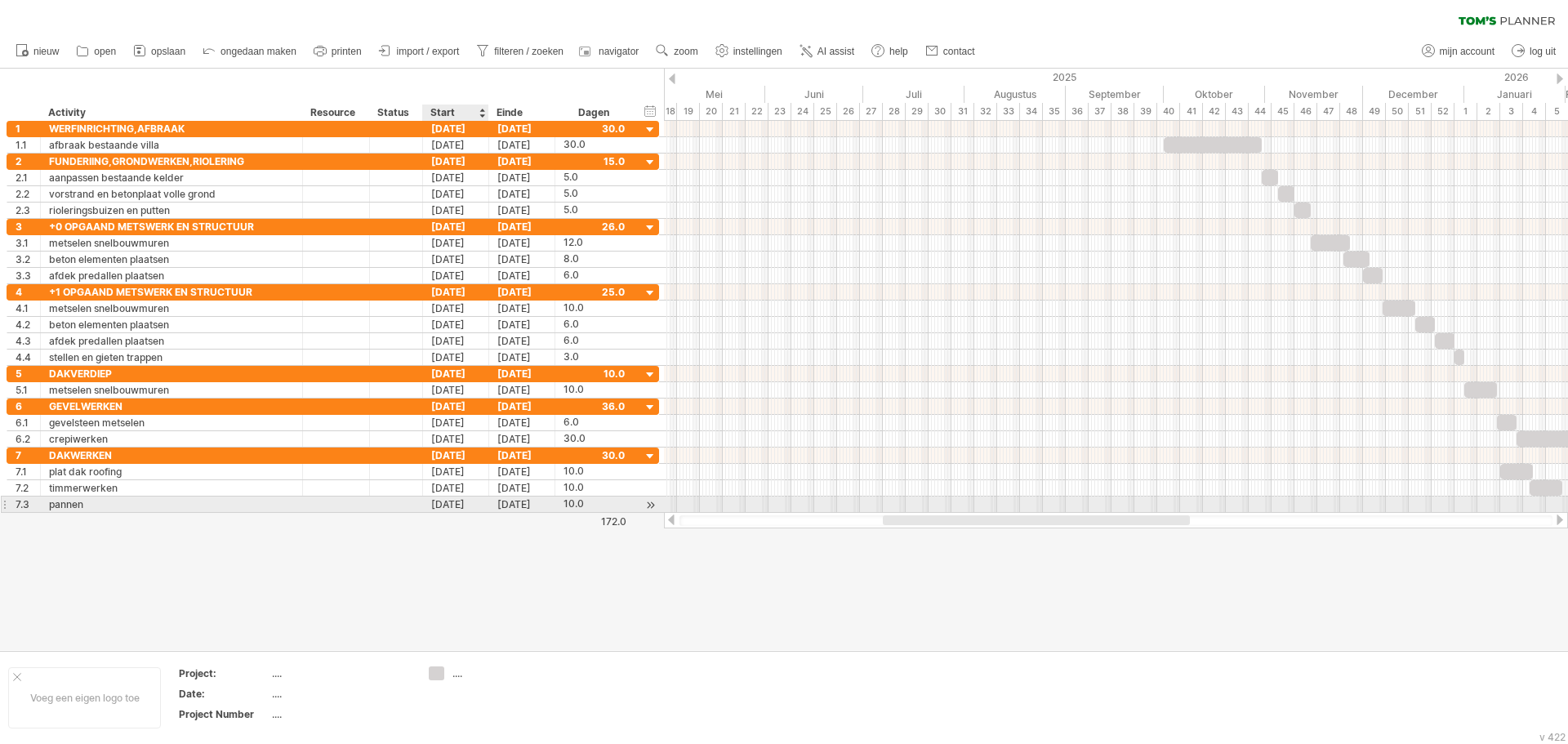
click at [449, 508] on div "[DATE]" at bounding box center [455, 504] width 66 height 15
click at [452, 526] on link "vorige" at bounding box center [449, 525] width 12 height 12
click at [474, 572] on link "2" at bounding box center [471, 571] width 9 height 15
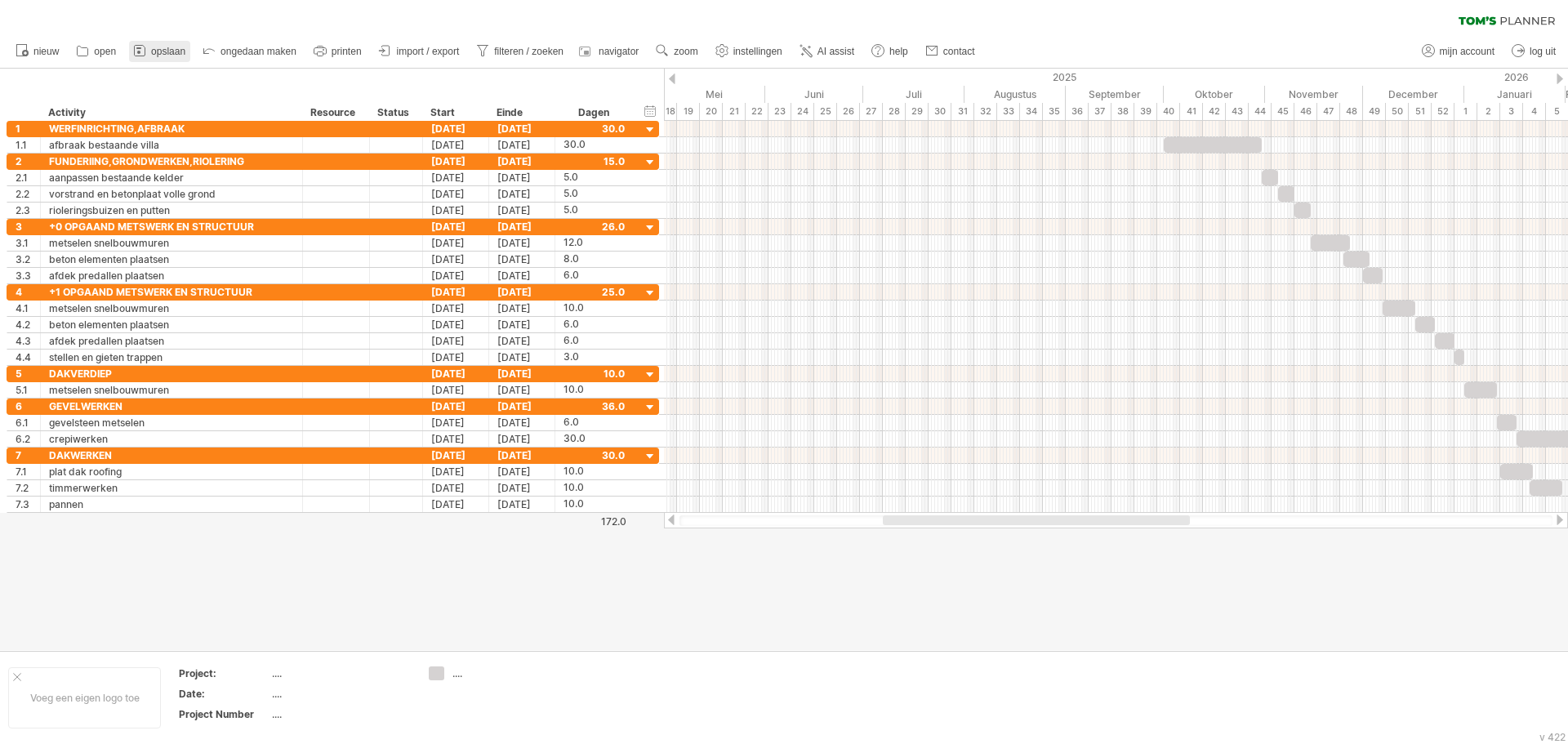
click at [172, 52] on span "opslaan" at bounding box center [168, 52] width 34 height 11
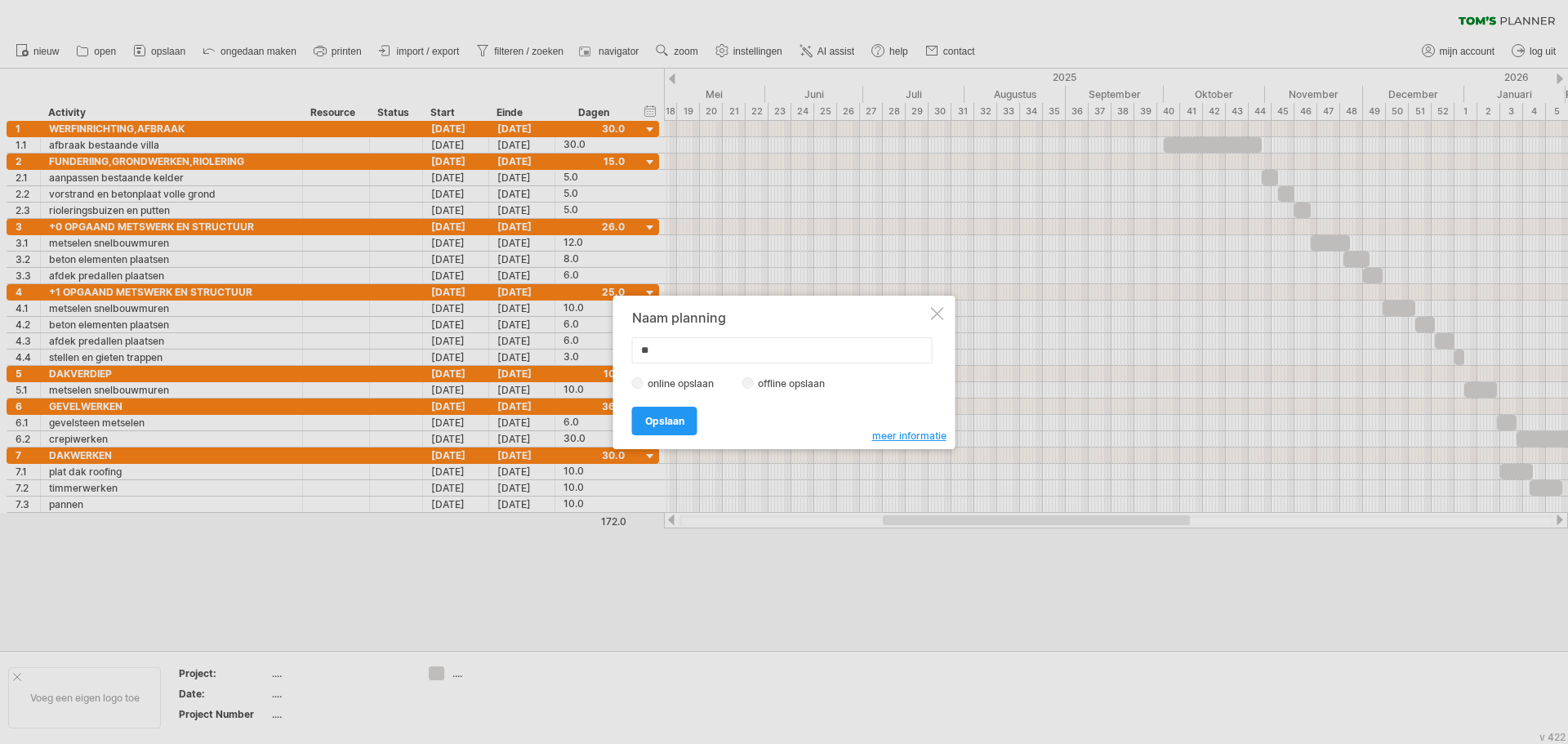
type input "*"
type input "*******"
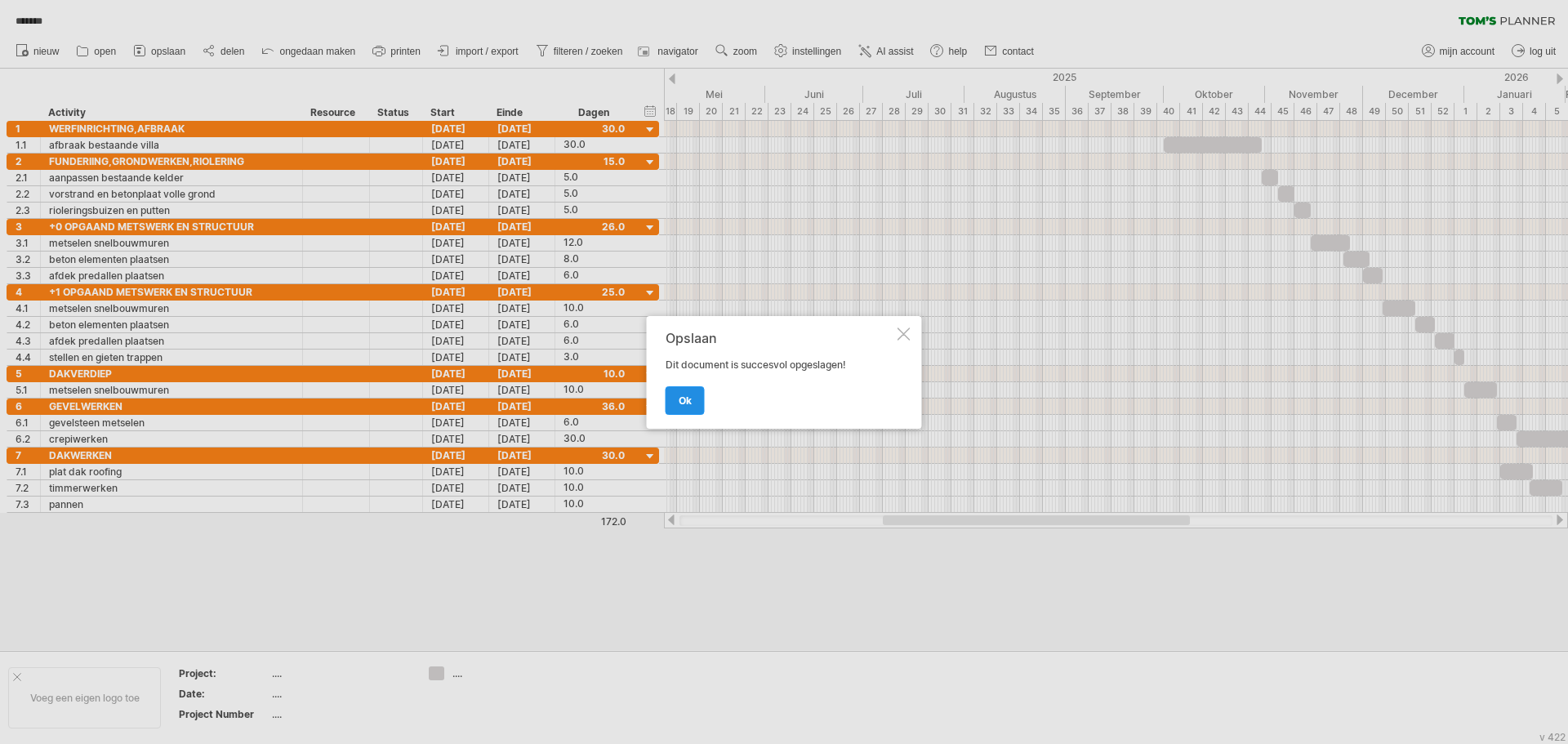
click at [673, 405] on link "ok" at bounding box center [684, 401] width 39 height 29
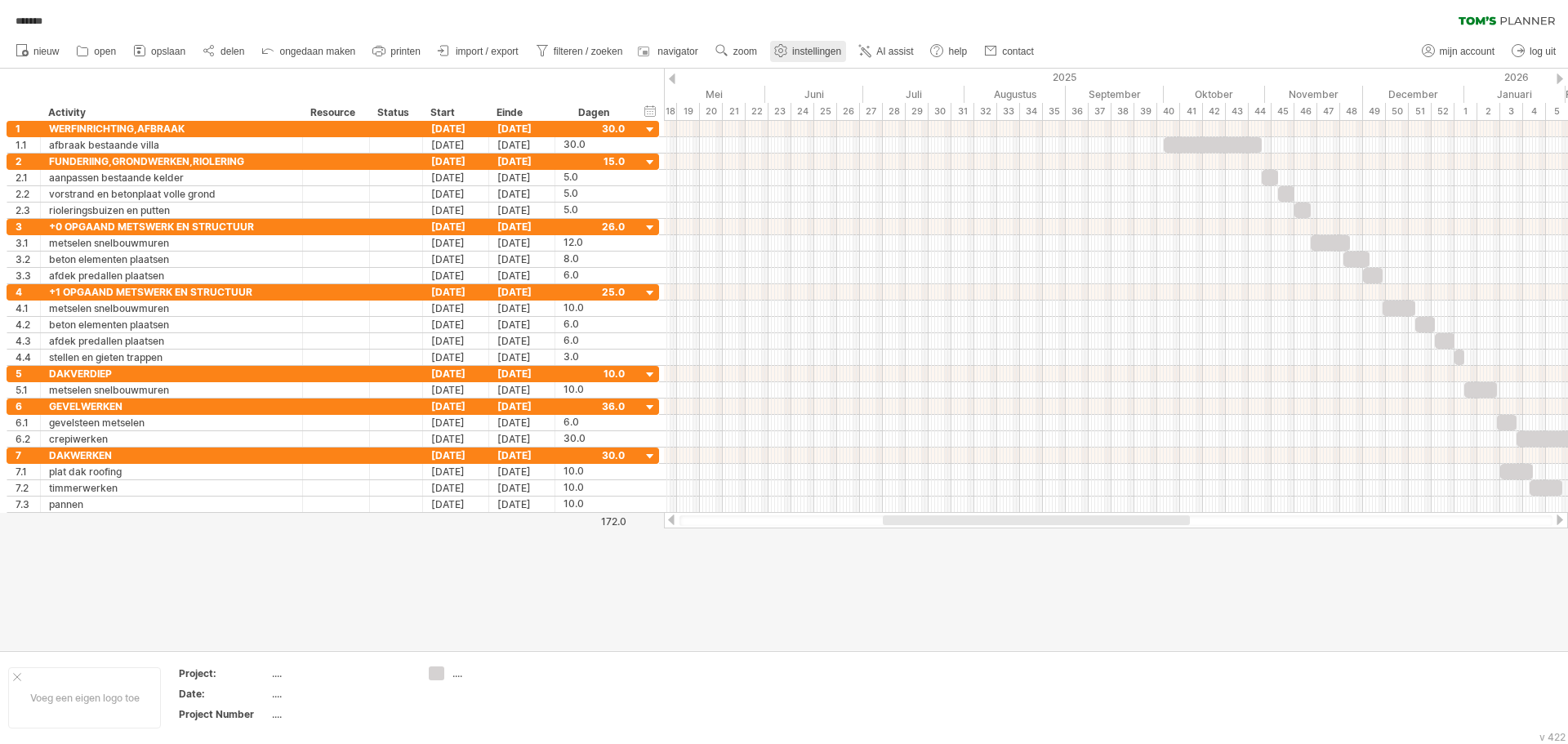
click at [811, 48] on span "instellingen" at bounding box center [816, 52] width 49 height 11
select select "*"
select select "**"
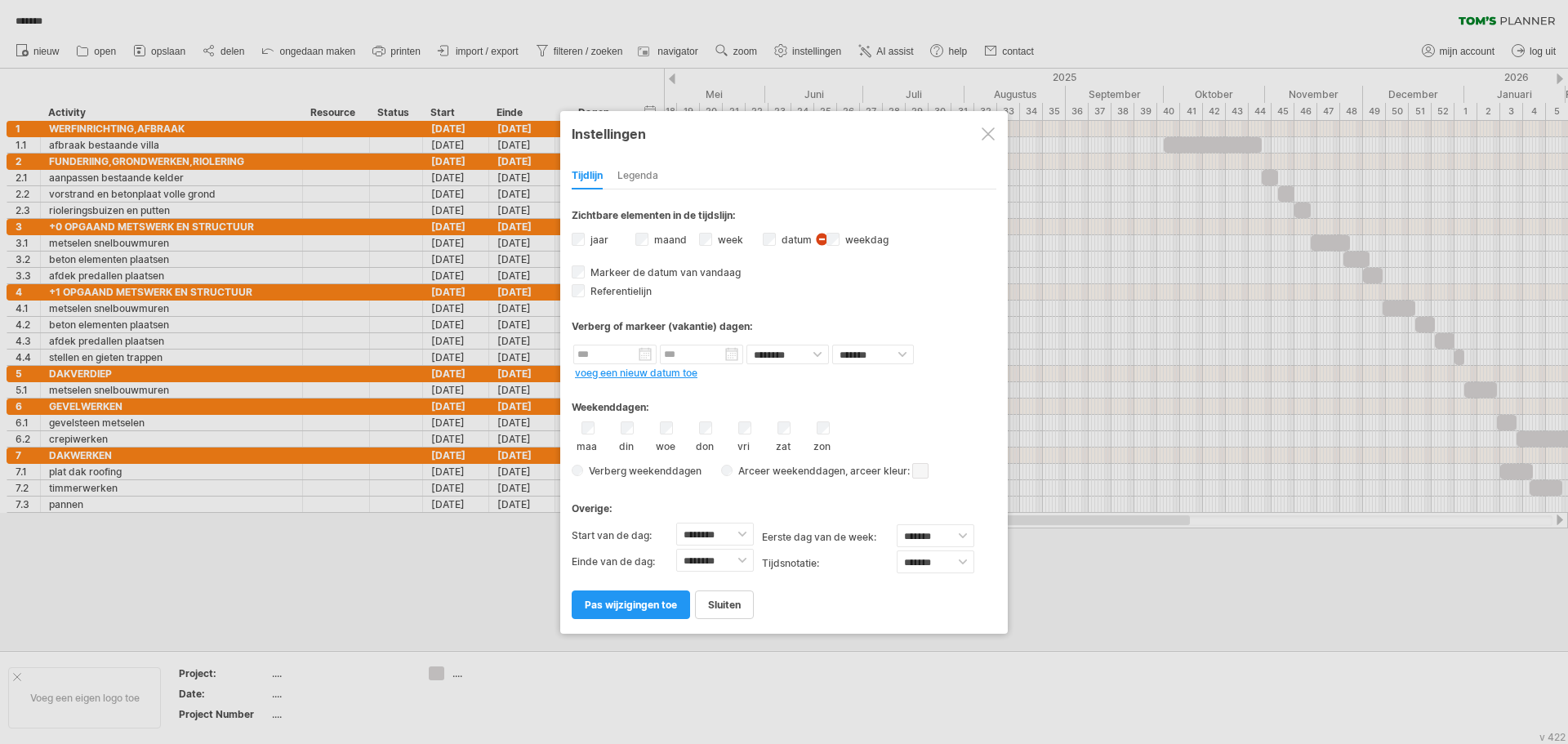
click at [919, 472] on span at bounding box center [920, 470] width 16 height 15
click at [1050, 504] on span at bounding box center [1052, 499] width 13 height 13
click at [605, 354] on input "text" at bounding box center [615, 354] width 83 height 20
click at [724, 374] on link "volgende" at bounding box center [728, 373] width 12 height 12
click at [726, 374] on link "volgende" at bounding box center [728, 373] width 12 height 12
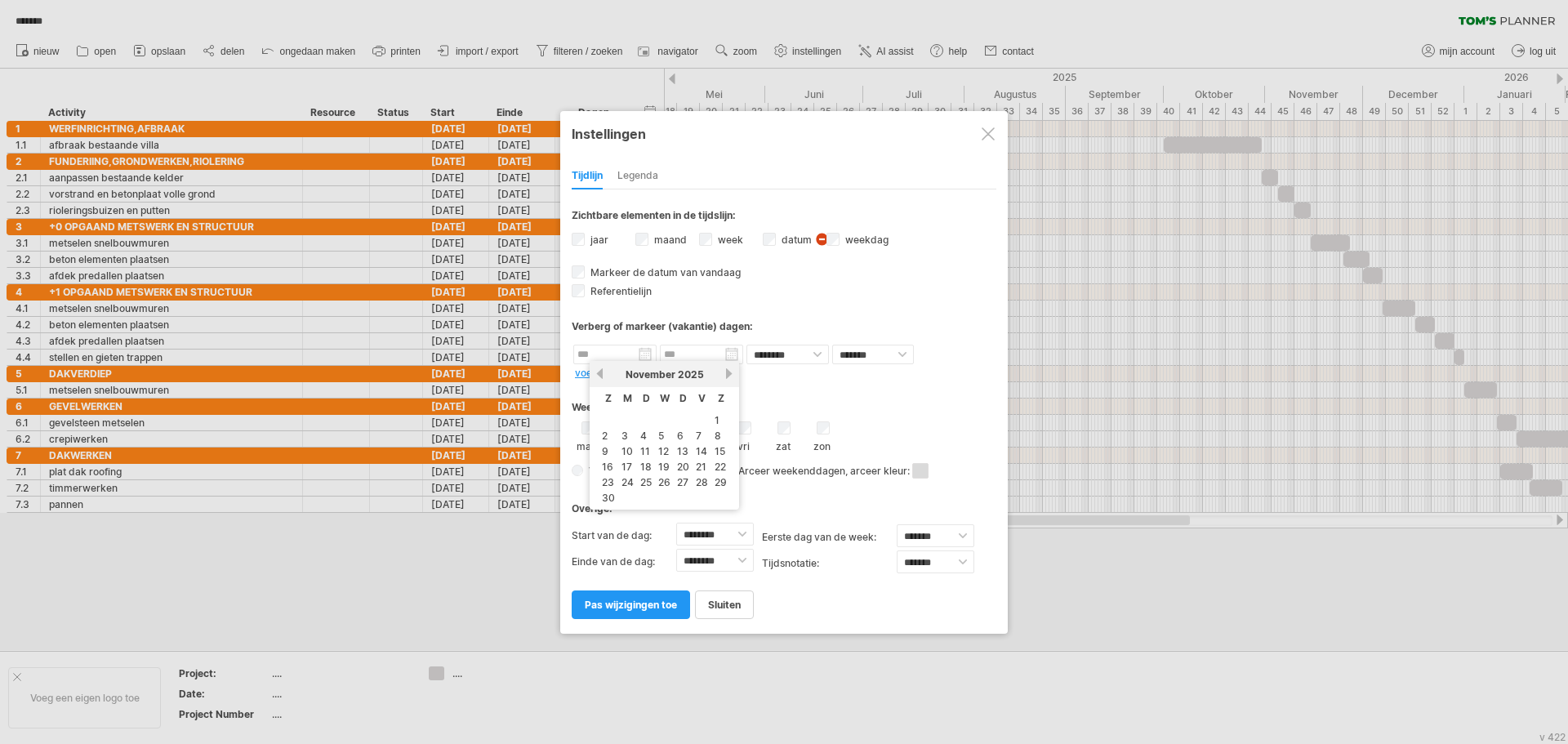
click at [726, 374] on link "volgende" at bounding box center [728, 373] width 12 height 12
click at [723, 449] on link "20" at bounding box center [721, 451] width 15 height 15
type input "********"
click at [734, 355] on input "********" at bounding box center [700, 354] width 83 height 20
click at [811, 373] on link "volgende" at bounding box center [815, 373] width 12 height 12
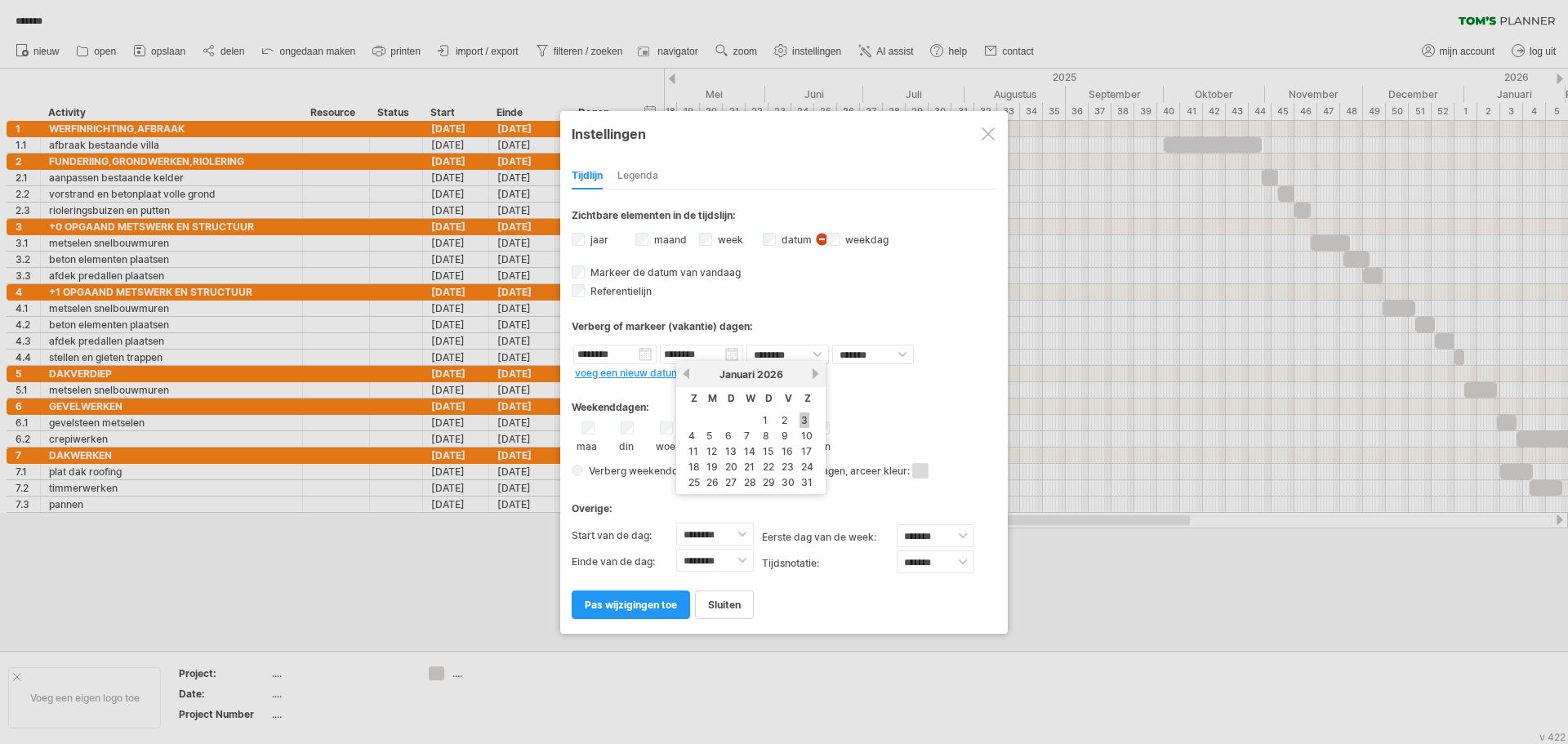
click at [806, 419] on link "3" at bounding box center [805, 420] width 10 height 15
type input "********"
click at [640, 603] on span "pas wijzigingen toe" at bounding box center [631, 604] width 93 height 12
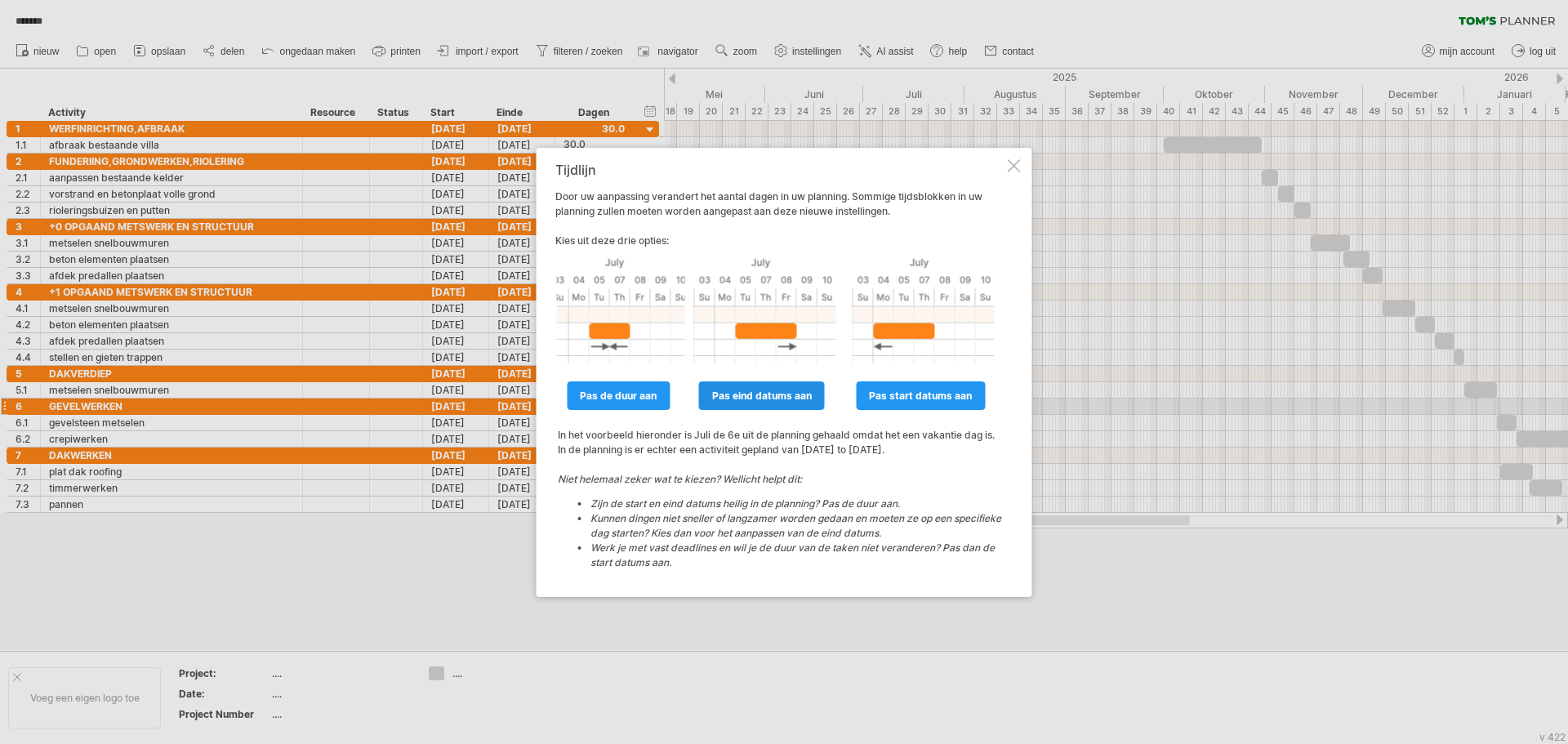
click at [779, 400] on span "pas eind datums aan" at bounding box center [762, 395] width 99 height 12
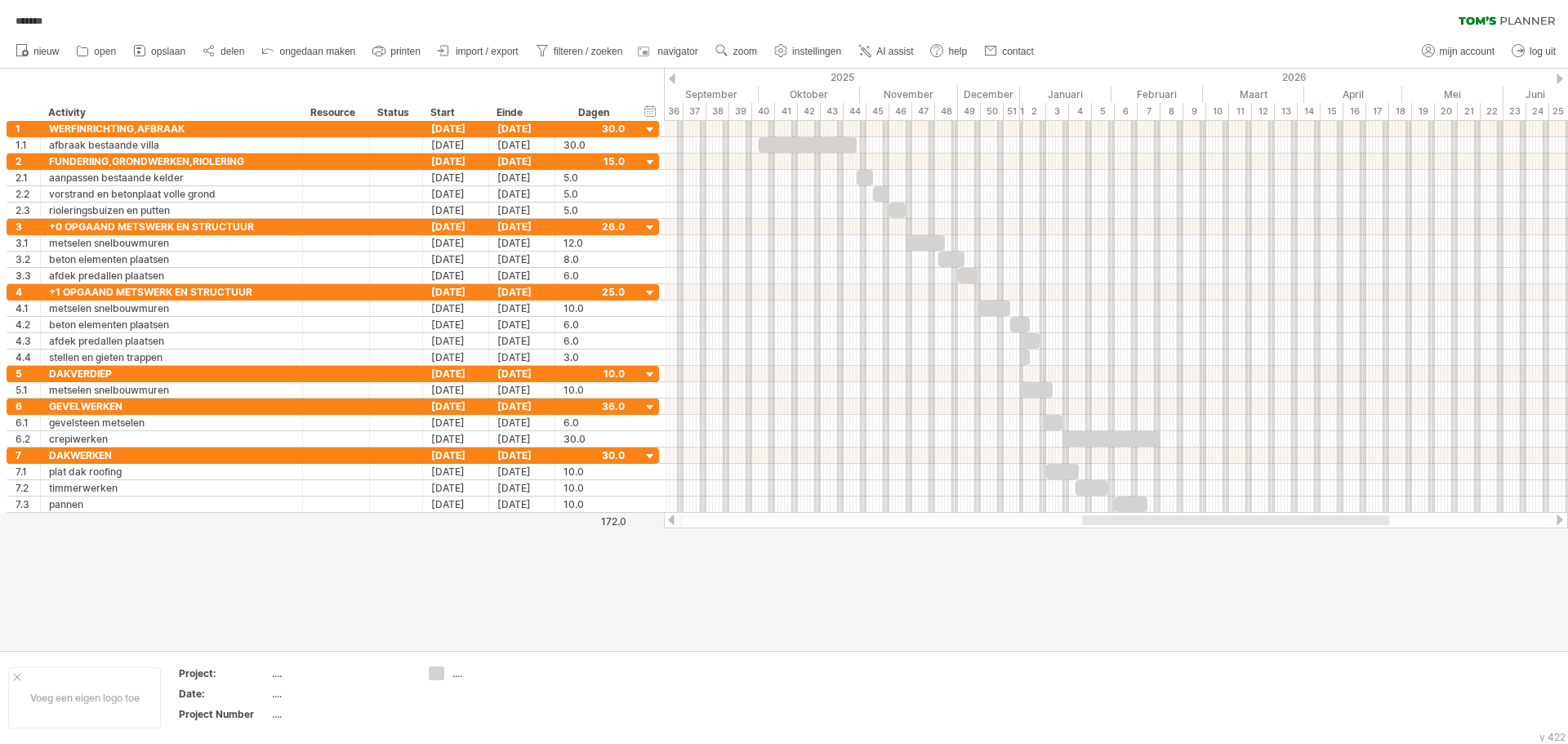
drag, startPoint x: 1002, startPoint y: 521, endPoint x: 1135, endPoint y: 520, distance: 133.0
click at [1135, 520] on div at bounding box center [1236, 520] width 307 height 10
click at [819, 56] on span "instellingen" at bounding box center [816, 52] width 49 height 11
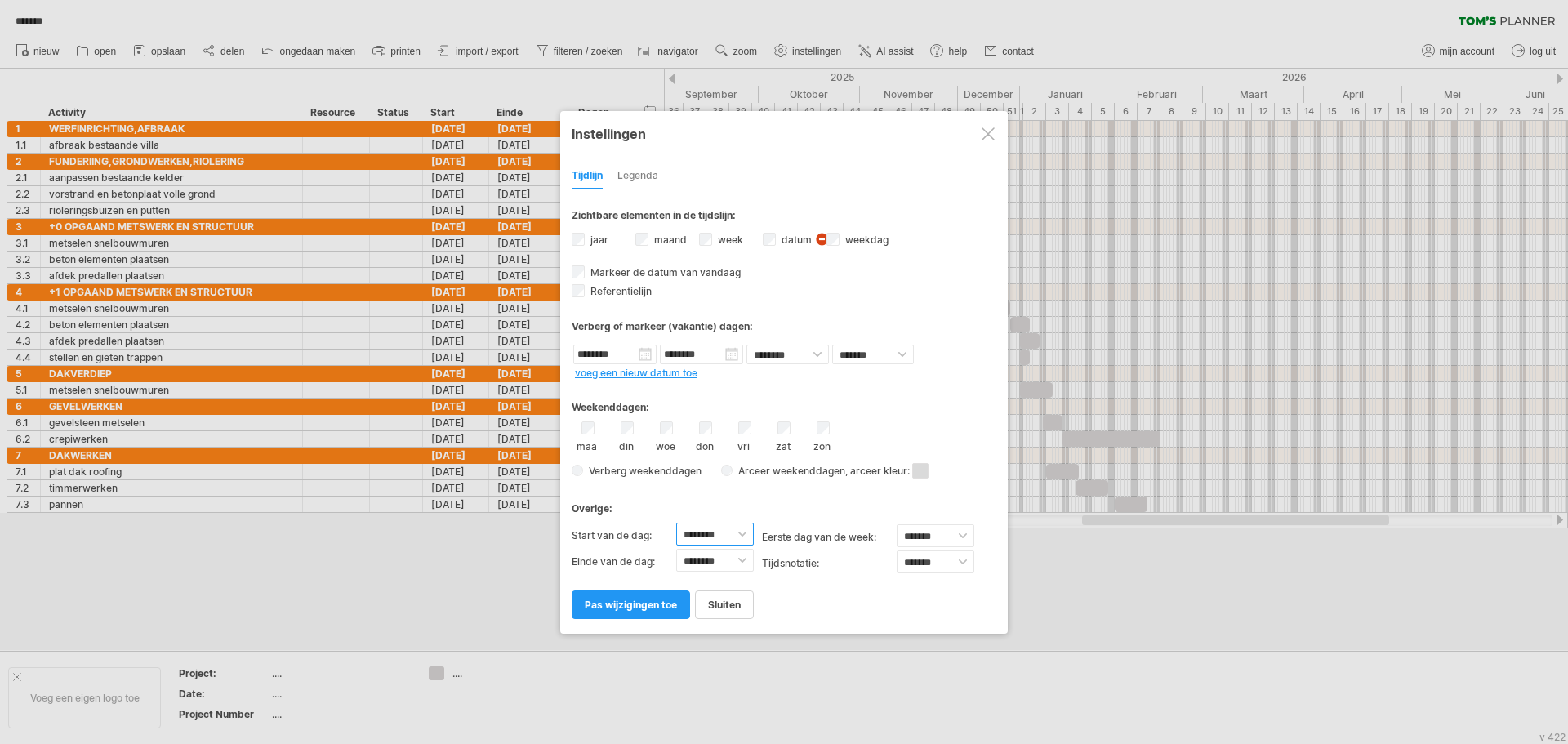
click at [739, 529] on select "******** ******** ******** ******** ******** ******** ******** ******** *******…" at bounding box center [714, 534] width 77 height 23
select select "*"
click at [676, 523] on select "******** ******** ******** ******** ******** ******** ******** ******** *******…" at bounding box center [714, 534] width 77 height 23
click at [741, 560] on select "******** ******** ******** ******** ******** ******** ******** ******** *******…" at bounding box center [714, 560] width 77 height 23
click at [676, 548] on select "******** ******** ******** ******** ******** ******** ******** ******** *******…" at bounding box center [714, 560] width 77 height 23
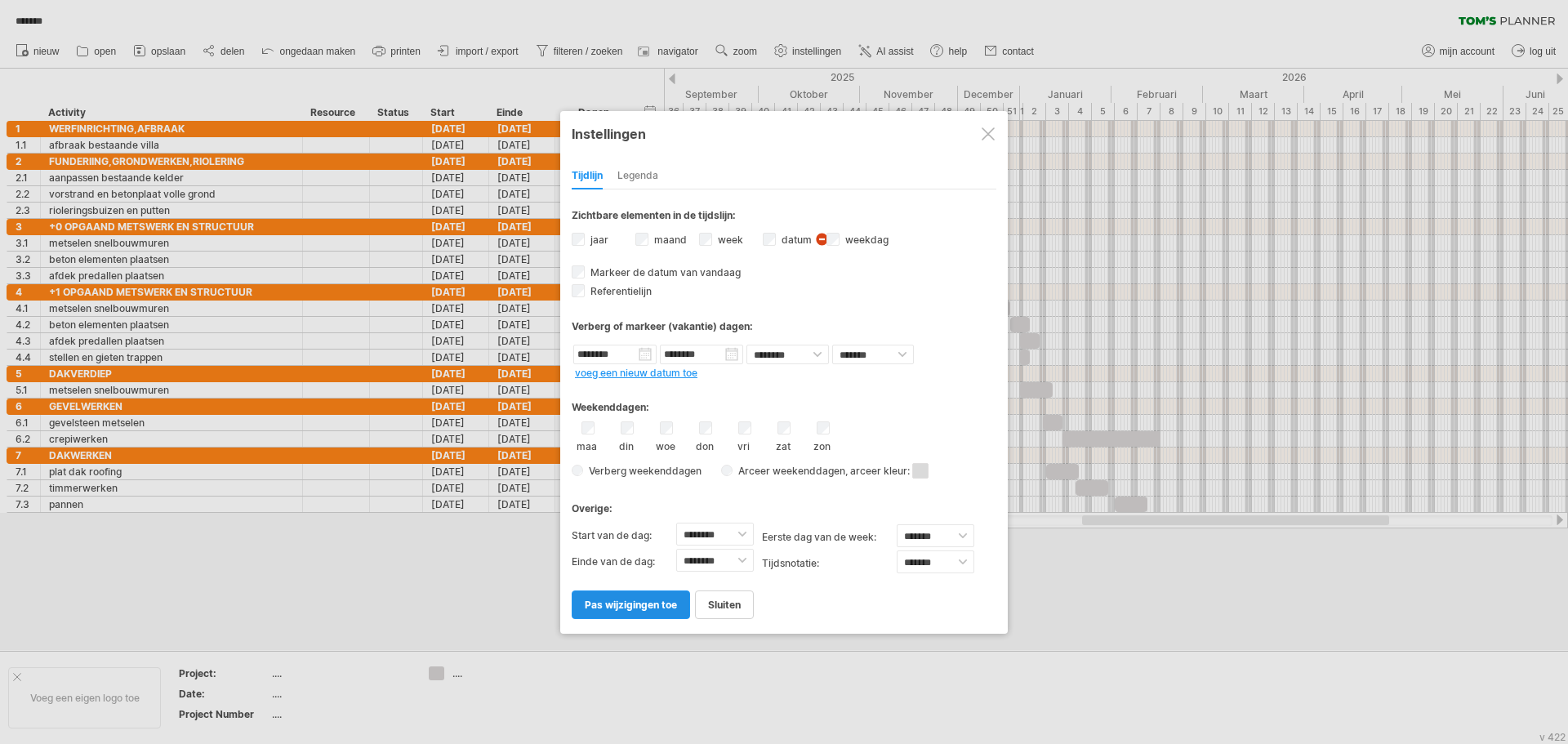
click at [665, 608] on span "pas wijzigingen toe" at bounding box center [631, 604] width 93 height 12
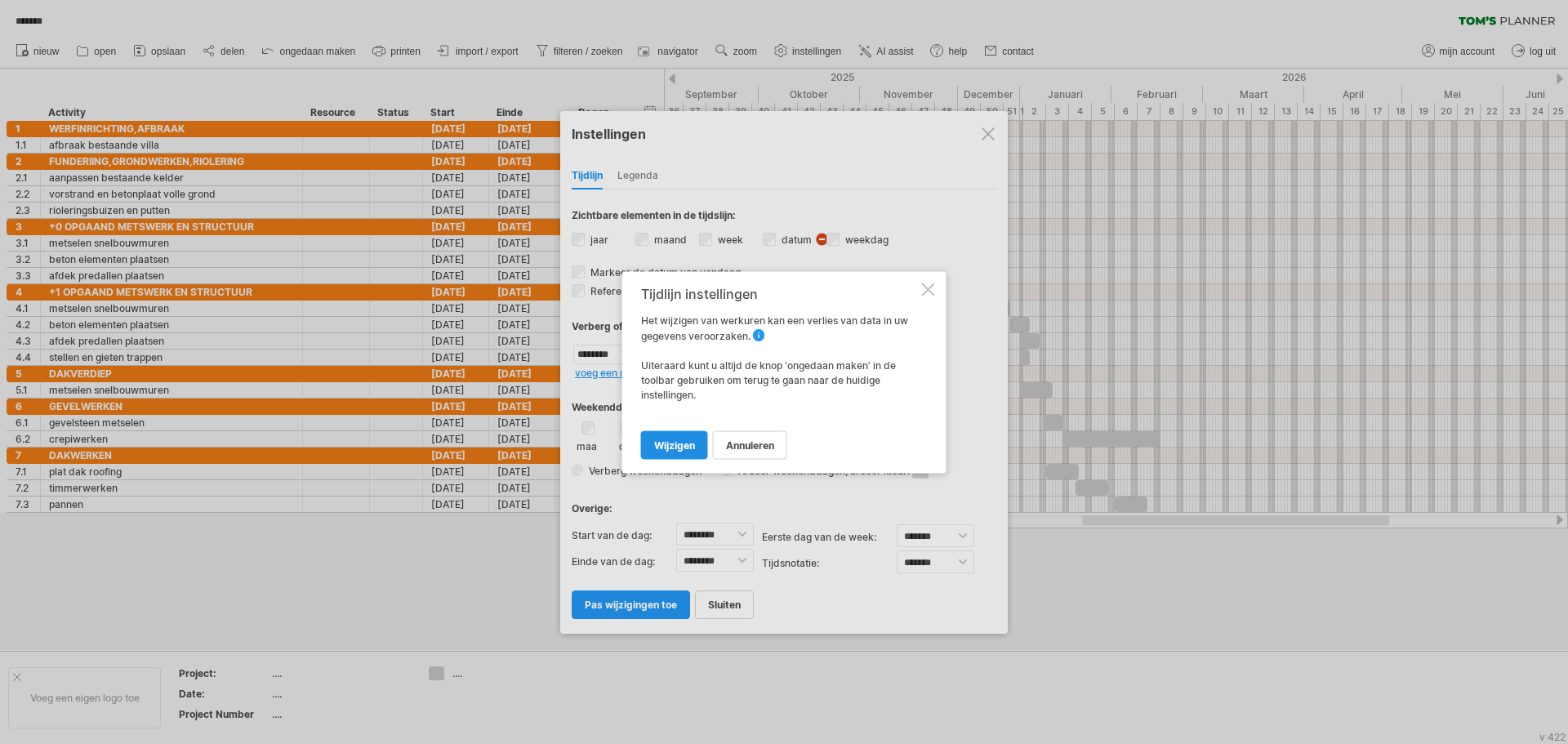
click at [680, 444] on span "wijzigen" at bounding box center [674, 444] width 41 height 12
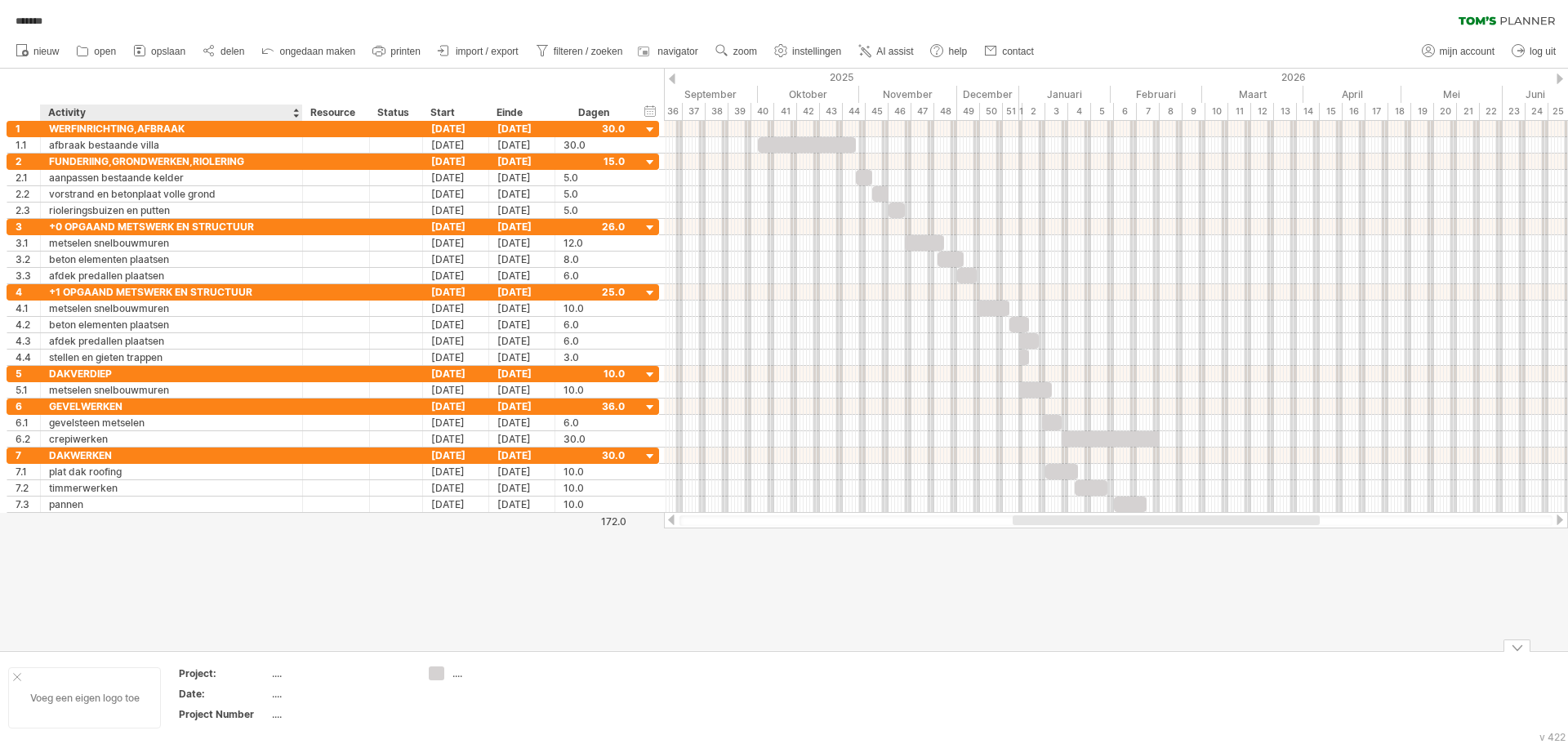
click at [99, 701] on div "Voeg een eigen logo toe" at bounding box center [85, 697] width 153 height 61
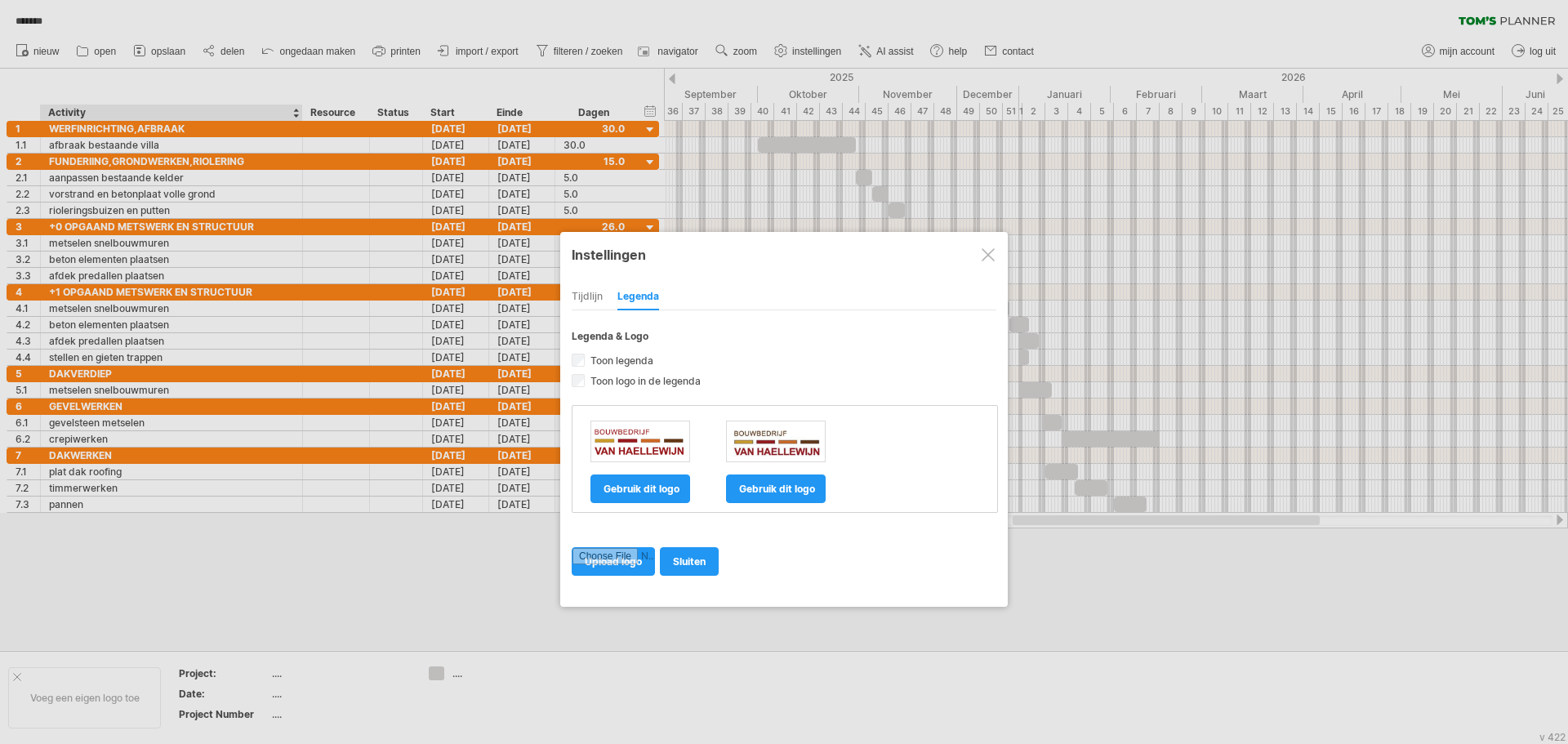
click at [787, 449] on img at bounding box center [776, 441] width 98 height 35
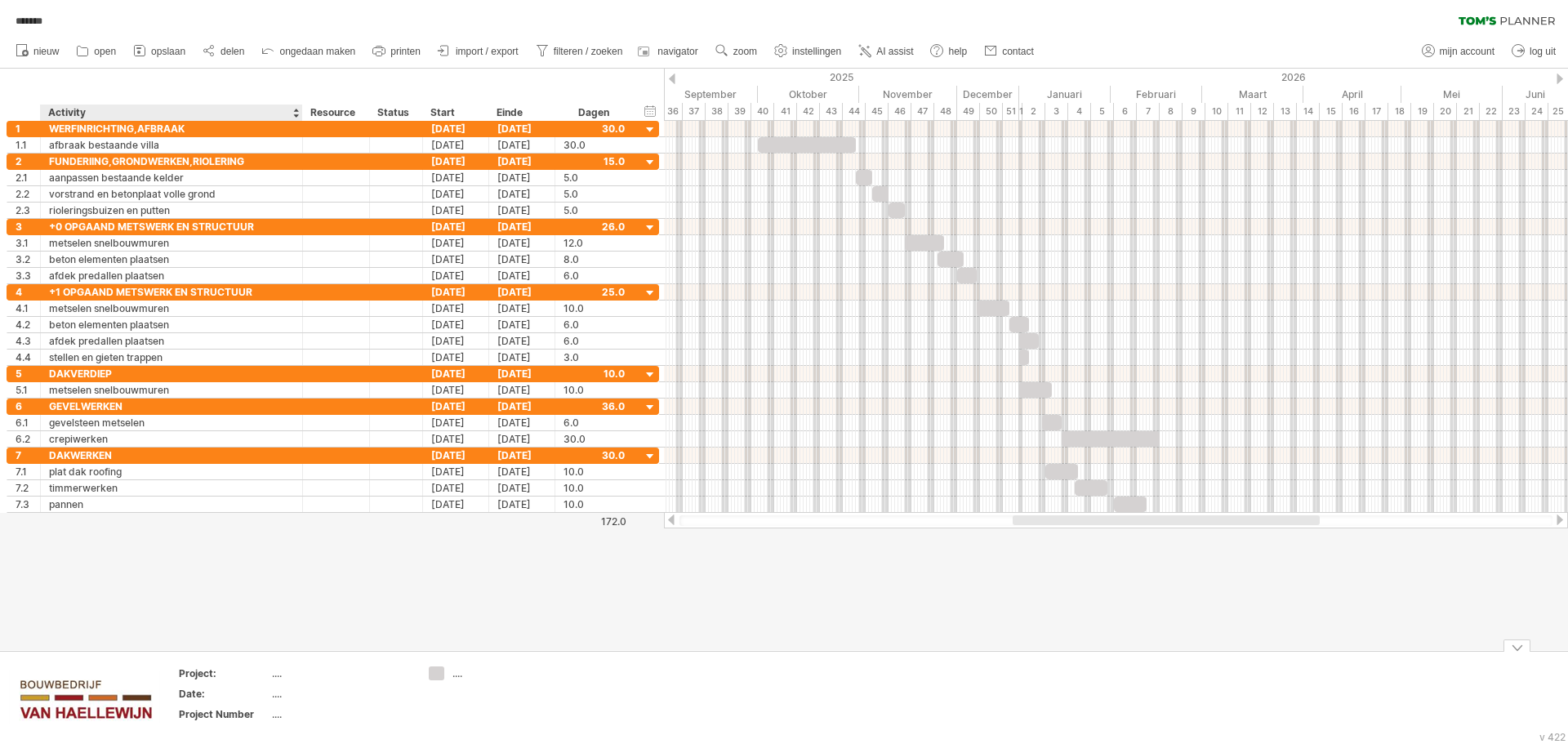
click at [267, 674] on div "Project:" at bounding box center [223, 672] width 90 height 14
click at [276, 673] on div "...." at bounding box center [341, 672] width 137 height 14
type input "*******"
type input "*********"
click at [608, 715] on td at bounding box center [614, 697] width 129 height 63
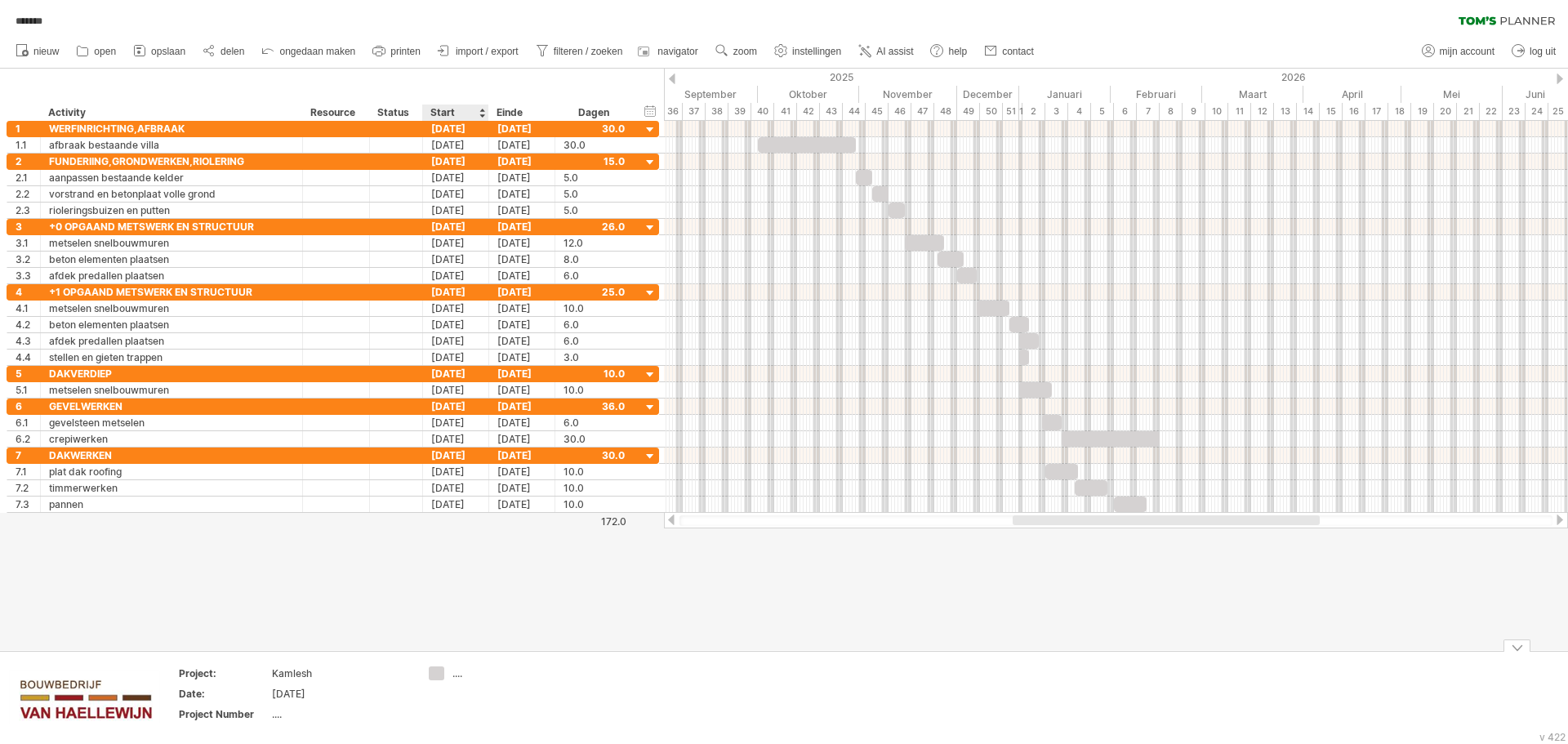
click at [442, 675] on div "Probeert verbinding te maken met [DOMAIN_NAME] Opnieuw verbonden 0% automatisch…" at bounding box center [784, 372] width 1568 height 744
click at [467, 674] on div "...." at bounding box center [496, 672] width 89 height 14
click at [949, 630] on div at bounding box center [784, 359] width 1568 height 581
click at [742, 54] on span "zoom" at bounding box center [744, 52] width 24 height 11
click at [801, 105] on div "Week" at bounding box center [794, 101] width 91 height 26
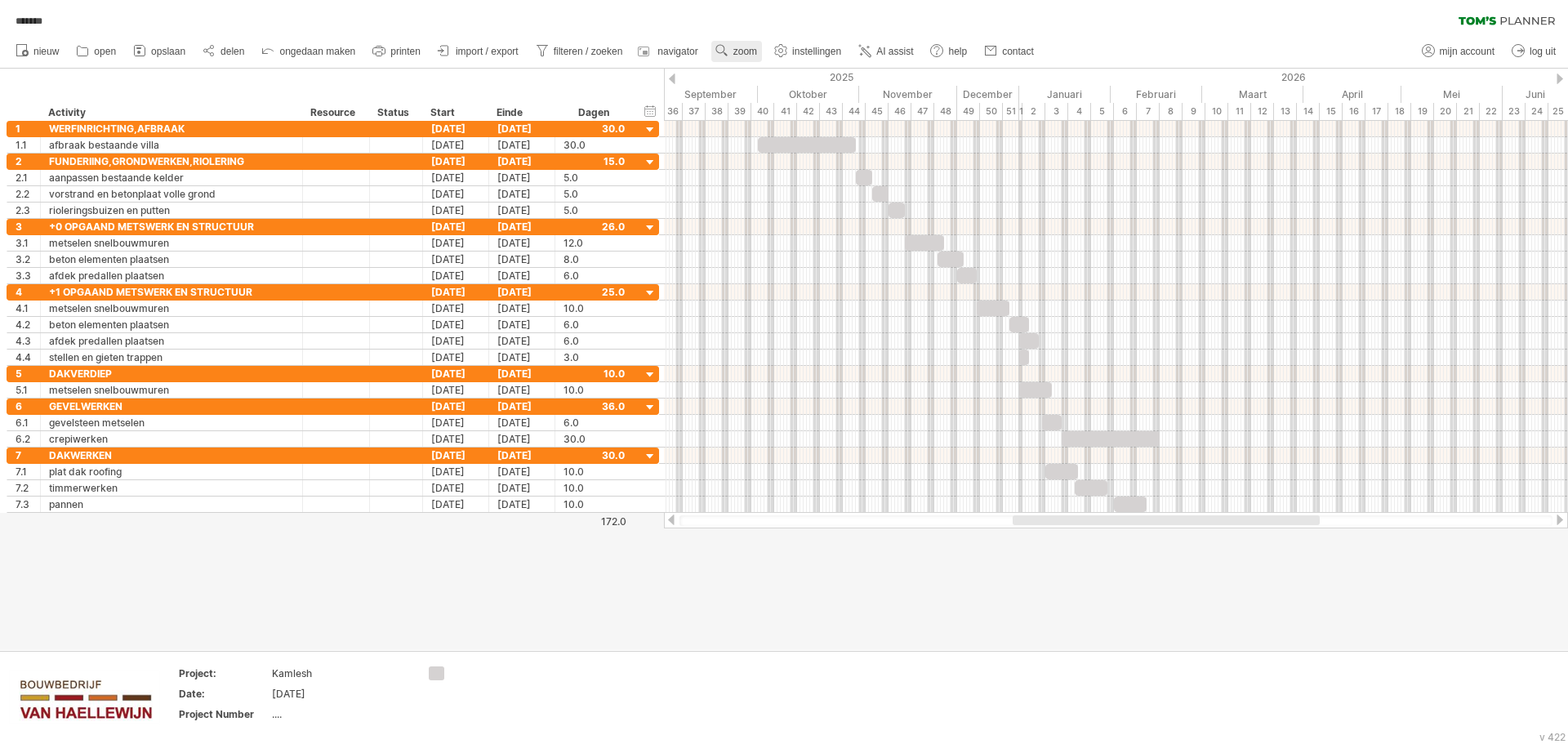
click at [735, 46] on span "zoom" at bounding box center [744, 52] width 24 height 11
click at [776, 117] on div "Dag" at bounding box center [788, 118] width 91 height 26
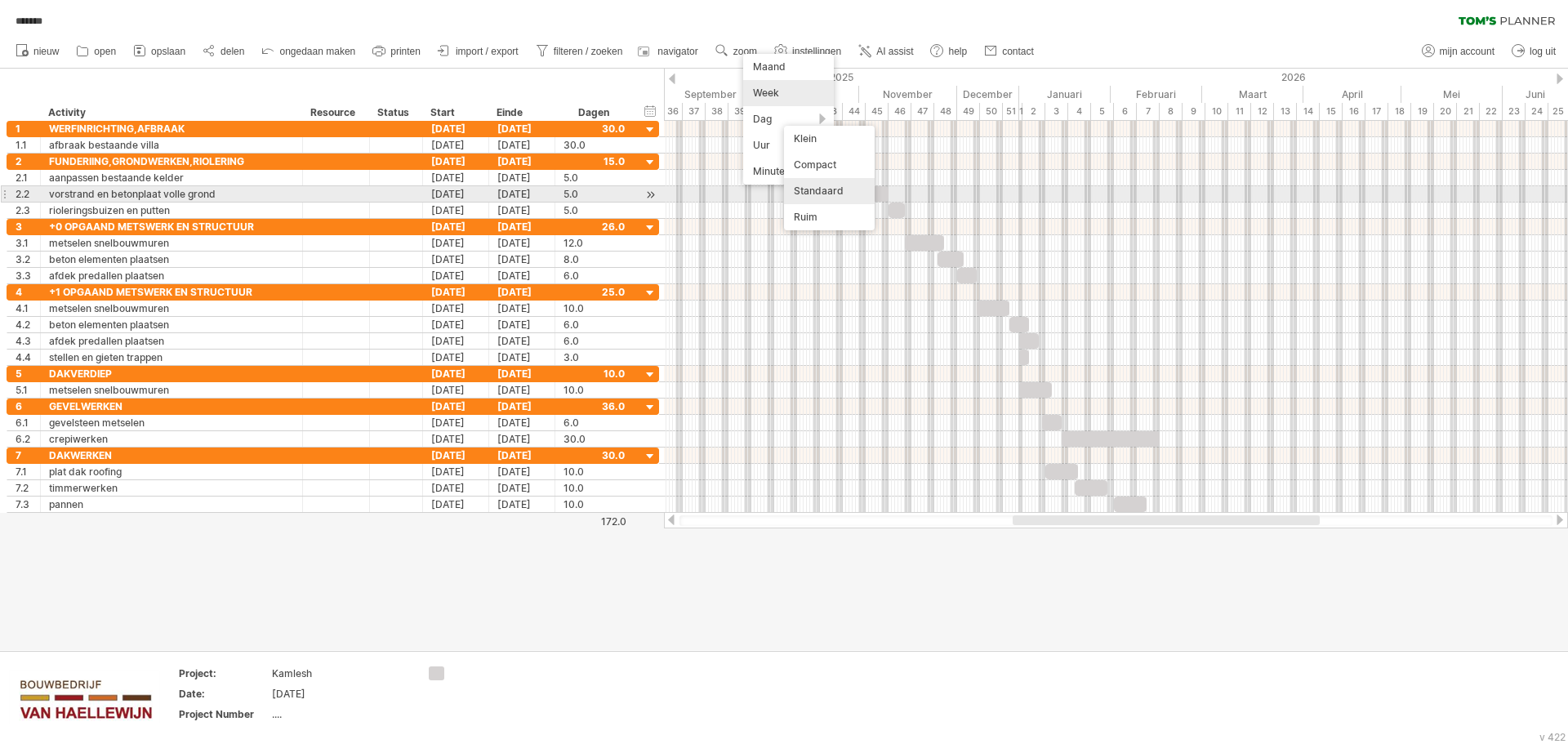
click at [835, 188] on div "Standaard" at bounding box center [828, 191] width 91 height 26
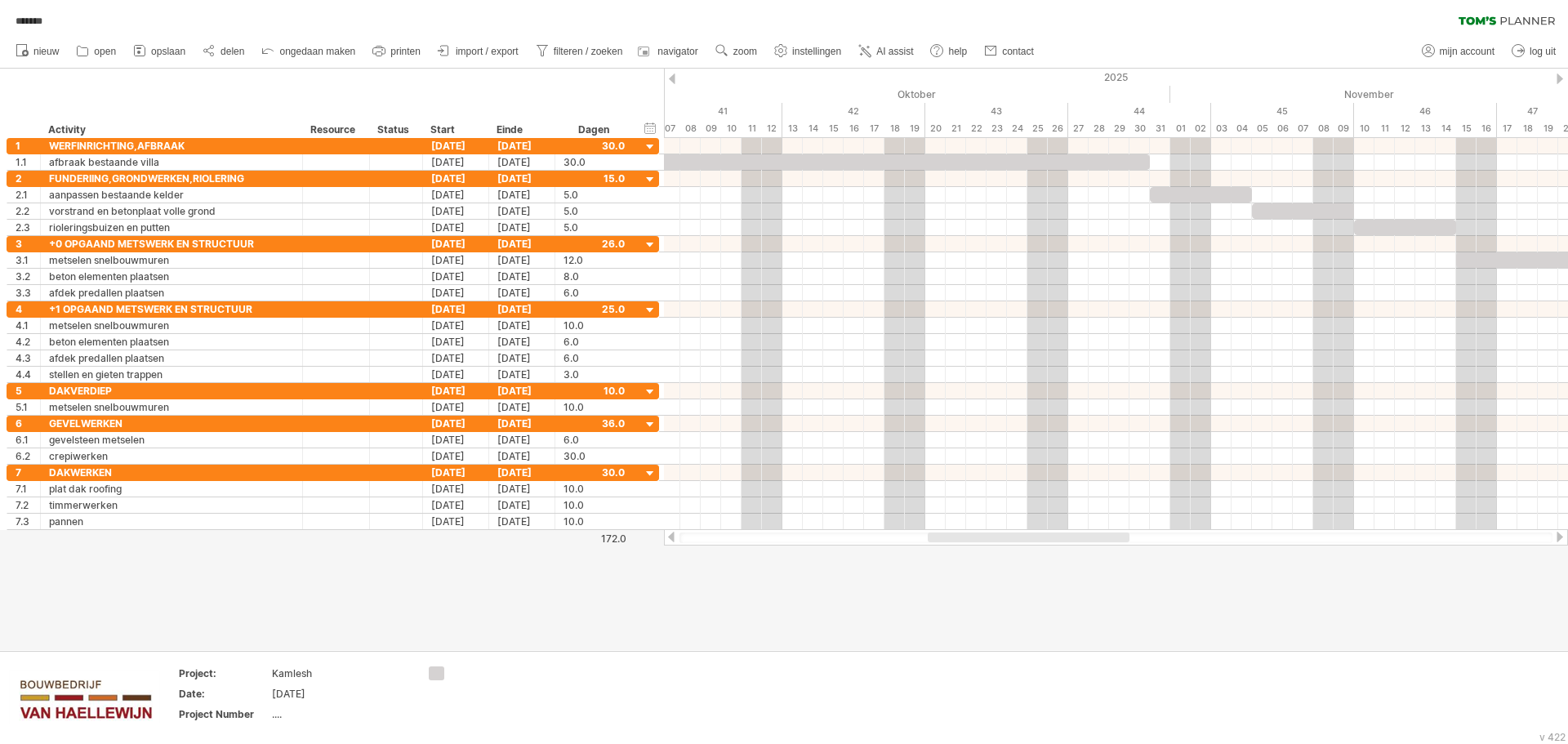
drag, startPoint x: 947, startPoint y: 535, endPoint x: 1021, endPoint y: 392, distance: 161.0
click at [1105, 546] on div "Probeert verbinding te maken met [DOMAIN_NAME] Opnieuw verbonden 0% ******* wis…" at bounding box center [784, 372] width 1568 height 744
click at [743, 49] on span "zoom" at bounding box center [744, 52] width 24 height 11
click at [776, 121] on div "Dag" at bounding box center [796, 122] width 91 height 26
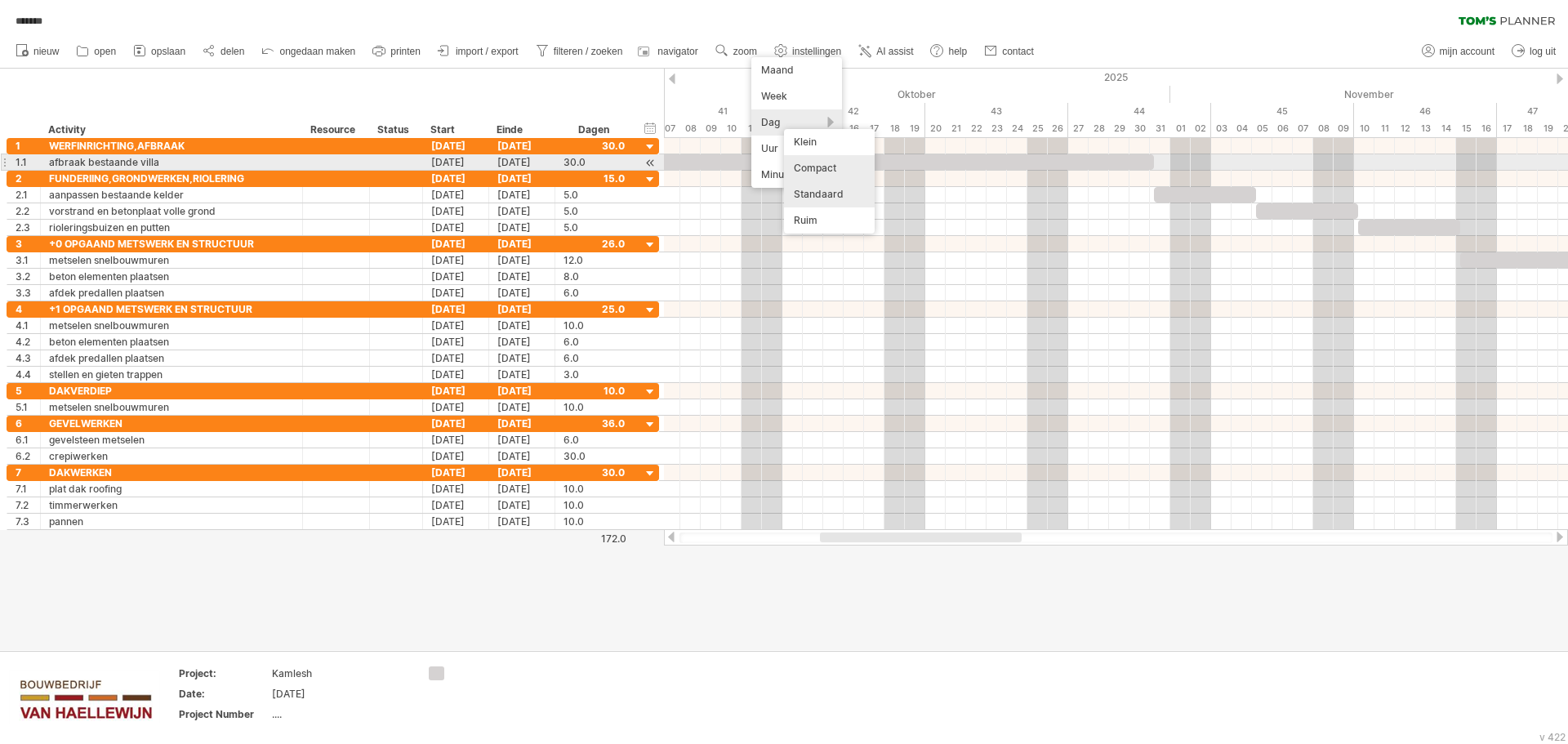
click at [798, 167] on div "Compact" at bounding box center [828, 168] width 91 height 26
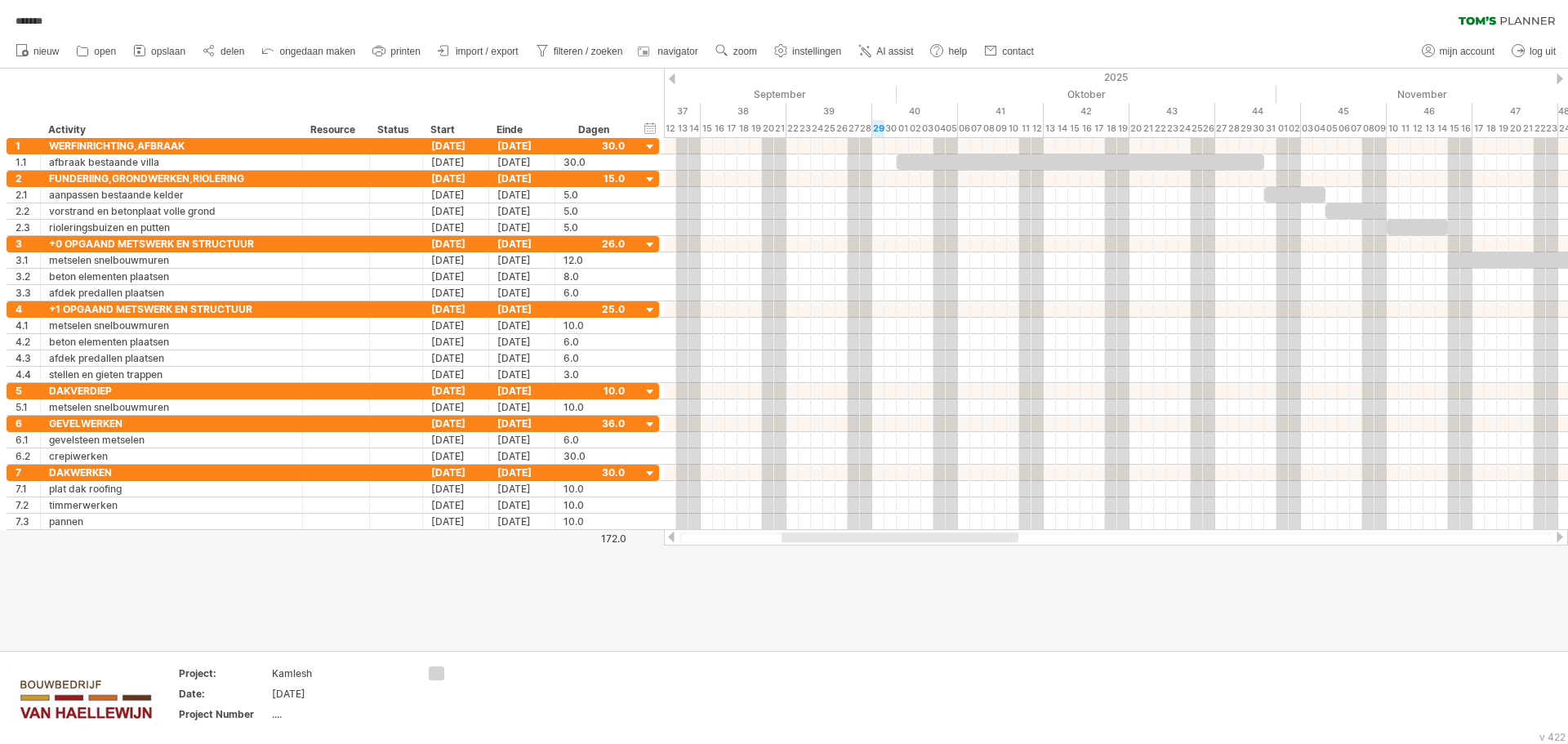
drag, startPoint x: 923, startPoint y: 538, endPoint x: 843, endPoint y: 560, distance: 83.0
click at [843, 560] on div "Probeert verbinding te maken met [DOMAIN_NAME] Opnieuw verbonden 0% automatisch…" at bounding box center [784, 372] width 1568 height 744
